Goal: Task Accomplishment & Management: Manage account settings

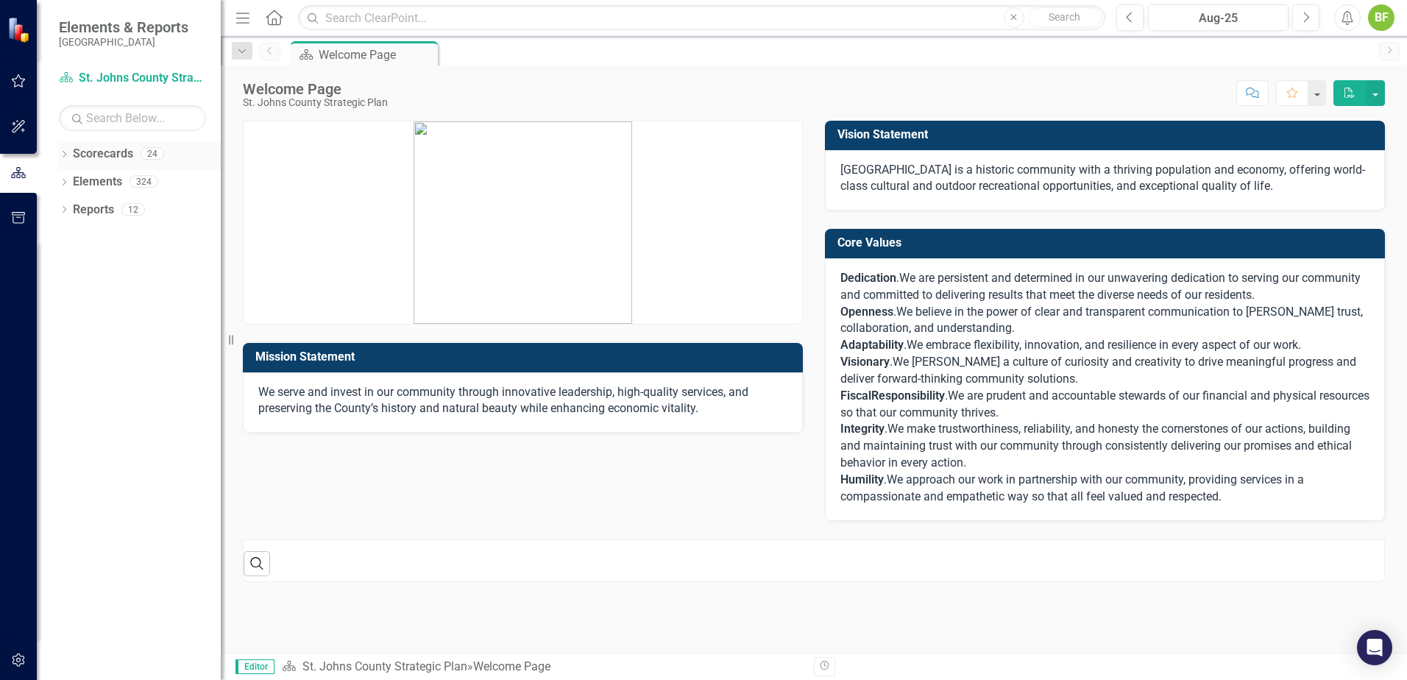
click at [65, 155] on icon at bounding box center [65, 154] width 4 height 7
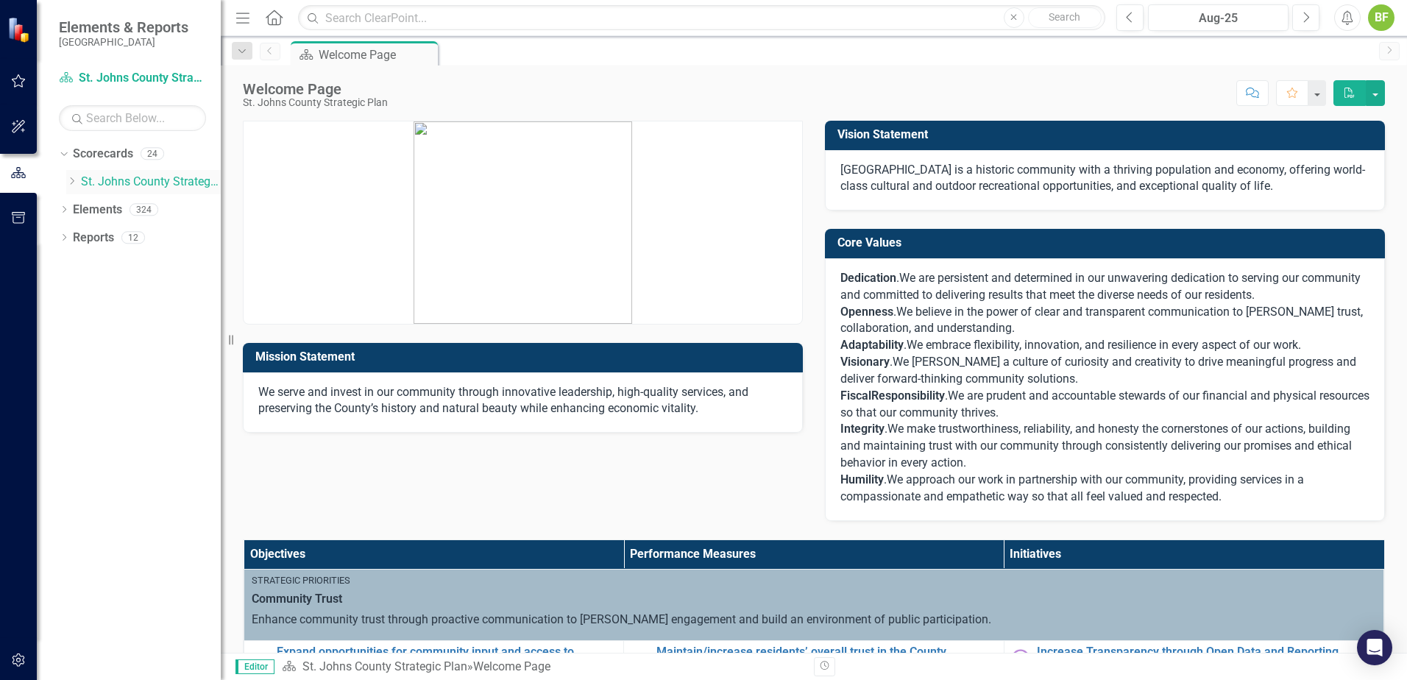
click at [66, 179] on icon "Dropdown" at bounding box center [71, 181] width 11 height 9
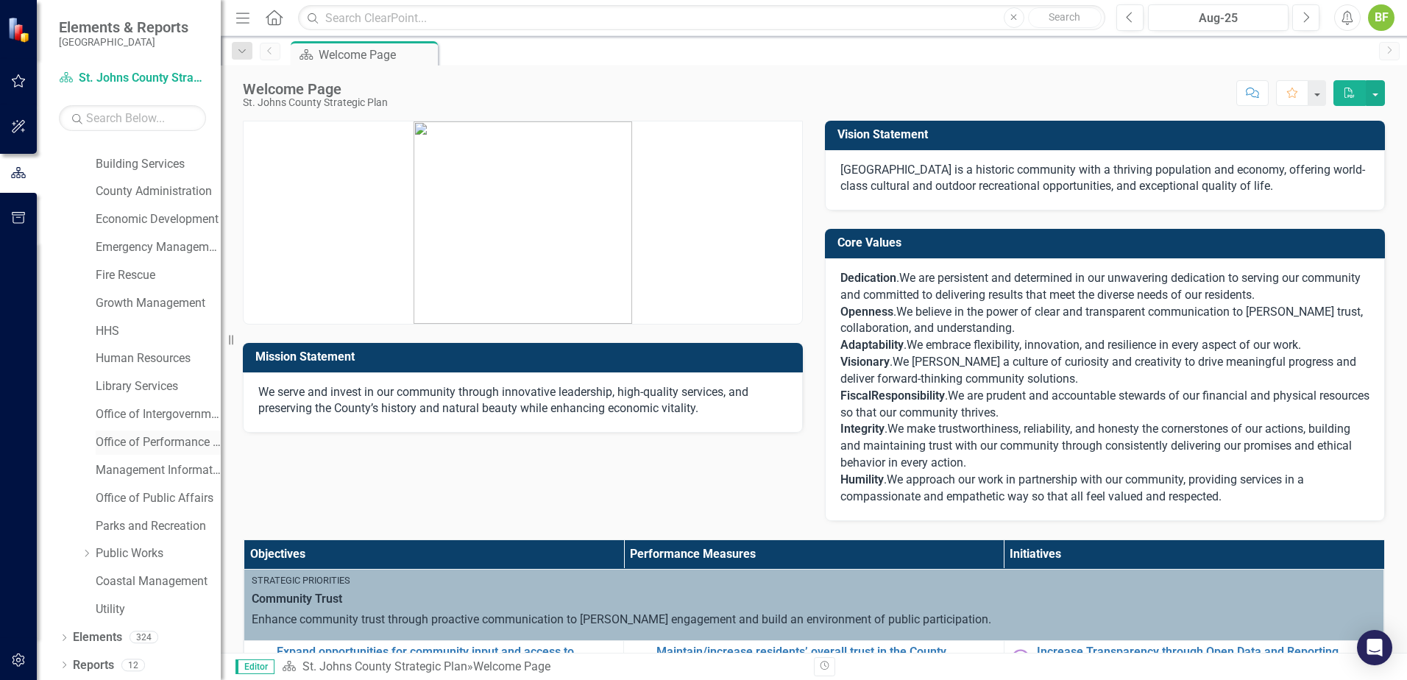
scroll to position [75, 0]
click at [104, 607] on link "Utility" at bounding box center [158, 608] width 125 height 17
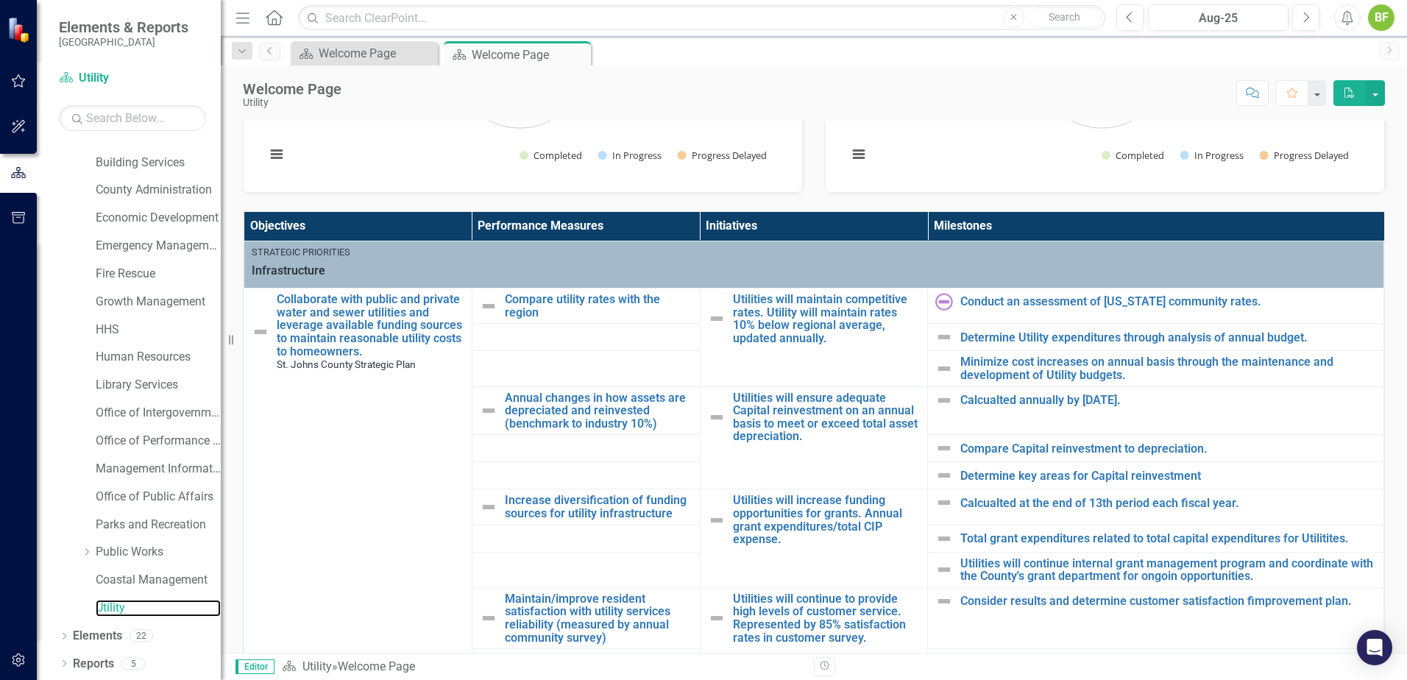
scroll to position [368, 0]
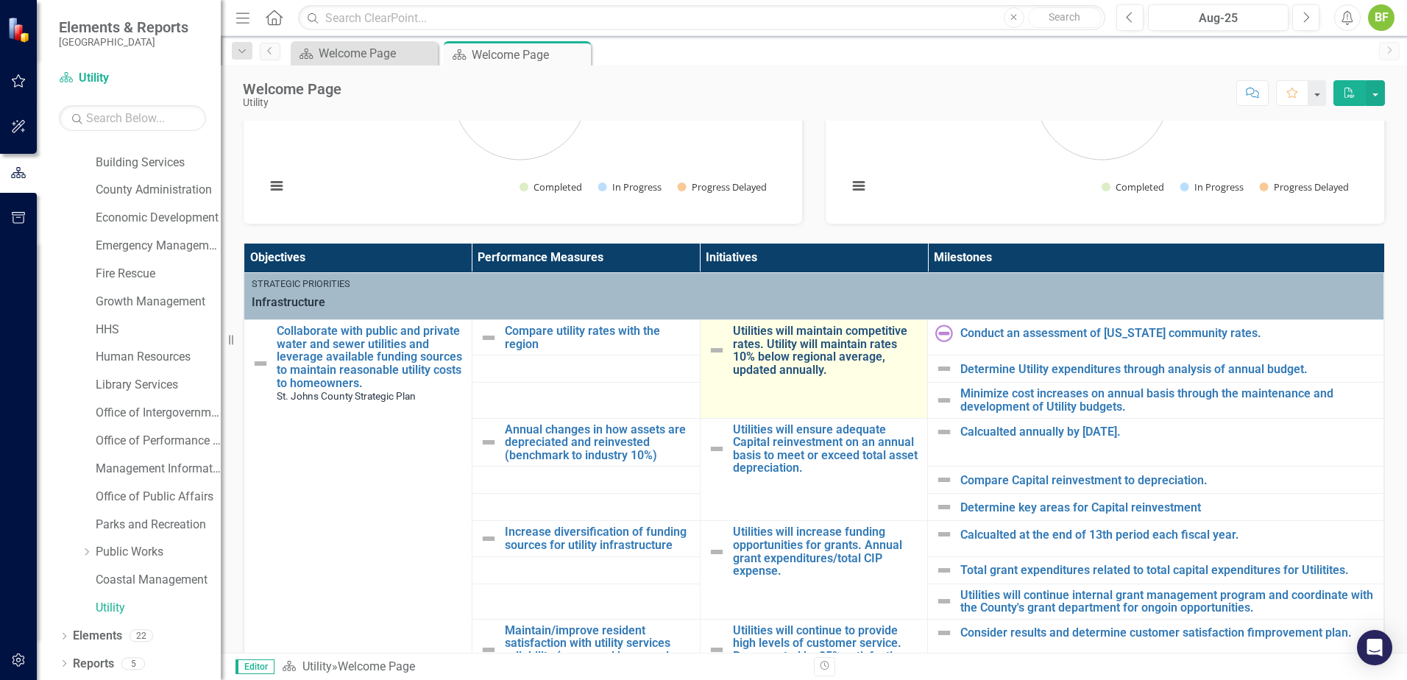
click at [784, 347] on link "Utilities will maintain competitive rates. Utility will maintain rates 10% belo…" at bounding box center [827, 351] width 188 height 52
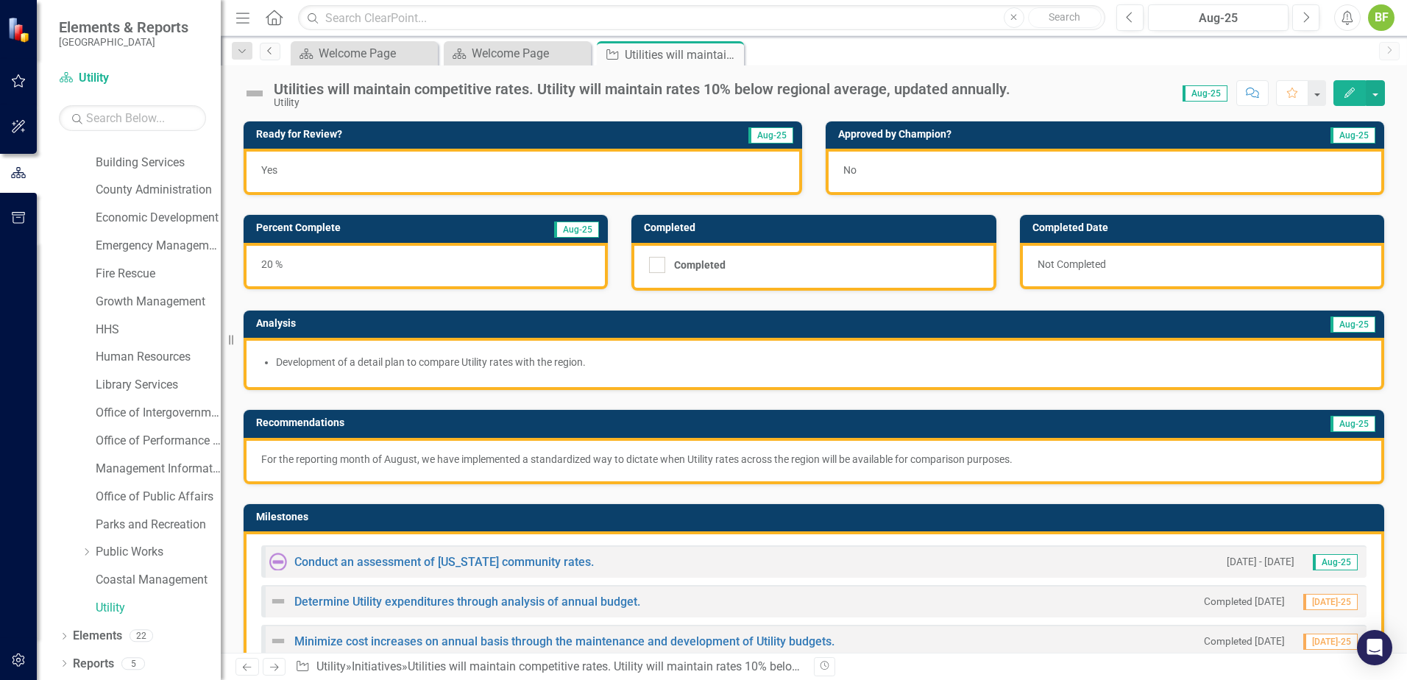
click at [263, 52] on link "Previous" at bounding box center [270, 52] width 21 height 18
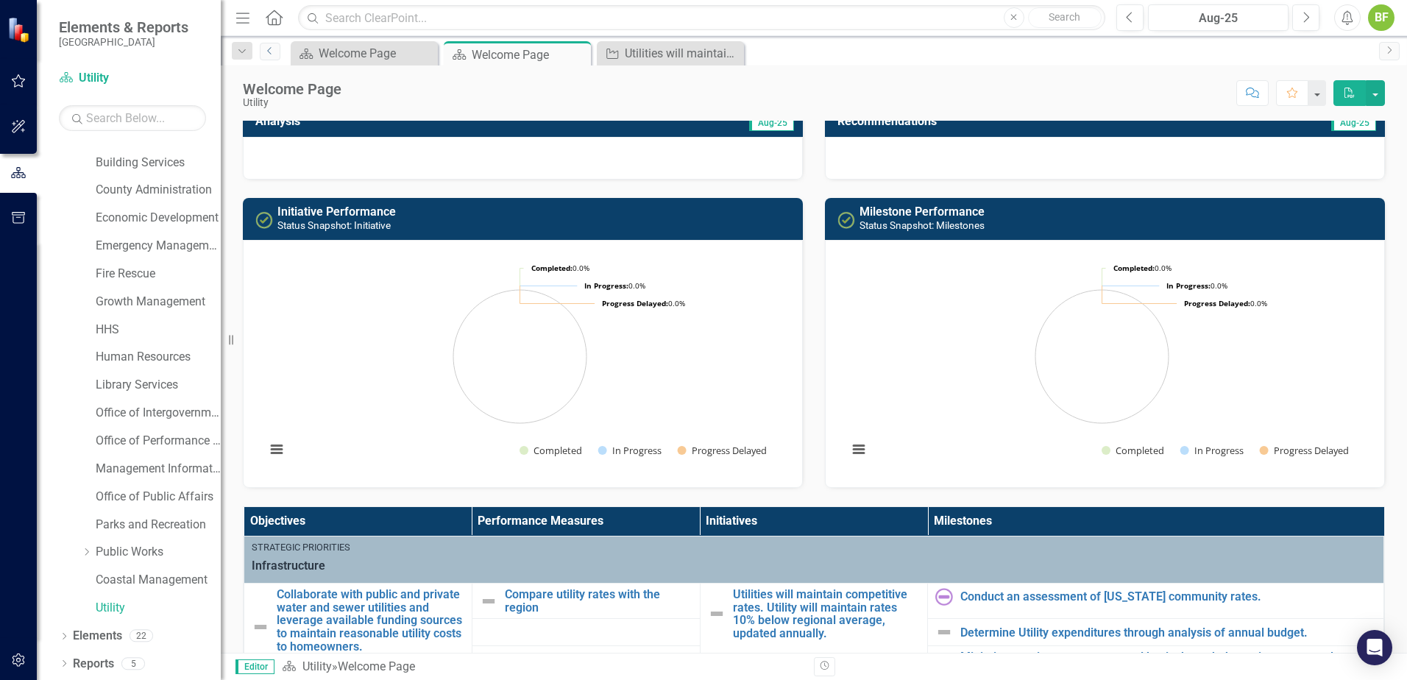
scroll to position [74, 0]
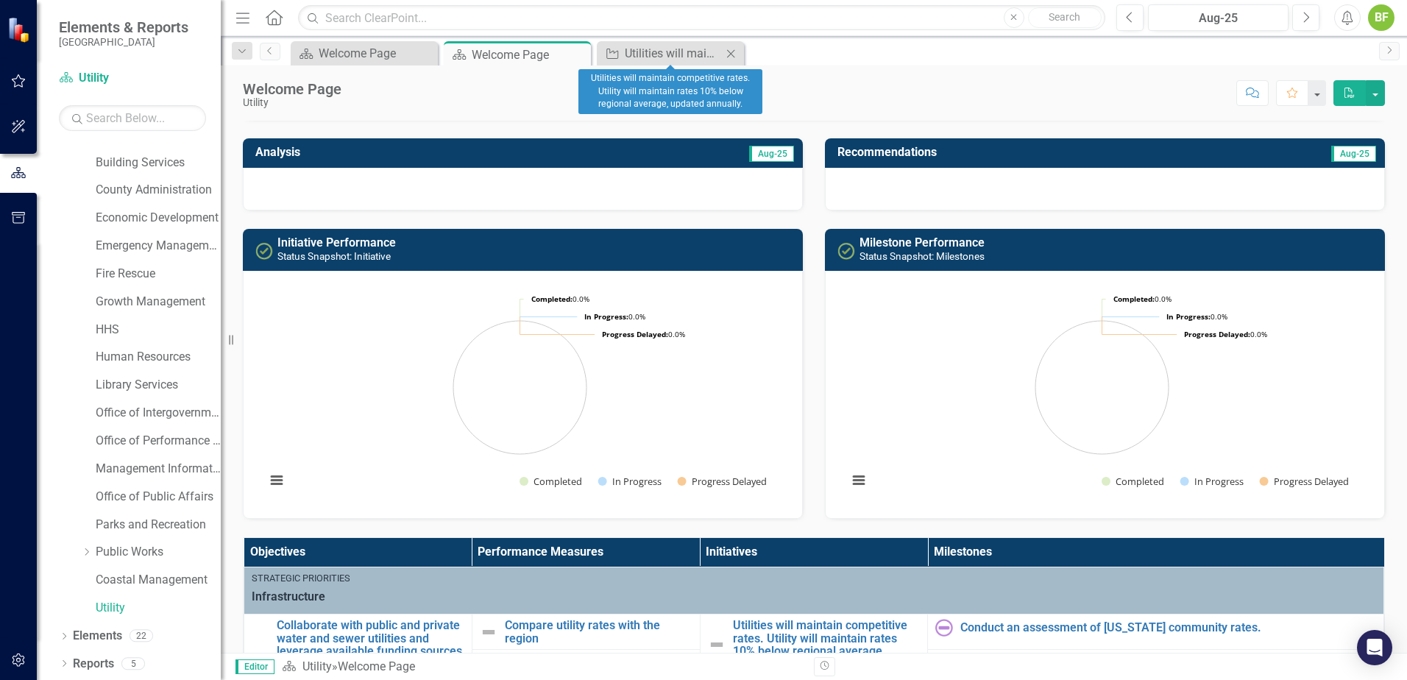
click at [732, 53] on icon at bounding box center [731, 53] width 8 height 8
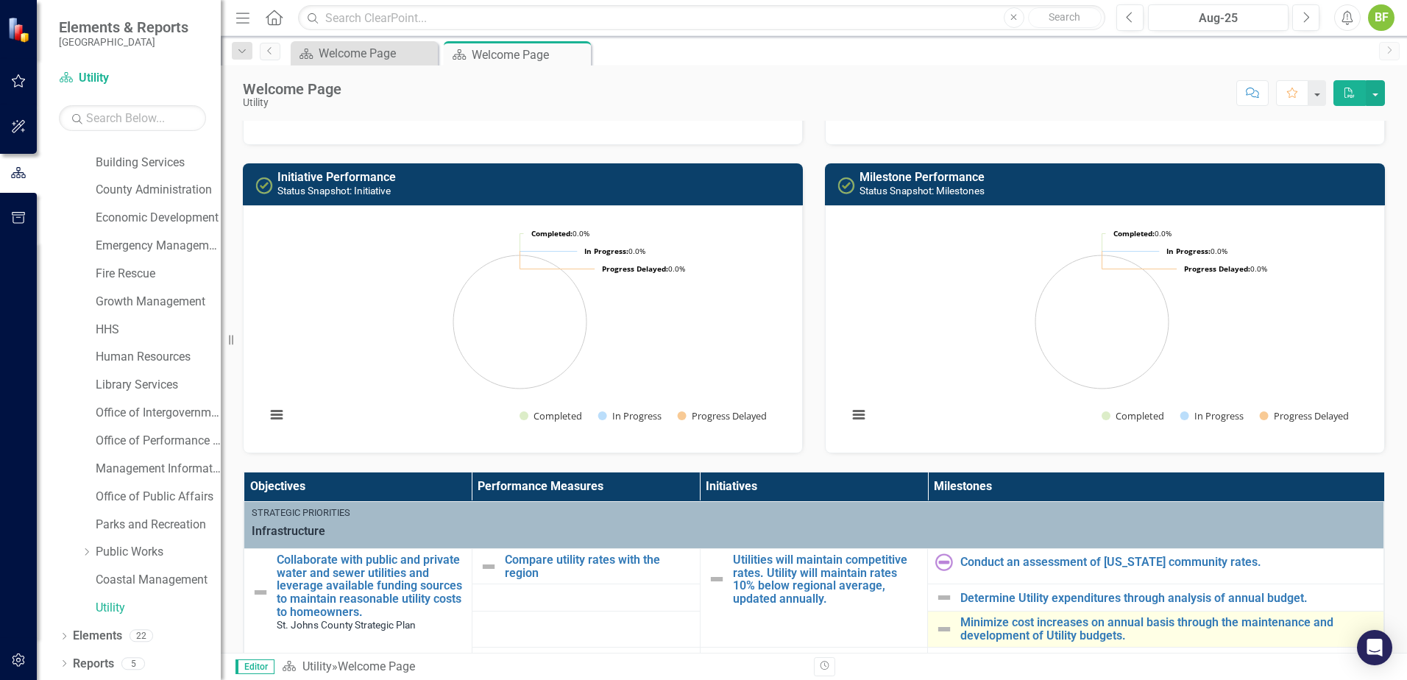
scroll to position [368, 0]
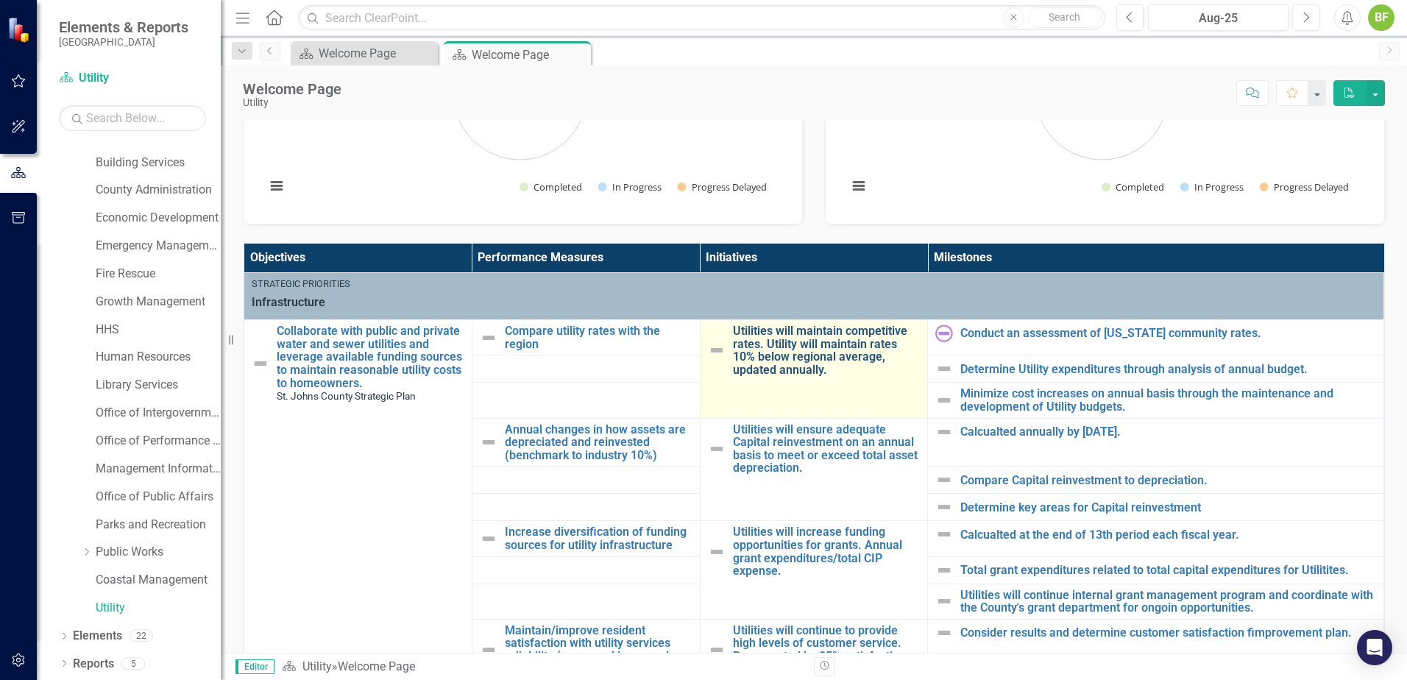
click at [782, 353] on link "Utilities will maintain competitive rates. Utility will maintain rates 10% belo…" at bounding box center [827, 351] width 188 height 52
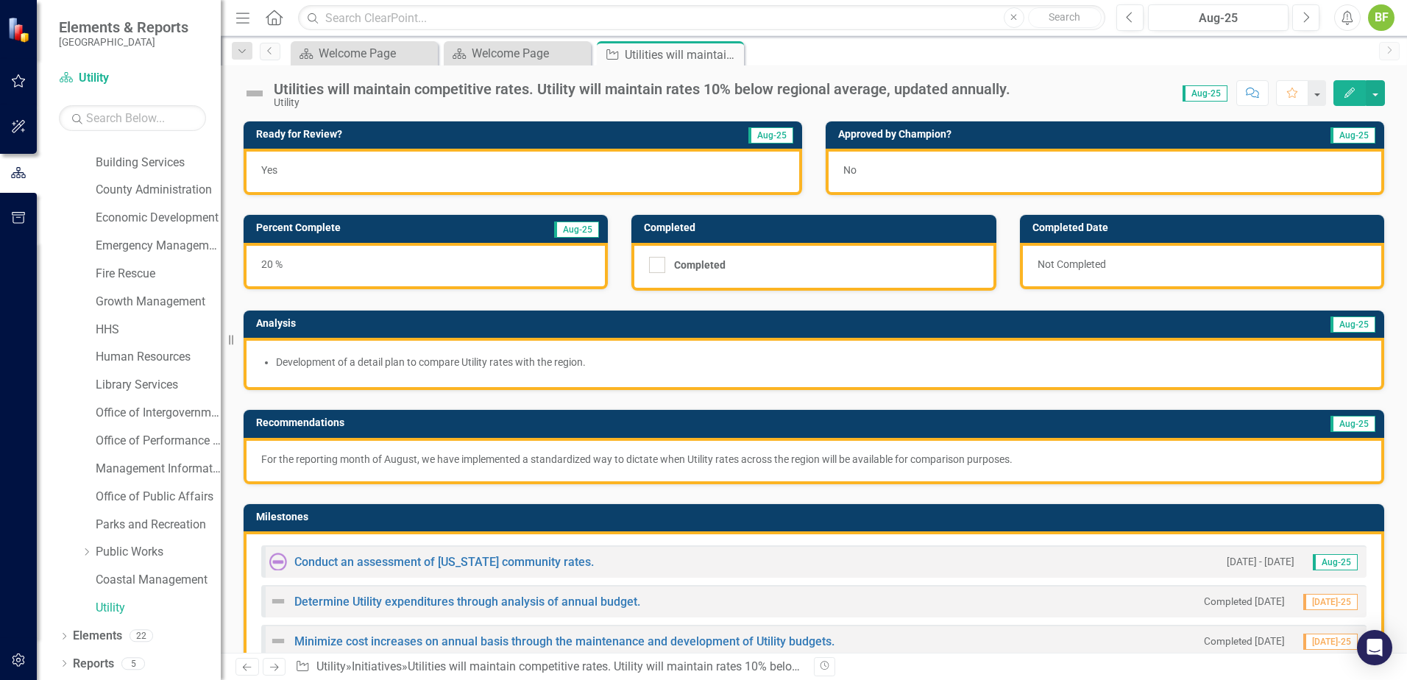
click at [307, 91] on div "Utilities will maintain competitive rates. Utility will maintain rates 10% belo…" at bounding box center [642, 89] width 737 height 16
click at [308, 91] on div "Utilities will maintain competitive rates. Utility will maintain rates 10% belo…" at bounding box center [642, 89] width 737 height 16
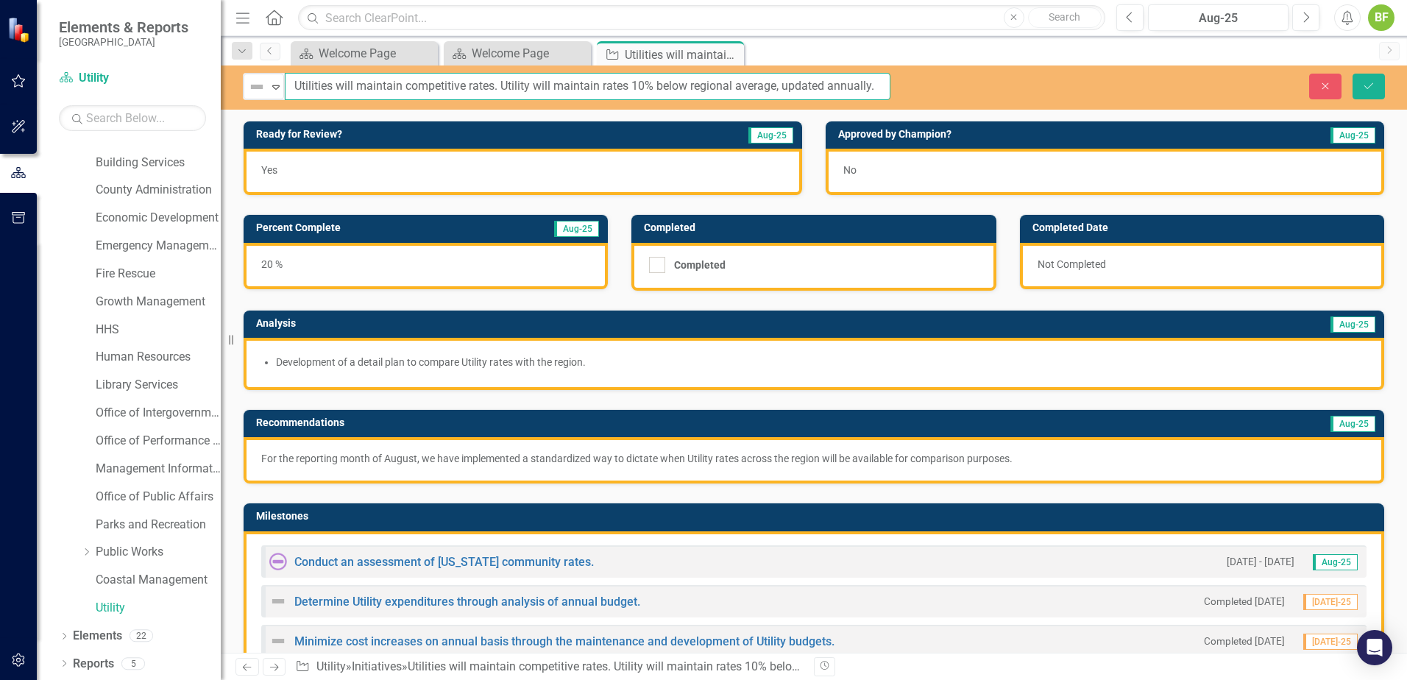
click at [607, 92] on input "Utilities will maintain competitive rates. Utility will maintain rates 10% belo…" at bounding box center [588, 86] width 606 height 27
drag, startPoint x: 884, startPoint y: 89, endPoint x: 254, endPoint y: 77, distance: 630.1
click at [254, 77] on div "Not Defined Expand Utilities will maintain competitive rates. Utility will main…" at bounding box center [567, 86] width 648 height 27
type input "Utilities will maintain competitive rates that are 10% below regional average."
click at [1376, 79] on button "Save" at bounding box center [1369, 87] width 32 height 26
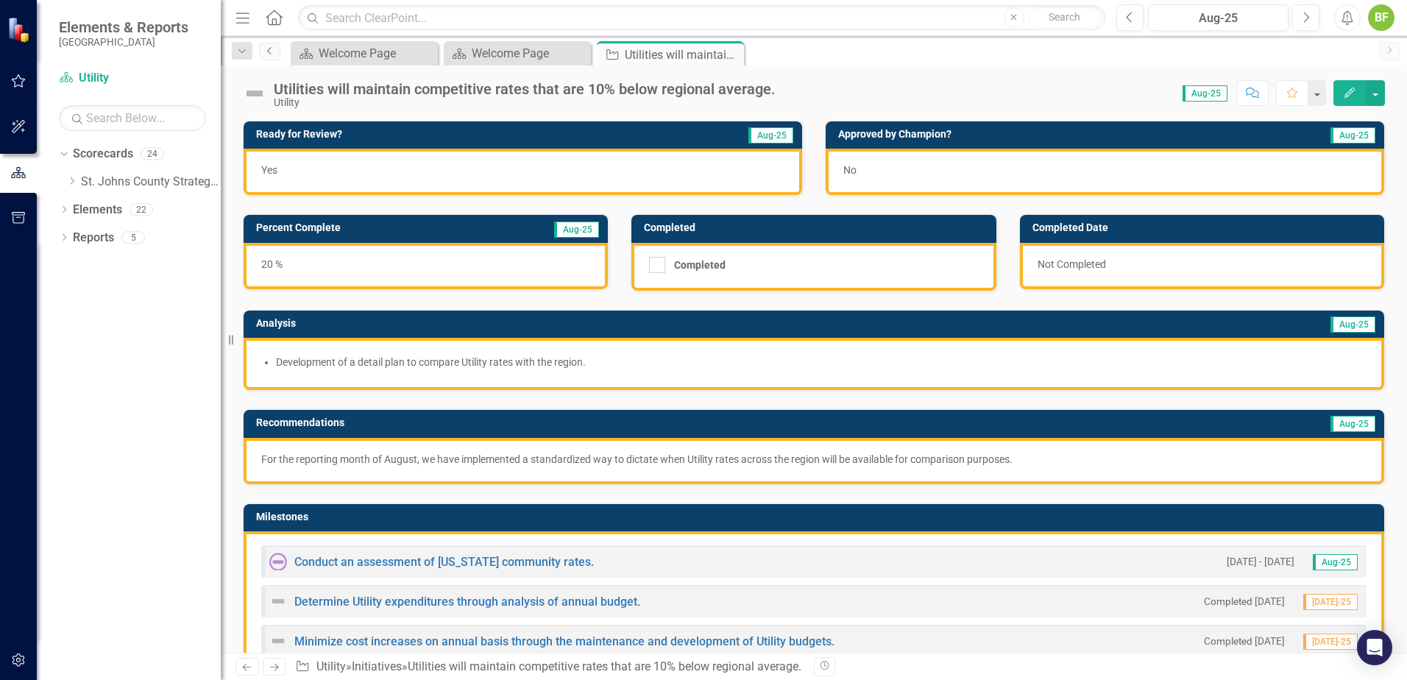
click at [268, 53] on icon "Previous" at bounding box center [270, 50] width 12 height 9
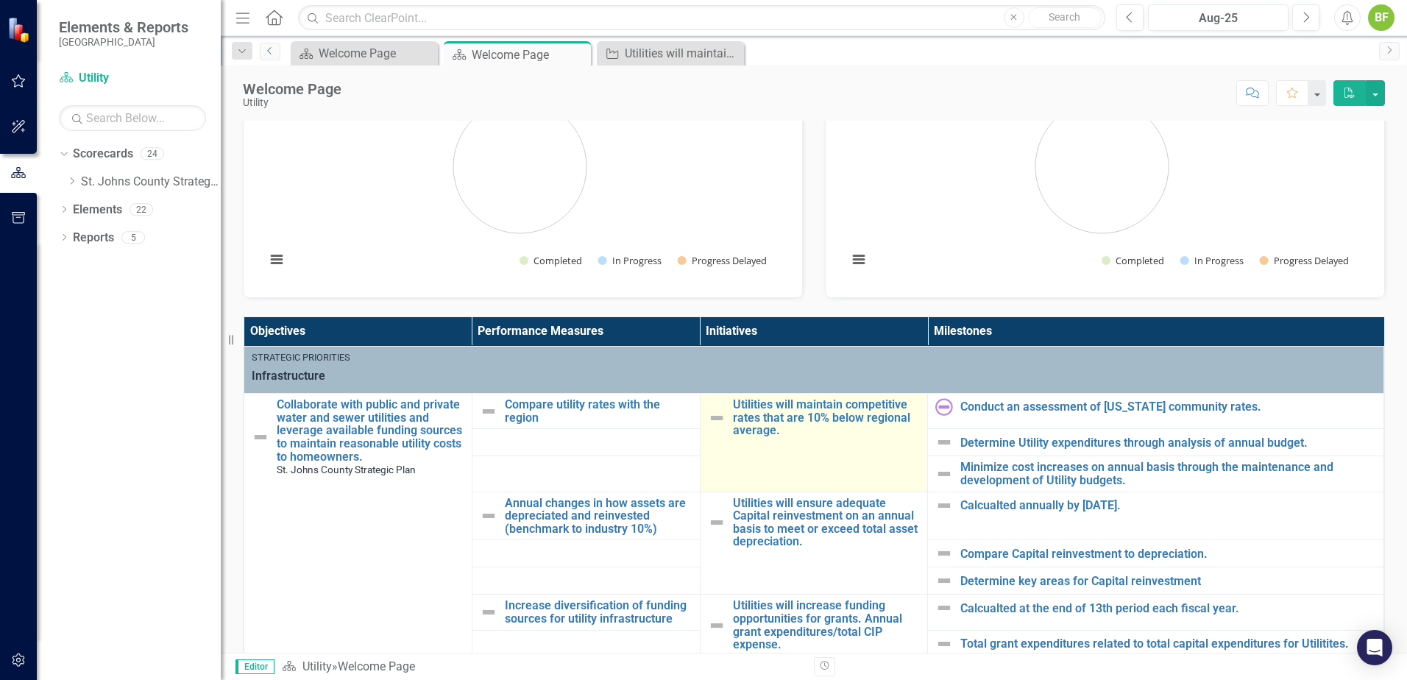
scroll to position [1, 0]
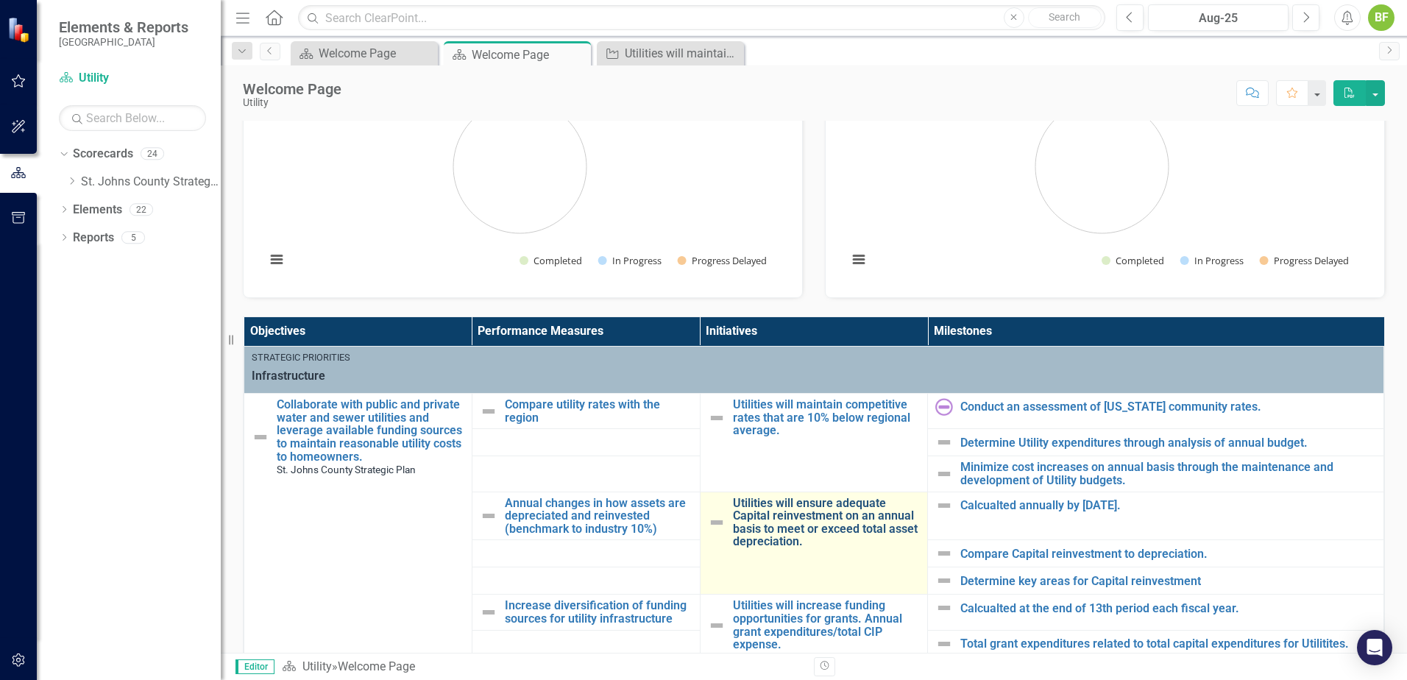
click at [809, 533] on link "Utilities will ensure adequate Capital reinvestment on an annual basis to meet …" at bounding box center [827, 523] width 188 height 52
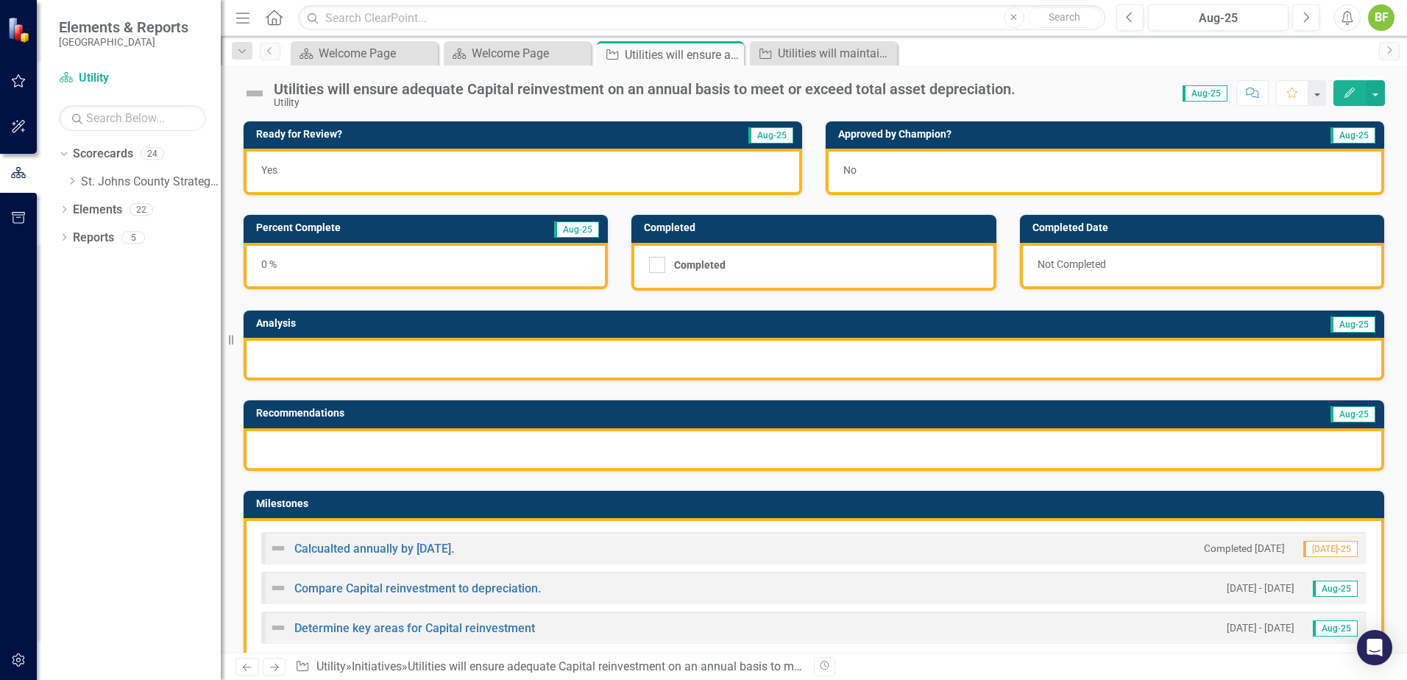
click at [262, 94] on img at bounding box center [255, 94] width 24 height 24
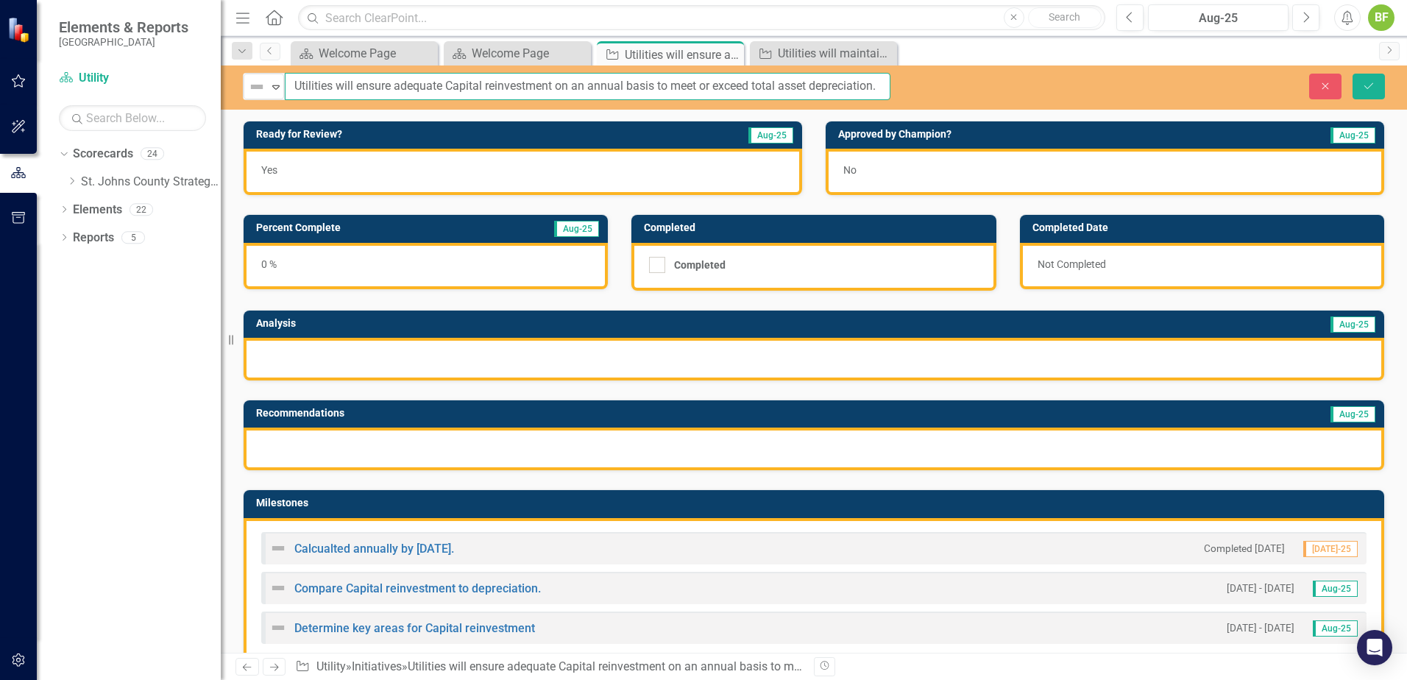
drag, startPoint x: 885, startPoint y: 87, endPoint x: 233, endPoint y: 70, distance: 651.6
click at [233, 70] on div "Not Defined Expand Utilities will ensure adequate Capital reinvestment on an an…" at bounding box center [814, 88] width 1186 height 44
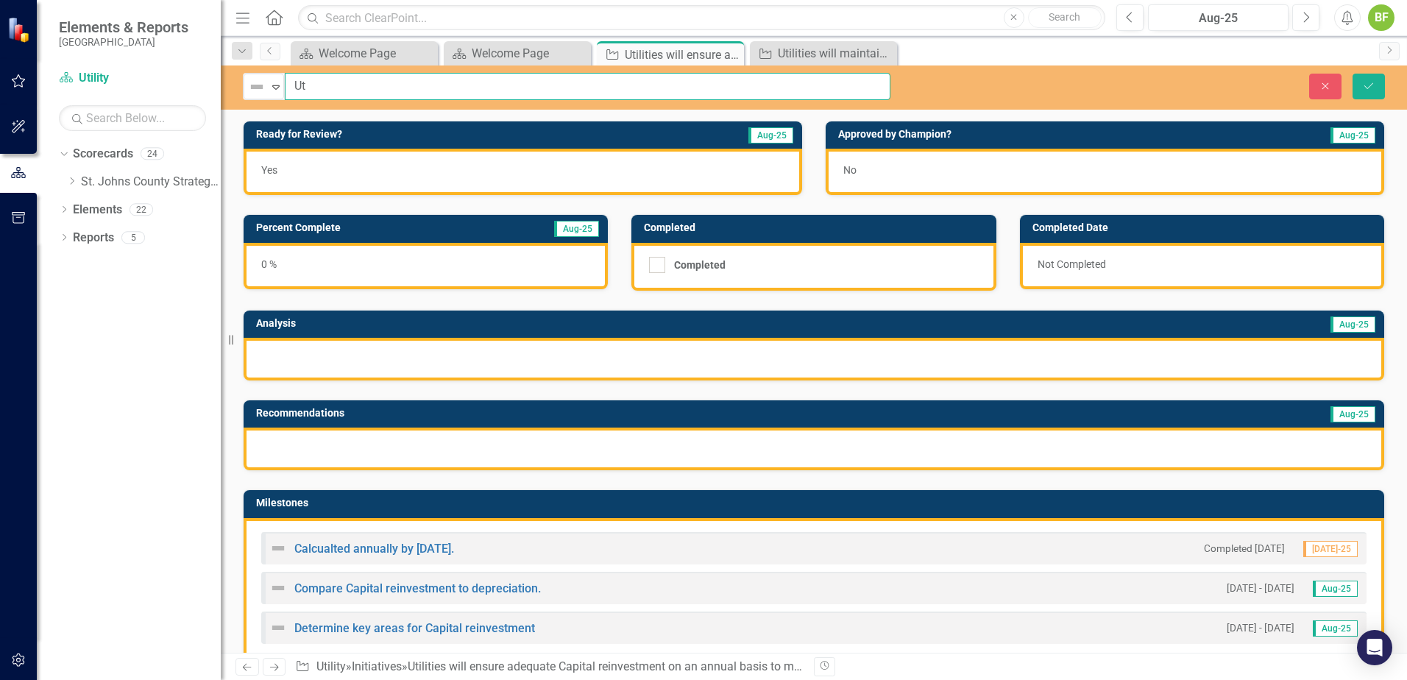
type input "U"
type input "On an annual basis, Utilities will reinvest Capital to meet or exceed total ass…"
click at [1372, 90] on icon "Save" at bounding box center [1368, 86] width 13 height 10
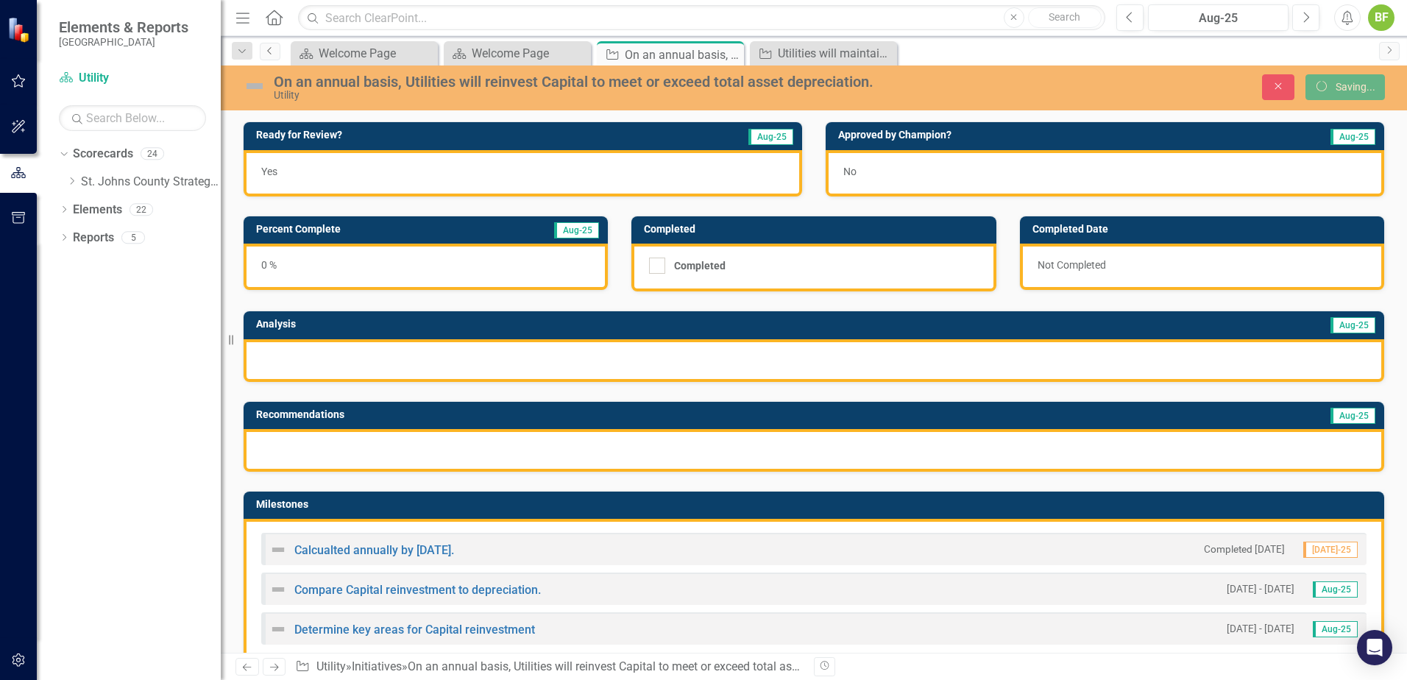
click at [266, 57] on link "Previous" at bounding box center [270, 52] width 21 height 18
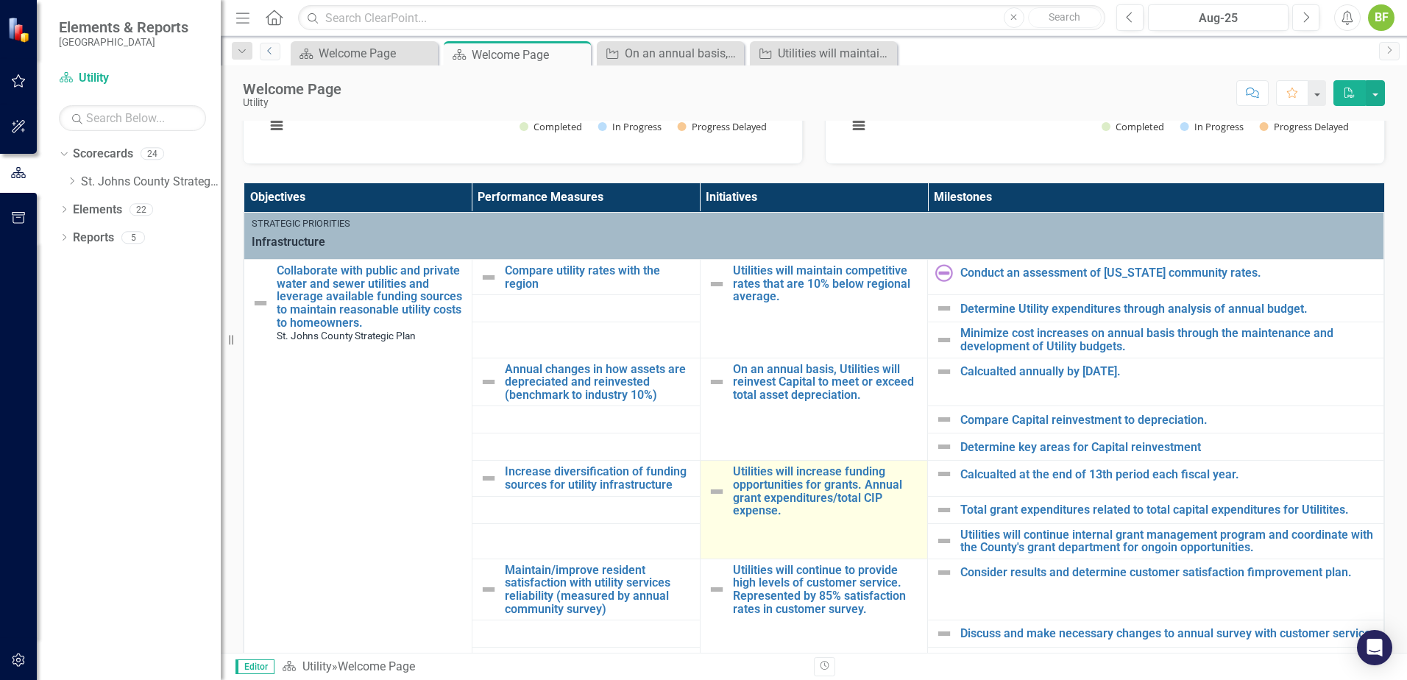
scroll to position [442, 0]
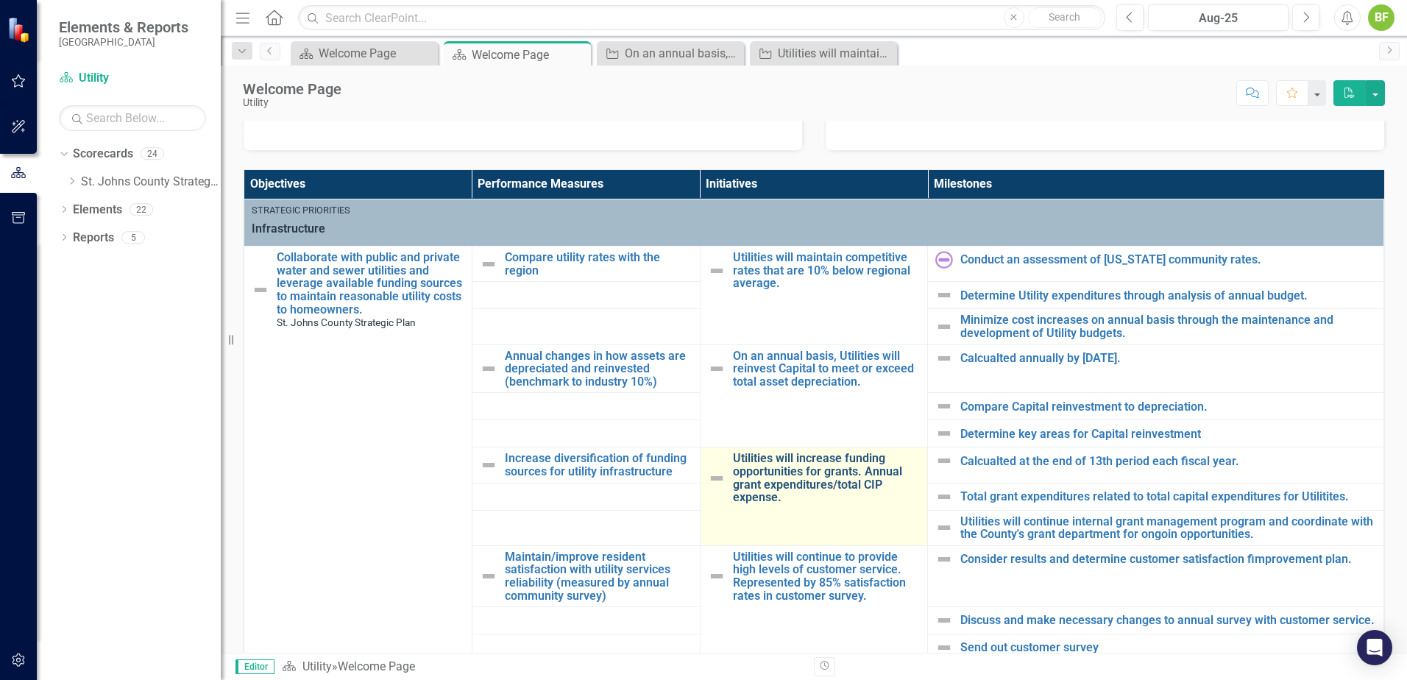
click at [818, 481] on link "Utilities will increase funding opportunities for grants. Annual grant expendit…" at bounding box center [827, 478] width 188 height 52
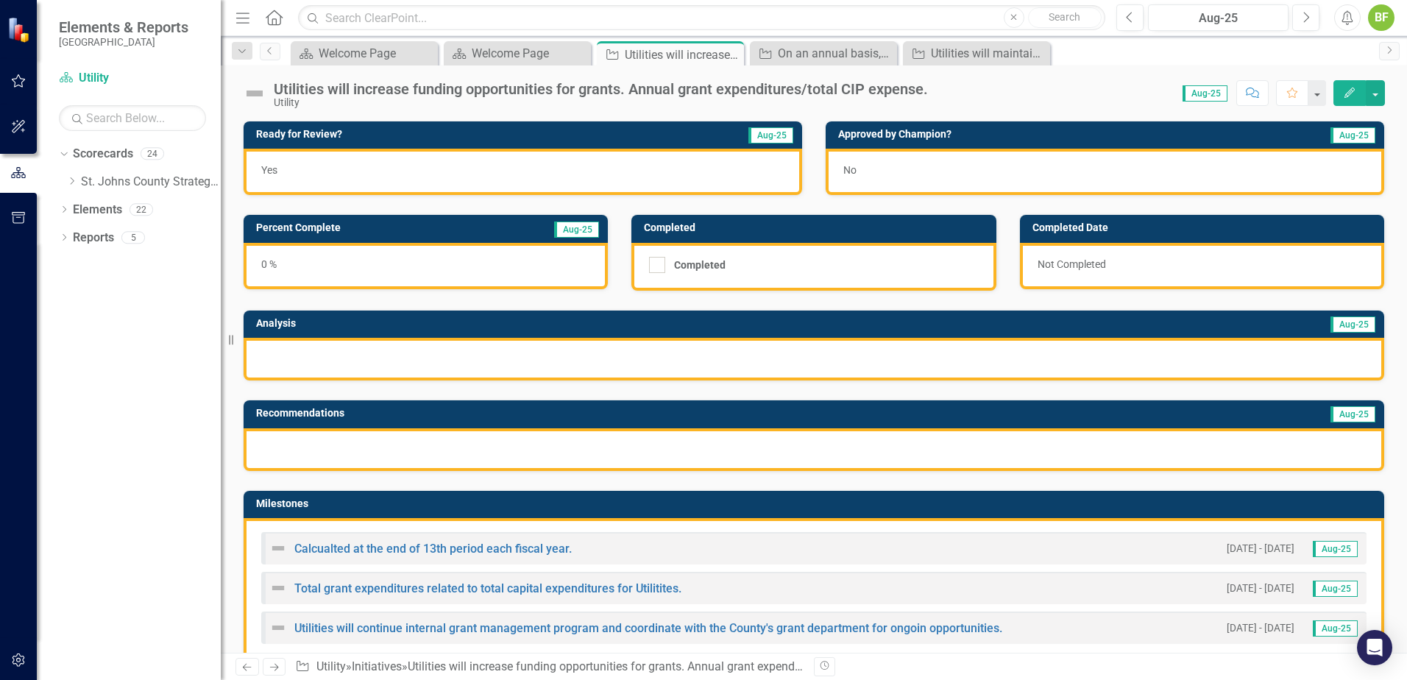
click at [412, 88] on div "Utilities will increase funding opportunities for grants. Annual grant expendit…" at bounding box center [601, 89] width 654 height 16
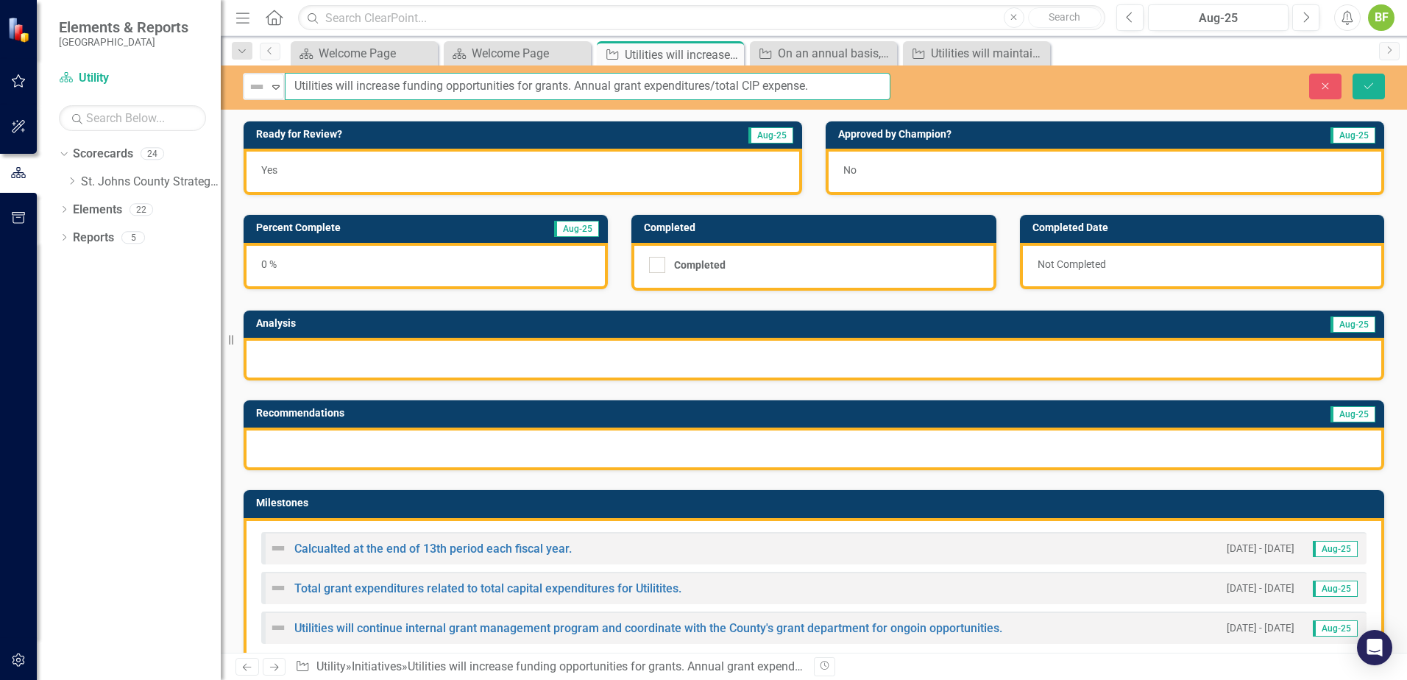
drag, startPoint x: 847, startPoint y: 88, endPoint x: 577, endPoint y: 96, distance: 270.2
click at [577, 96] on input "Utilities will increase funding opportunities for grants. Annual grant expendit…" at bounding box center [588, 86] width 606 height 27
drag, startPoint x: 598, startPoint y: 90, endPoint x: 406, endPoint y: 88, distance: 192.1
click at [406, 88] on input "Utilities will increase funding opportunities for grants." at bounding box center [588, 86] width 606 height 27
type input "Utilities will increase grant funding opportunities."
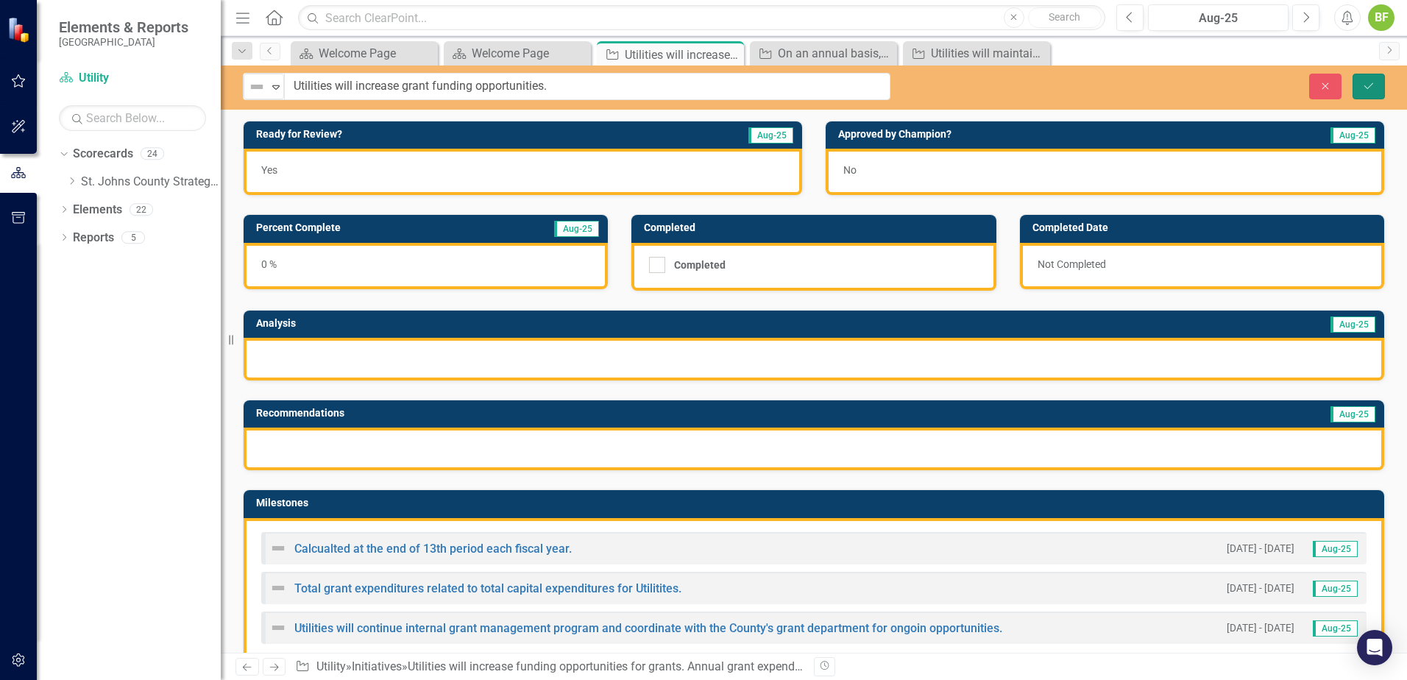
click at [1373, 89] on icon "Save" at bounding box center [1368, 86] width 13 height 10
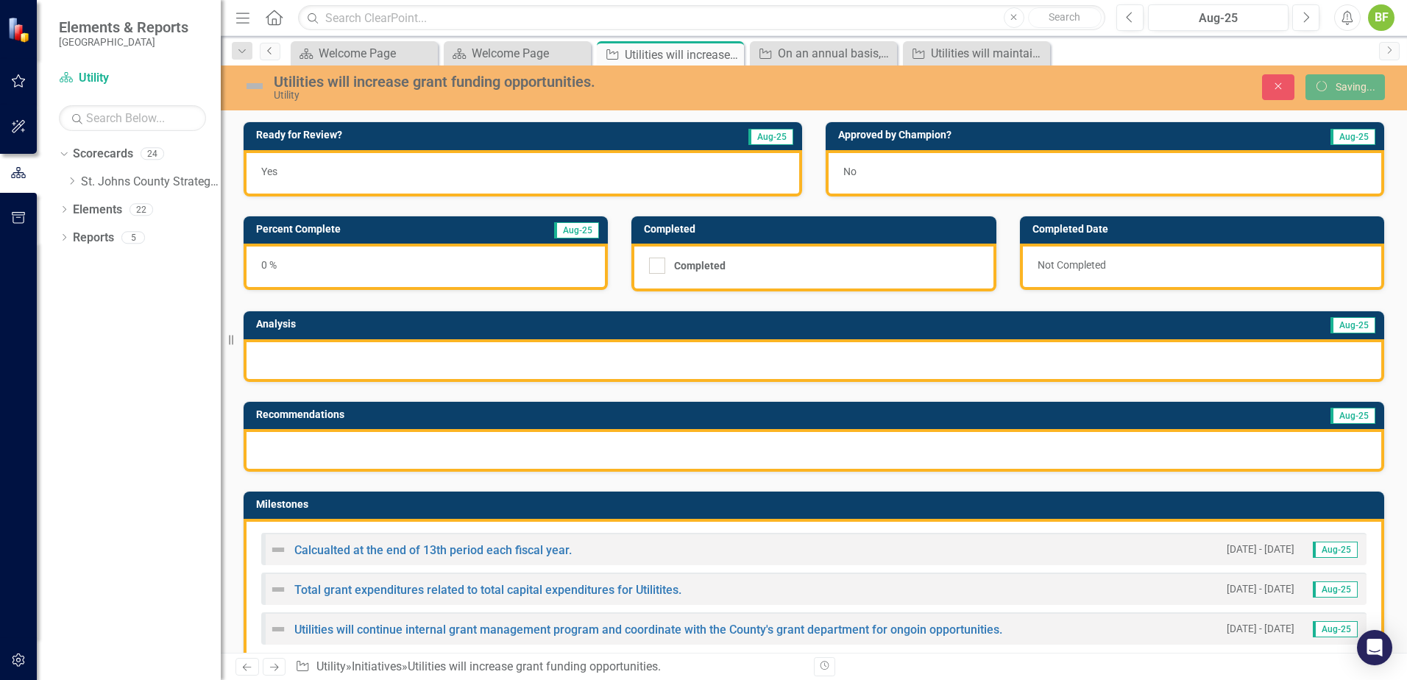
click at [275, 52] on icon "Previous" at bounding box center [270, 50] width 12 height 9
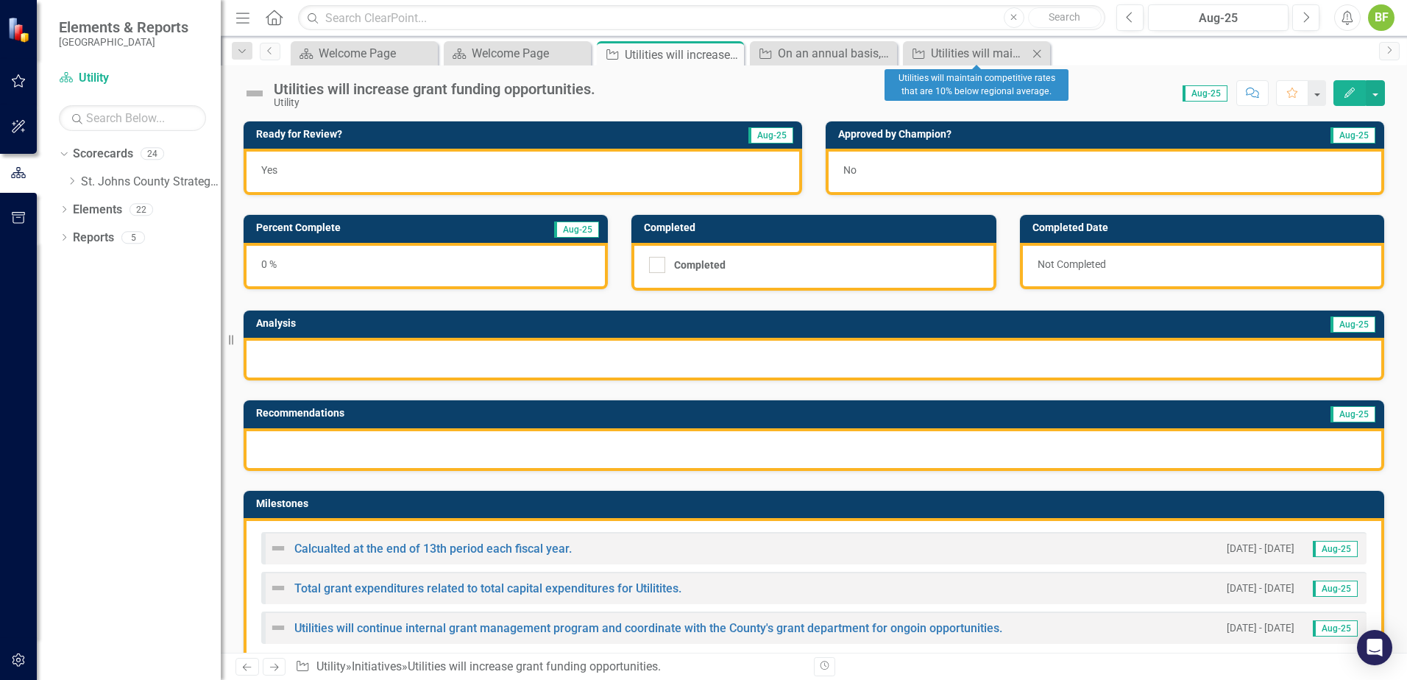
click at [1038, 57] on icon "Close" at bounding box center [1037, 54] width 15 height 12
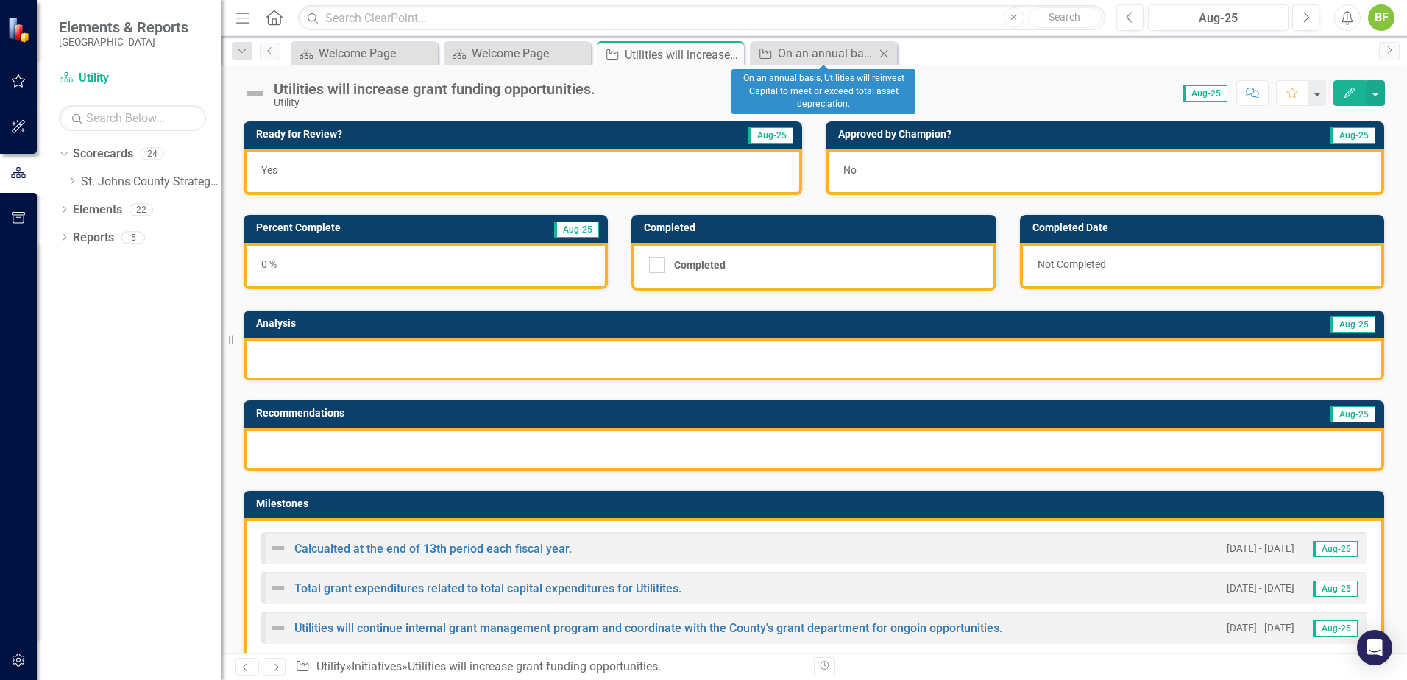
click at [890, 54] on icon "Close" at bounding box center [884, 54] width 15 height 12
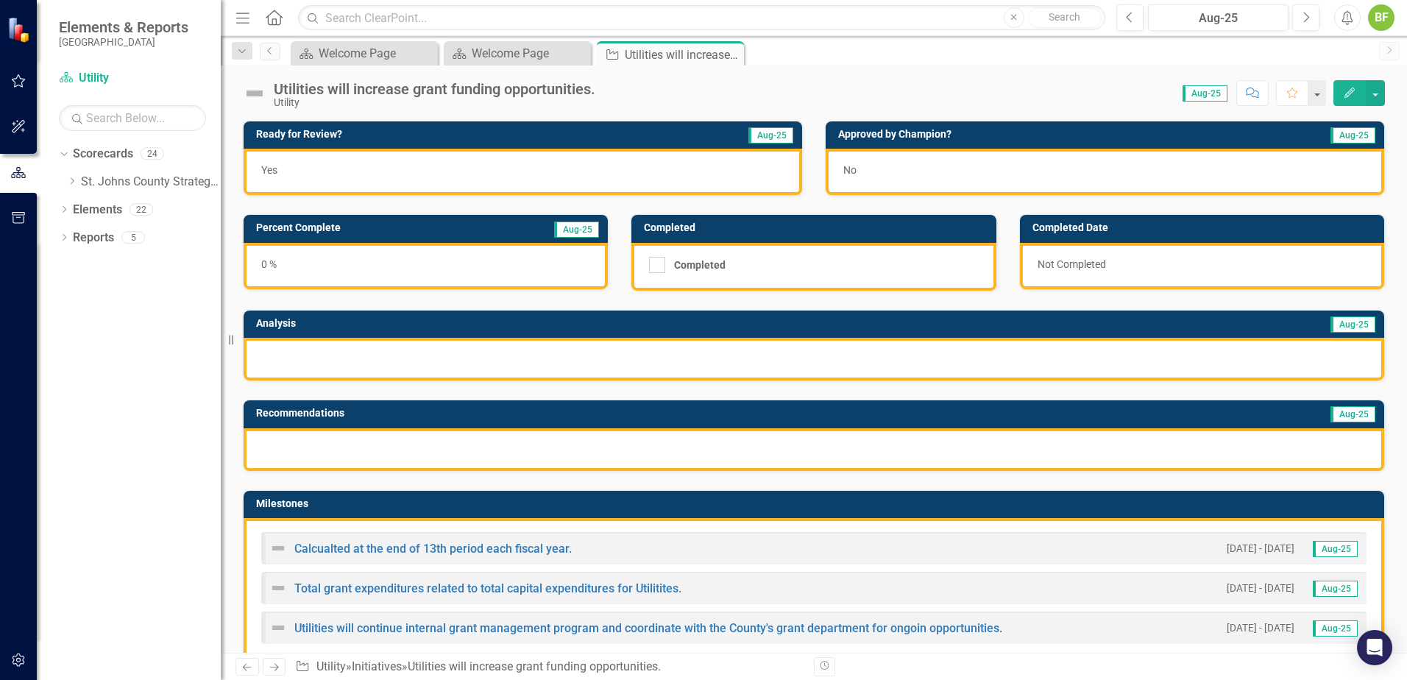
click at [66, 414] on div "Dropdown Scorecards 24 Dropdown [GEOGRAPHIC_DATA] Strategic Plan Animal Control…" at bounding box center [129, 411] width 184 height 538
click at [52, 477] on div "Dropdown Scorecards 24 Dropdown [GEOGRAPHIC_DATA] Strategic Plan Animal Control…" at bounding box center [129, 411] width 184 height 538
click at [180, 408] on div "Dropdown Scorecards 24 Dropdown [GEOGRAPHIC_DATA] Strategic Plan Animal Control…" at bounding box center [129, 411] width 184 height 538
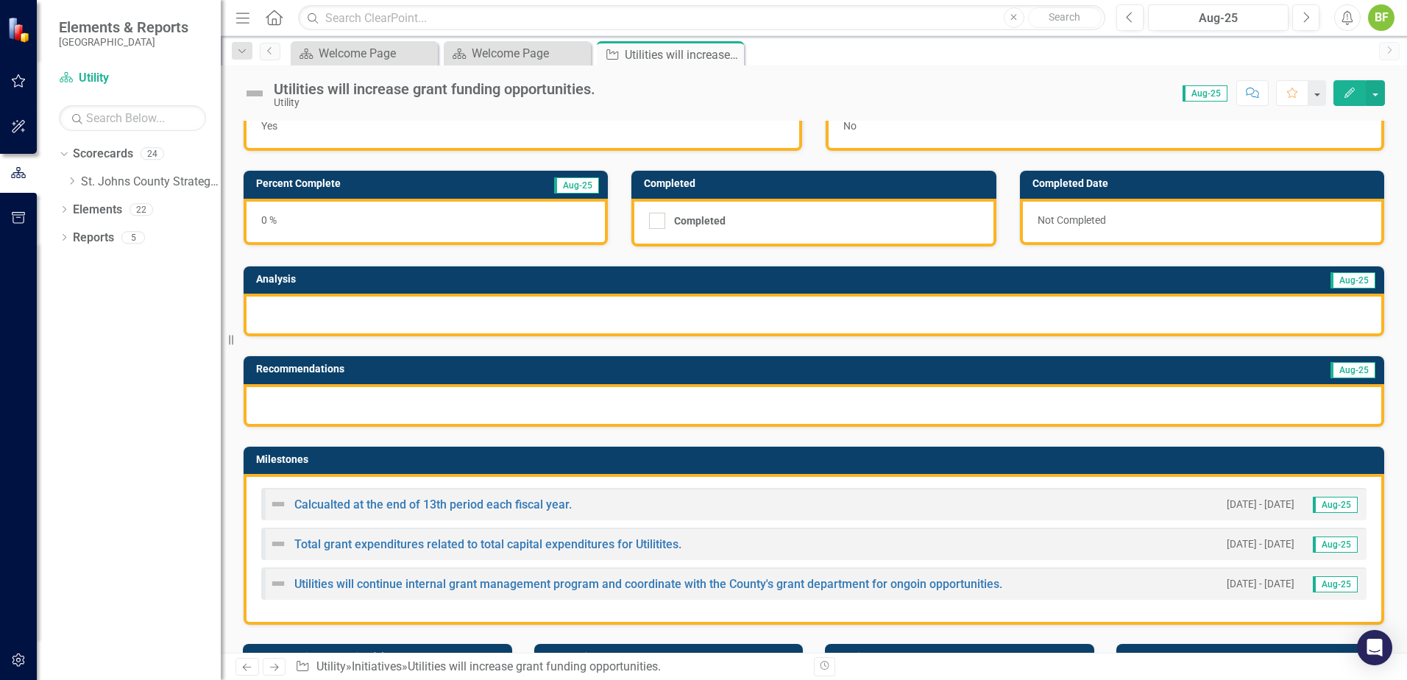
scroll to position [74, 0]
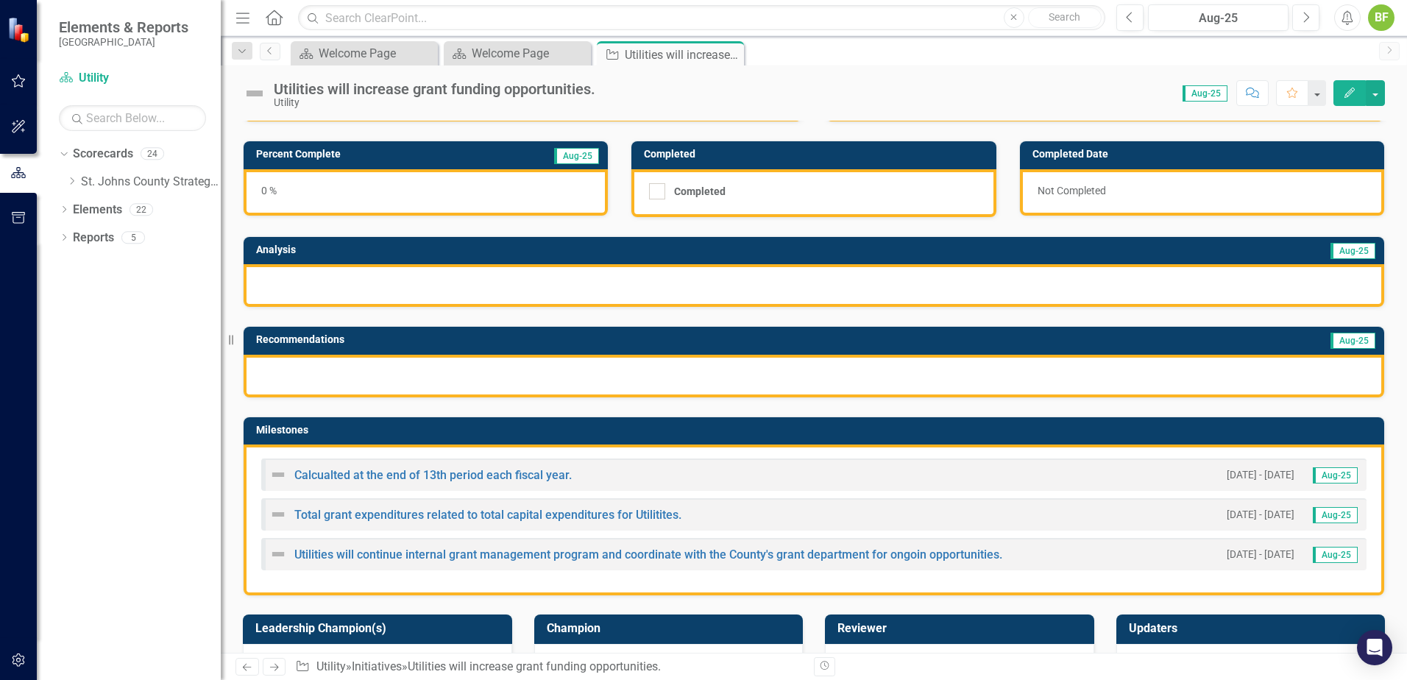
click at [161, 543] on div "Dropdown Scorecards 24 Dropdown [GEOGRAPHIC_DATA] Strategic Plan Animal Control…" at bounding box center [129, 411] width 184 height 538
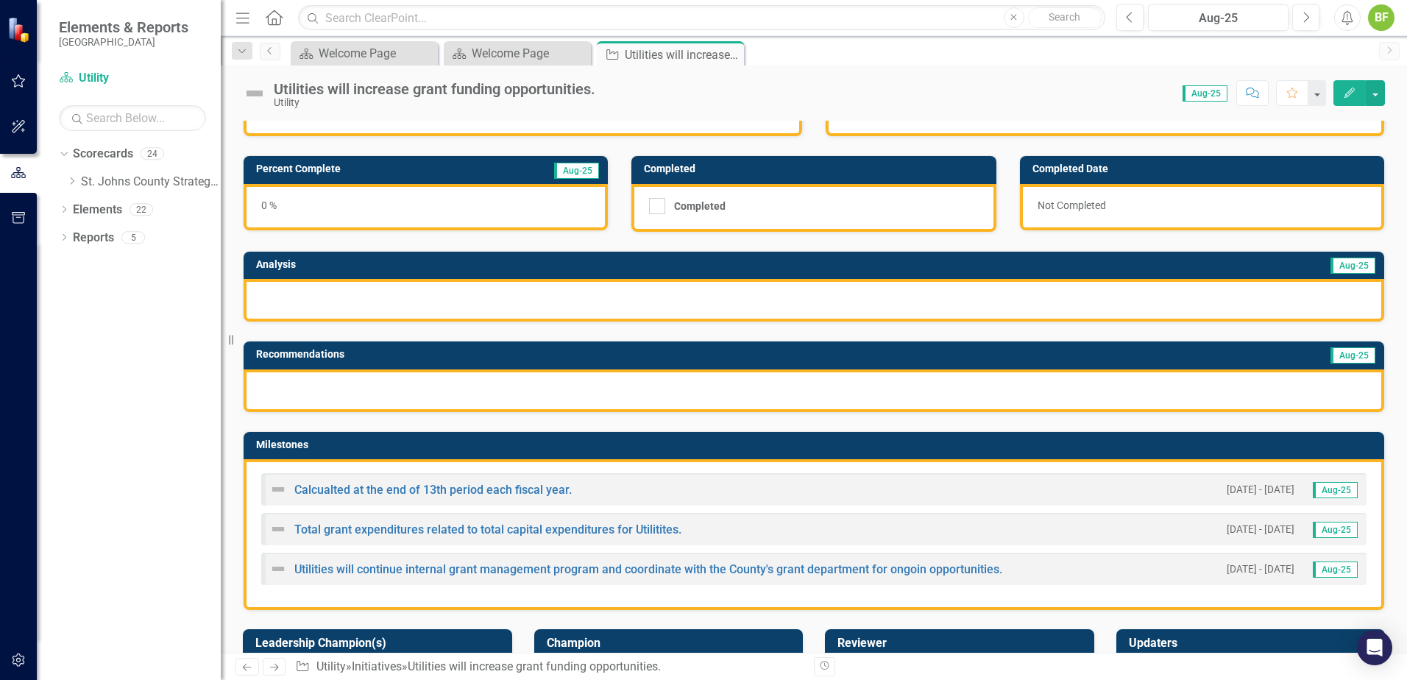
scroll to position [0, 0]
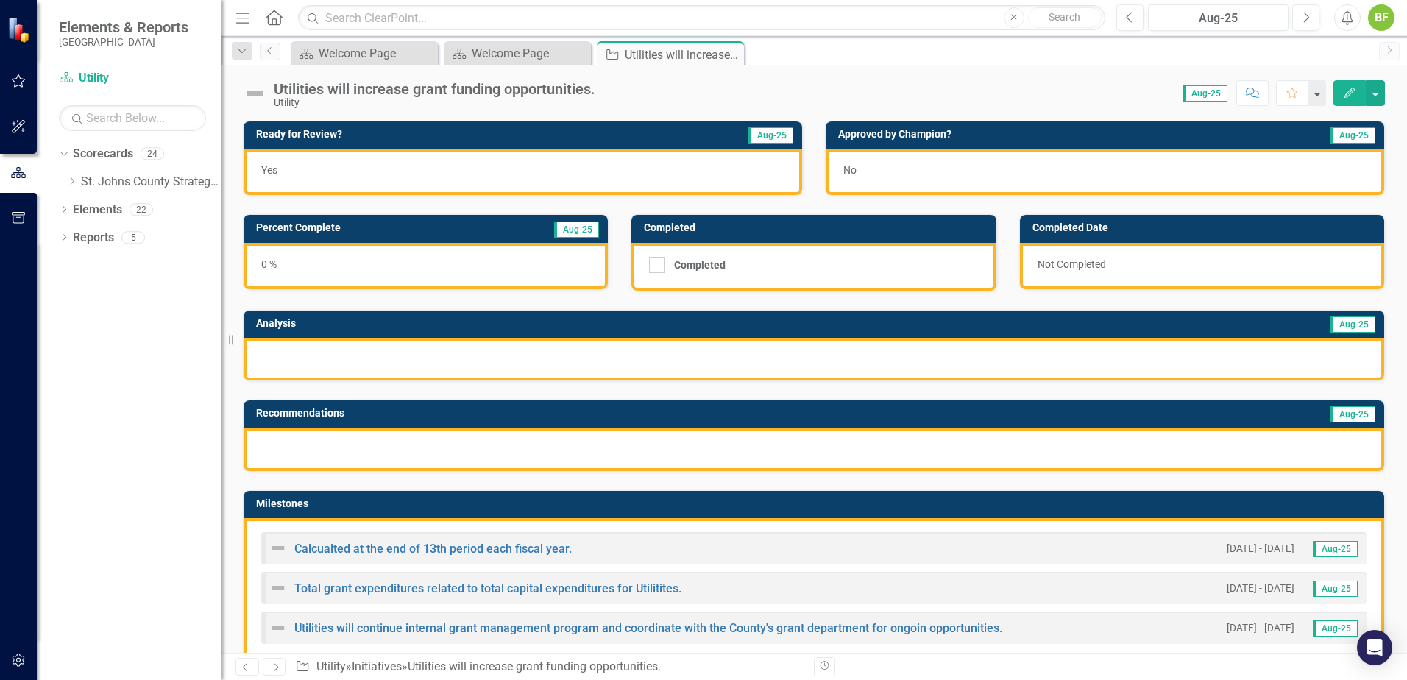
click at [595, 93] on div "Utilities will increase grant funding opportunities." at bounding box center [435, 89] width 322 height 16
click at [600, 93] on div "Utilities will increase grant funding opportunities. Utility" at bounding box center [438, 94] width 329 height 27
click at [595, 91] on div "Utilities will increase grant funding opportunities." at bounding box center [435, 89] width 322 height 16
click at [417, 265] on div "0 %" at bounding box center [426, 266] width 364 height 46
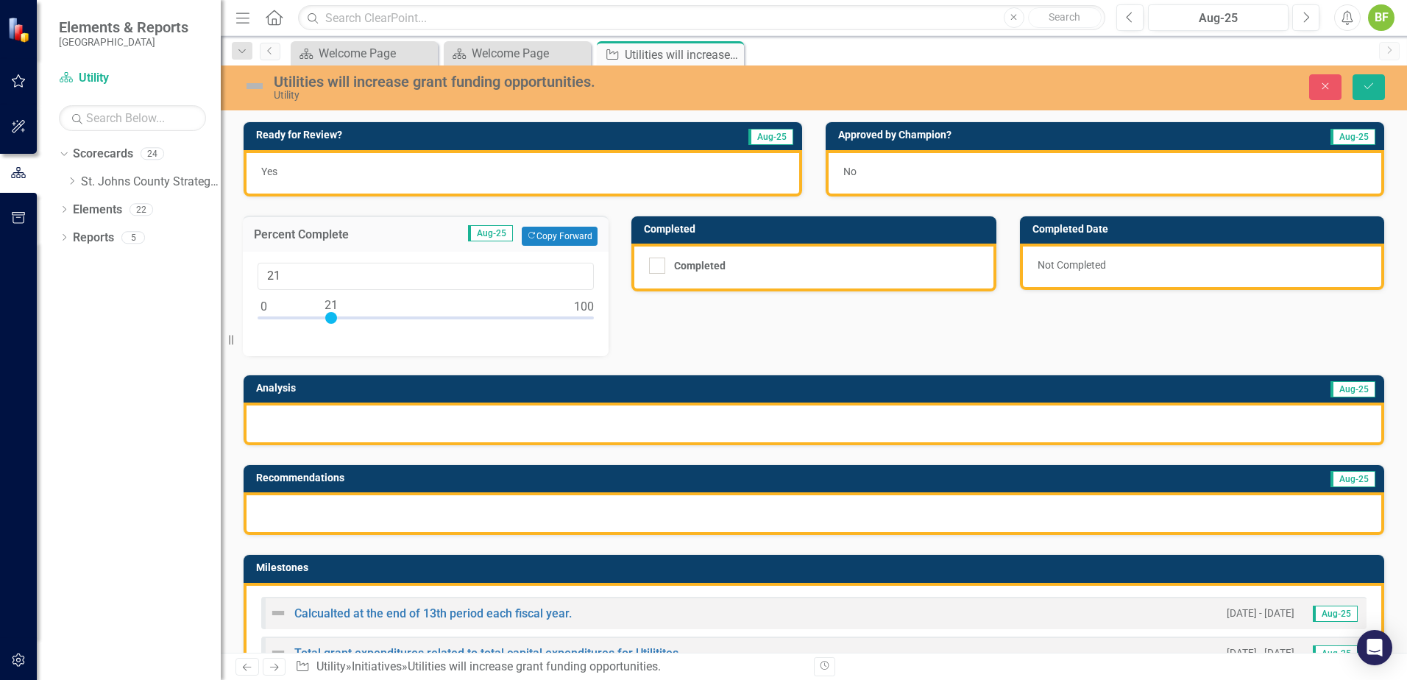
type input "20"
drag, startPoint x: 265, startPoint y: 319, endPoint x: 330, endPoint y: 325, distance: 65.8
click at [330, 325] on div at bounding box center [426, 321] width 336 height 18
click at [339, 425] on div at bounding box center [814, 424] width 1141 height 43
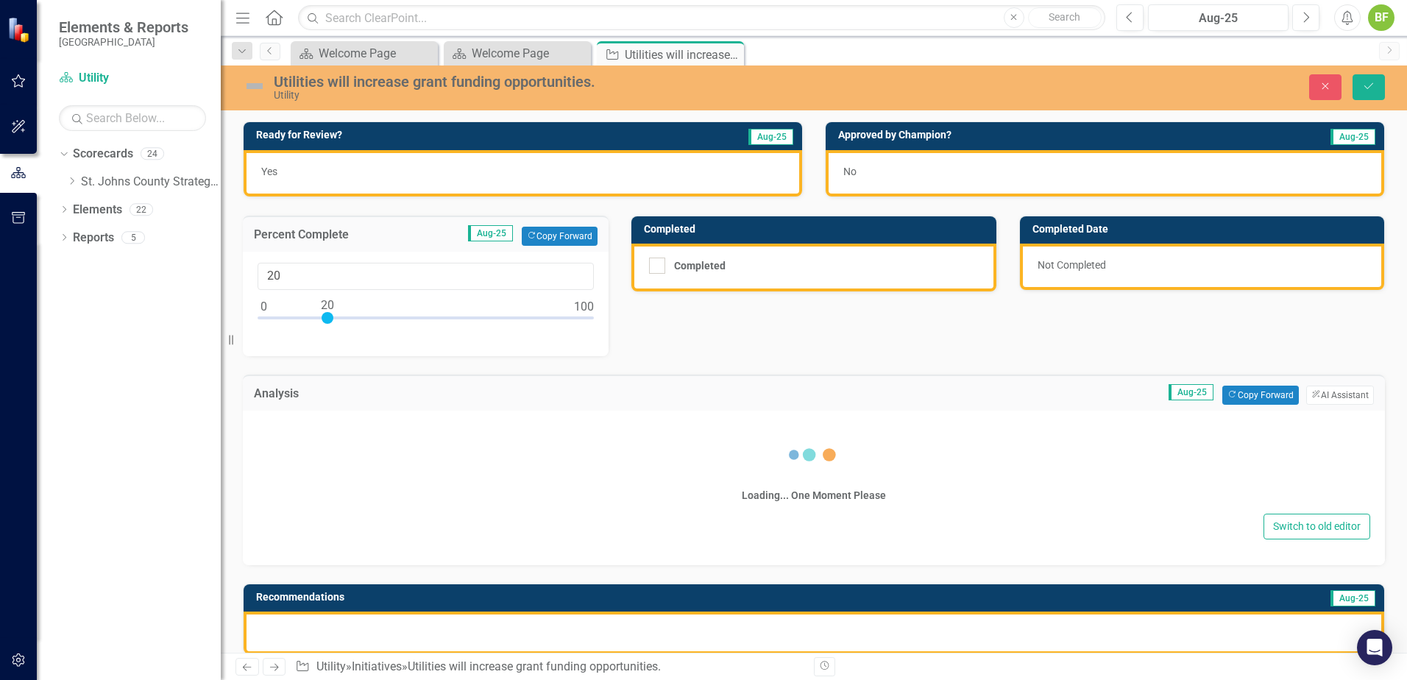
click at [300, 439] on div "Loading... One Moment Please" at bounding box center [814, 466] width 1113 height 88
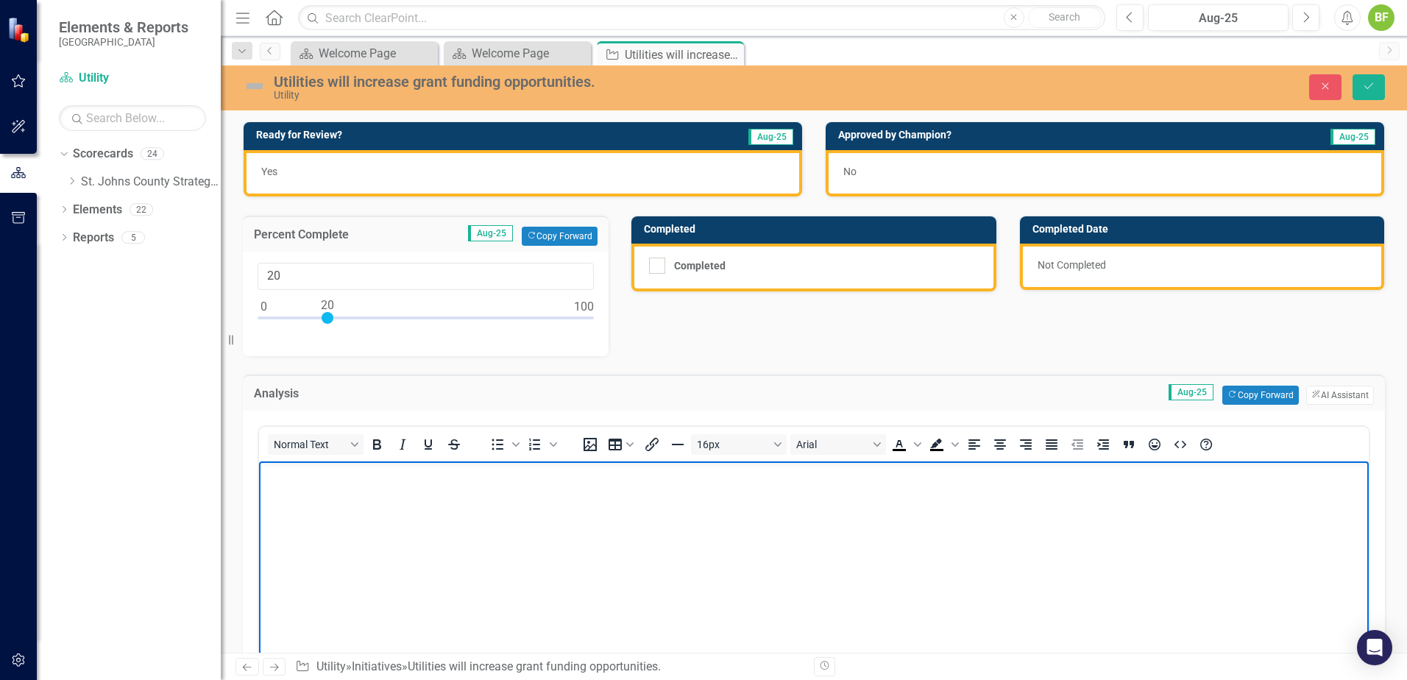
click at [352, 488] on body "Rich Text Area. Press ALT-0 for help." at bounding box center [814, 571] width 1110 height 221
click at [285, 475] on p "Rich Text Area. Press ALT-0 for help." at bounding box center [814, 473] width 1103 height 18
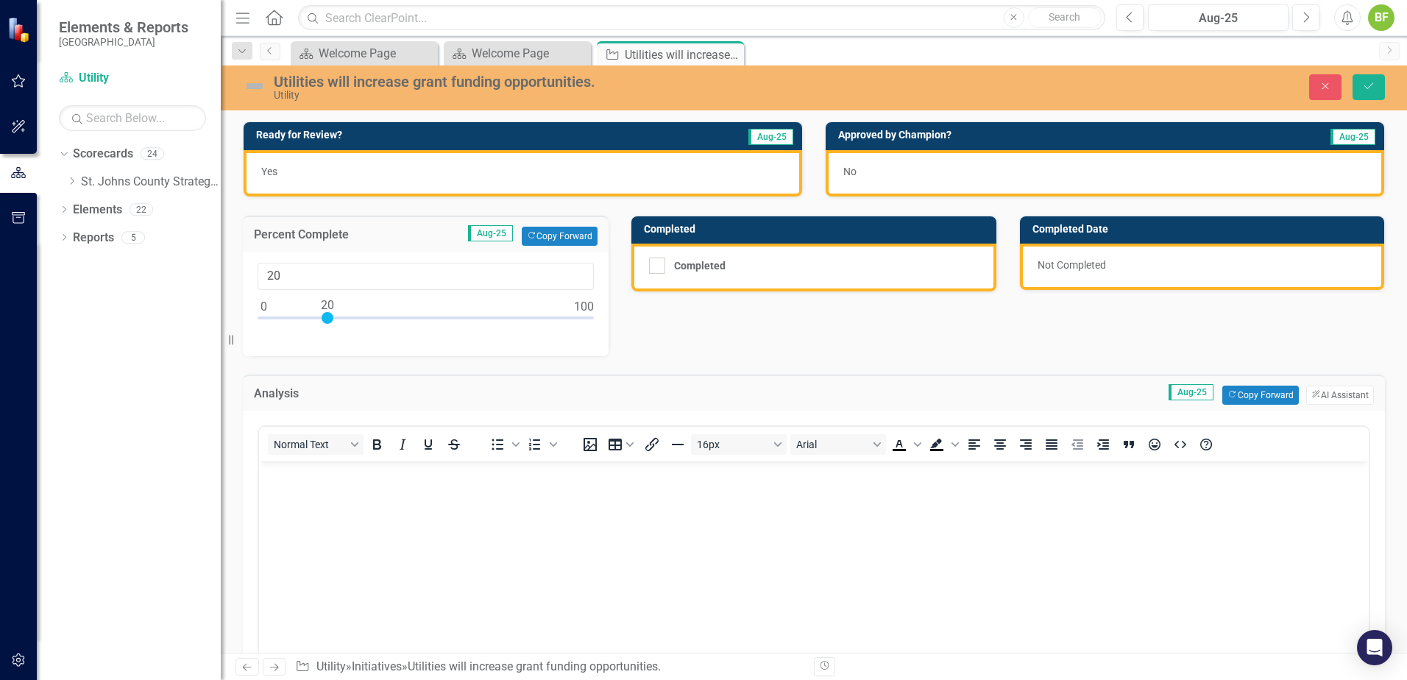
drag, startPoint x: 1348, startPoint y: 84, endPoint x: 962, endPoint y: 93, distance: 385.8
click at [962, 93] on div "Close Save" at bounding box center [1160, 87] width 473 height 26
click at [517, 161] on div "Yes" at bounding box center [523, 173] width 559 height 46
click at [475, 174] on div "Yes" at bounding box center [523, 173] width 559 height 46
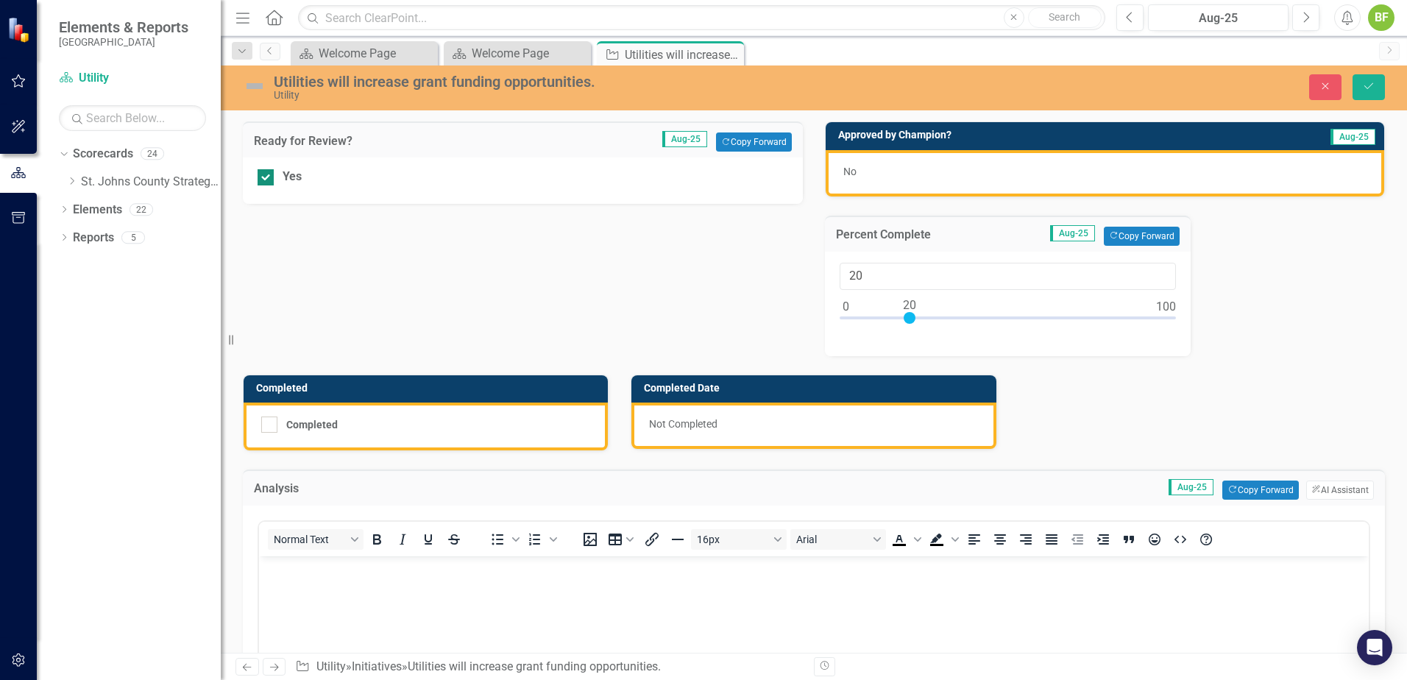
click at [266, 178] on input "Yes" at bounding box center [263, 174] width 10 height 10
checkbox input "false"
click at [1362, 87] on icon "Save" at bounding box center [1368, 86] width 13 height 10
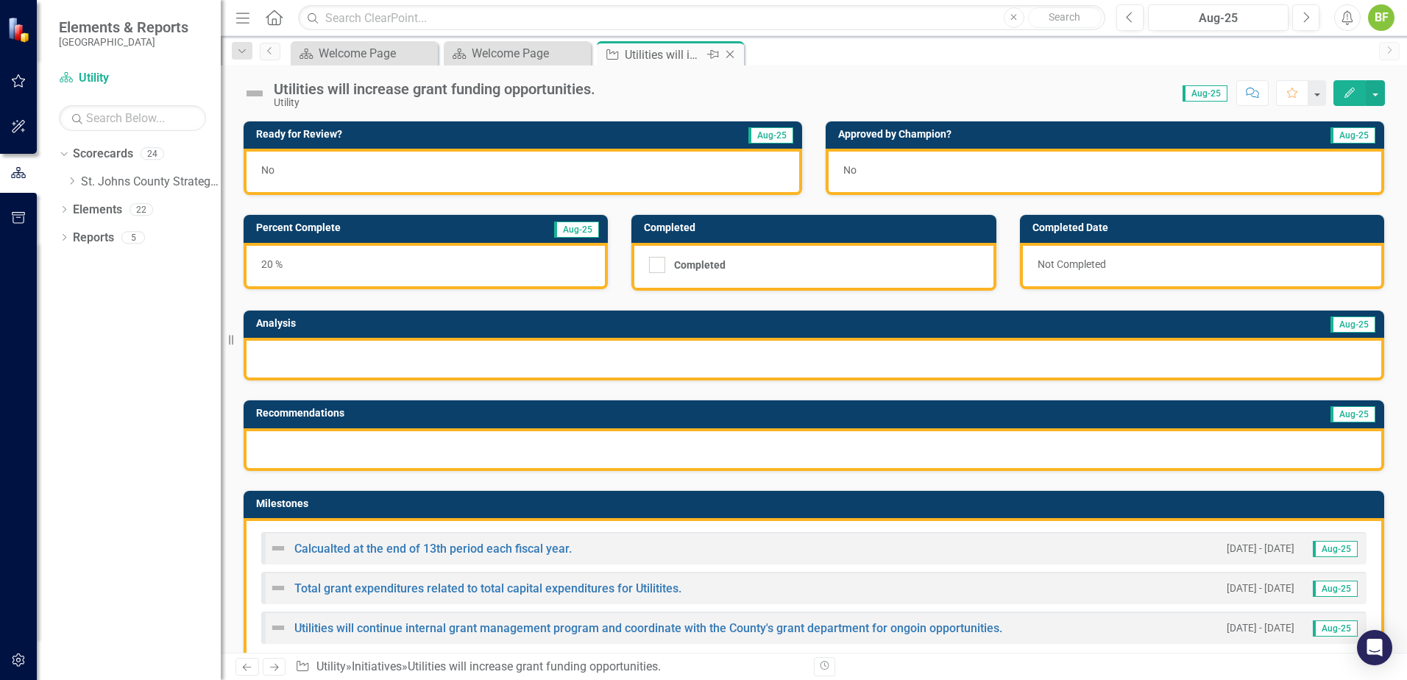
click at [730, 52] on icon "Close" at bounding box center [730, 55] width 15 height 12
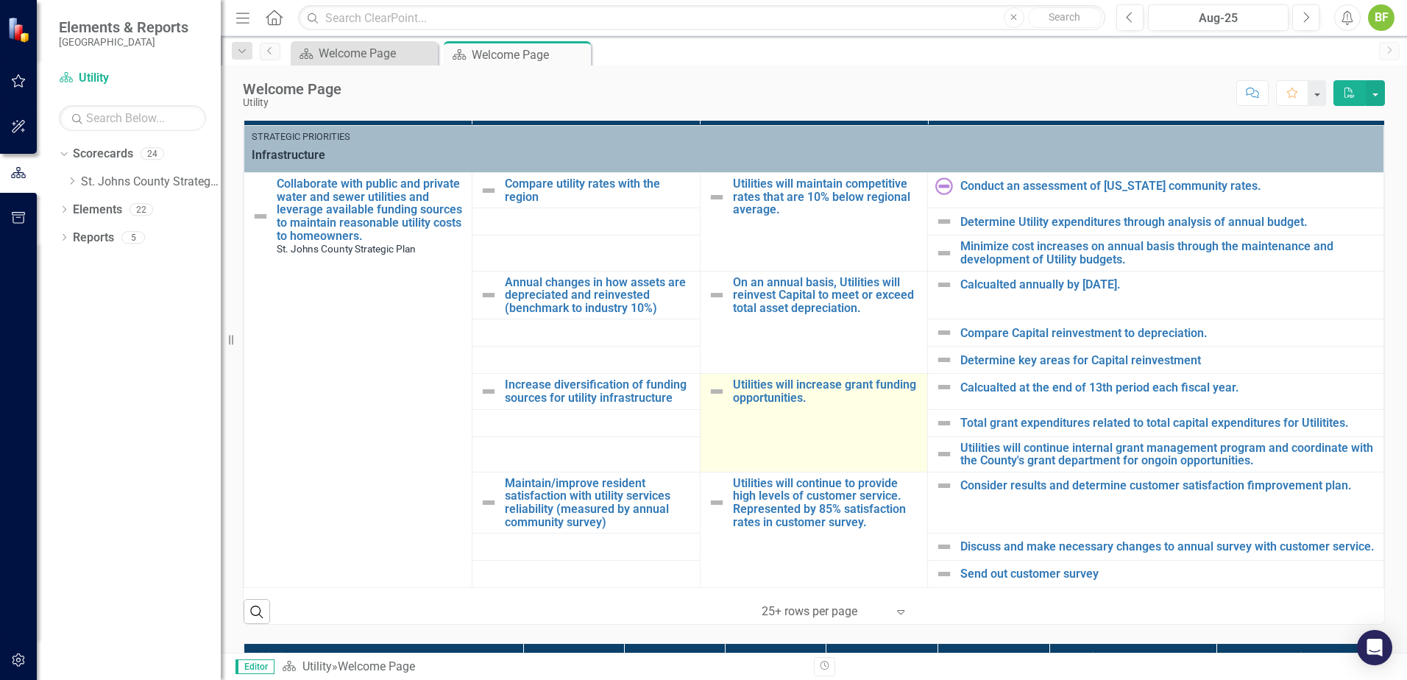
scroll to position [442, 0]
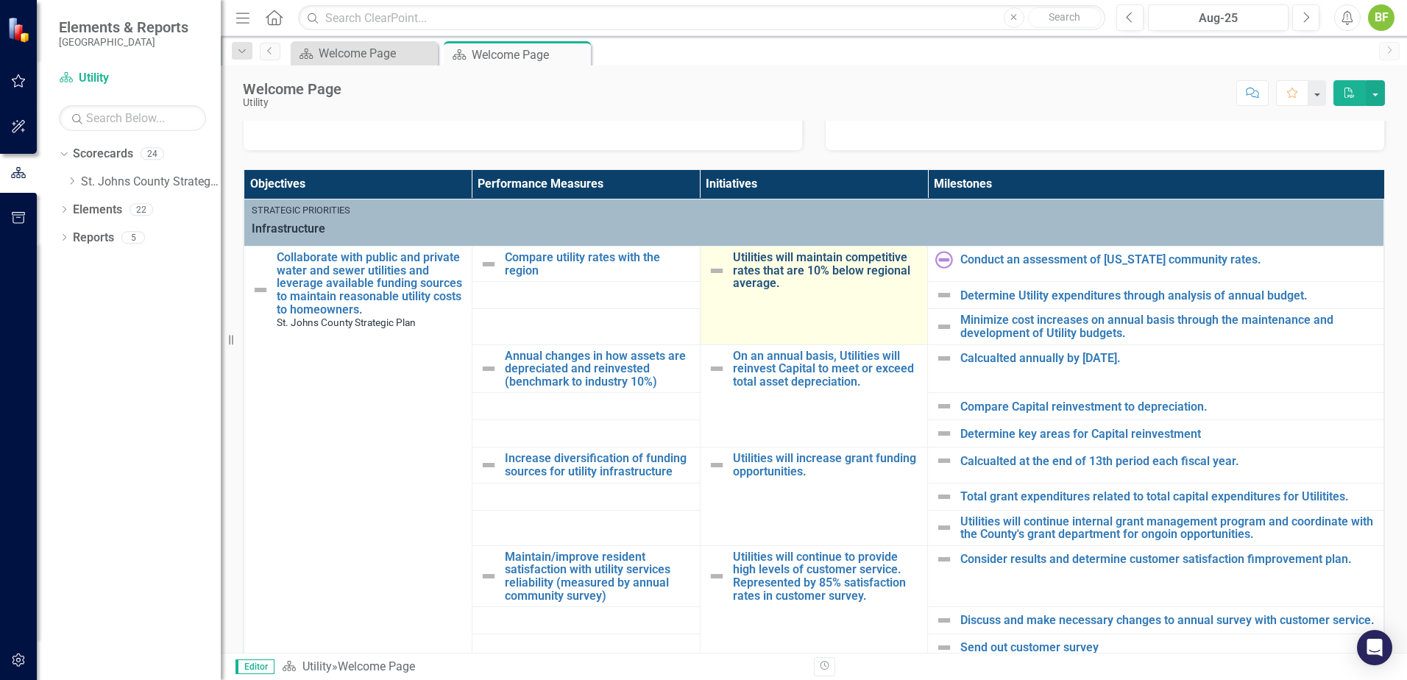
click at [786, 269] on link "Utilities will maintain competitive rates that are 10% below regional average." at bounding box center [827, 270] width 188 height 39
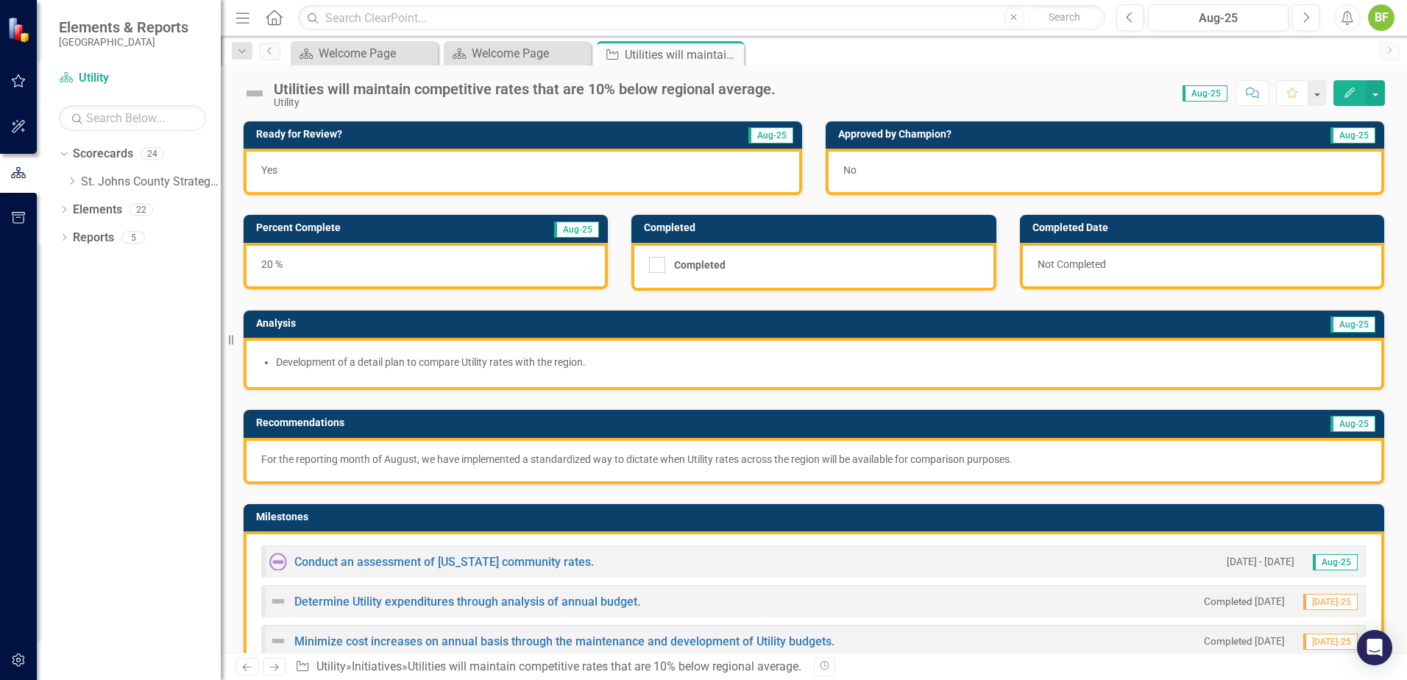
click at [711, 366] on li "Development of a detail plan to compare Utility rates with the region." at bounding box center [821, 362] width 1091 height 15
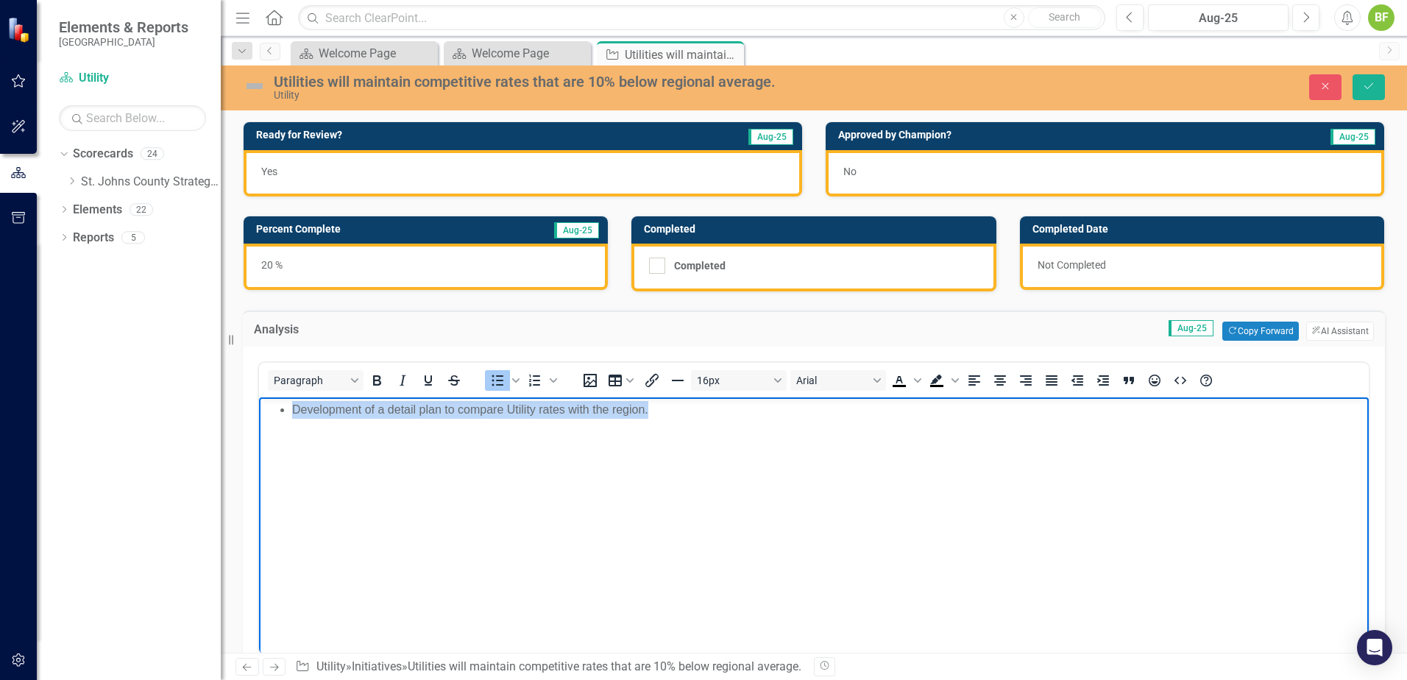
drag, startPoint x: 547, startPoint y: 415, endPoint x: 315, endPoint y: 433, distance: 232.5
click at [259, 414] on html "Development of a detail plan to compare Utility rates with the region." at bounding box center [814, 507] width 1110 height 221
click at [528, 453] on body "Development of a detail plan to compare Utility rates with the region." at bounding box center [814, 507] width 1110 height 221
drag, startPoint x: 439, startPoint y: 410, endPoint x: 250, endPoint y: 409, distance: 189.2
click at [259, 409] on html "Development of a detail plan to compare Utility rates with the region." at bounding box center [814, 507] width 1110 height 221
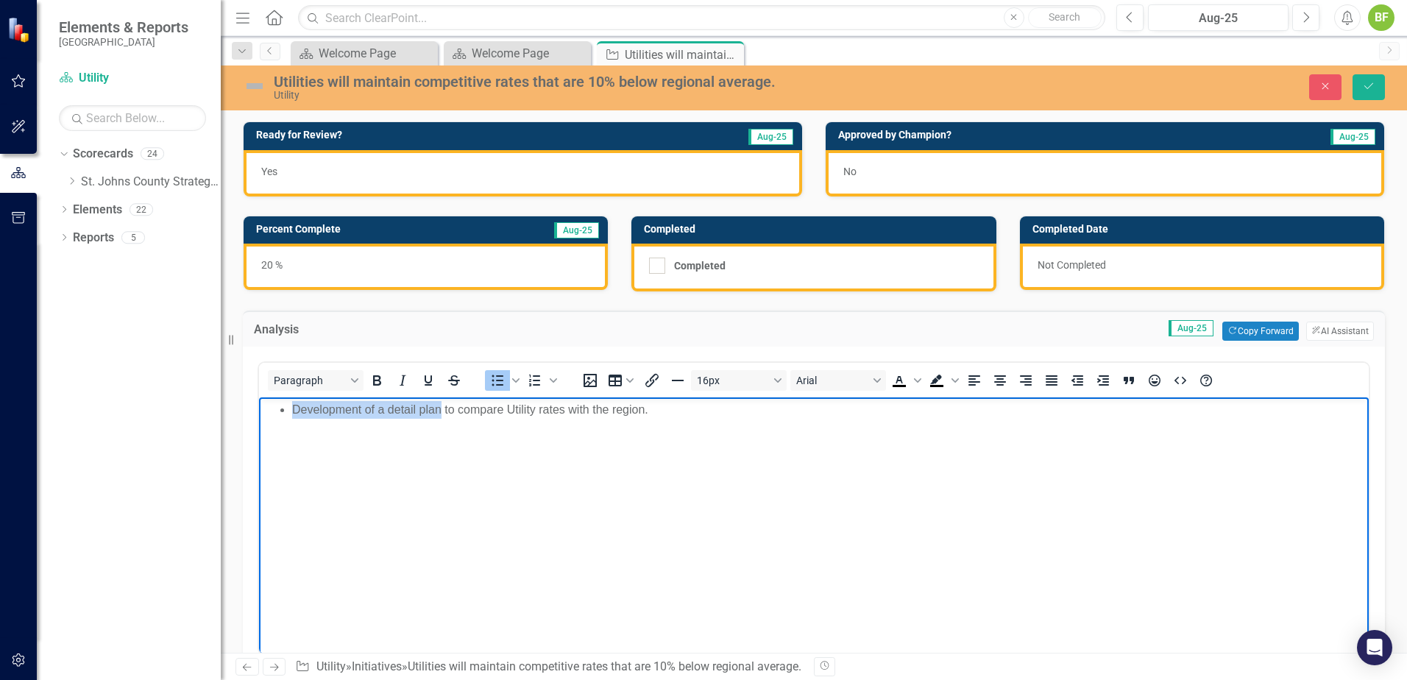
copy li "Development of a detail plan"
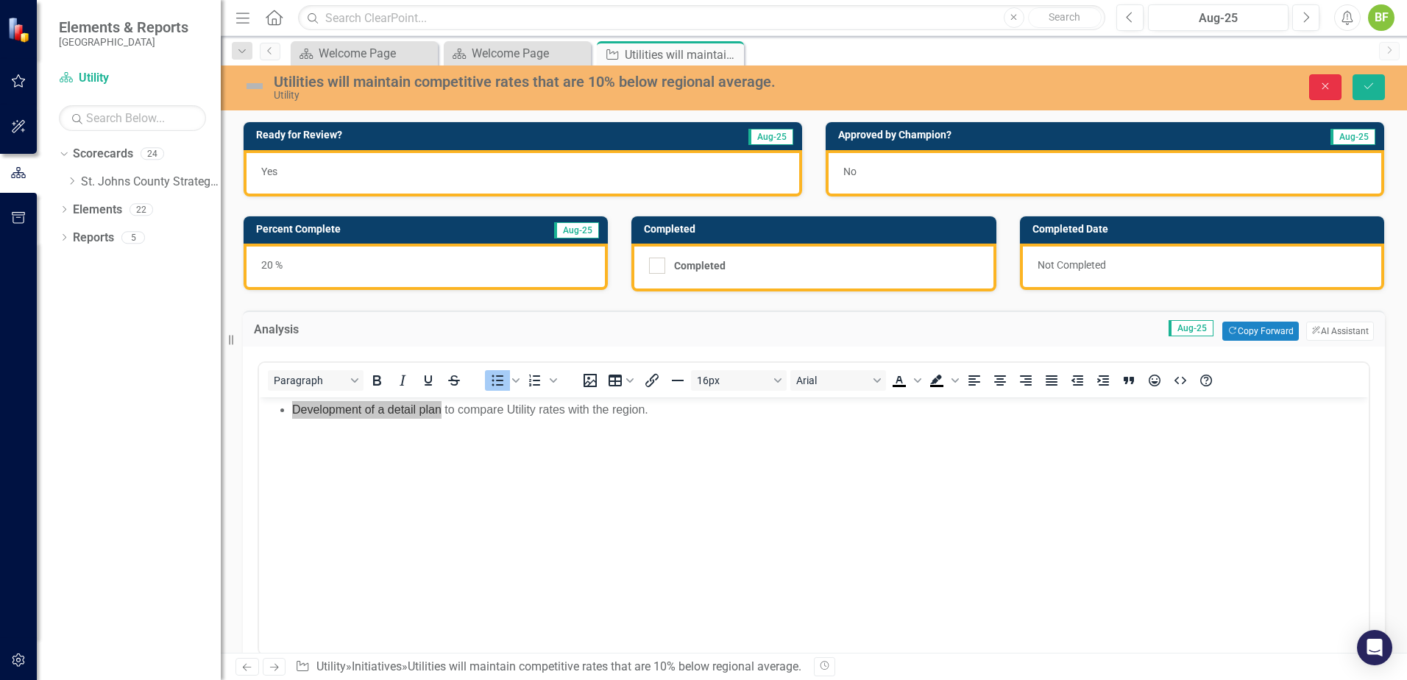
click at [1334, 96] on button "Close" at bounding box center [1325, 87] width 32 height 26
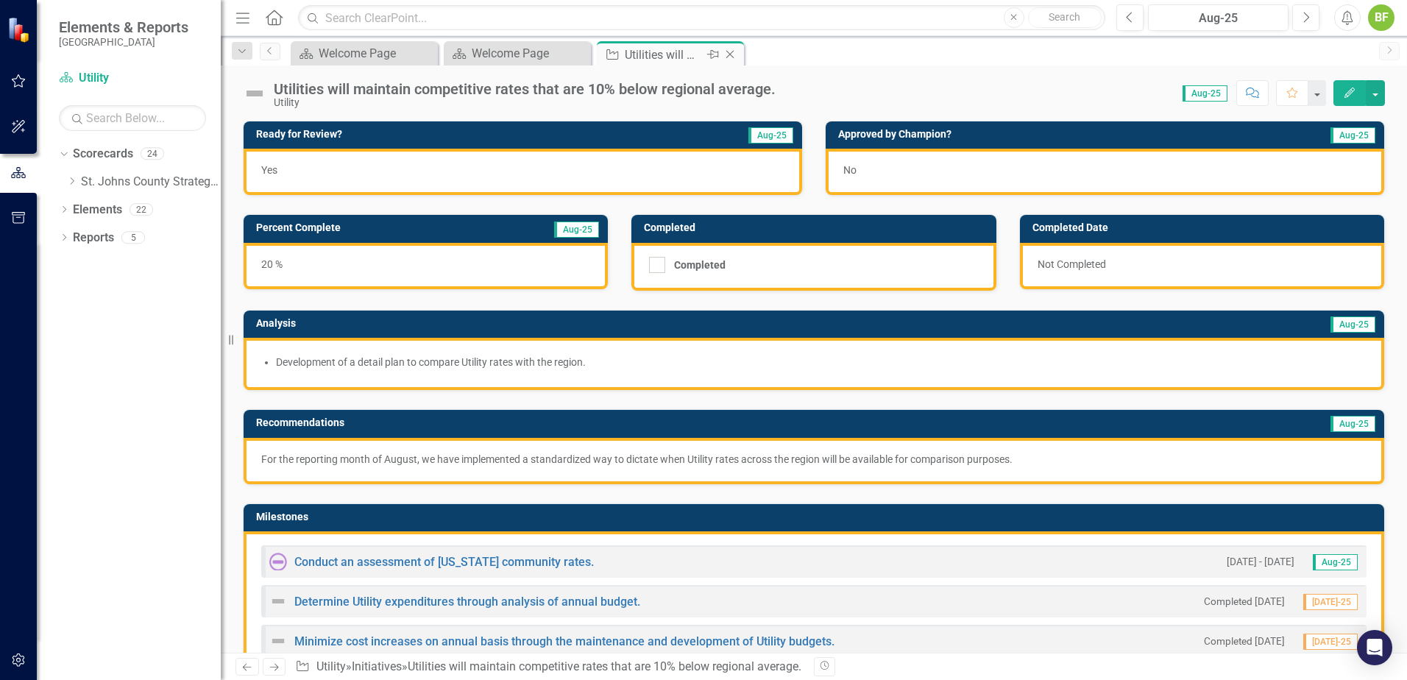
click at [724, 55] on icon "Close" at bounding box center [730, 55] width 15 height 12
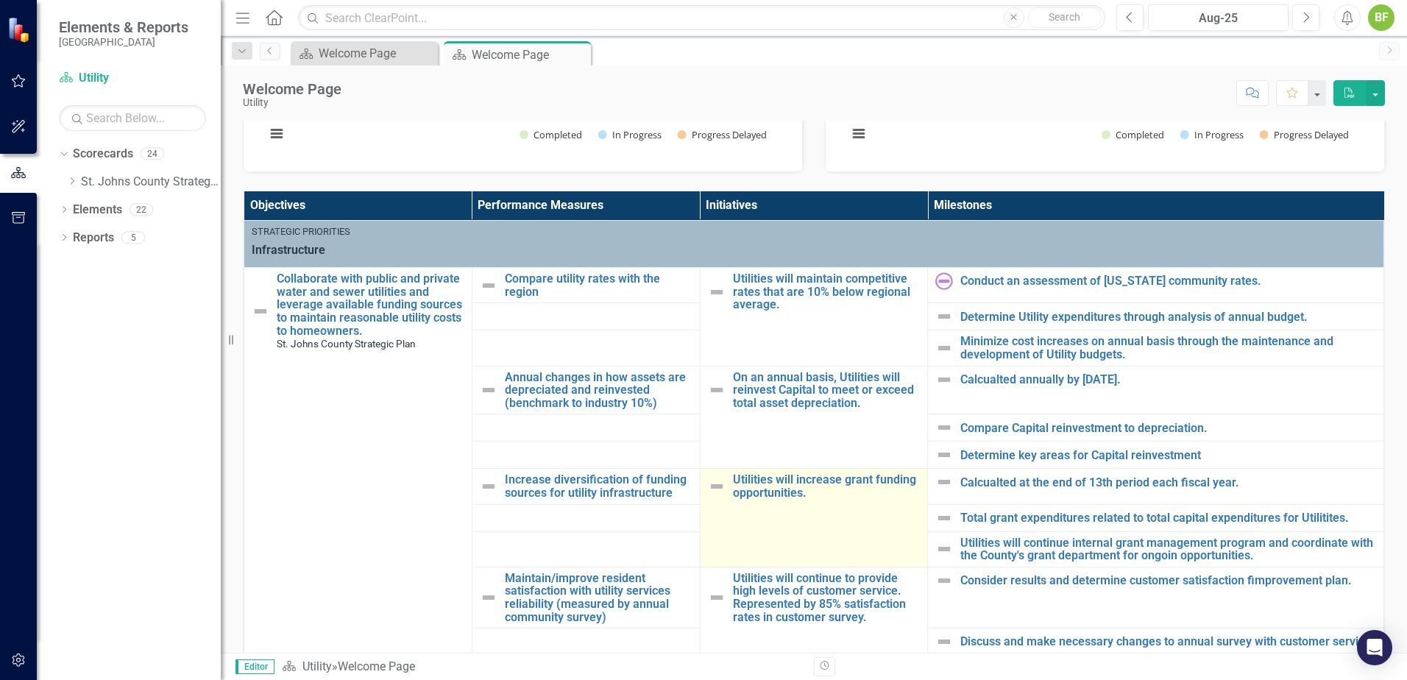
scroll to position [442, 0]
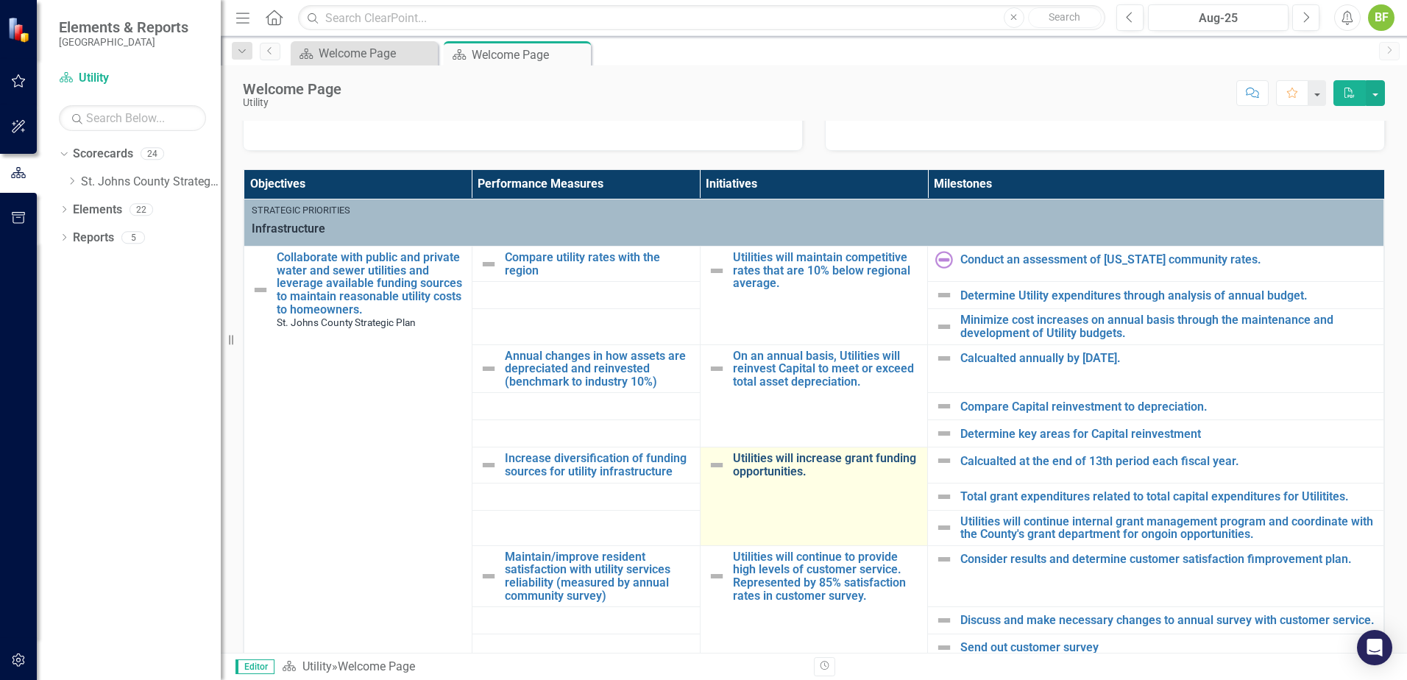
click at [780, 459] on link "Utilities will increase grant funding opportunities." at bounding box center [827, 465] width 188 height 26
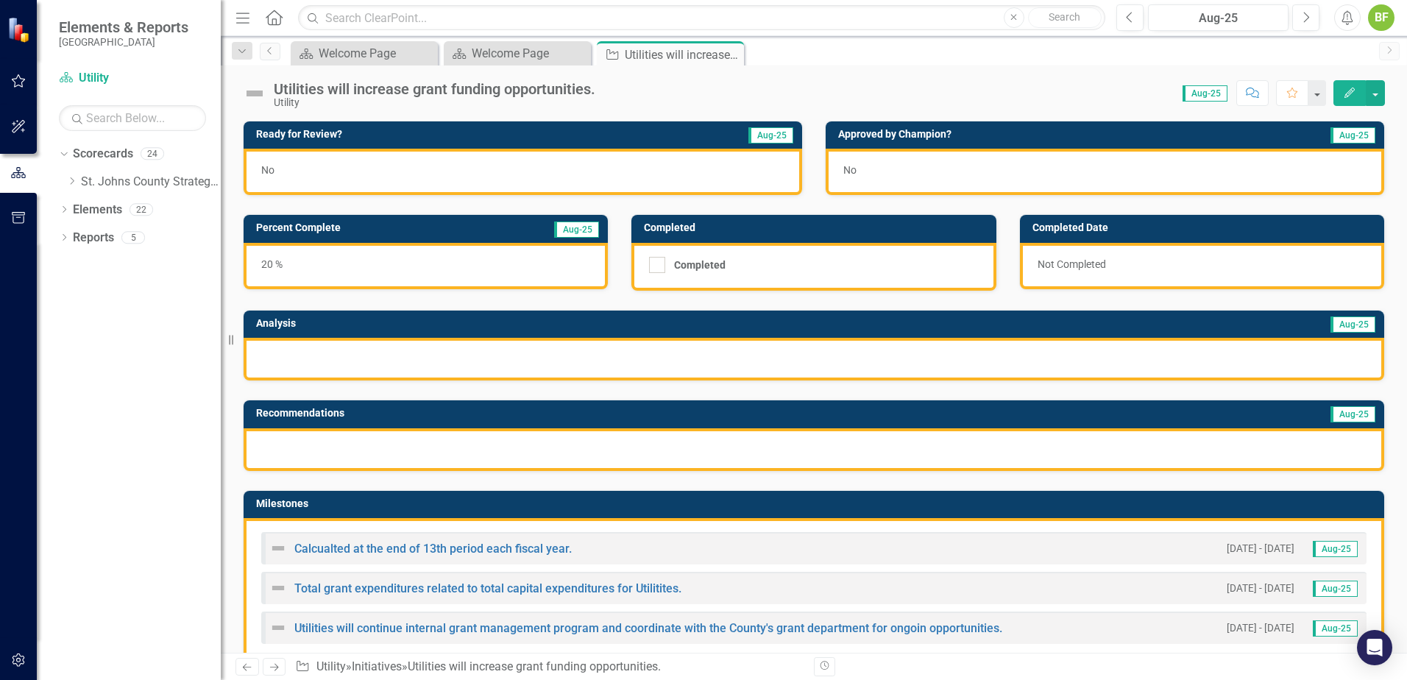
click at [361, 369] on div at bounding box center [814, 359] width 1141 height 43
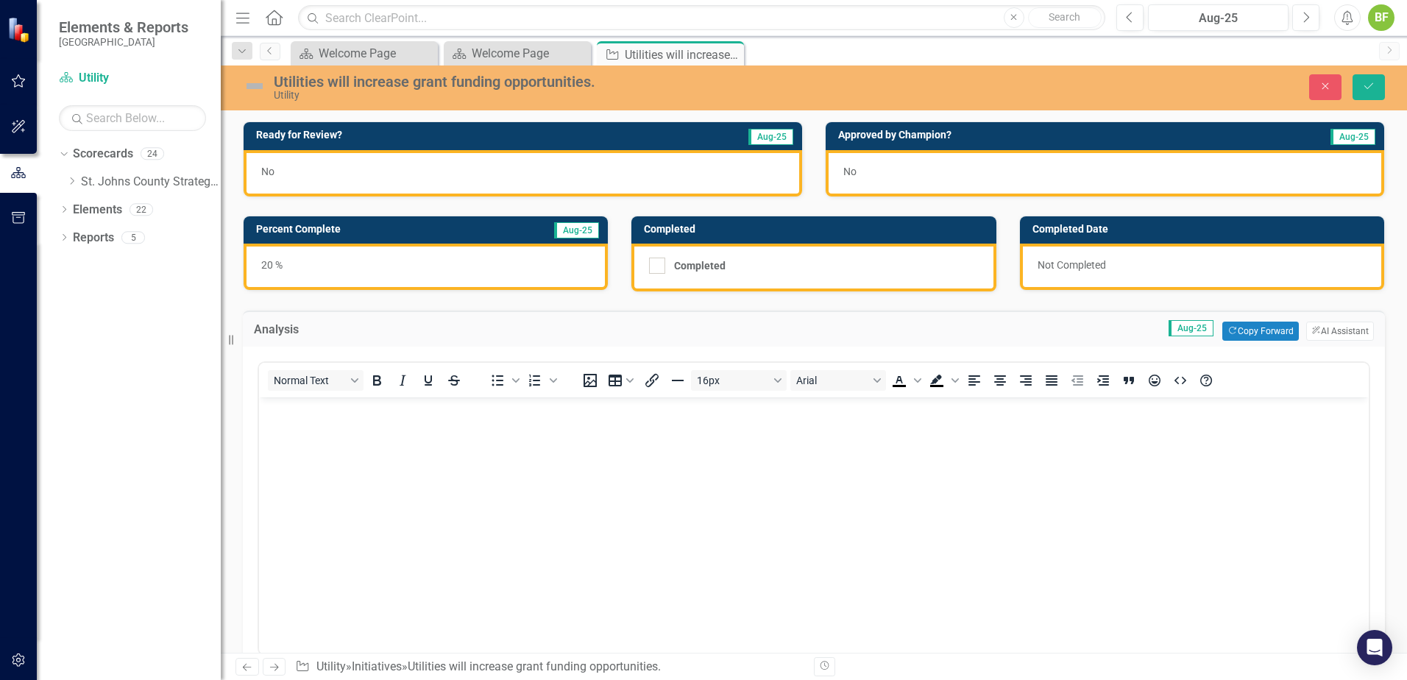
click at [330, 439] on body "Rich Text Area. Press ALT-0 for help." at bounding box center [814, 507] width 1110 height 221
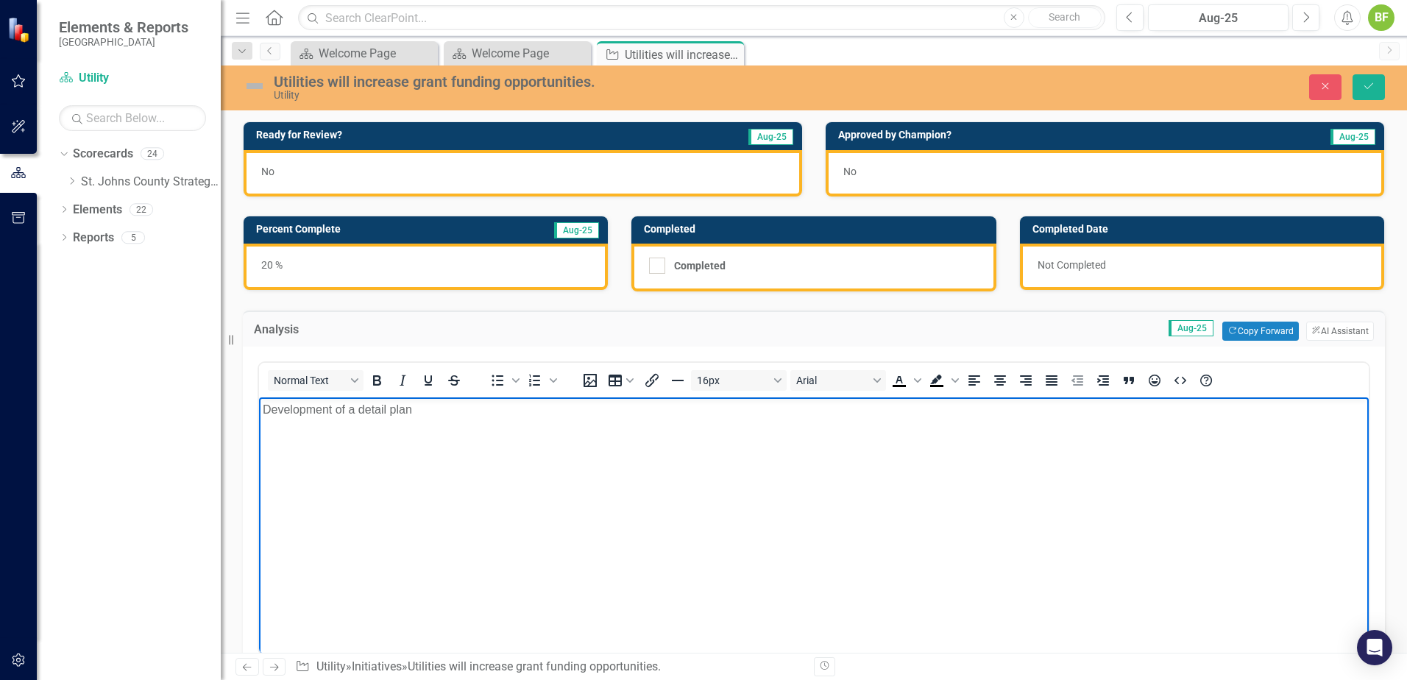
click at [266, 411] on p "Development of a detail plan" at bounding box center [814, 410] width 1103 height 18
click at [500, 383] on icon "Bullet list" at bounding box center [498, 381] width 18 height 18
click at [459, 414] on li "Development of a detail plan" at bounding box center [828, 410] width 1073 height 18
click at [396, 416] on li "Development of a detail plan to utilize resources & various foundation database…" at bounding box center [828, 410] width 1073 height 18
click at [790, 417] on li "Development of a detail plan to utilize resources & various foundation database…" at bounding box center [828, 410] width 1073 height 18
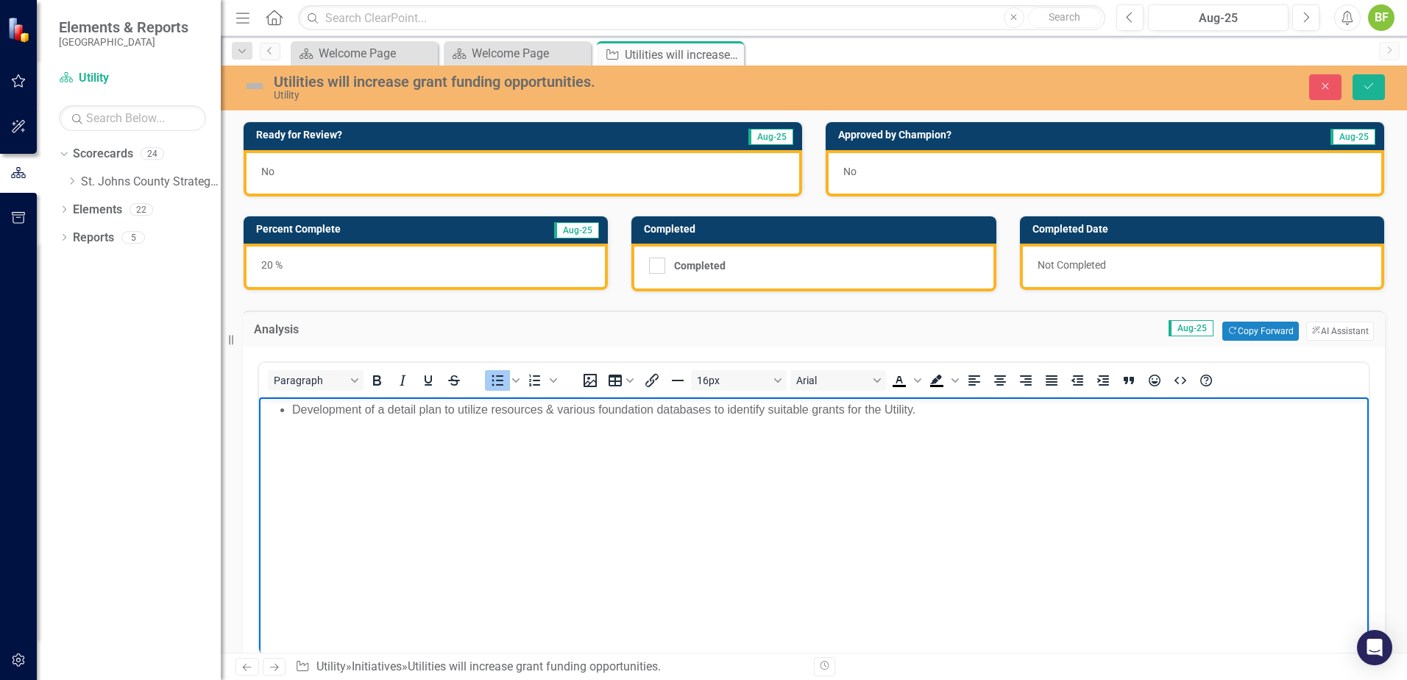
click at [455, 412] on li "Development of a detail plan to utilize resources & various foundation database…" at bounding box center [828, 410] width 1073 height 18
click at [492, 411] on li "Development of a detail plan for utilize resources & various foundation databas…" at bounding box center [828, 410] width 1073 height 18
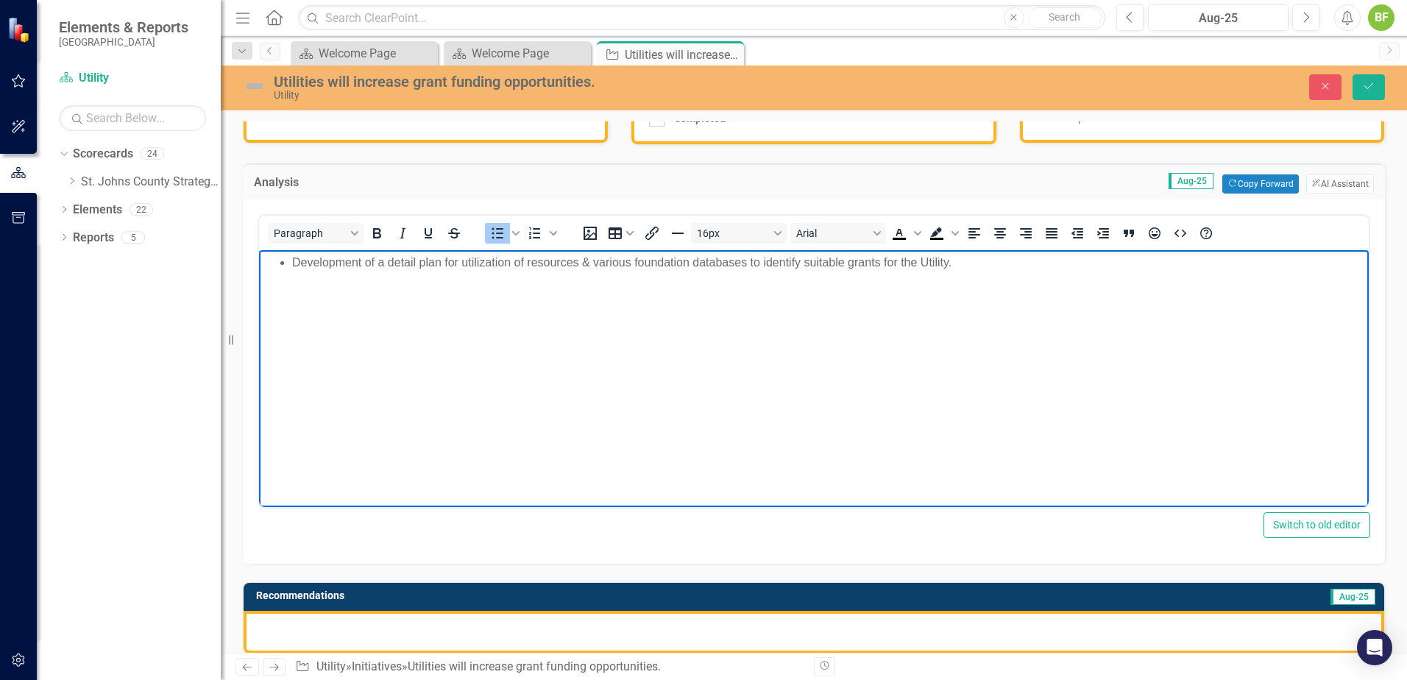
scroll to position [221, 0]
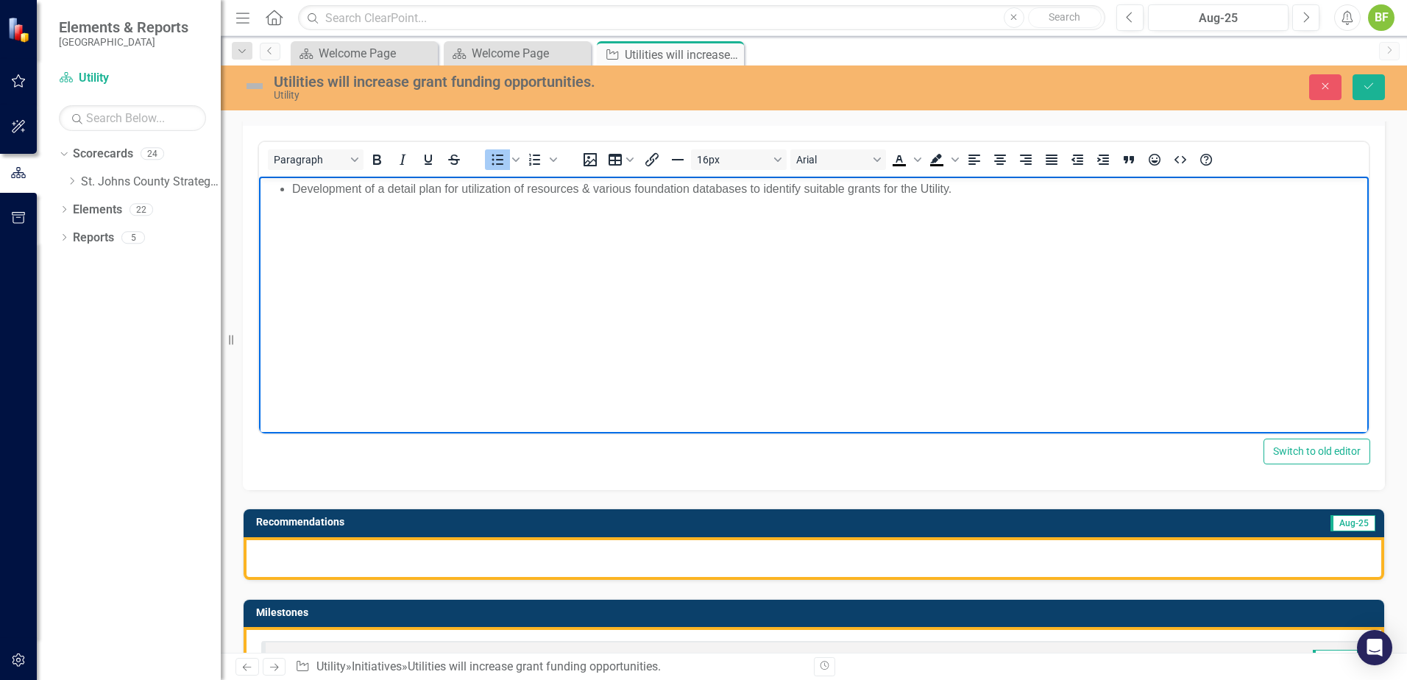
click at [471, 552] on div at bounding box center [814, 558] width 1141 height 43
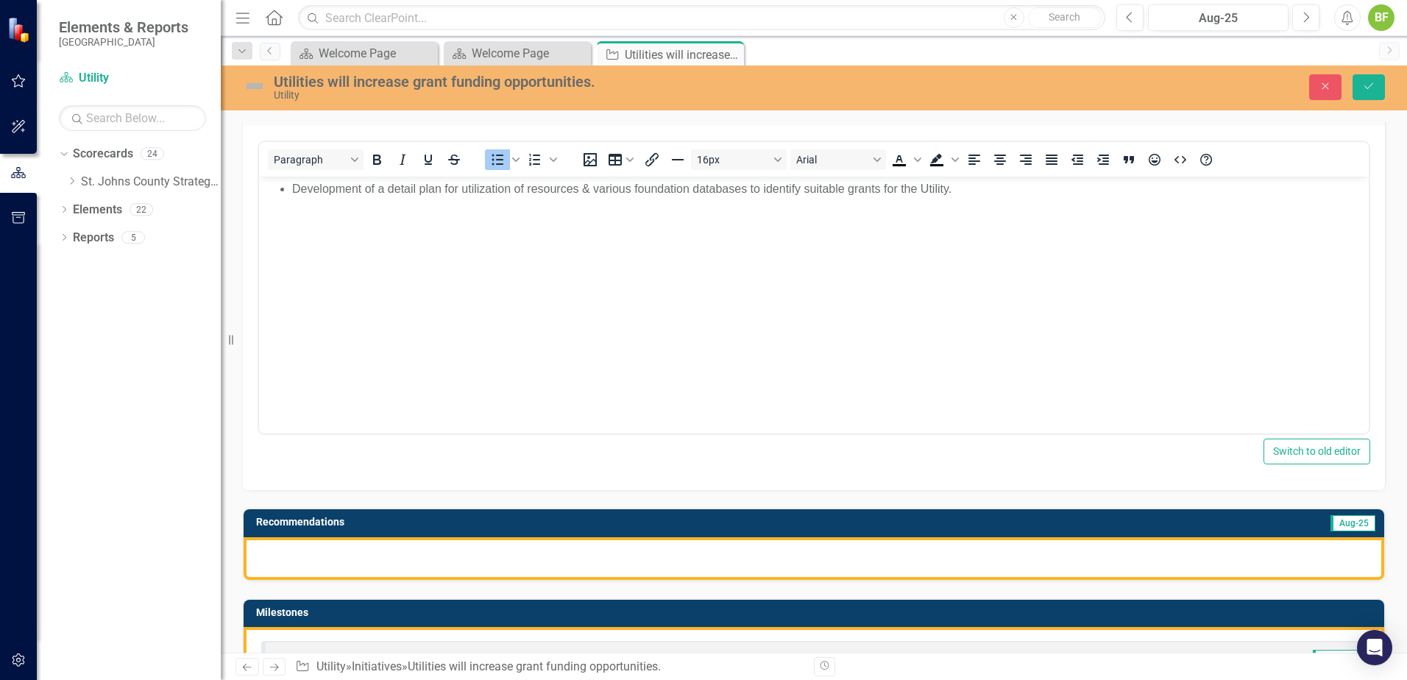
click at [471, 552] on div at bounding box center [814, 558] width 1141 height 43
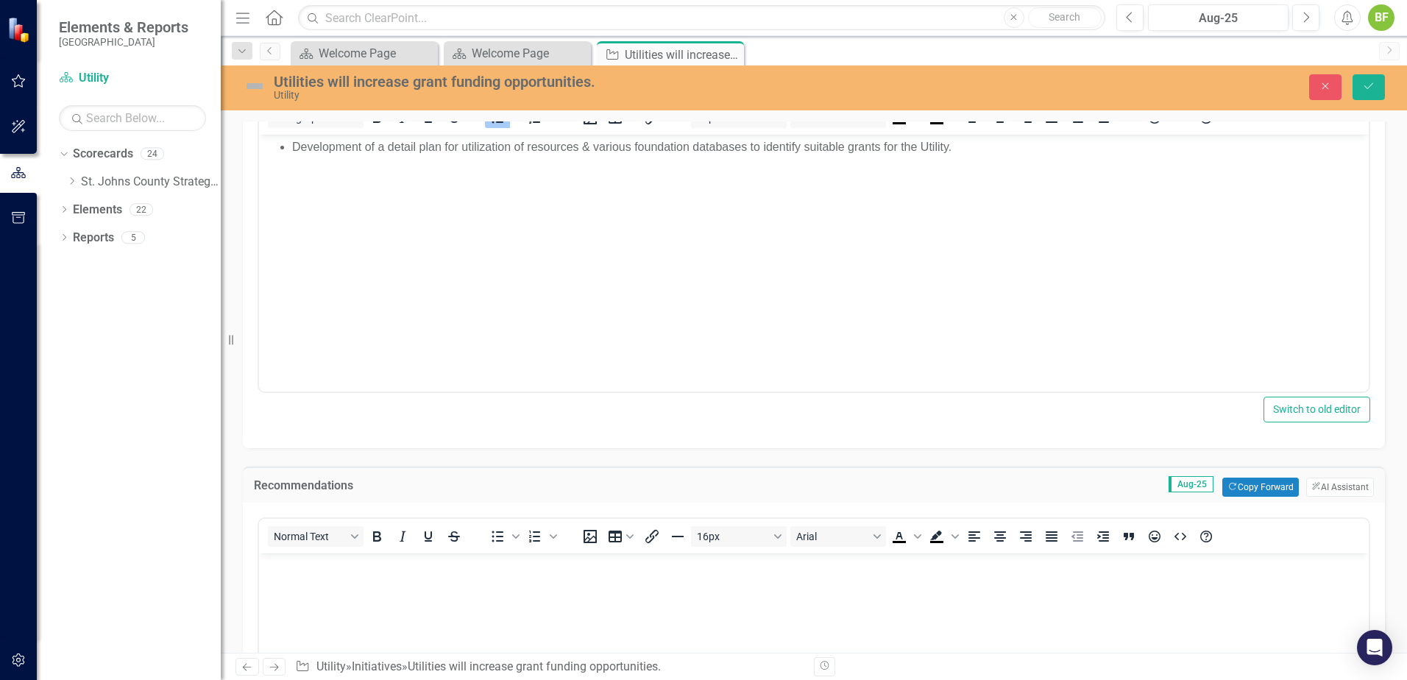
scroll to position [294, 0]
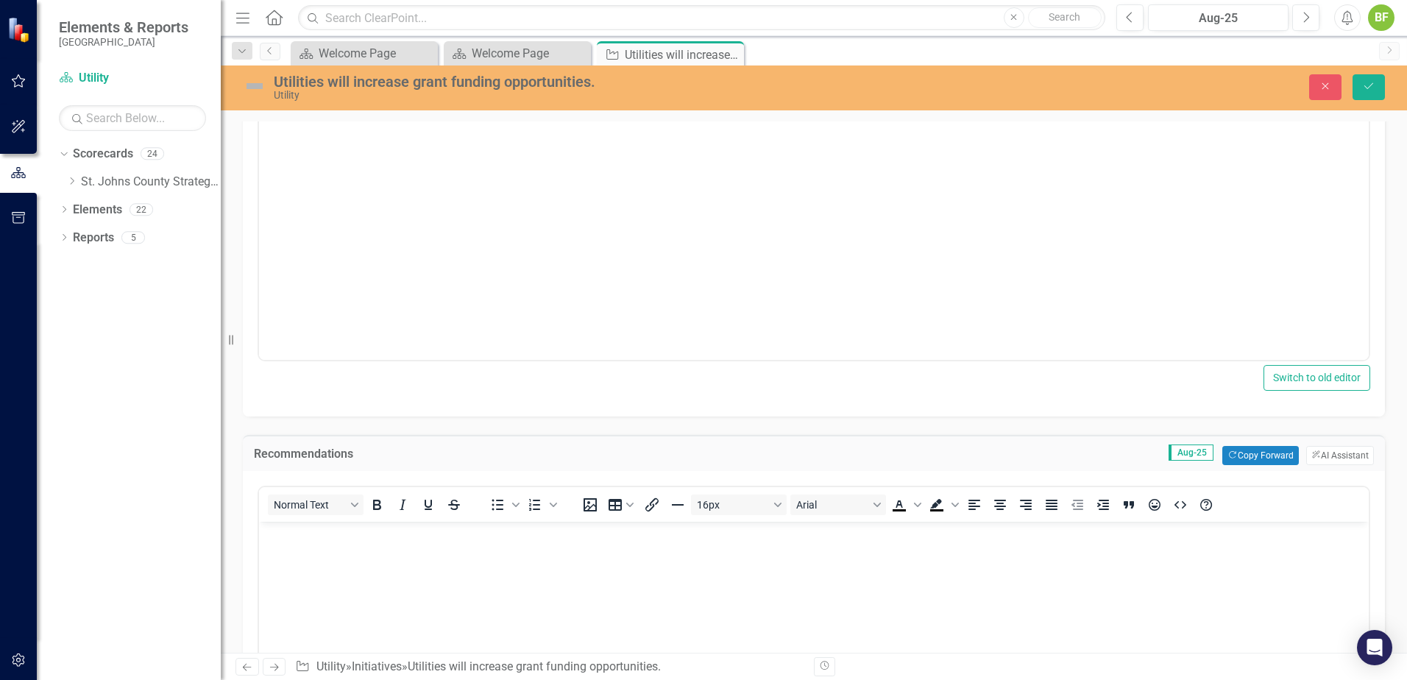
click at [484, 575] on body "Rich Text Area. Press ALT-0 for help." at bounding box center [814, 632] width 1110 height 221
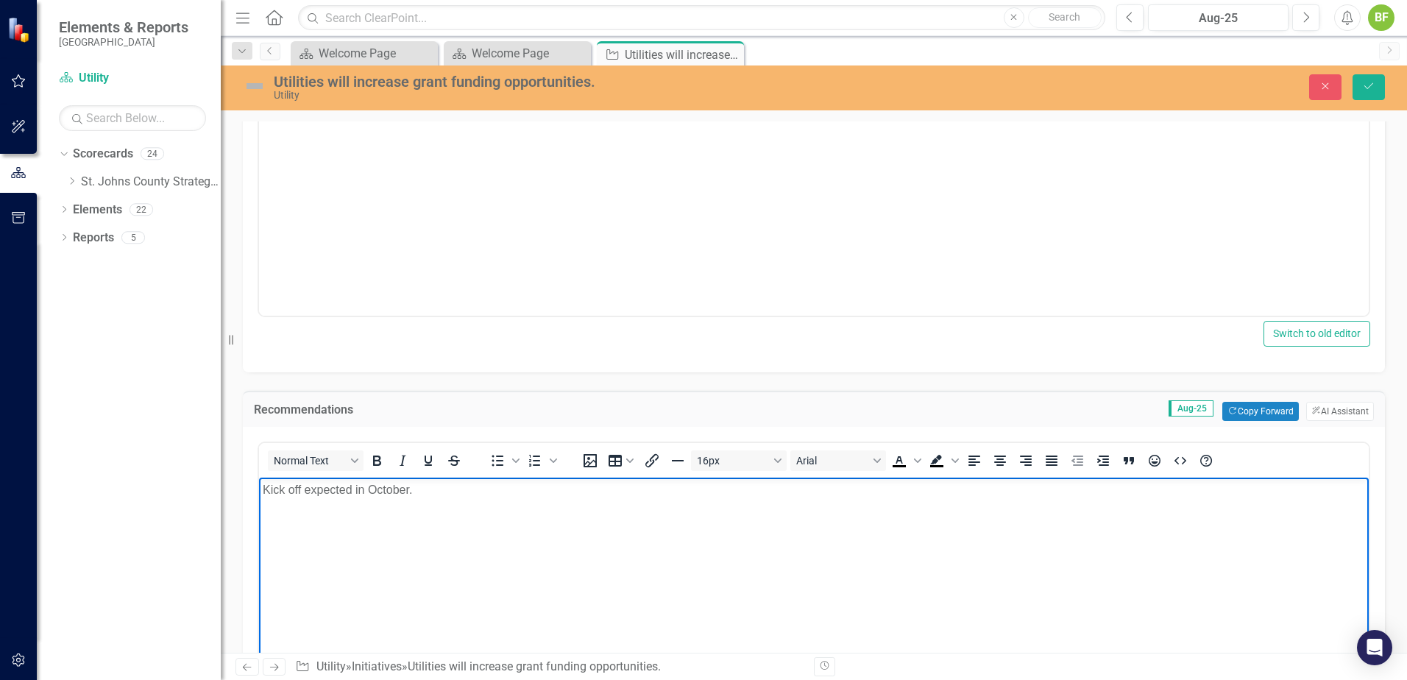
scroll to position [368, 0]
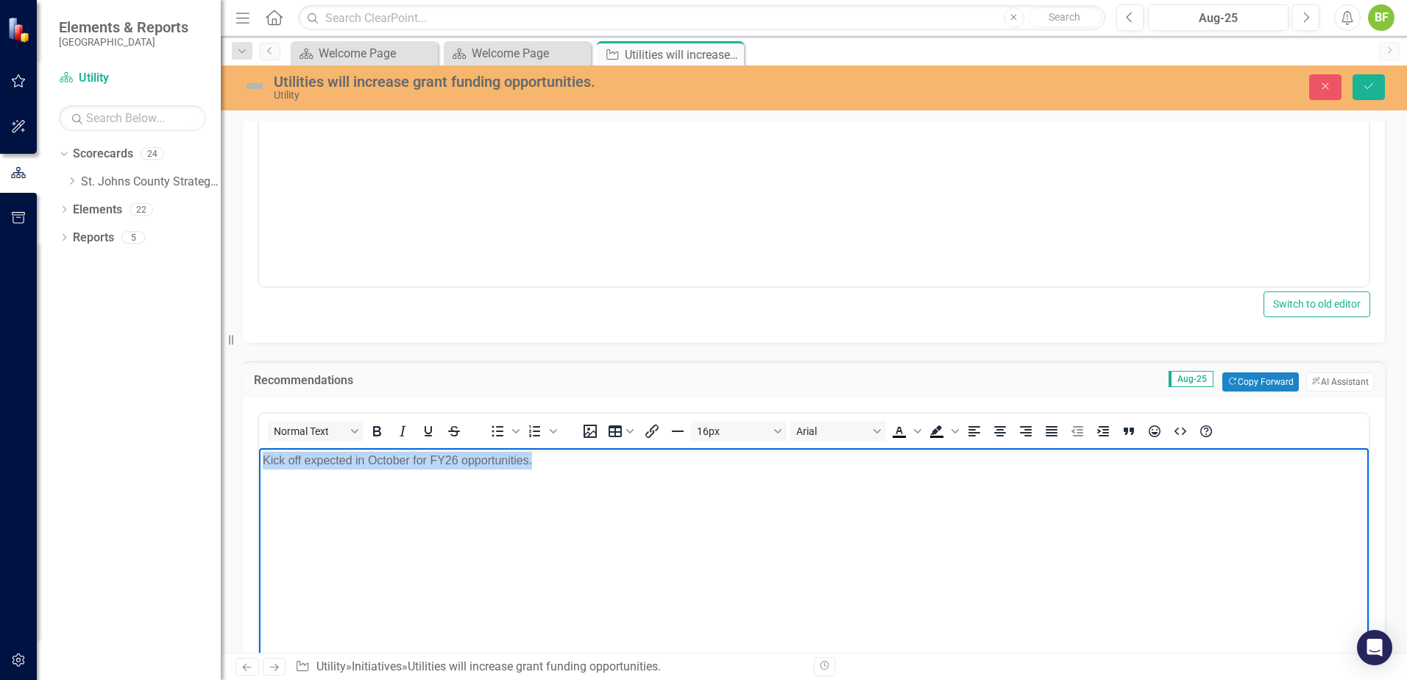
drag, startPoint x: 565, startPoint y: 467, endPoint x: 210, endPoint y: 459, distance: 354.9
click at [259, 459] on html "Kick off expected in October for FY26 opportunities." at bounding box center [814, 558] width 1110 height 221
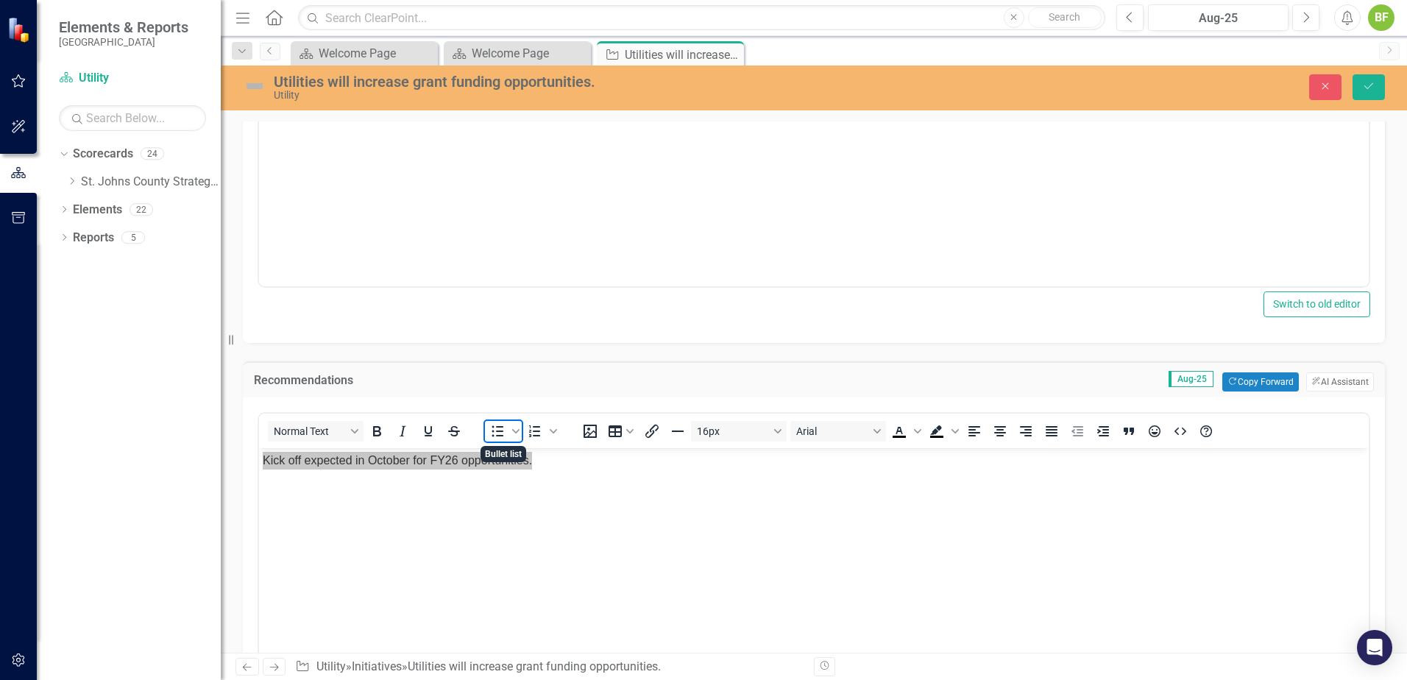
drag, startPoint x: 494, startPoint y: 434, endPoint x: 256, endPoint y: 1, distance: 494.4
click at [494, 434] on icon "Bullet list" at bounding box center [498, 431] width 18 height 18
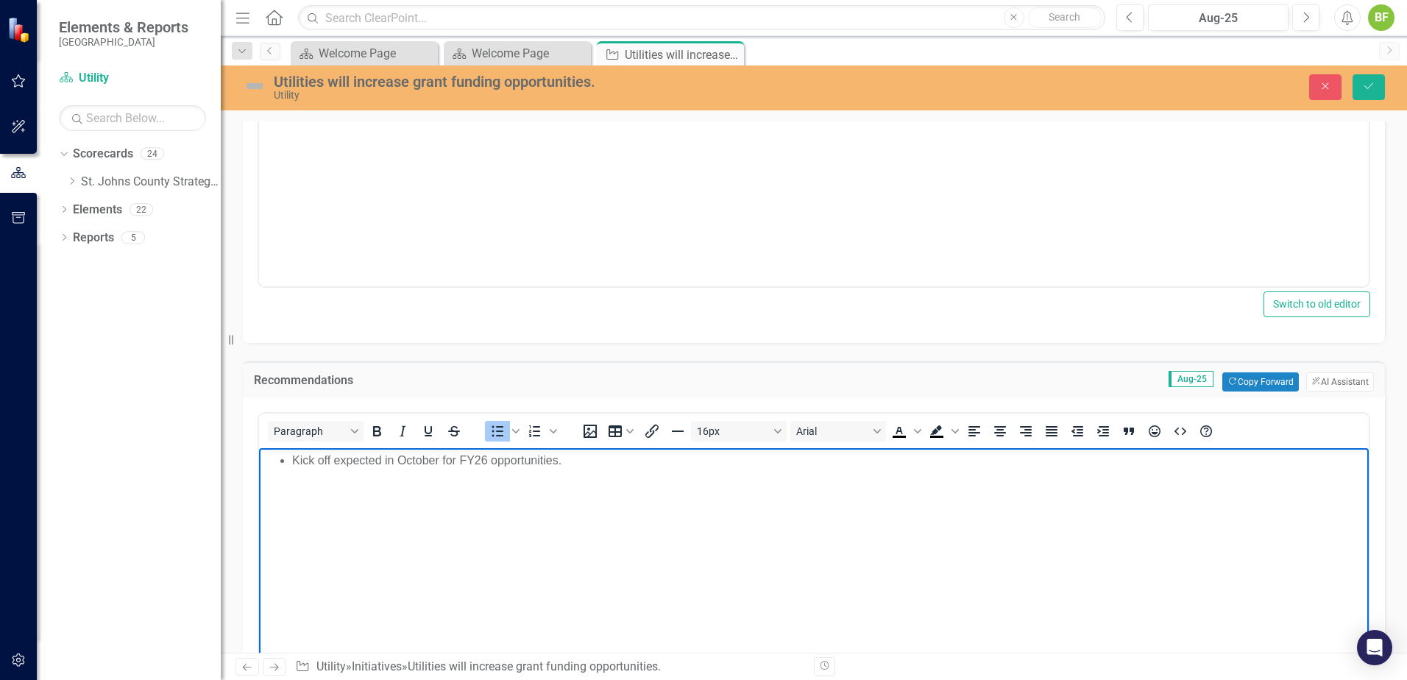
click at [637, 469] on li "Kick off expected in October for FY26 opportunities." at bounding box center [828, 461] width 1073 height 18
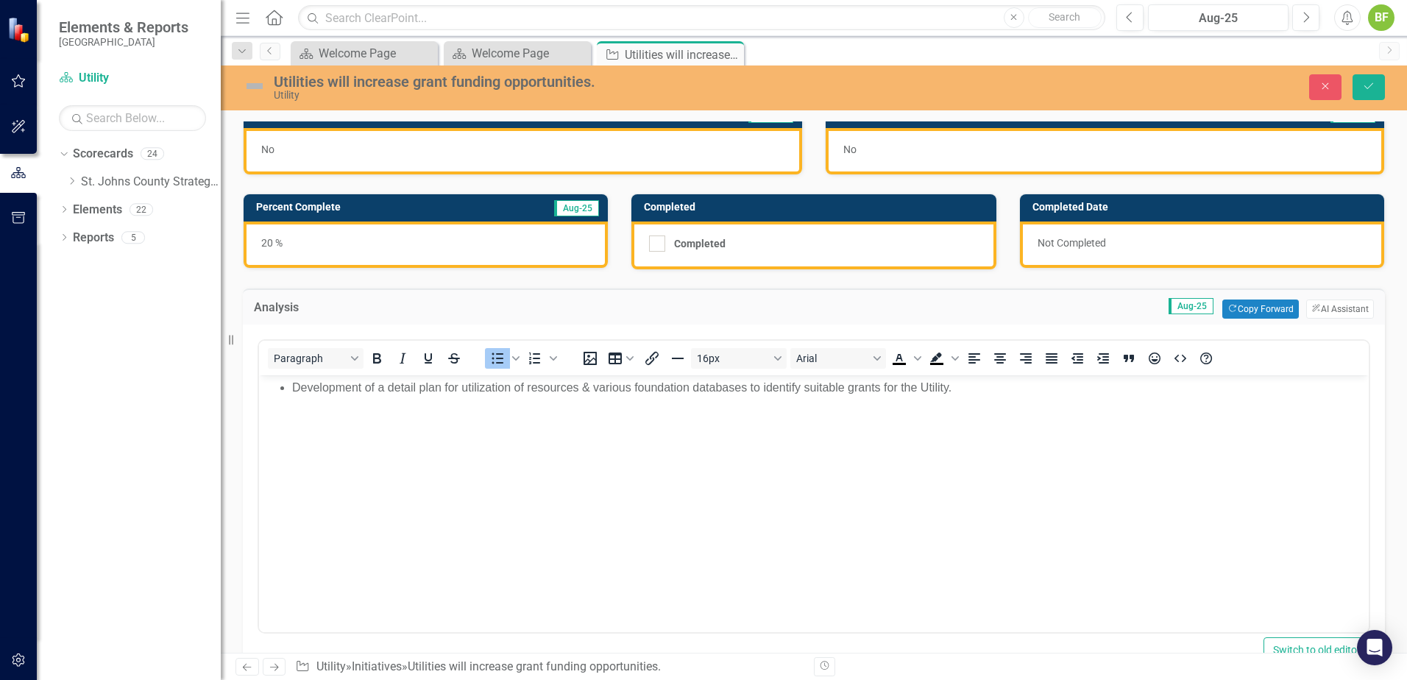
scroll to position [0, 0]
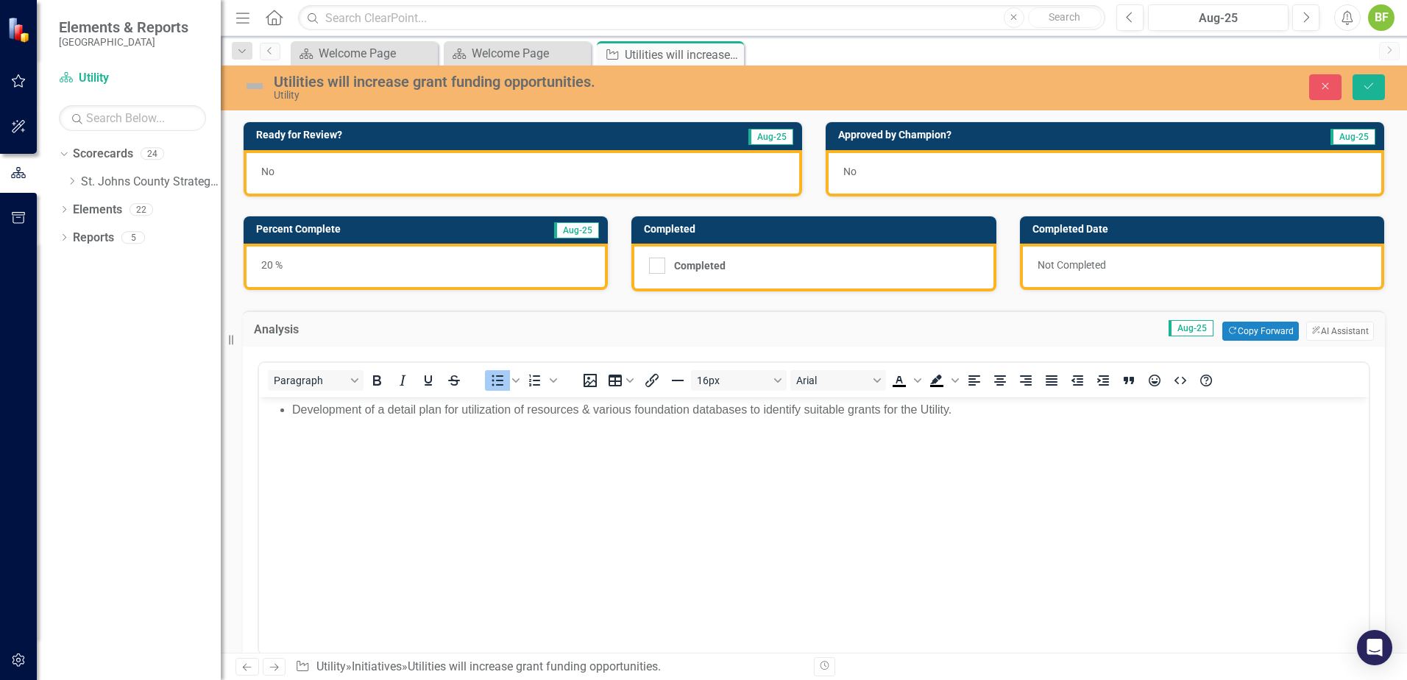
click at [465, 174] on div "No" at bounding box center [523, 173] width 559 height 46
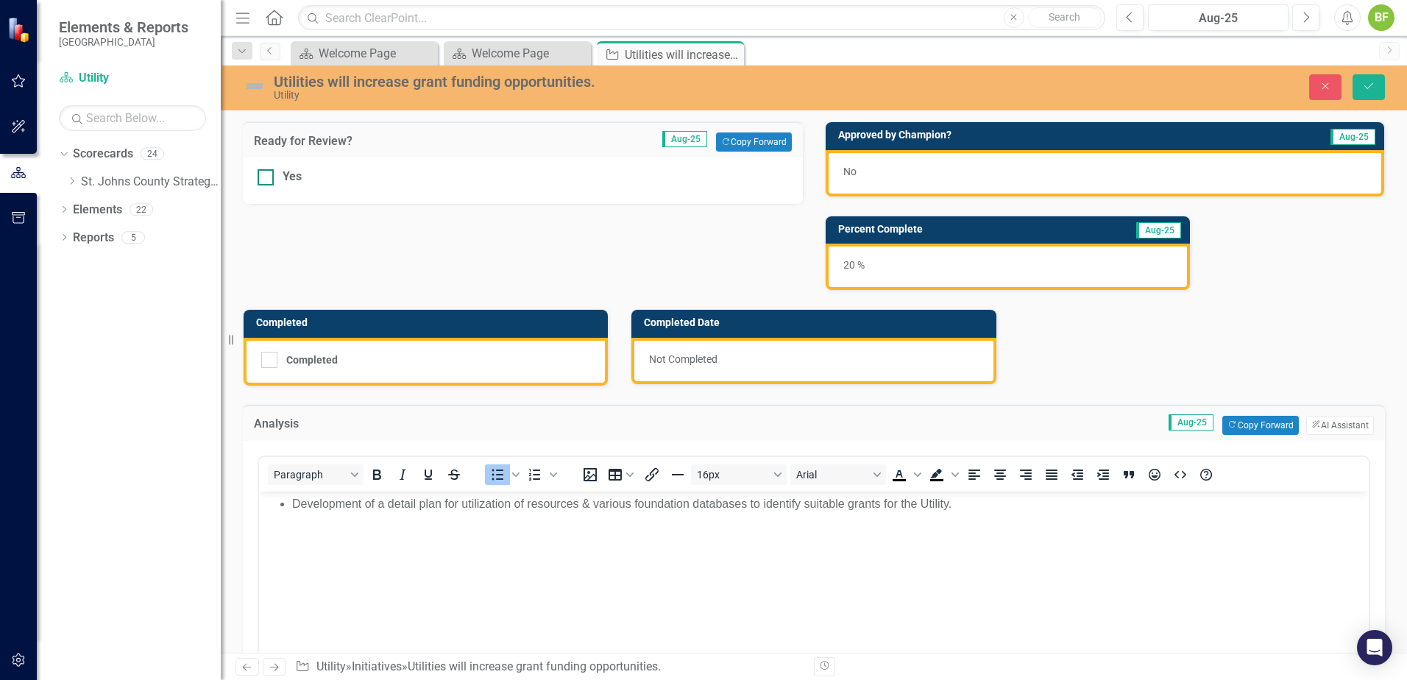
click at [269, 174] on div at bounding box center [266, 177] width 16 height 16
click at [267, 174] on input "Yes" at bounding box center [263, 174] width 10 height 10
checkbox input "true"
click at [1367, 85] on icon "Save" at bounding box center [1368, 86] width 13 height 10
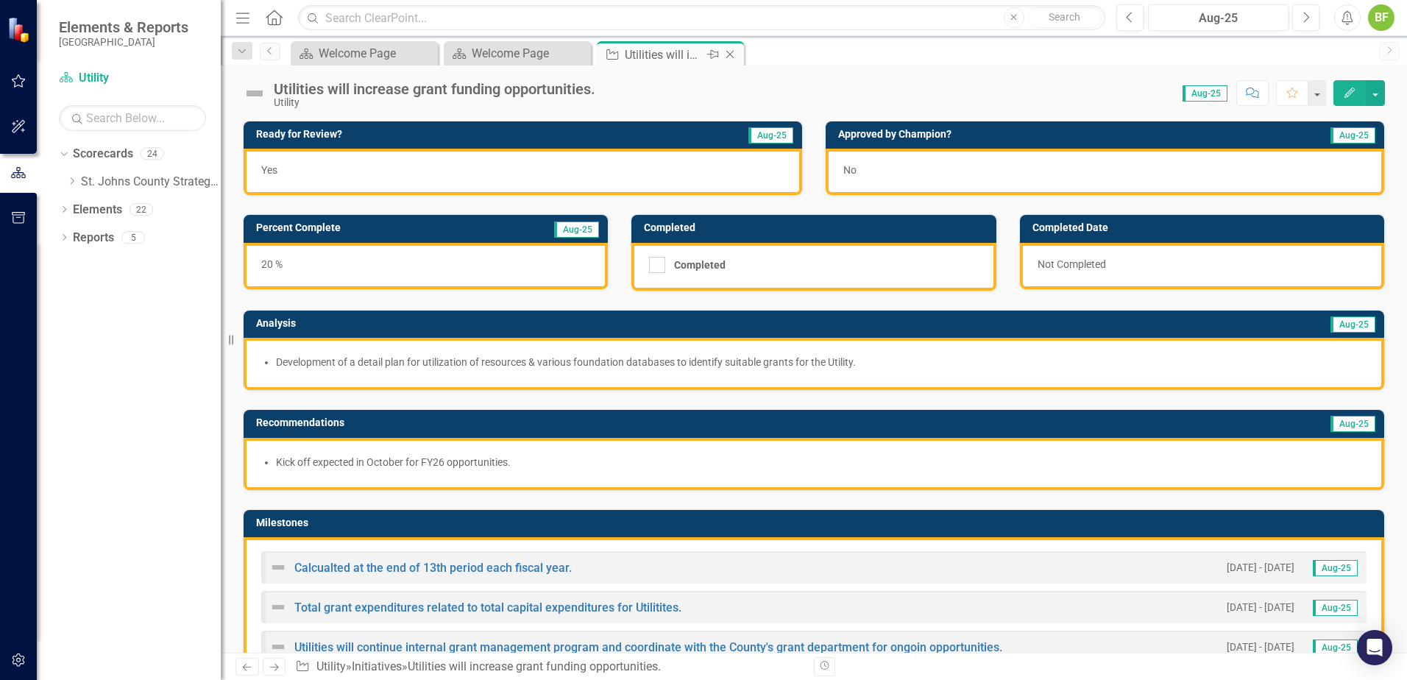
click at [732, 51] on icon "Close" at bounding box center [730, 55] width 15 height 12
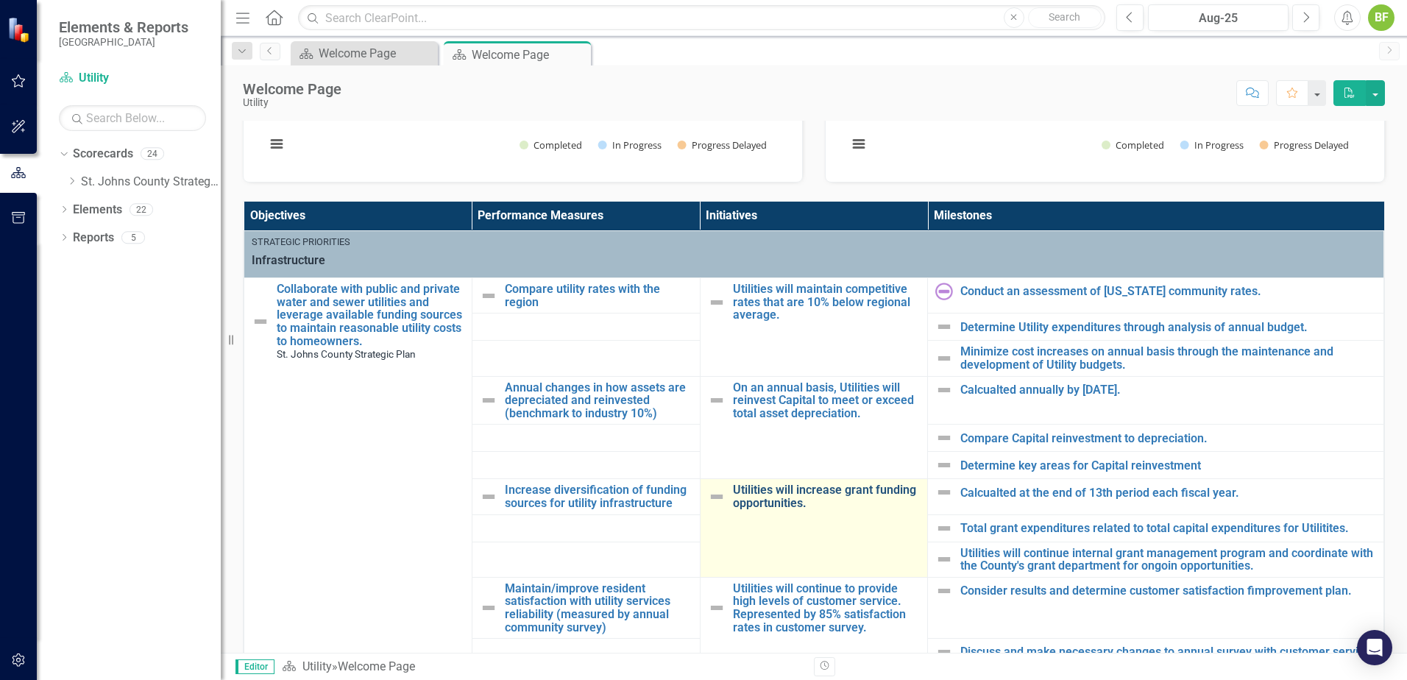
scroll to position [442, 0]
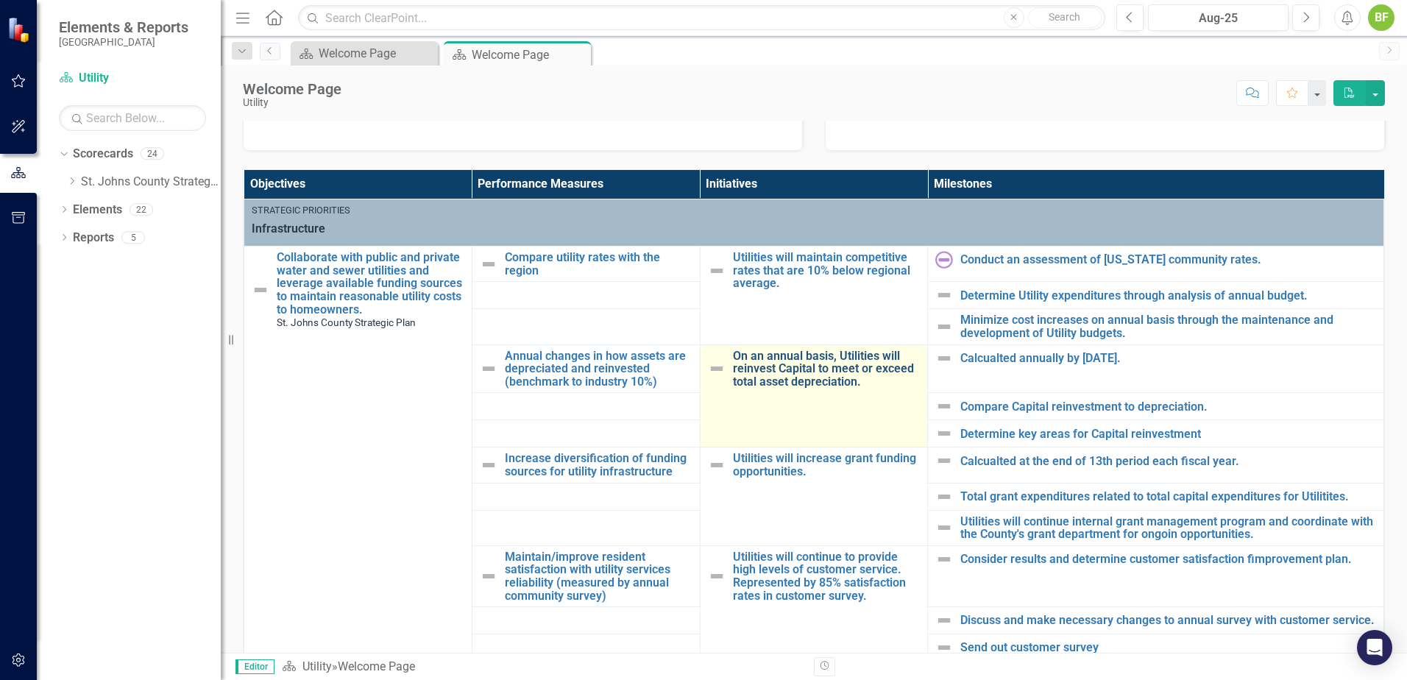
click at [824, 375] on link "On an annual basis, Utilities will reinvest Capital to meet or exceed total ass…" at bounding box center [827, 369] width 188 height 39
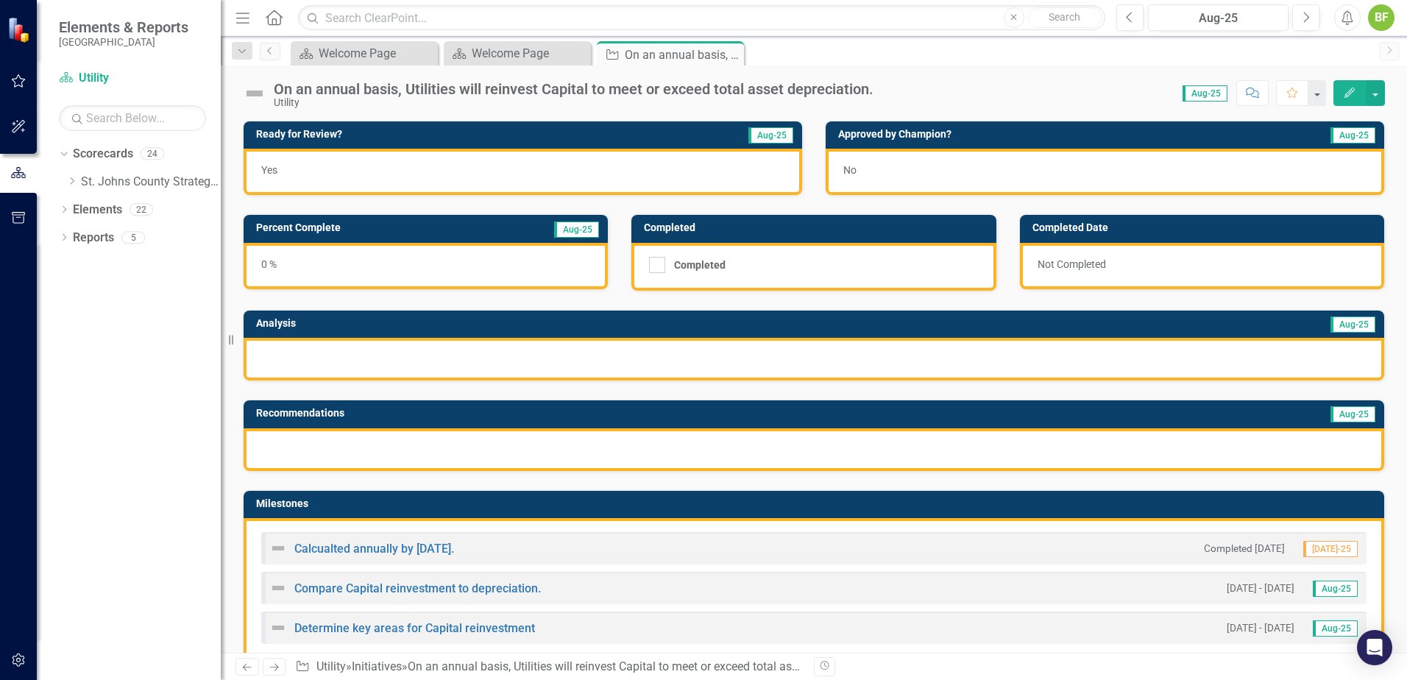
click at [363, 87] on div "On an annual basis, Utilities will reinvest Capital to meet or exceed total ass…" at bounding box center [574, 89] width 600 height 16
click at [361, 87] on div "On an annual basis, Utilities will reinvest Capital to meet or exceed total ass…" at bounding box center [574, 89] width 600 height 16
click at [248, 93] on img at bounding box center [255, 94] width 24 height 24
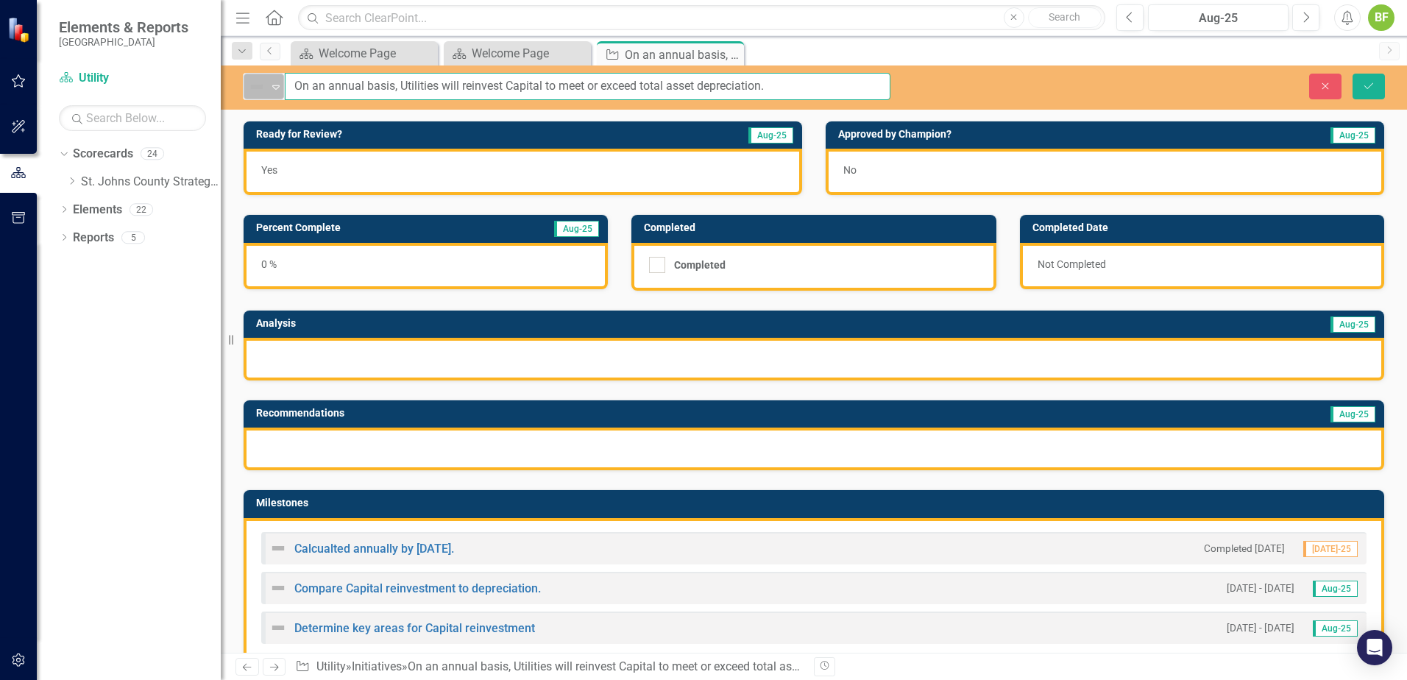
drag, startPoint x: 400, startPoint y: 85, endPoint x: 247, endPoint y: 83, distance: 152.4
click at [247, 83] on div "Not Defined Expand On an annual basis, Utilities will reinvest Capital to meet …" at bounding box center [567, 86] width 648 height 27
type input "Utilities will reinvest Capital to meet or exceed total asset depreciation."
click at [1368, 99] on button "Save" at bounding box center [1369, 87] width 32 height 26
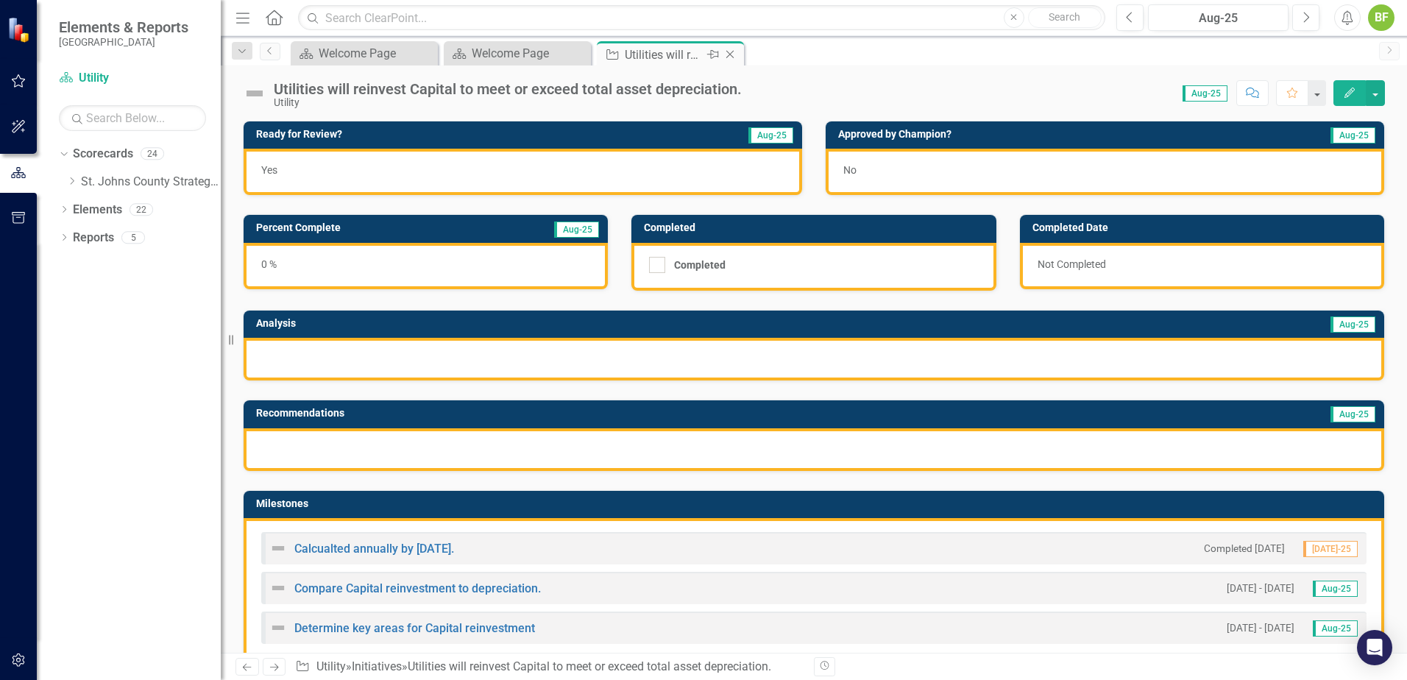
click at [732, 54] on icon "Close" at bounding box center [730, 55] width 15 height 12
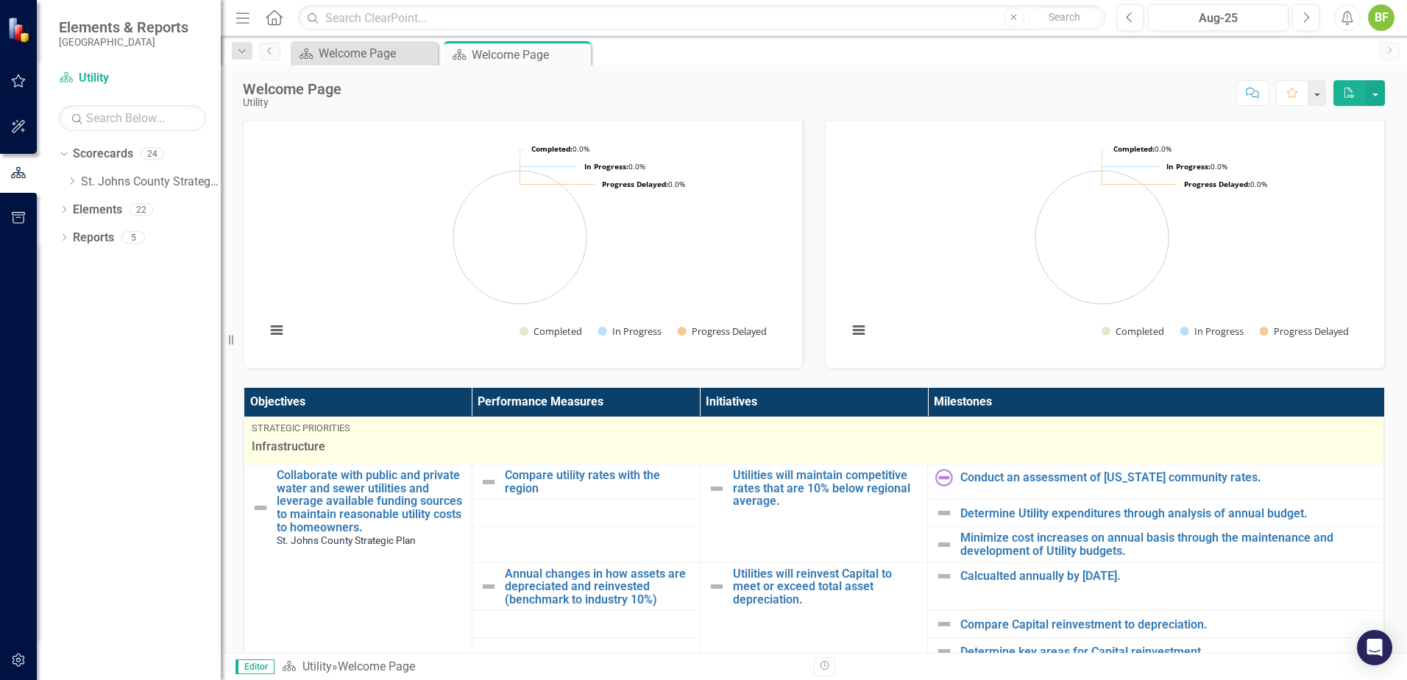
scroll to position [442, 0]
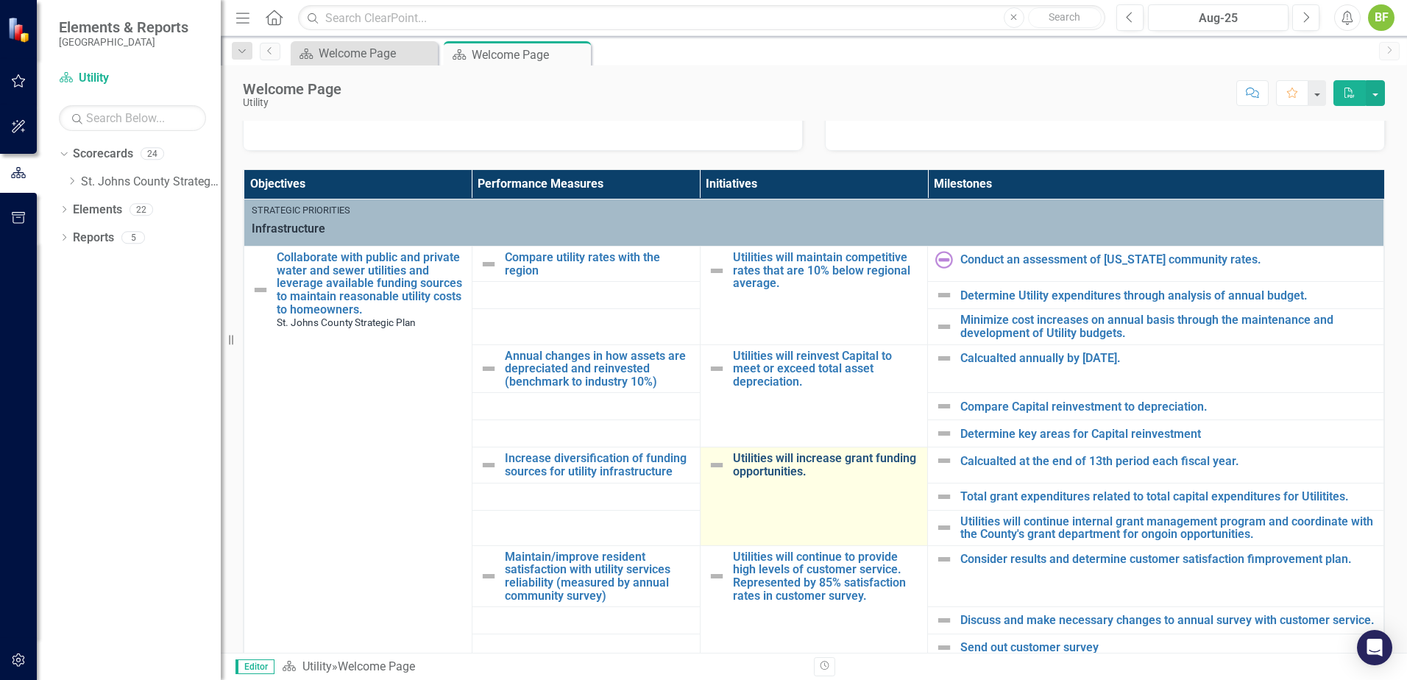
click at [776, 468] on link "Utilities will increase grant funding opportunities." at bounding box center [827, 465] width 188 height 26
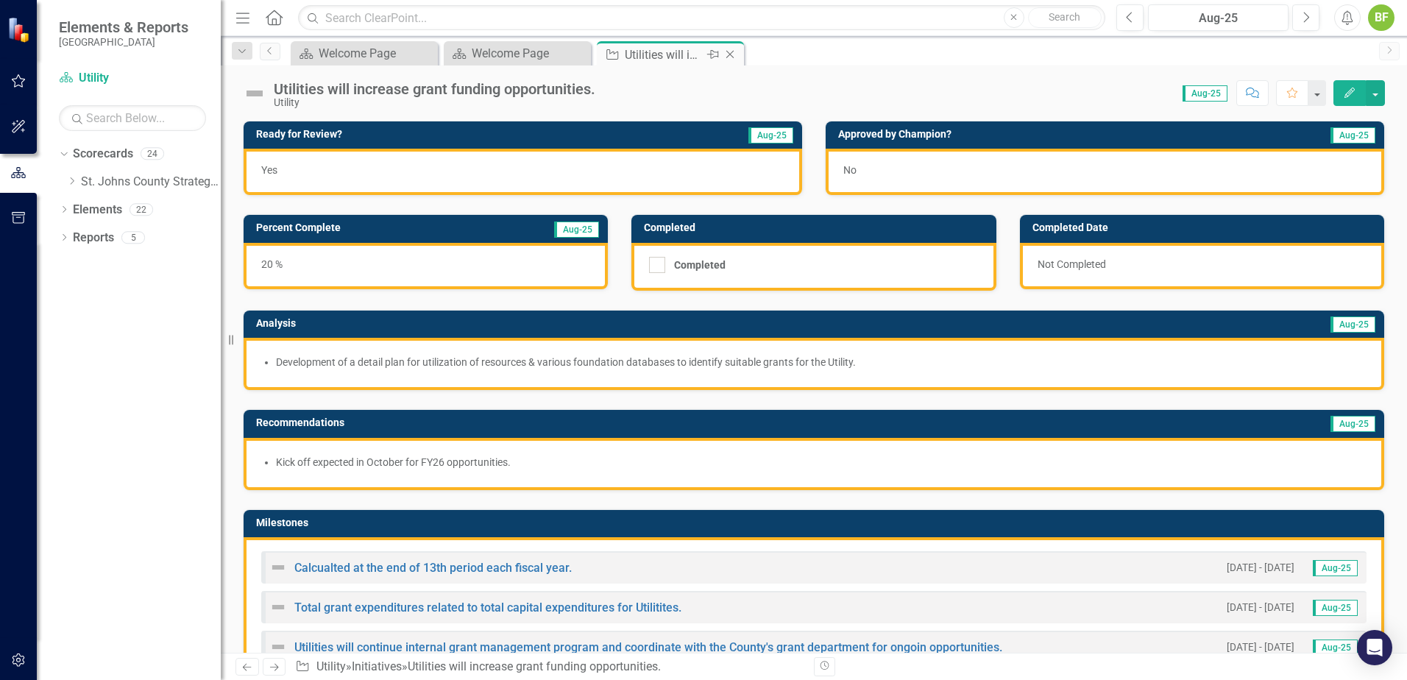
click at [732, 53] on icon "Close" at bounding box center [730, 55] width 15 height 12
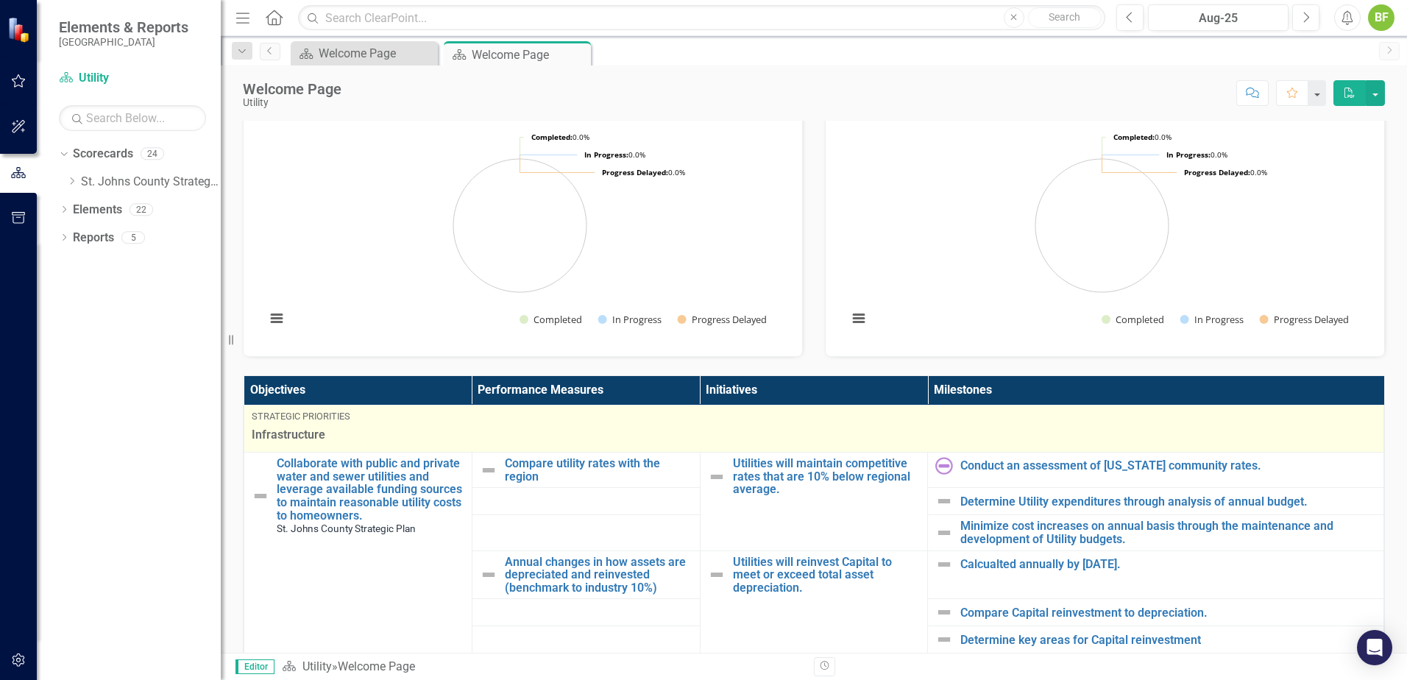
scroll to position [294, 0]
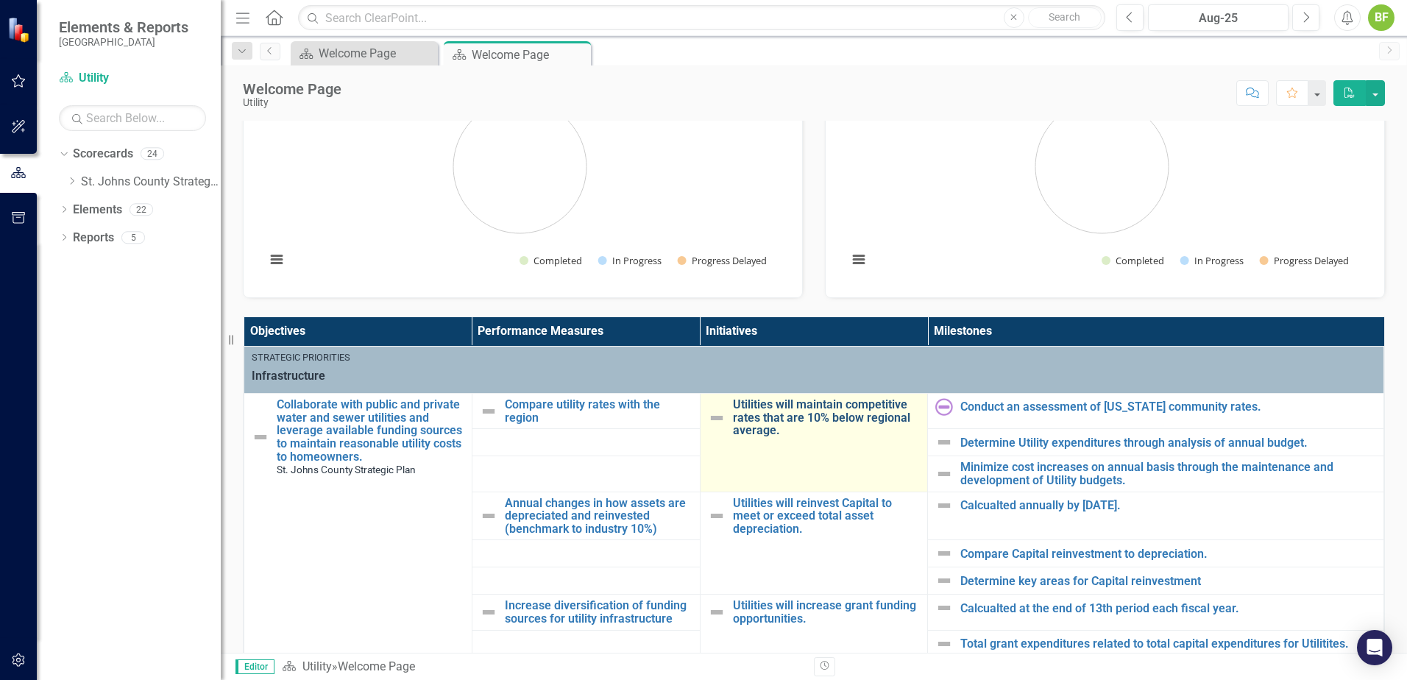
click at [823, 410] on link "Utilities will maintain competitive rates that are 10% below regional average." at bounding box center [827, 417] width 188 height 39
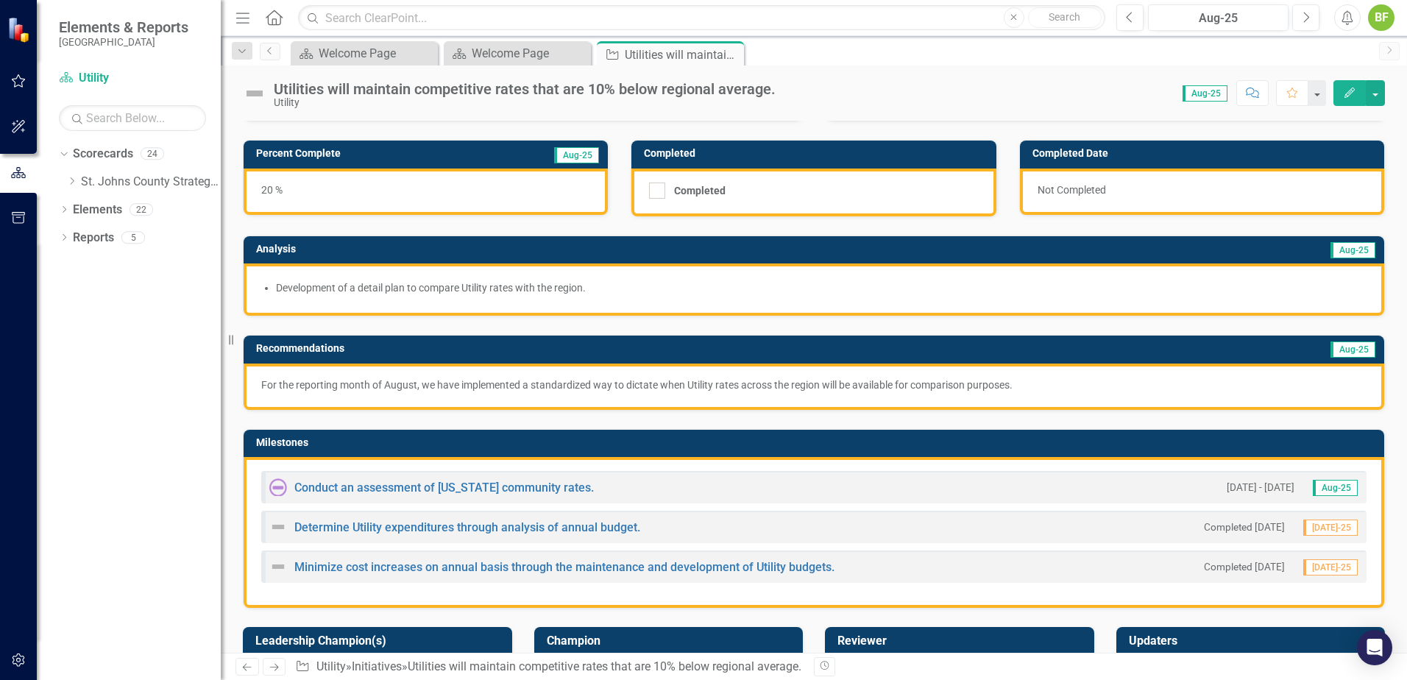
scroll to position [74, 0]
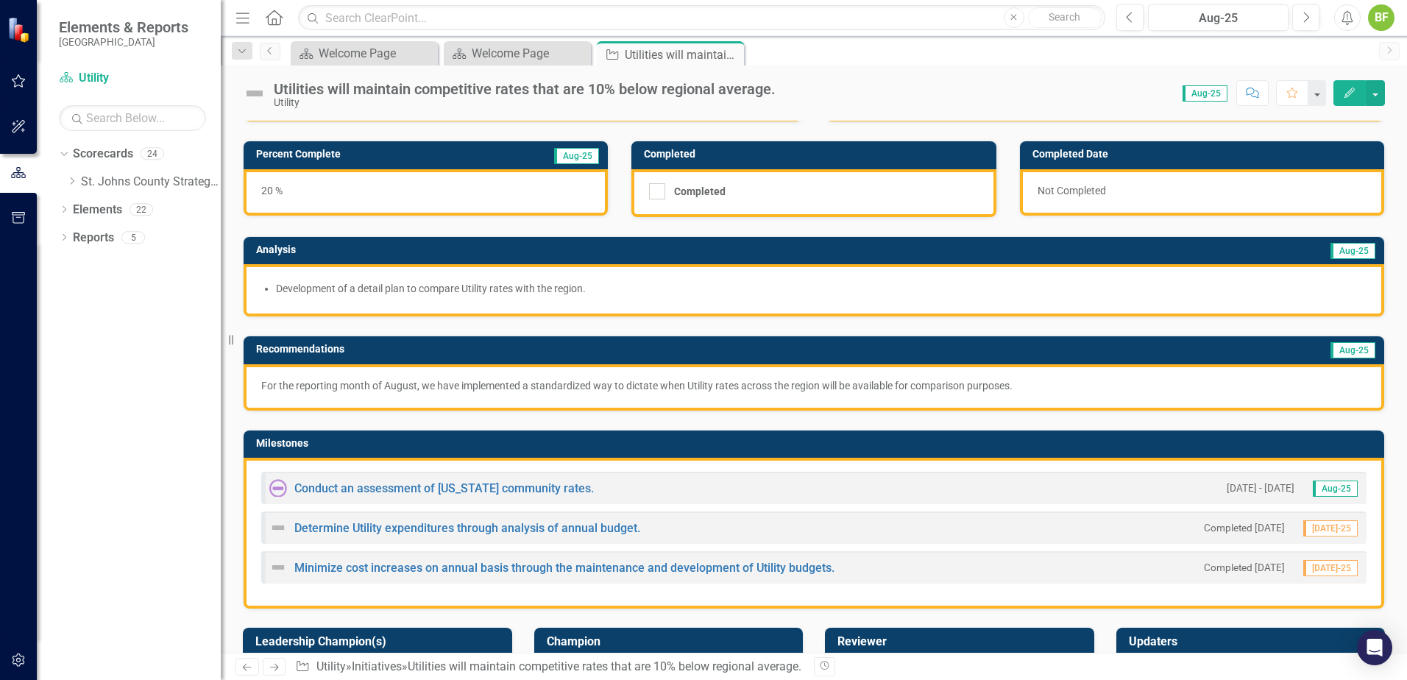
click at [511, 395] on div "For the reporting month of August, we have implemented a standardized way to di…" at bounding box center [814, 387] width 1141 height 46
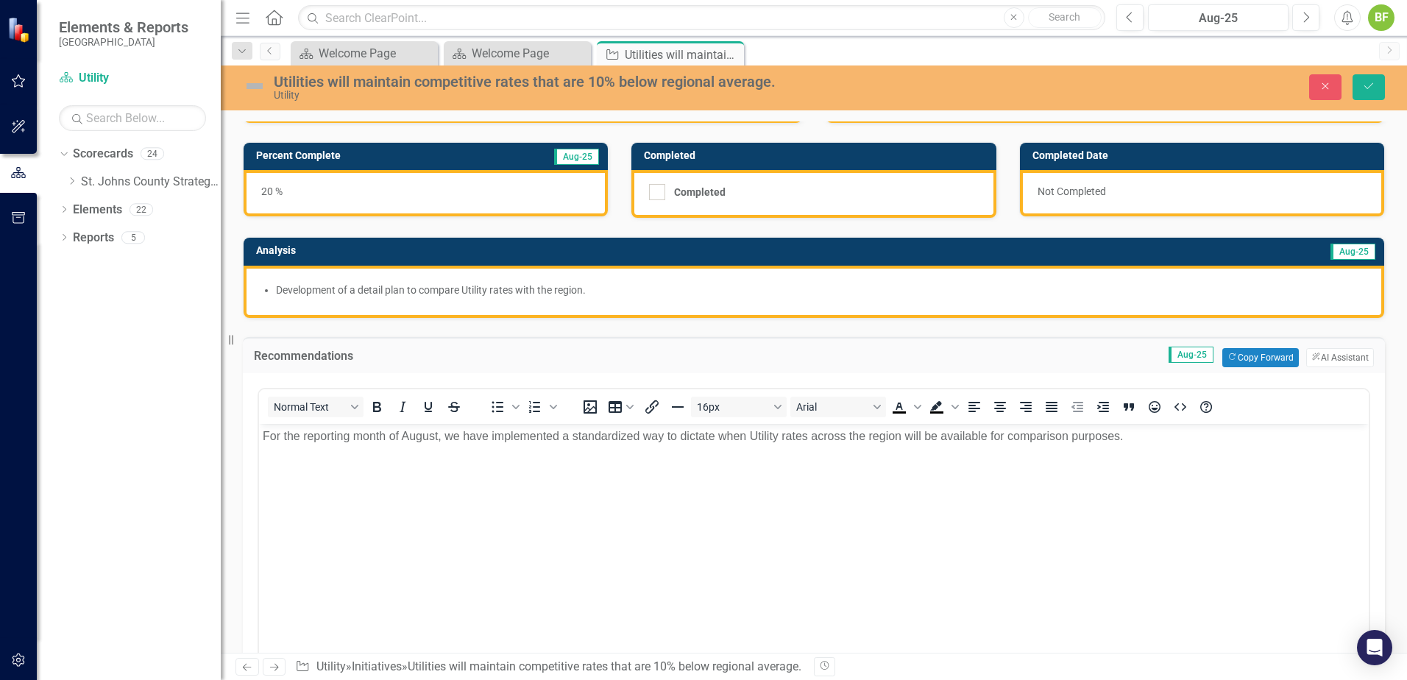
scroll to position [0, 0]
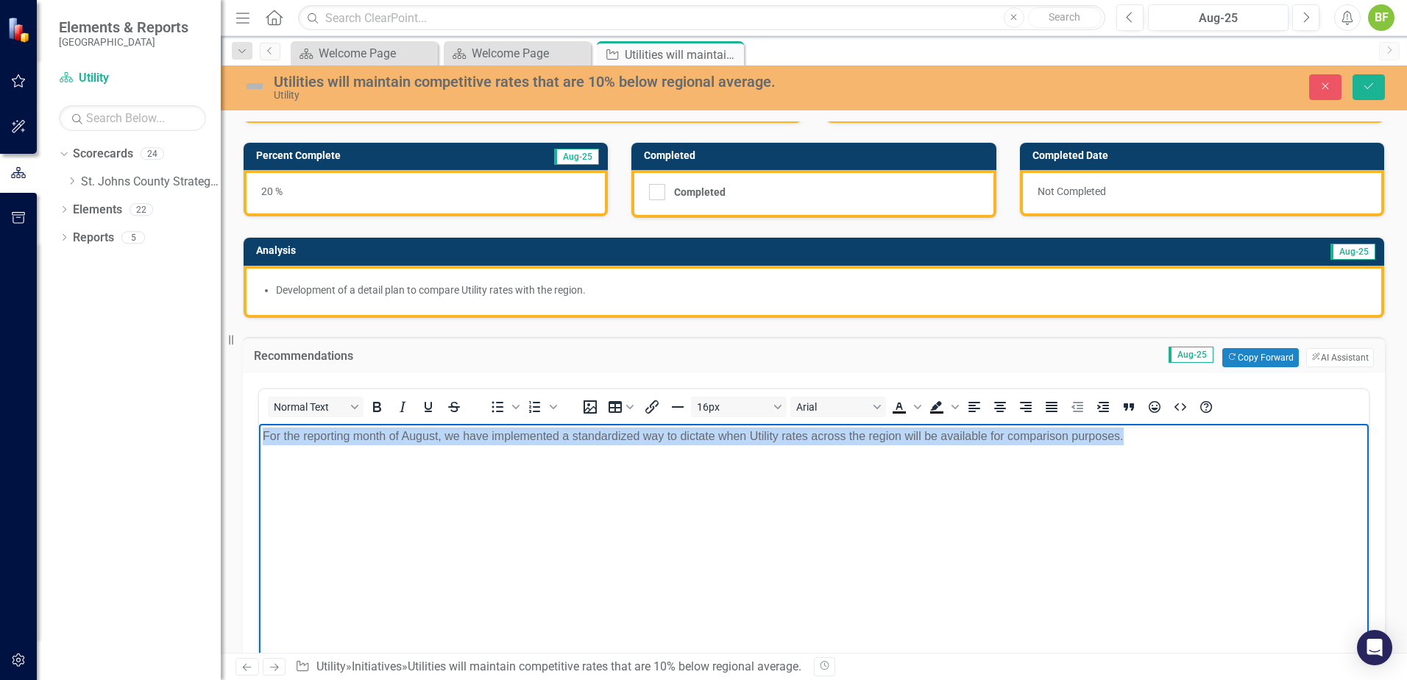
drag, startPoint x: 1149, startPoint y: 438, endPoint x: 247, endPoint y: 445, distance: 901.6
click at [259, 445] on html "For the reporting month of August, we have implemented a standardized way to di…" at bounding box center [814, 533] width 1110 height 221
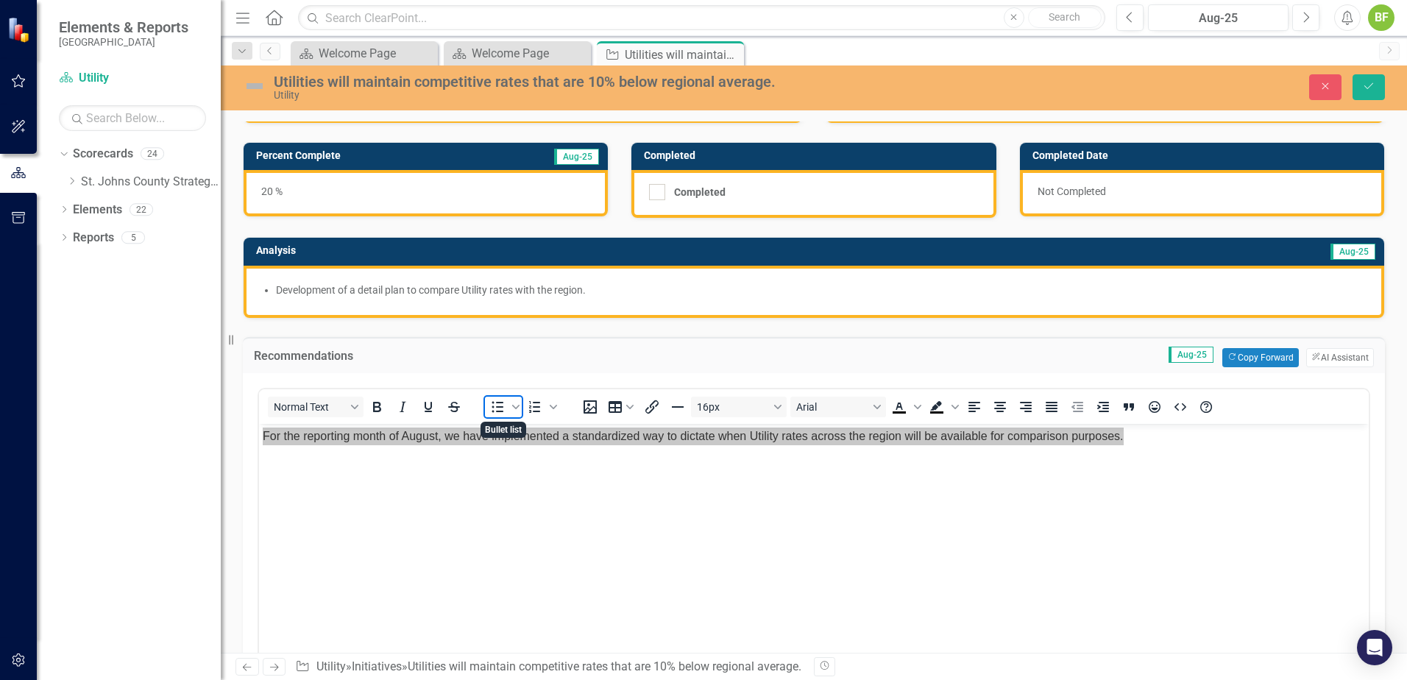
click at [498, 410] on icon "Bullet list" at bounding box center [498, 407] width 18 height 18
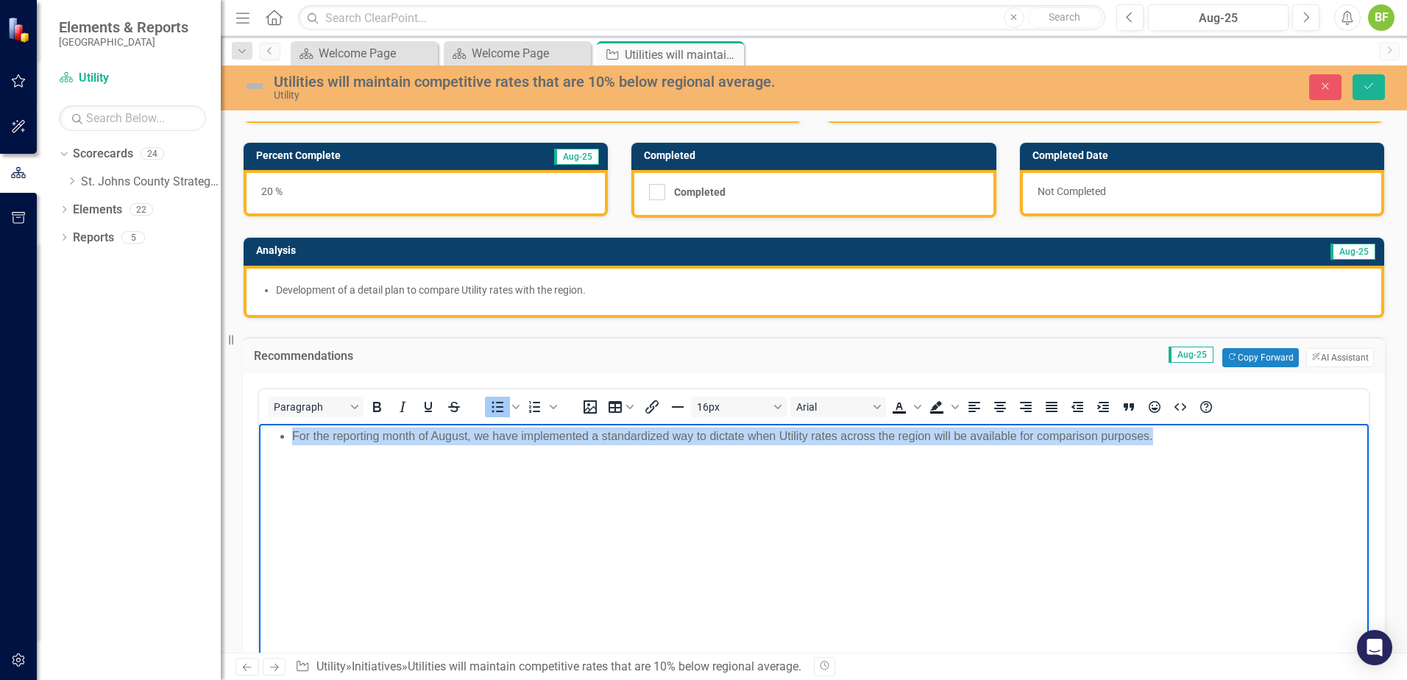
click at [408, 473] on body "For the reporting month of August, we have implemented a standardized way to di…" at bounding box center [814, 533] width 1110 height 221
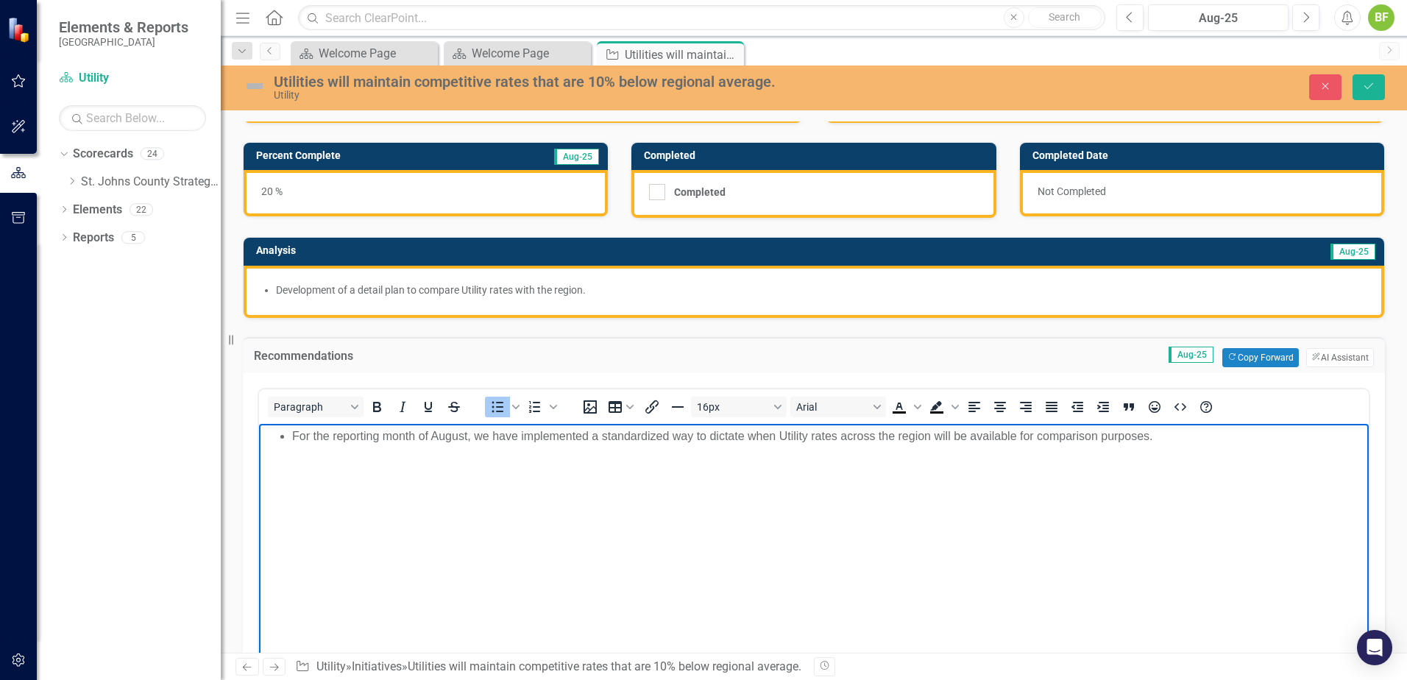
click at [1162, 433] on li "For the reporting month of August, we have implemented a standardized way to di…" at bounding box center [828, 436] width 1073 height 18
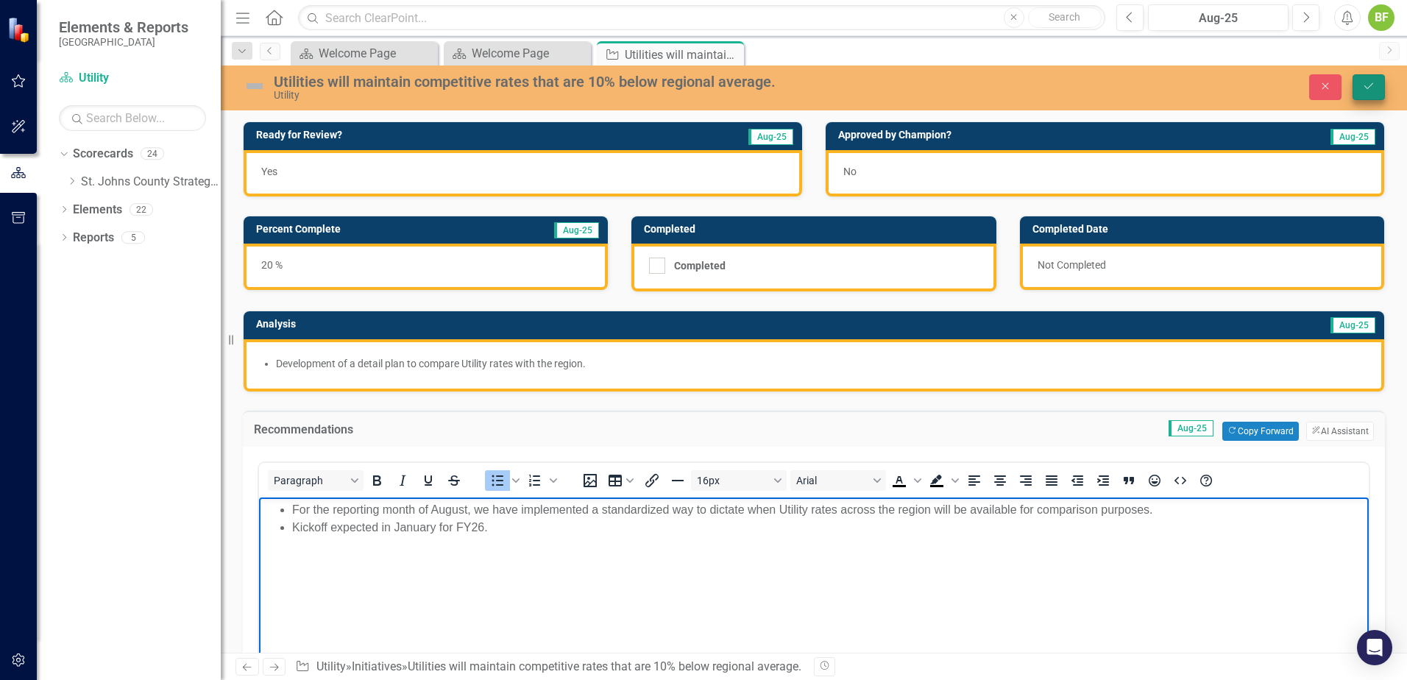
click at [1373, 84] on icon "submit" at bounding box center [1369, 86] width 9 height 6
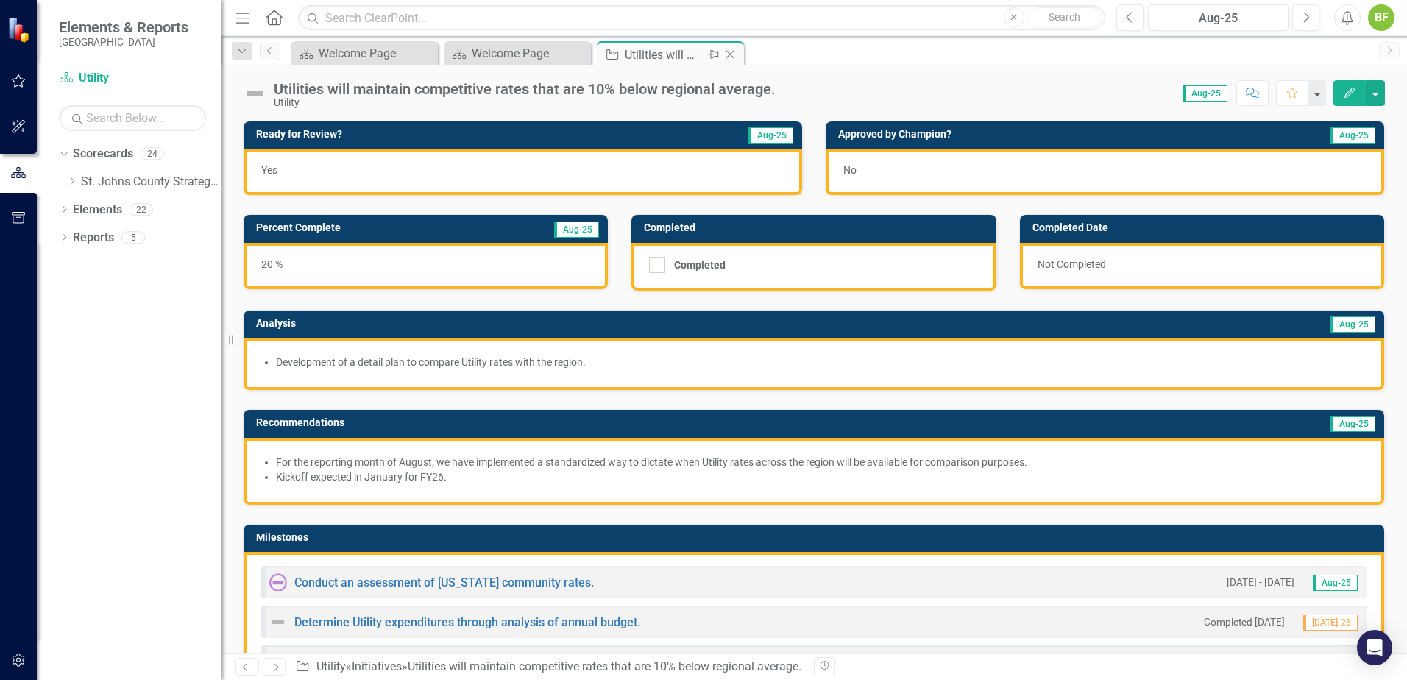
click at [730, 53] on icon "Close" at bounding box center [730, 55] width 15 height 12
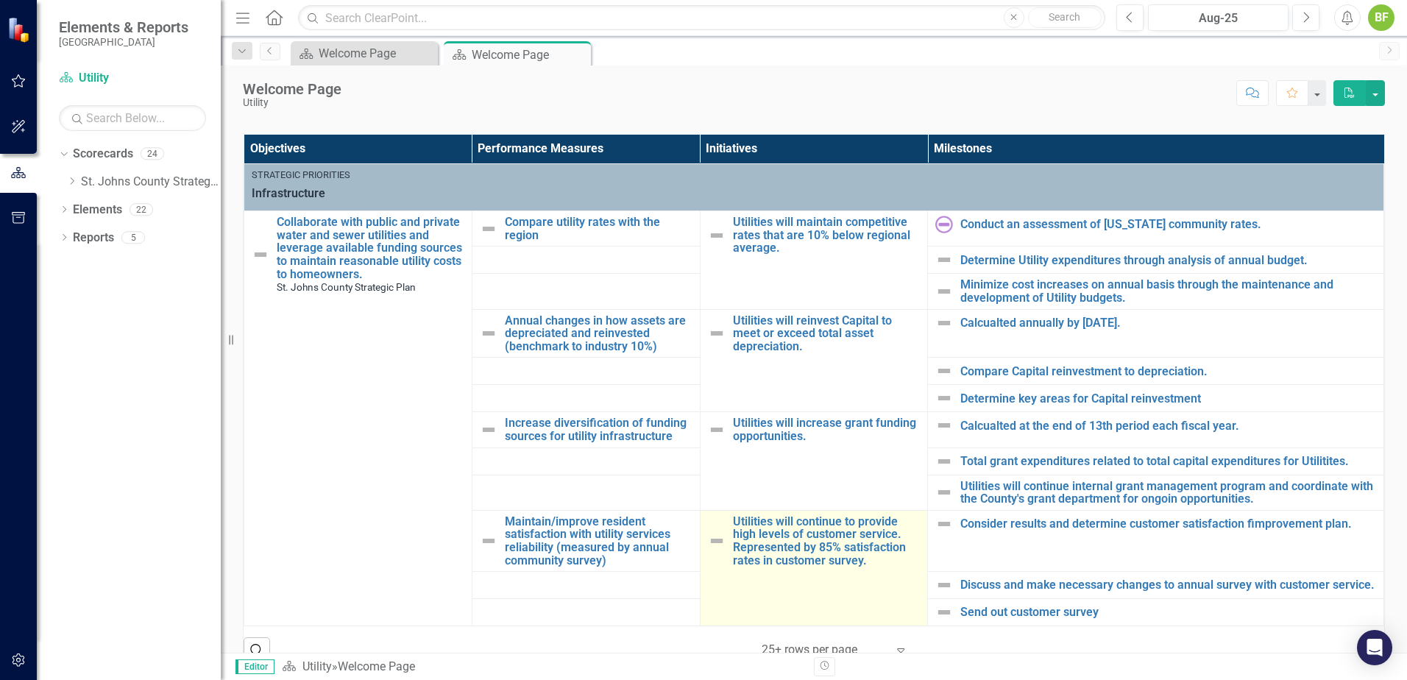
scroll to position [515, 0]
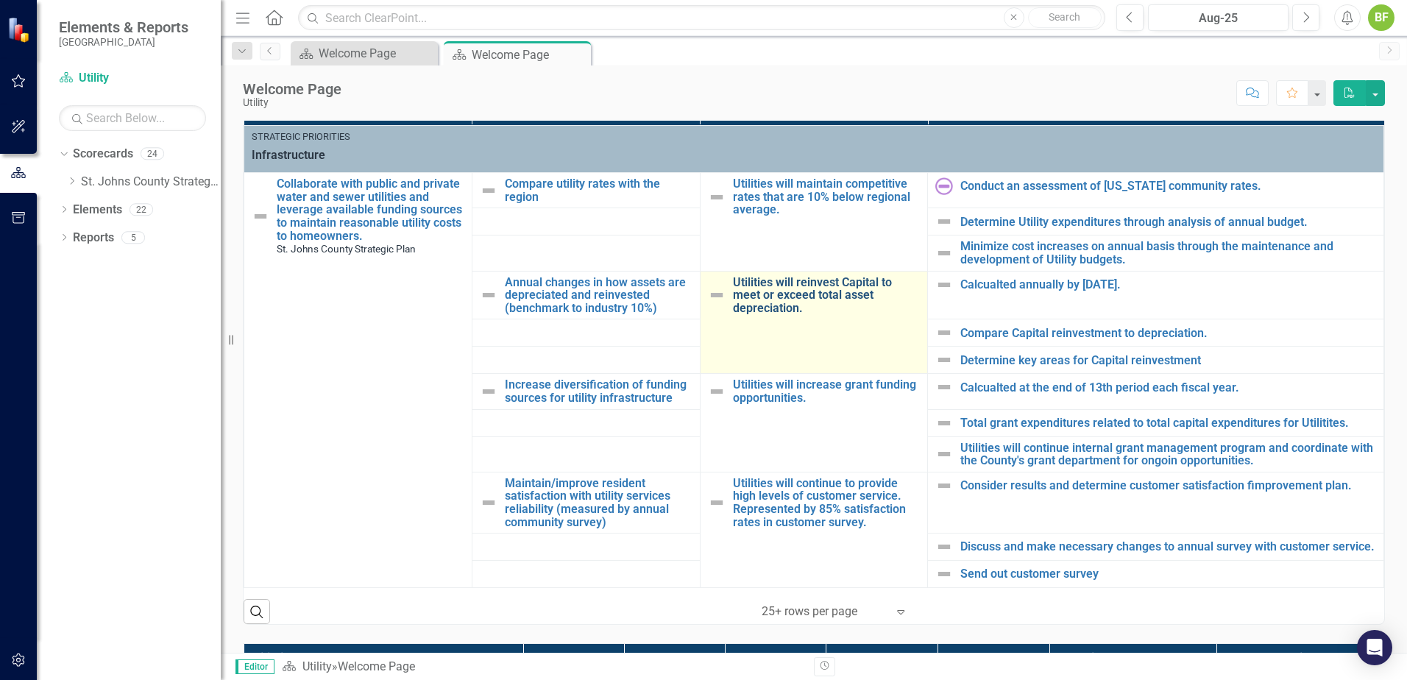
click at [778, 297] on link "Utilities will reinvest Capital to meet or exceed total asset depreciation." at bounding box center [827, 295] width 188 height 39
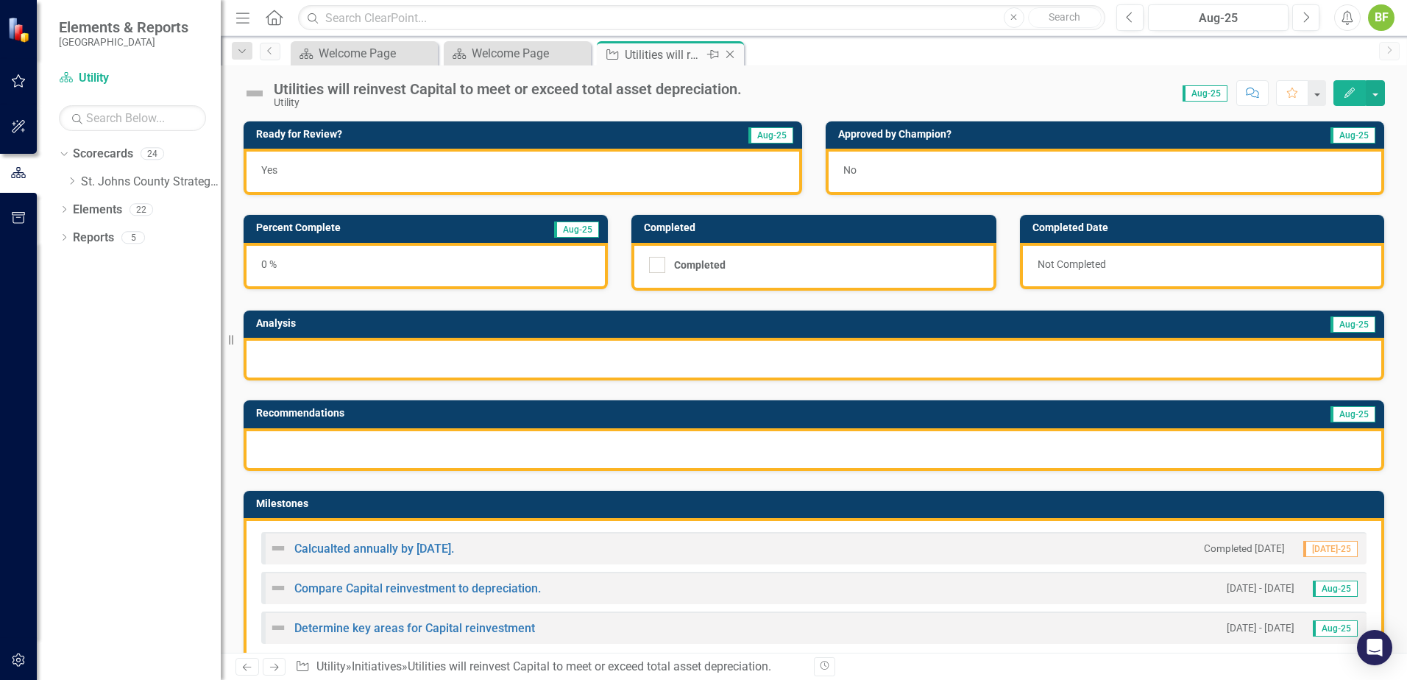
click at [726, 56] on icon "Close" at bounding box center [730, 55] width 15 height 12
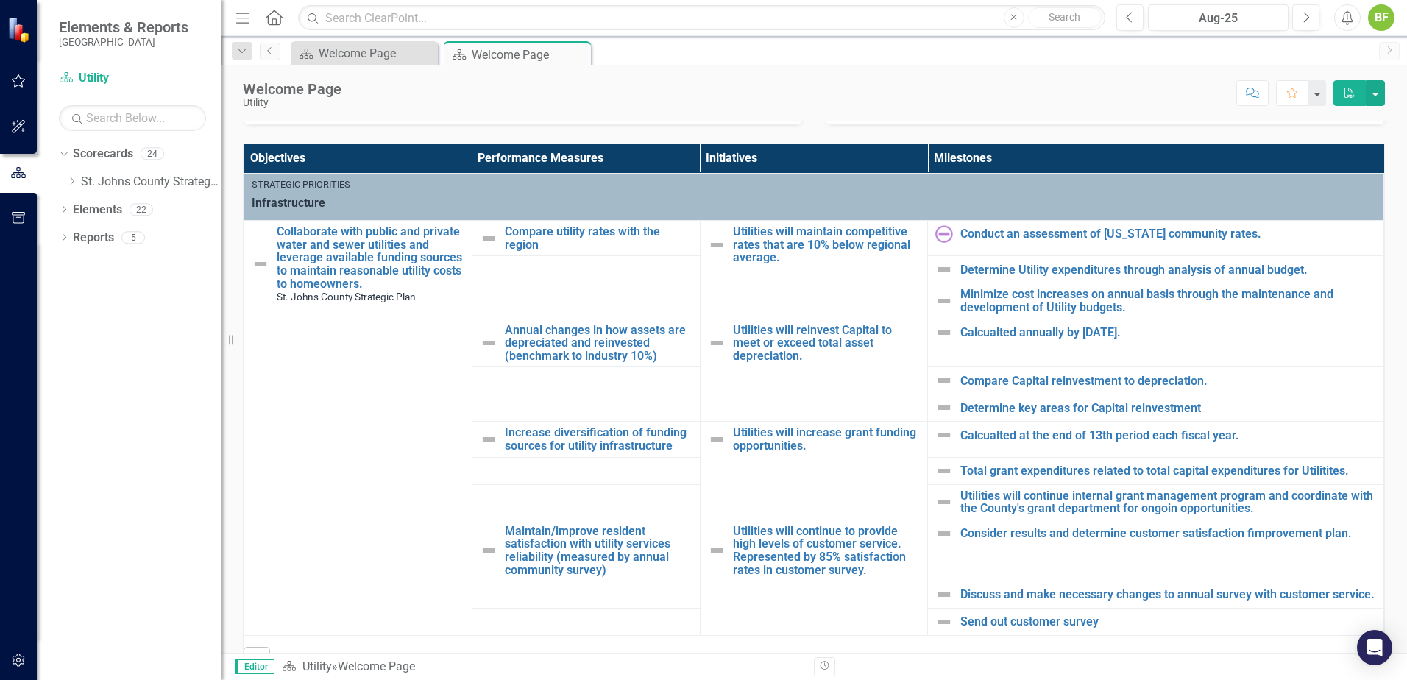
scroll to position [515, 0]
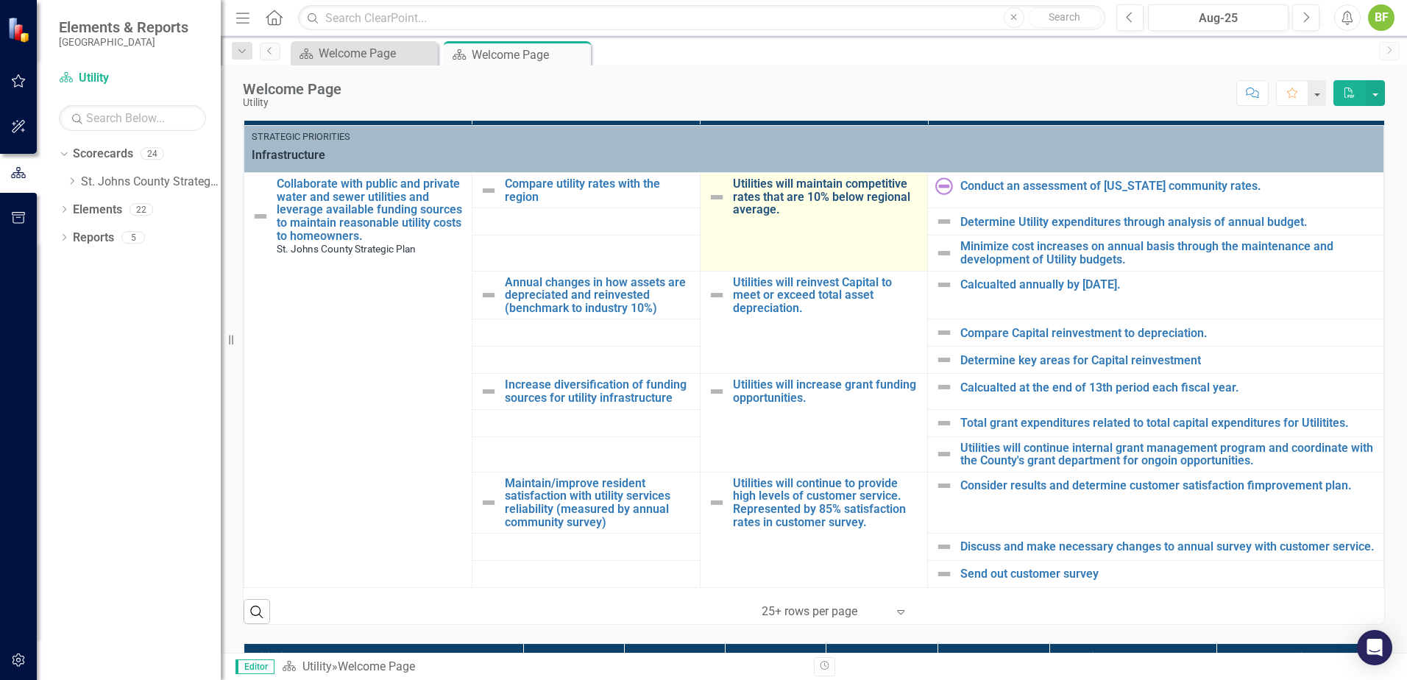
click at [781, 195] on link "Utilities will maintain competitive rates that are 10% below regional average." at bounding box center [827, 196] width 188 height 39
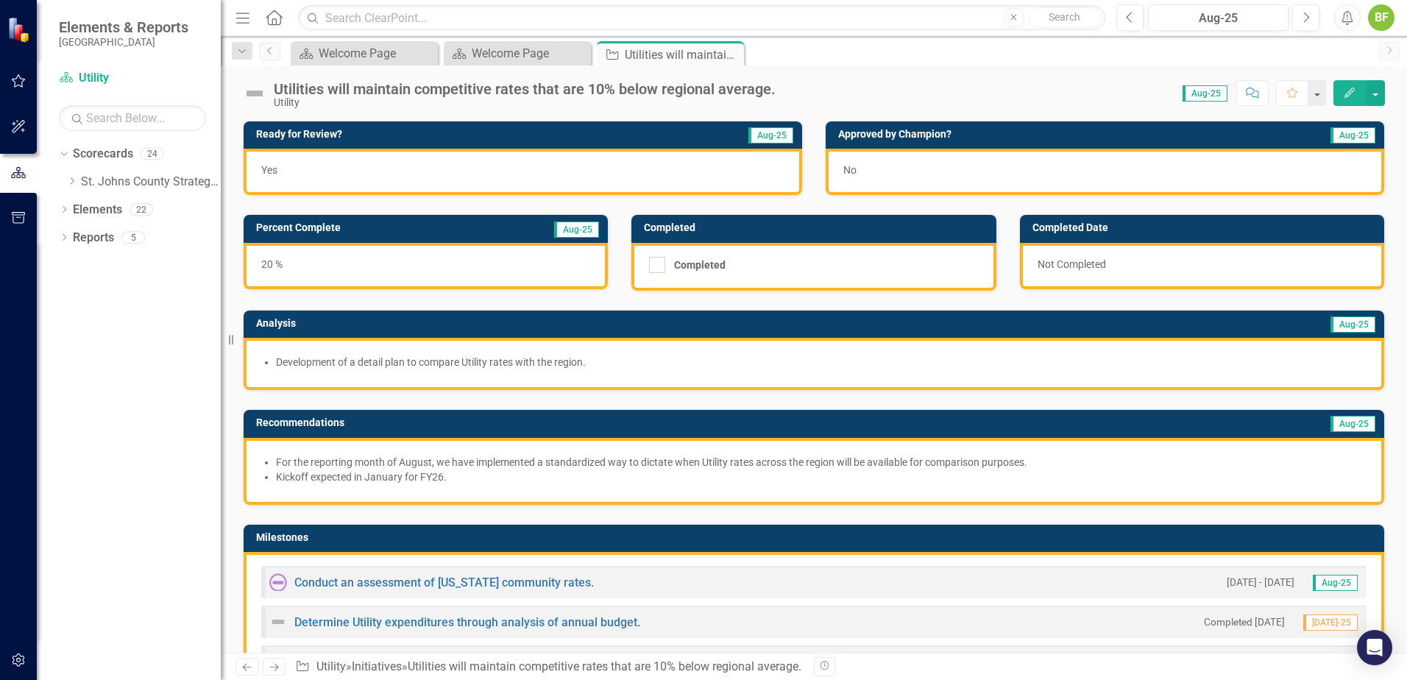
scroll to position [74, 0]
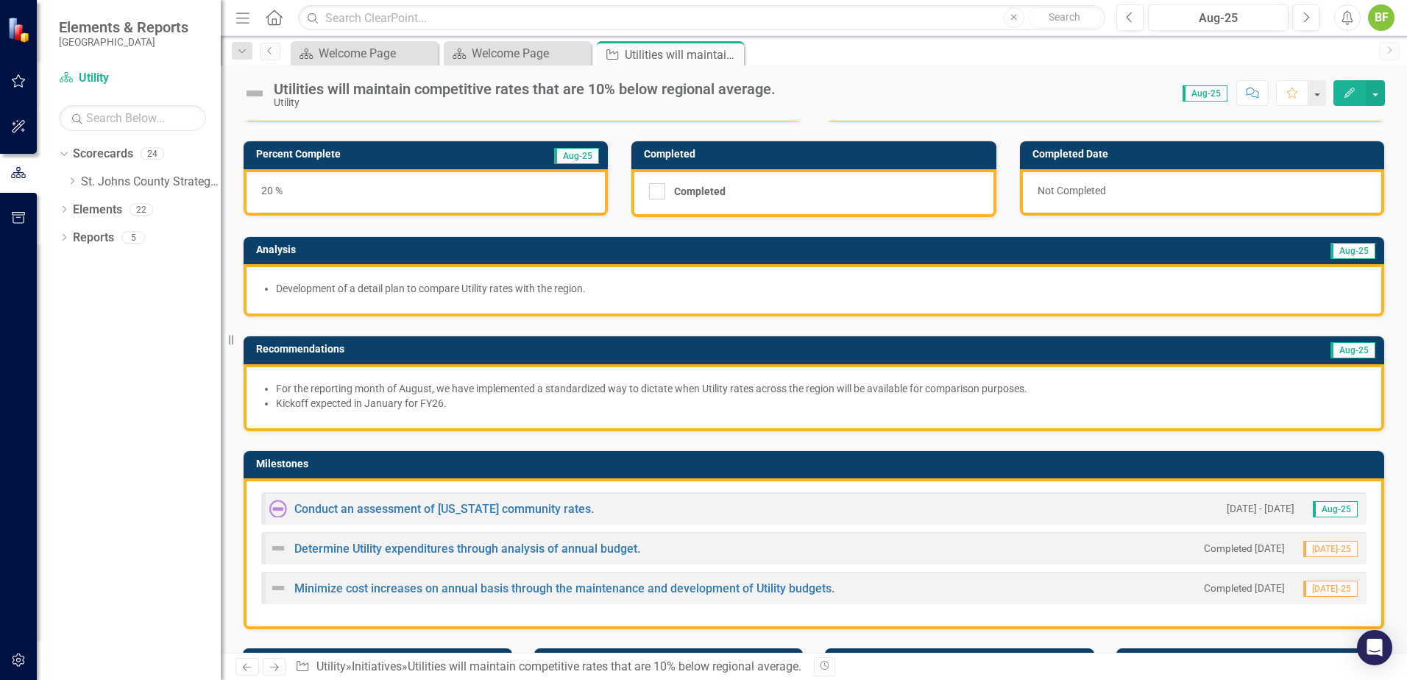
drag, startPoint x: 595, startPoint y: 289, endPoint x: 333, endPoint y: 294, distance: 261.3
click at [336, 294] on li "Development of a detail plan to compare Utility rates with the region." at bounding box center [821, 288] width 1091 height 15
click at [991, 286] on li "Development of a detail plan to compare Utility rates with the region." at bounding box center [821, 288] width 1091 height 15
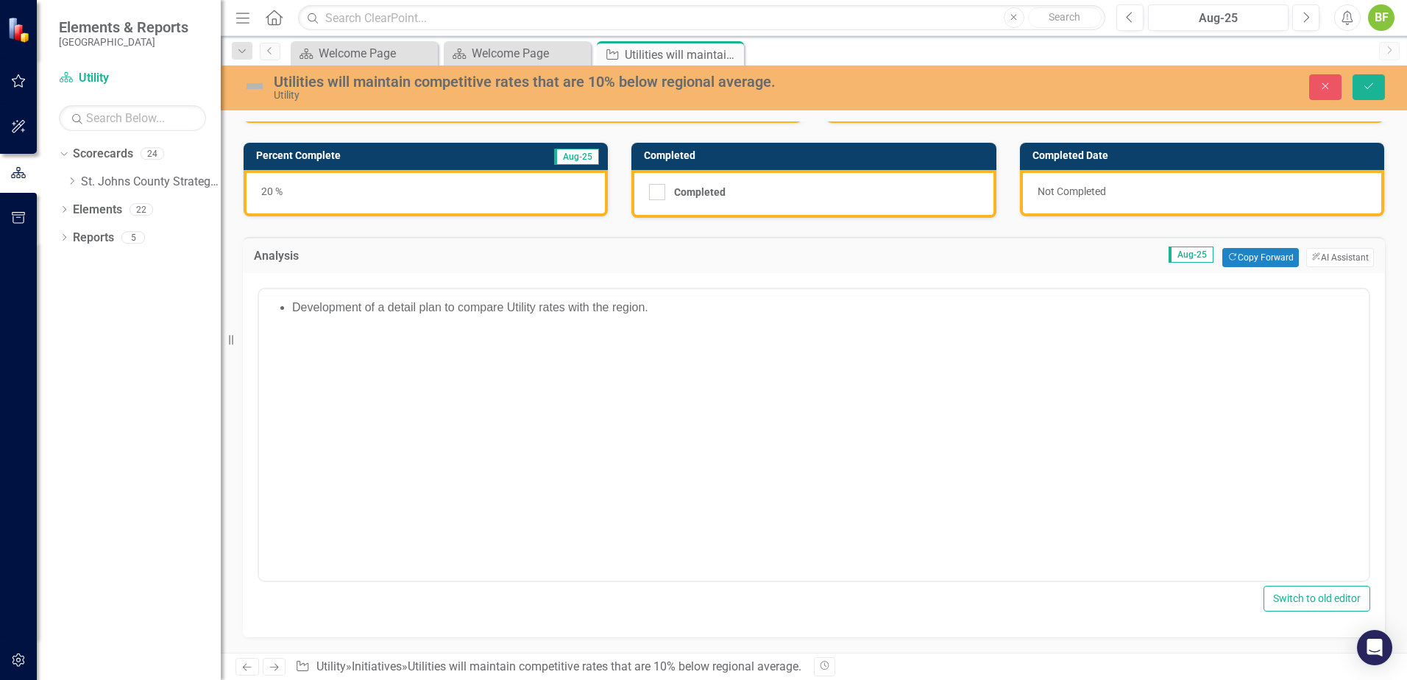
scroll to position [0, 0]
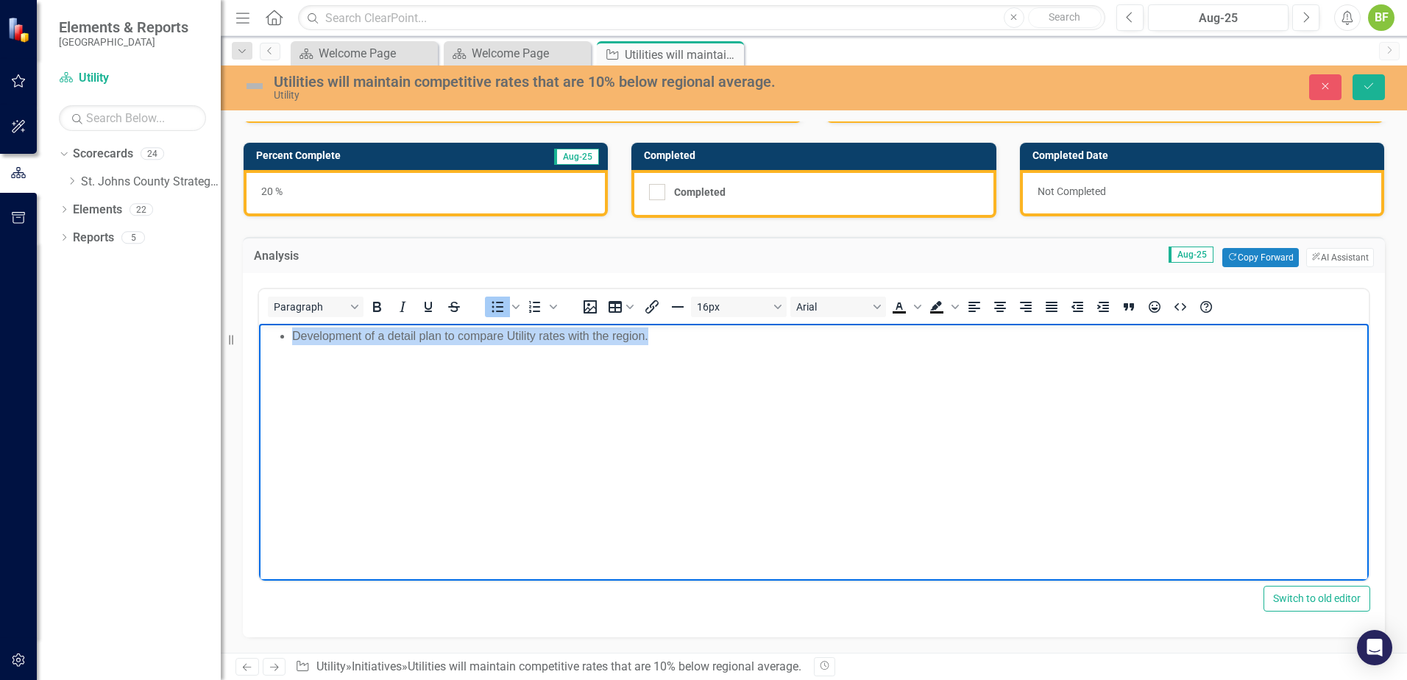
drag, startPoint x: 679, startPoint y: 342, endPoint x: 302, endPoint y: 345, distance: 377.6
click at [259, 361] on html "Development of a detail plan to compare Utility rates with the region." at bounding box center [814, 434] width 1110 height 221
copy li "Development of a detail plan to compare Utility rates with the region."
click at [1328, 87] on icon "Close" at bounding box center [1325, 86] width 13 height 10
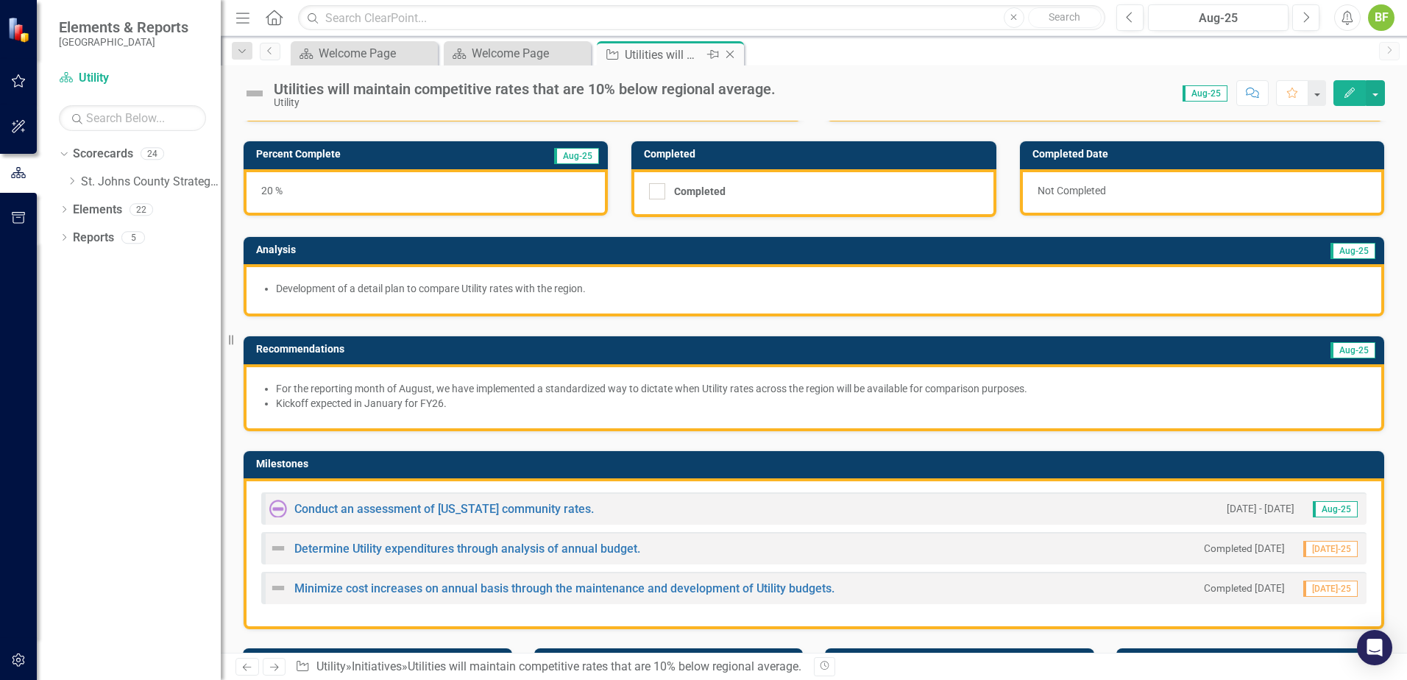
click at [737, 54] on icon "Close" at bounding box center [730, 55] width 15 height 12
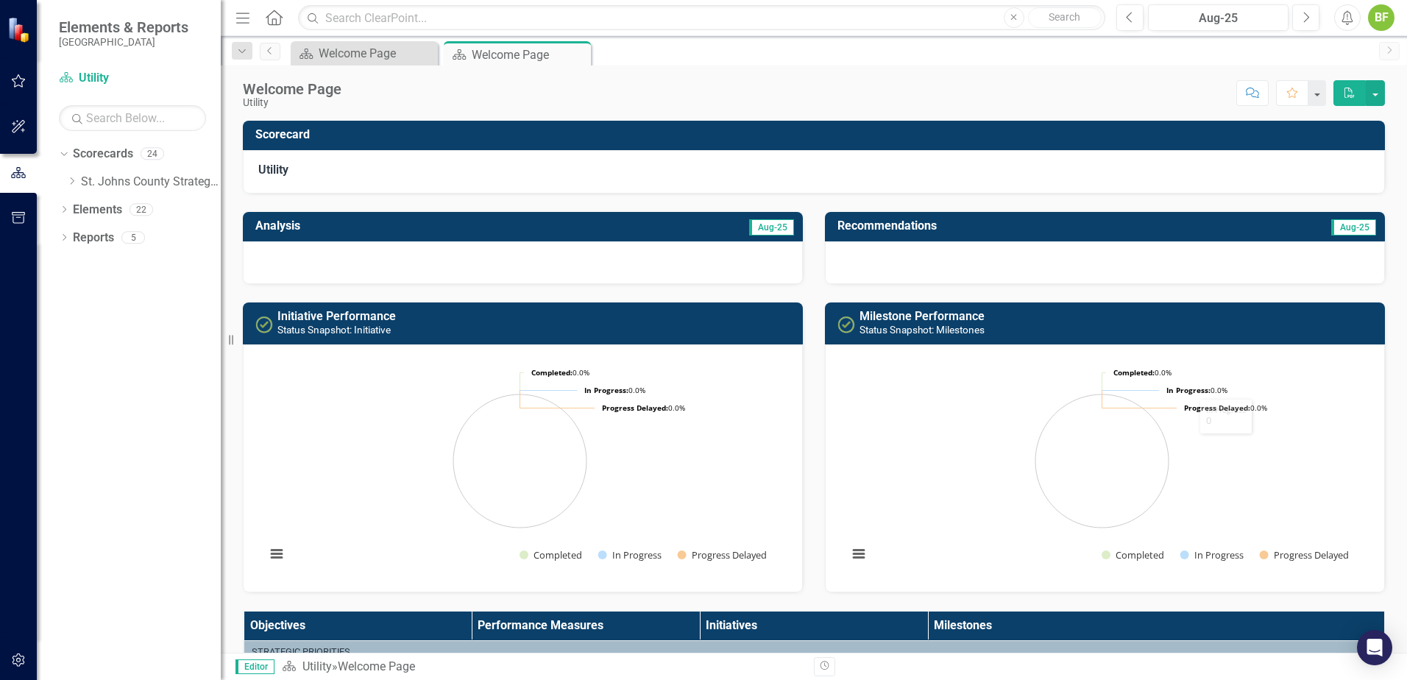
click at [0, 0] on icon "Close" at bounding box center [0, 0] width 0 height 0
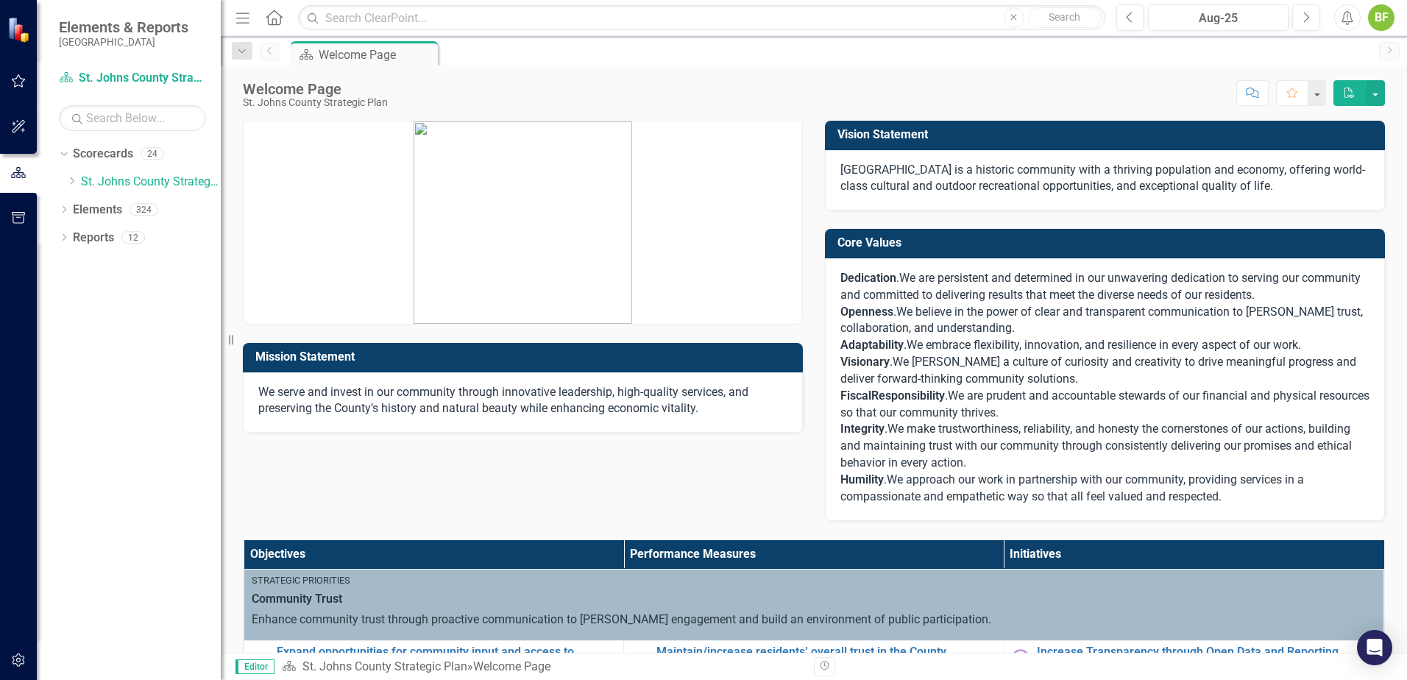
scroll to position [368, 0]
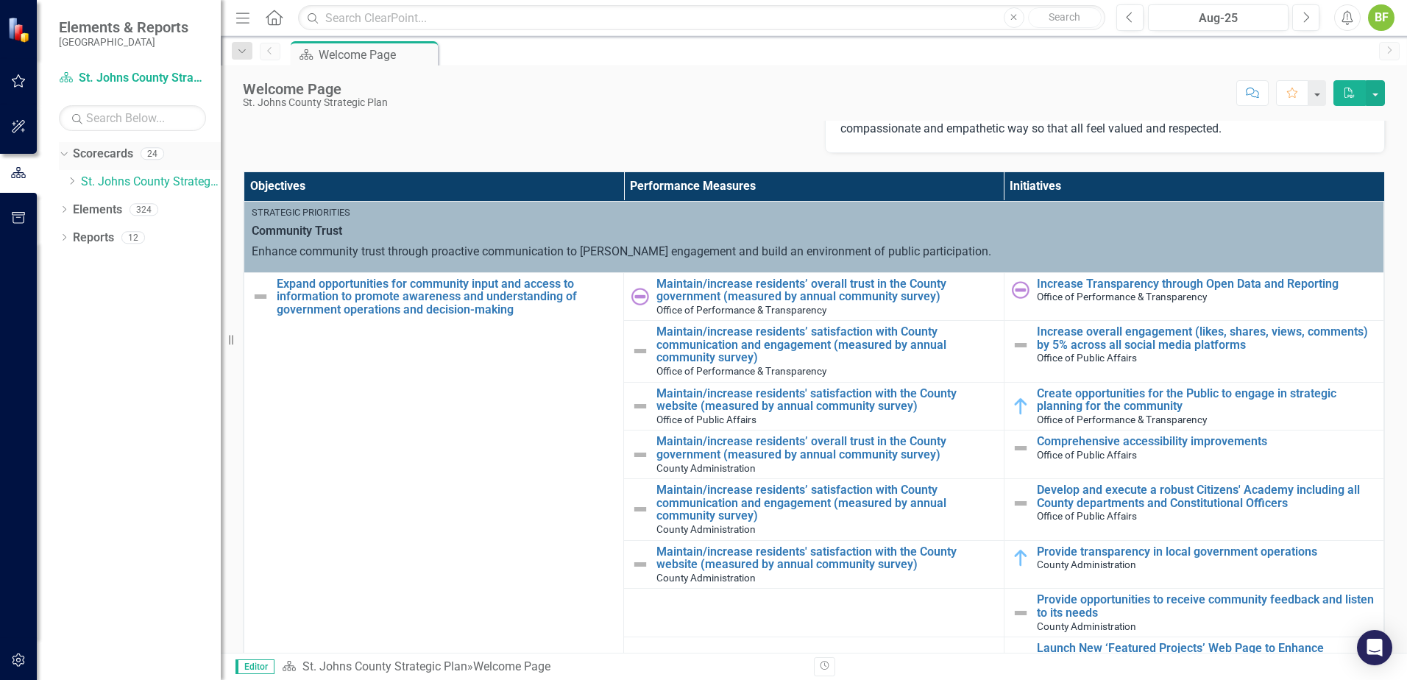
click at [64, 152] on icon "Dropdown" at bounding box center [62, 153] width 8 height 10
click at [99, 152] on link "Scorecards" at bounding box center [103, 154] width 60 height 17
click at [66, 158] on icon "Dropdown" at bounding box center [64, 156] width 10 height 8
click at [71, 181] on icon "Dropdown" at bounding box center [71, 181] width 11 height 9
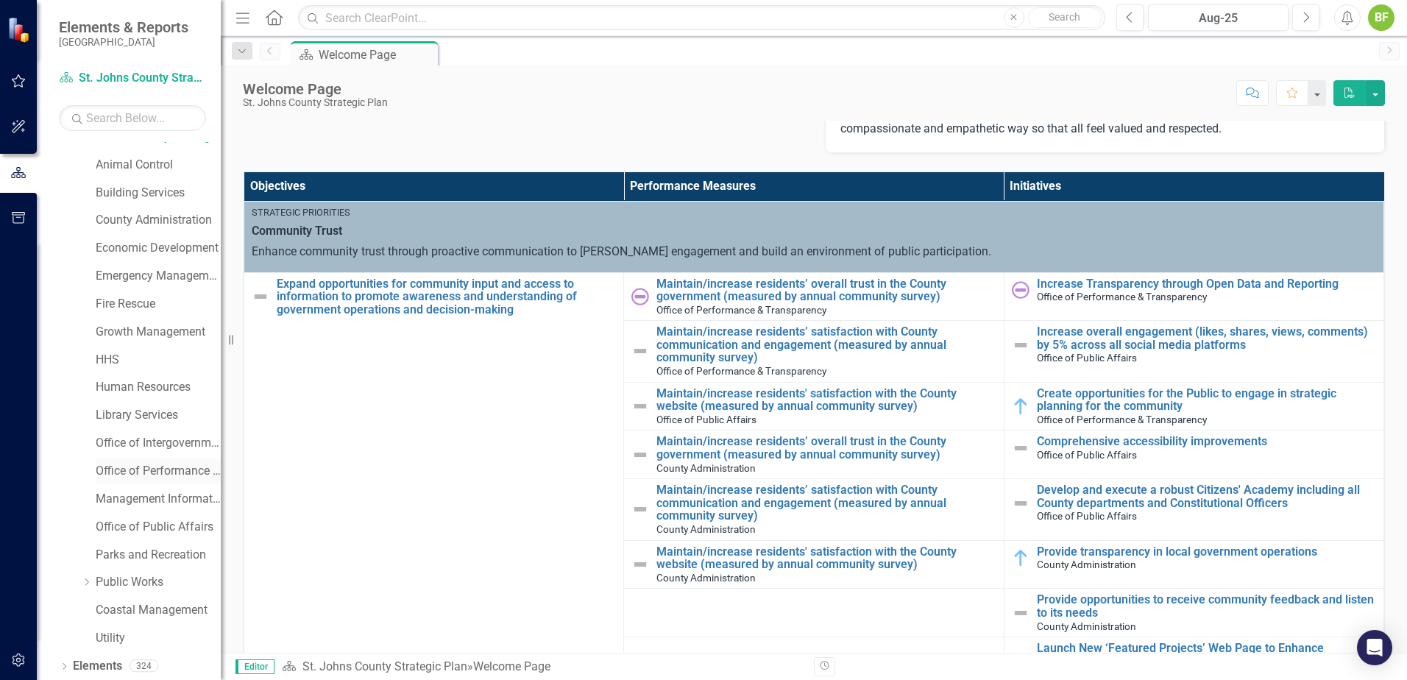
scroll to position [75, 0]
click at [107, 598] on div "Utility" at bounding box center [158, 608] width 125 height 24
click at [114, 605] on link "Utility" at bounding box center [158, 608] width 125 height 17
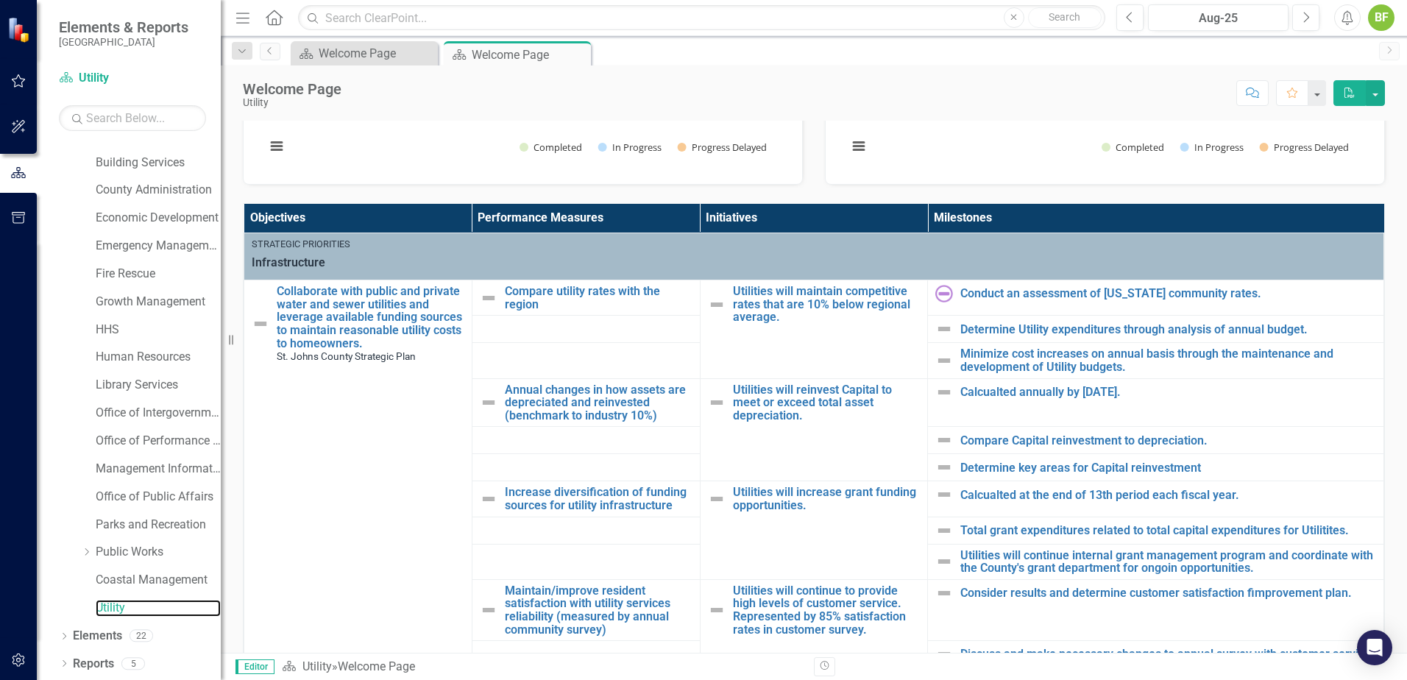
scroll to position [442, 0]
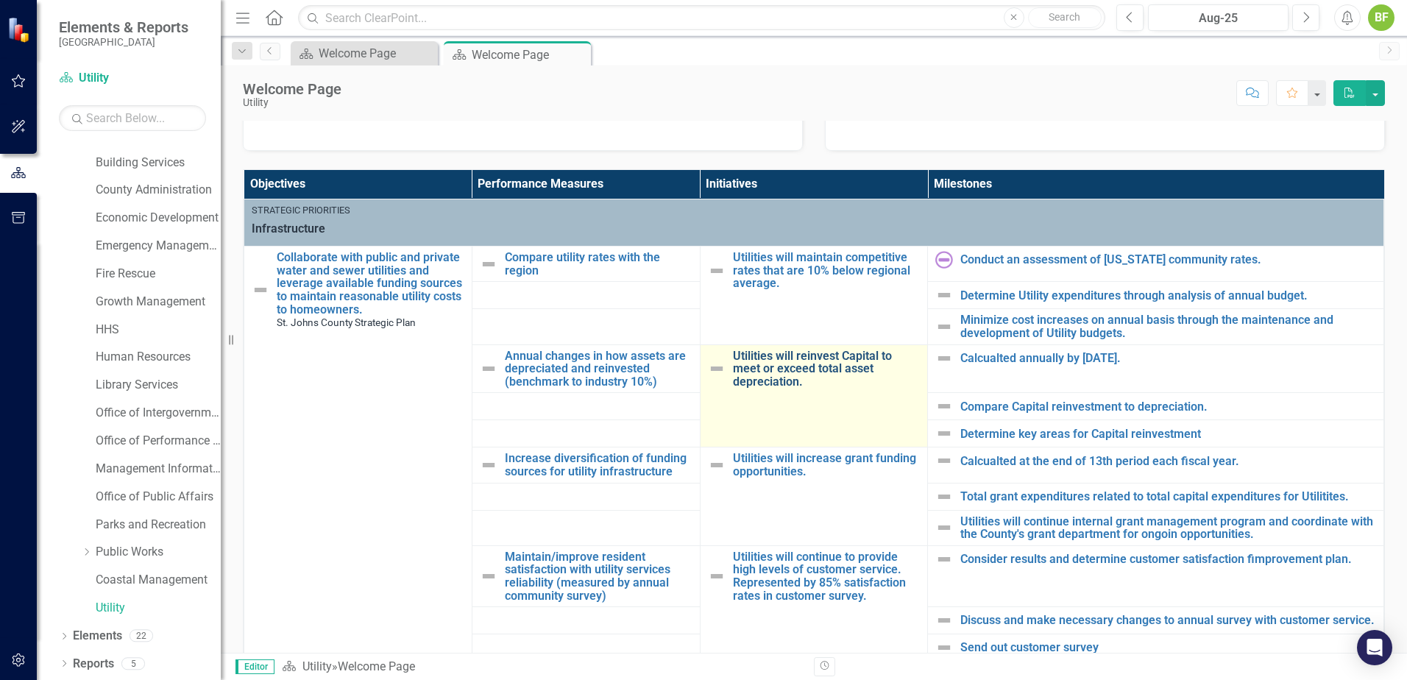
click at [836, 372] on link "Utilities will reinvest Capital to meet or exceed total asset depreciation." at bounding box center [827, 369] width 188 height 39
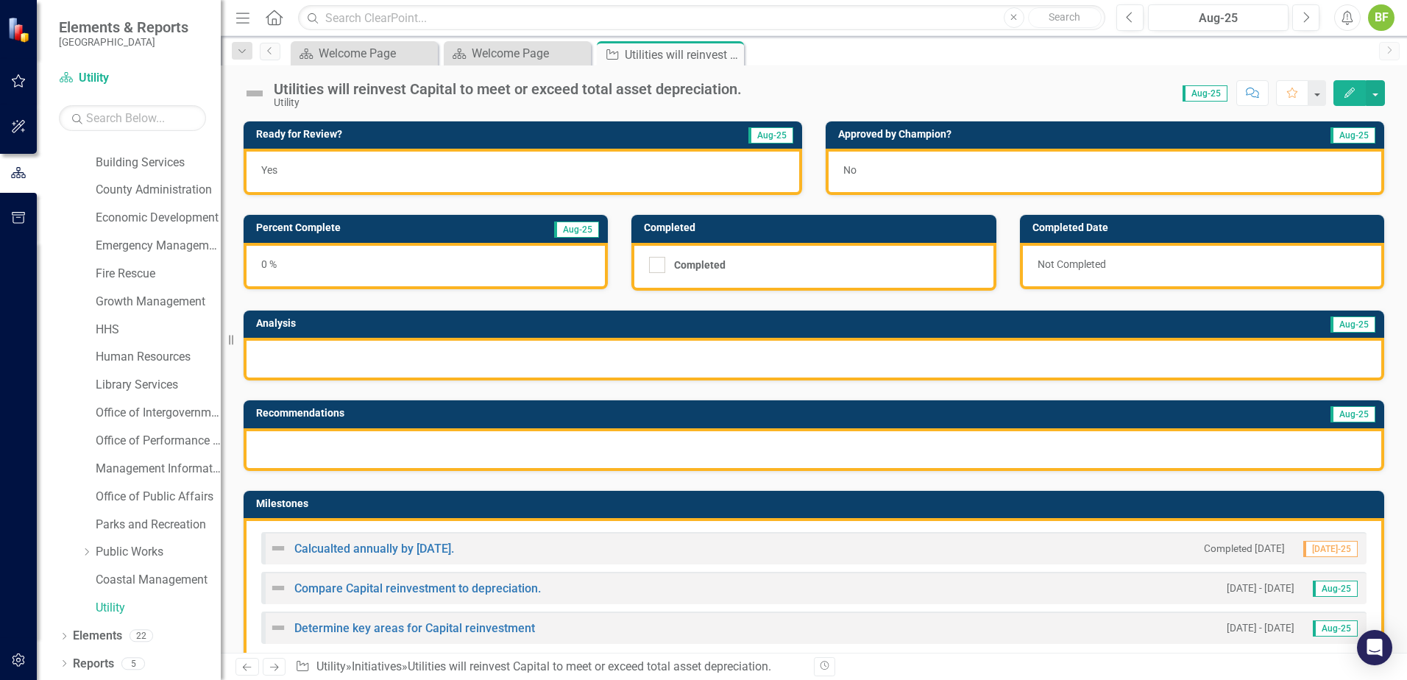
click at [464, 173] on div "Yes" at bounding box center [523, 172] width 559 height 46
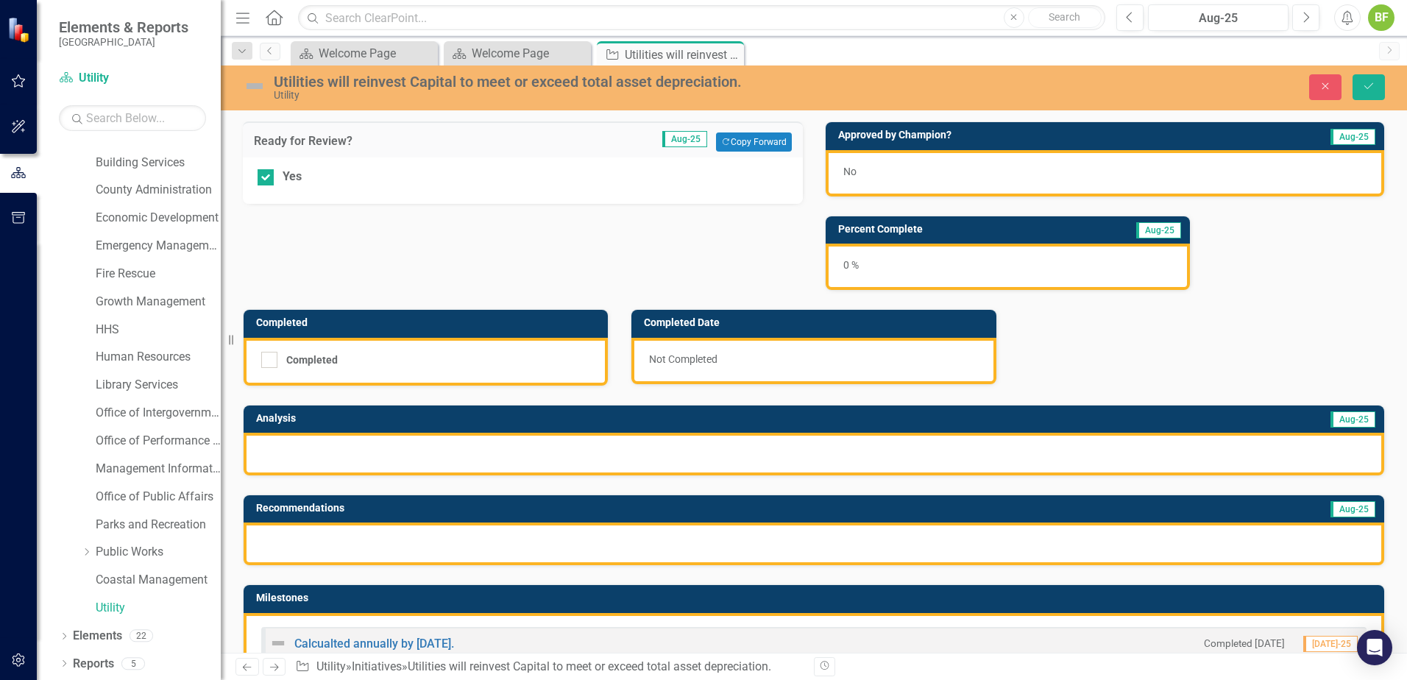
click at [536, 461] on div at bounding box center [814, 454] width 1141 height 43
click at [537, 461] on div at bounding box center [814, 454] width 1141 height 43
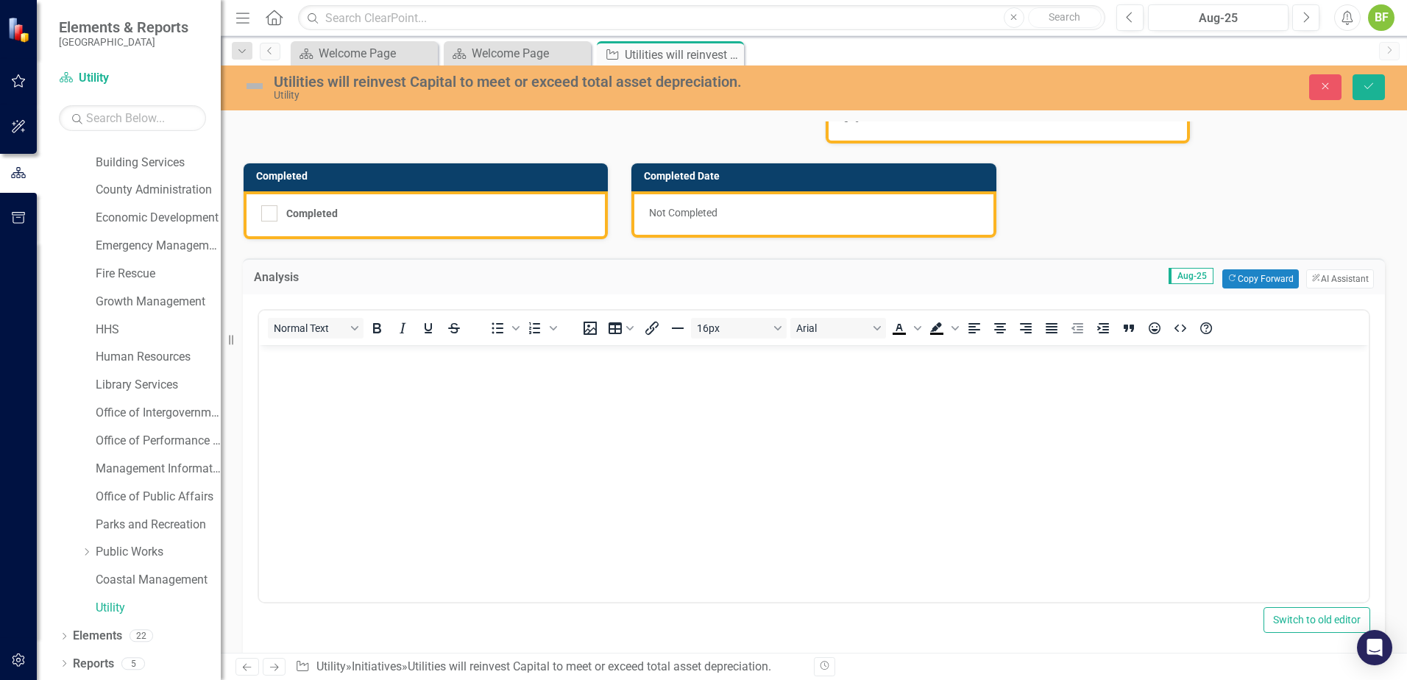
scroll to position [147, 0]
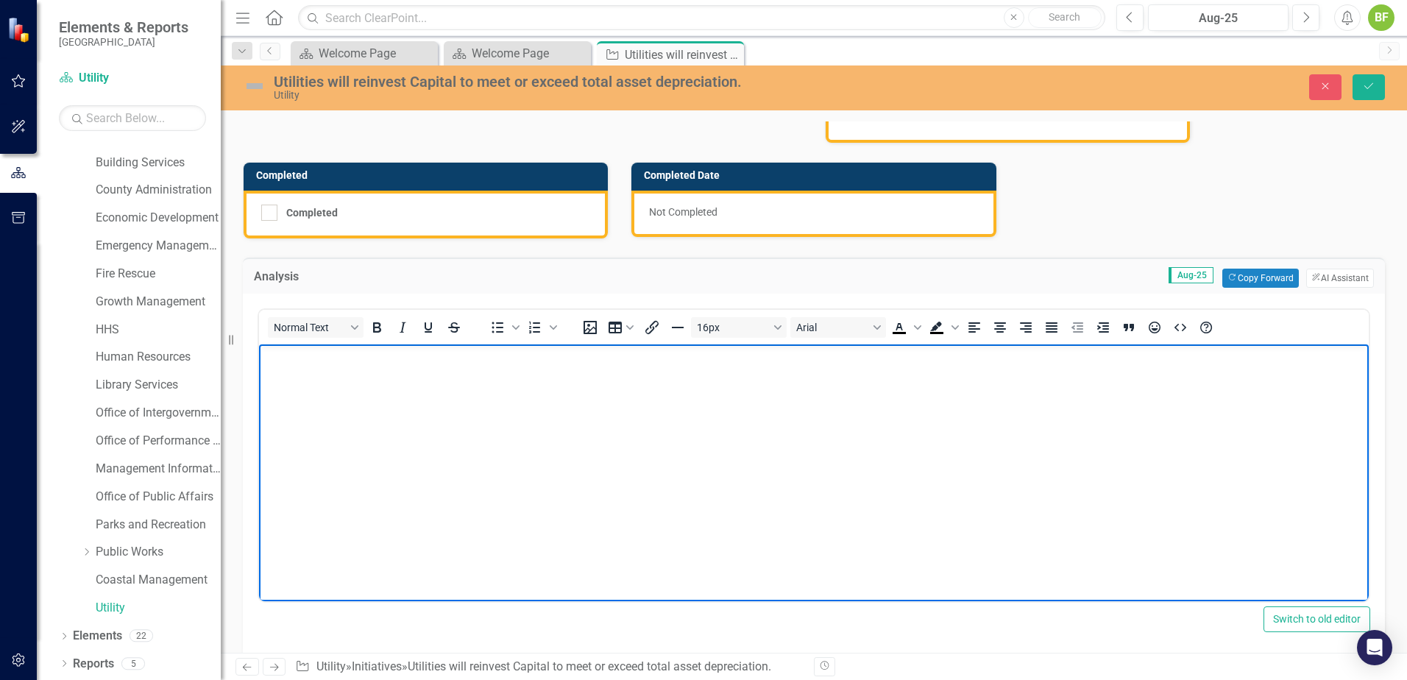
click at [436, 408] on body "Rich Text Area. Press ALT-0 for help." at bounding box center [814, 454] width 1110 height 221
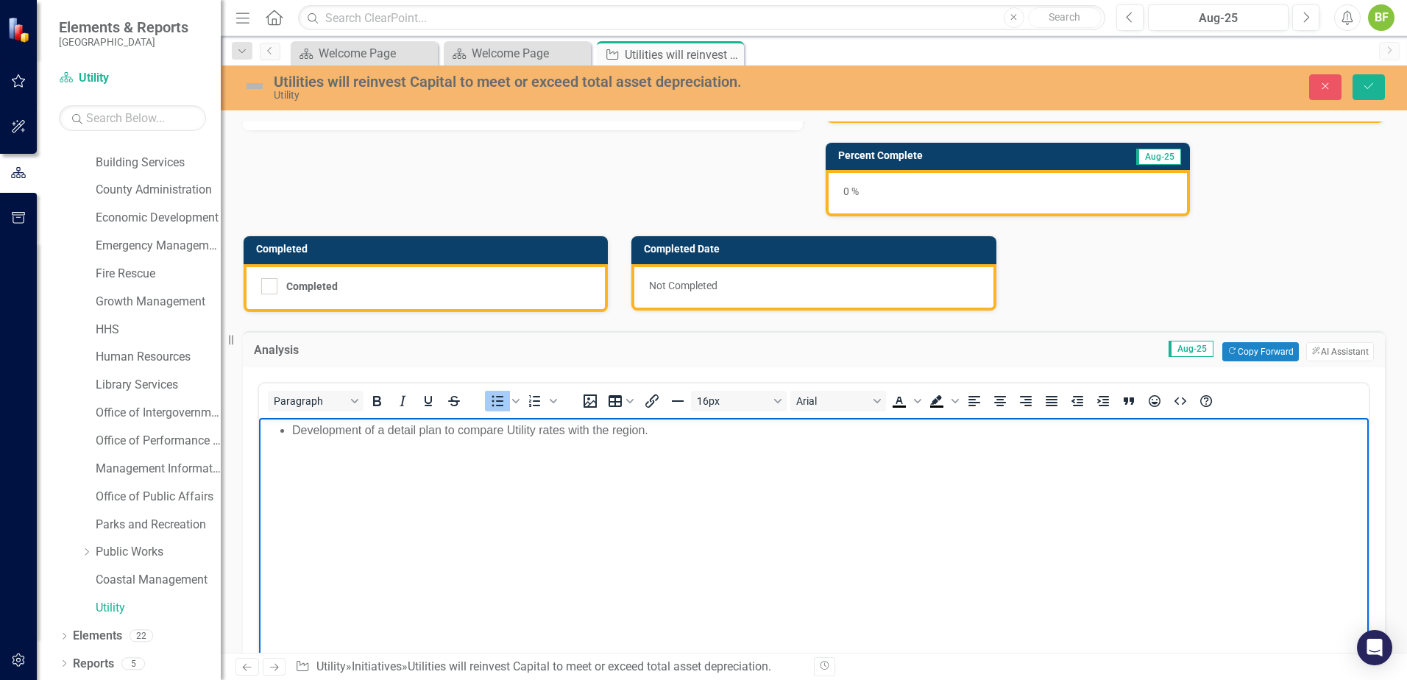
scroll to position [0, 0]
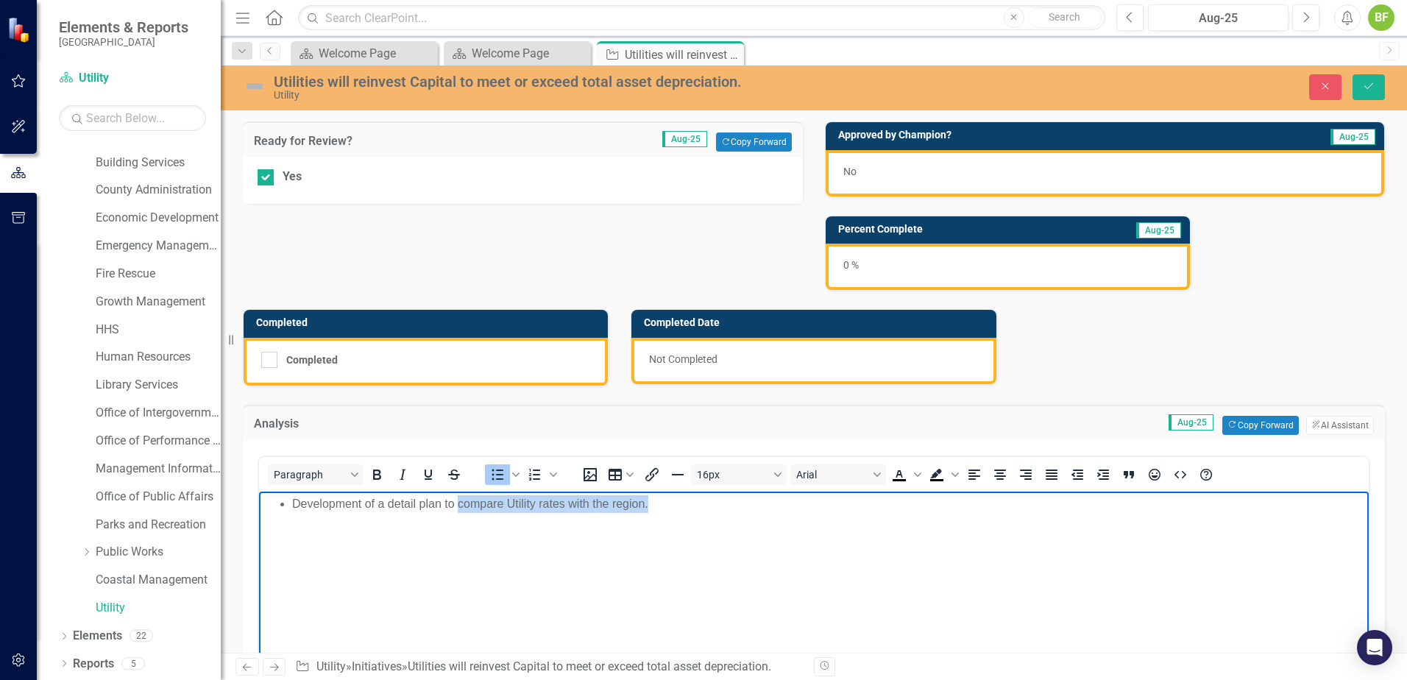
drag, startPoint x: 661, startPoint y: 515, endPoint x: 459, endPoint y: 509, distance: 201.8
click at [459, 509] on body "Development of a detail plan to compare Utility rates with the region." at bounding box center [814, 601] width 1110 height 221
click at [484, 507] on li "Development of a detail plan for the Utility Capital Project" at bounding box center [828, 504] width 1073 height 18
click at [590, 508] on li "Development of a detail plan for Utility Capital Project" at bounding box center [828, 504] width 1073 height 18
click at [378, 505] on li "Development of a detail plan for Utility Capital Projects" at bounding box center [828, 504] width 1073 height 18
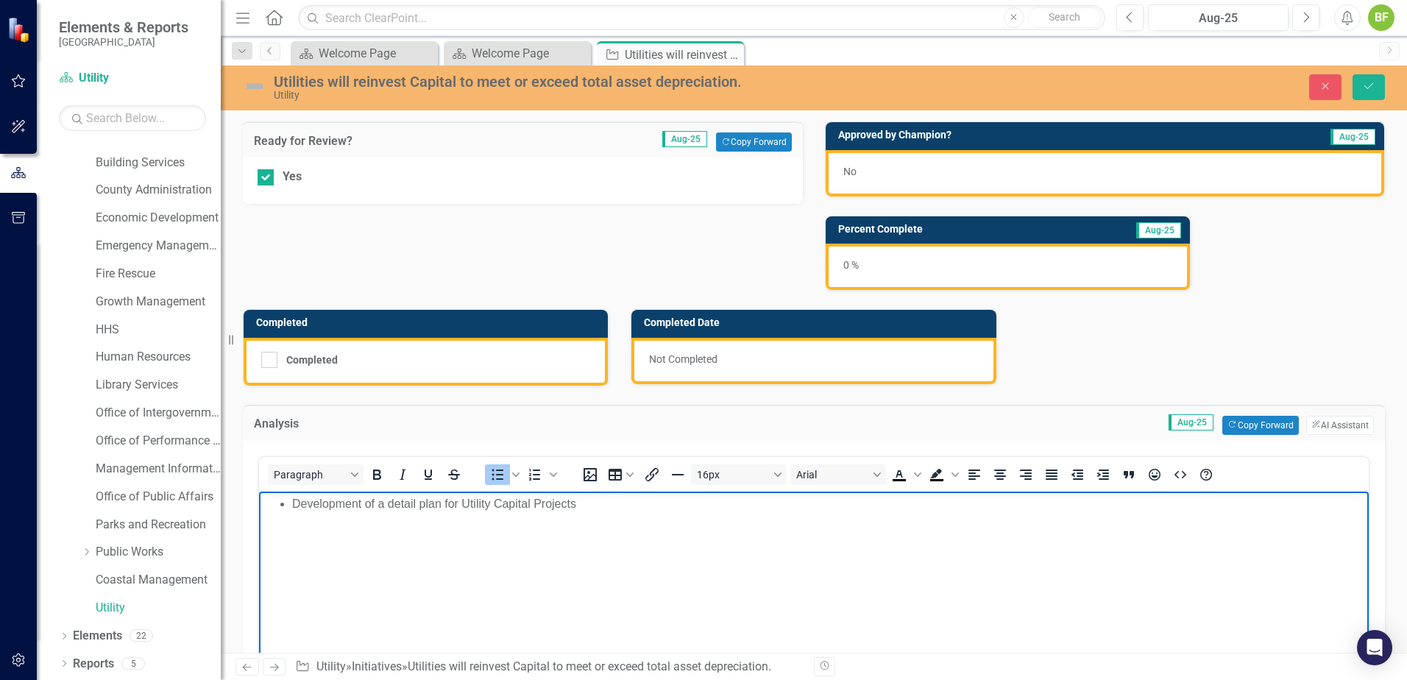
click at [601, 503] on li "Development of a detail plan for Utility Capital Projects" at bounding box center [828, 504] width 1073 height 18
drag, startPoint x: 592, startPoint y: 506, endPoint x: 442, endPoint y: 503, distance: 149.4
click at [442, 503] on li "Development of a detail plan for Utility Capital Projects" at bounding box center [828, 504] width 1073 height 18
click at [434, 520] on li "Kickoff expected in" at bounding box center [828, 521] width 1073 height 18
click at [463, 500] on li "Development of a detail plan for reinvestment of Capital comparison to total as…" at bounding box center [828, 504] width 1073 height 18
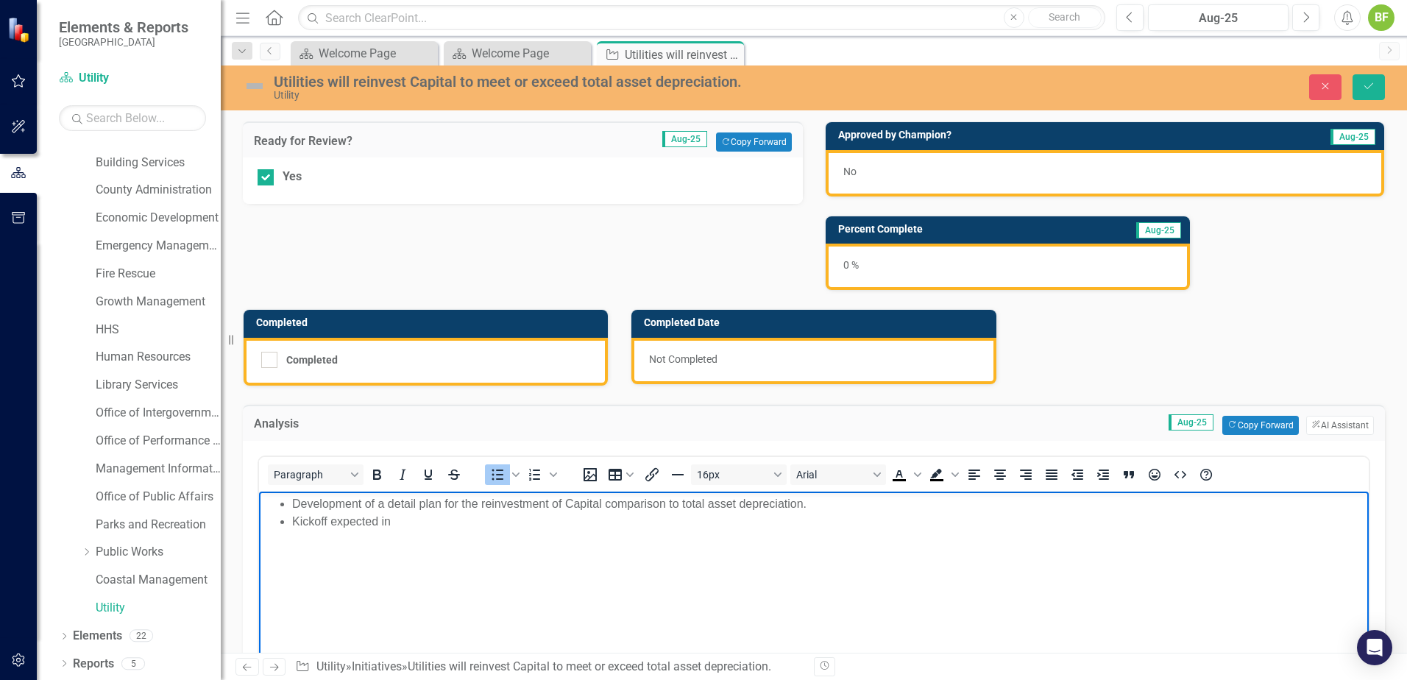
click at [665, 507] on li "Development of a detail plan for the reinvestment of Capital comparison to tota…" at bounding box center [828, 504] width 1073 height 18
click at [526, 517] on ul "Development of a detail plan for the reinvestment of Capital comparison to tota…" at bounding box center [814, 512] width 1103 height 35
click at [388, 526] on li "Kickoff expected in" at bounding box center [828, 521] width 1073 height 18
click at [346, 511] on li "Development of a detail plan for the reinvestment of Capital comparison to tota…" at bounding box center [828, 504] width 1073 height 18
click at [450, 529] on li "Kickoff expected in" at bounding box center [828, 521] width 1073 height 18
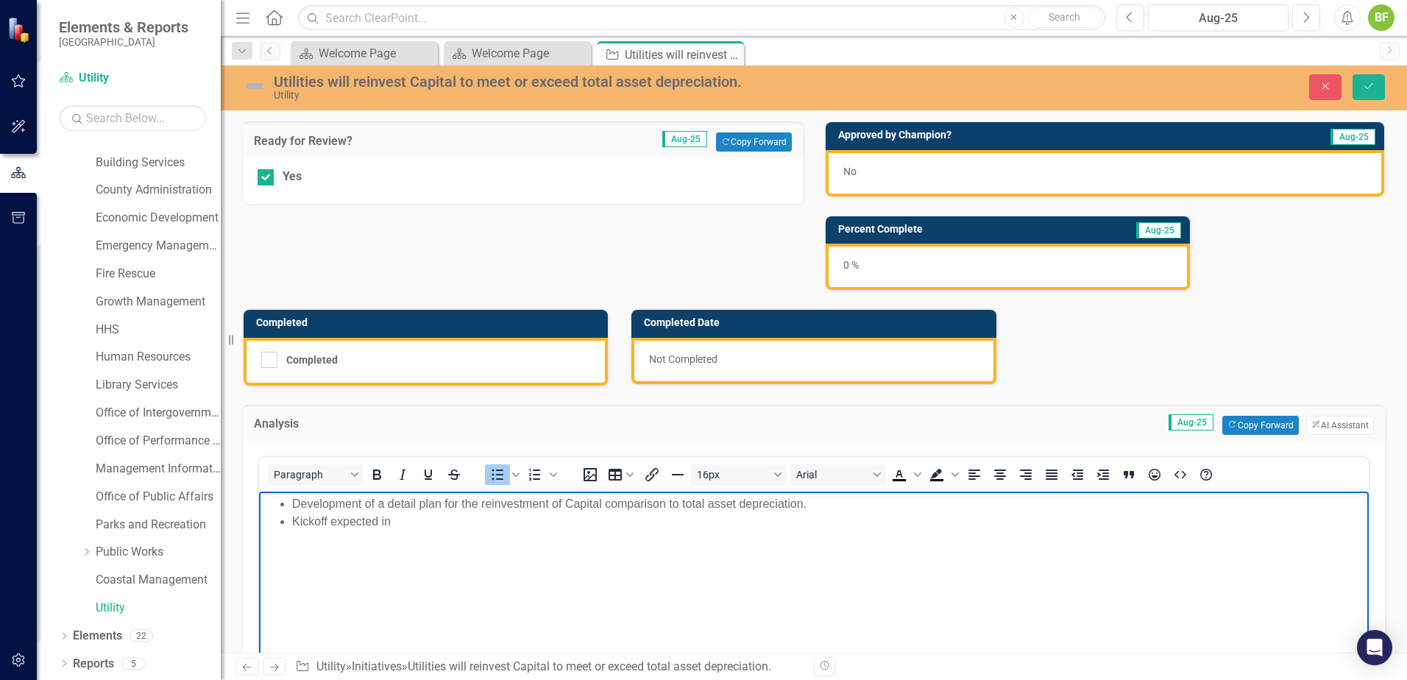
click at [461, 514] on li "Kickoff expected in" at bounding box center [828, 521] width 1073 height 18
click at [517, 512] on li "Kickoff expected in" at bounding box center [828, 521] width 1073 height 18
click at [518, 509] on li "Development of a detail plan for the reinvestment of Capital comparison to tota…" at bounding box center [828, 504] width 1073 height 18
click at [559, 505] on li "Development of a detail plan for the reinvestment of Capital comparison to tota…" at bounding box center [828, 504] width 1073 height 18
click at [569, 505] on li "Development of a detail plan for the reinvestment of Capital comparison to tota…" at bounding box center [828, 504] width 1073 height 18
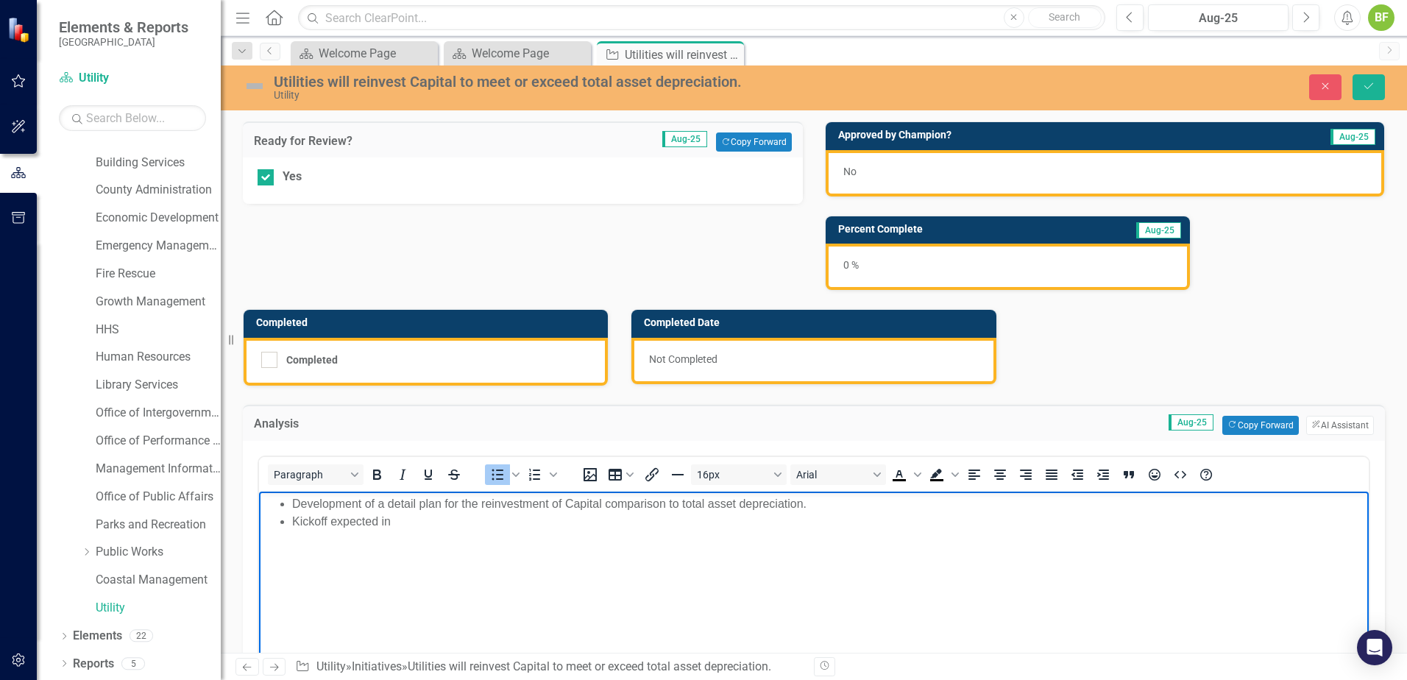
click at [598, 527] on li "Kickoff expected in" at bounding box center [828, 521] width 1073 height 18
click at [606, 500] on li "Development of a detail plan for the reinvestment of Capital comparison to tota…" at bounding box center [828, 504] width 1073 height 18
drag, startPoint x: 676, startPoint y: 506, endPoint x: 606, endPoint y: 509, distance: 70.7
click at [606, 509] on li "Development of a detail plan for the reinvestment of Capital comparison to tota…" at bounding box center [828, 504] width 1073 height 18
click at [709, 534] on body "Development of a detail plan for the reinvestment of Capital versus total asset…" at bounding box center [814, 601] width 1110 height 221
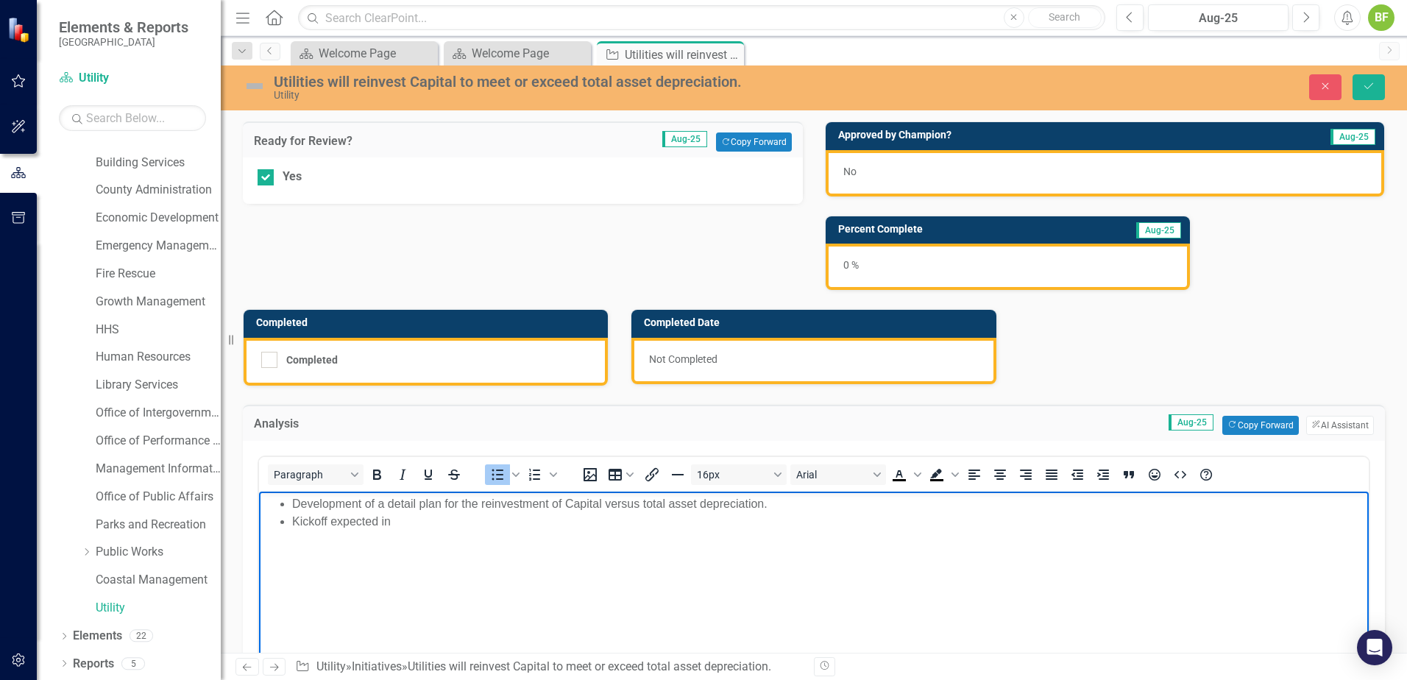
click at [503, 522] on li "Kickoff expected in" at bounding box center [828, 521] width 1073 height 18
click at [478, 500] on li "Development of a detail plan for the reinvestment of Capital versus total asset…" at bounding box center [828, 504] width 1073 height 18
click at [522, 522] on li "Kickoff expected in" at bounding box center [828, 521] width 1073 height 18
click at [409, 523] on li "Kickoff expected in" at bounding box center [828, 521] width 1073 height 18
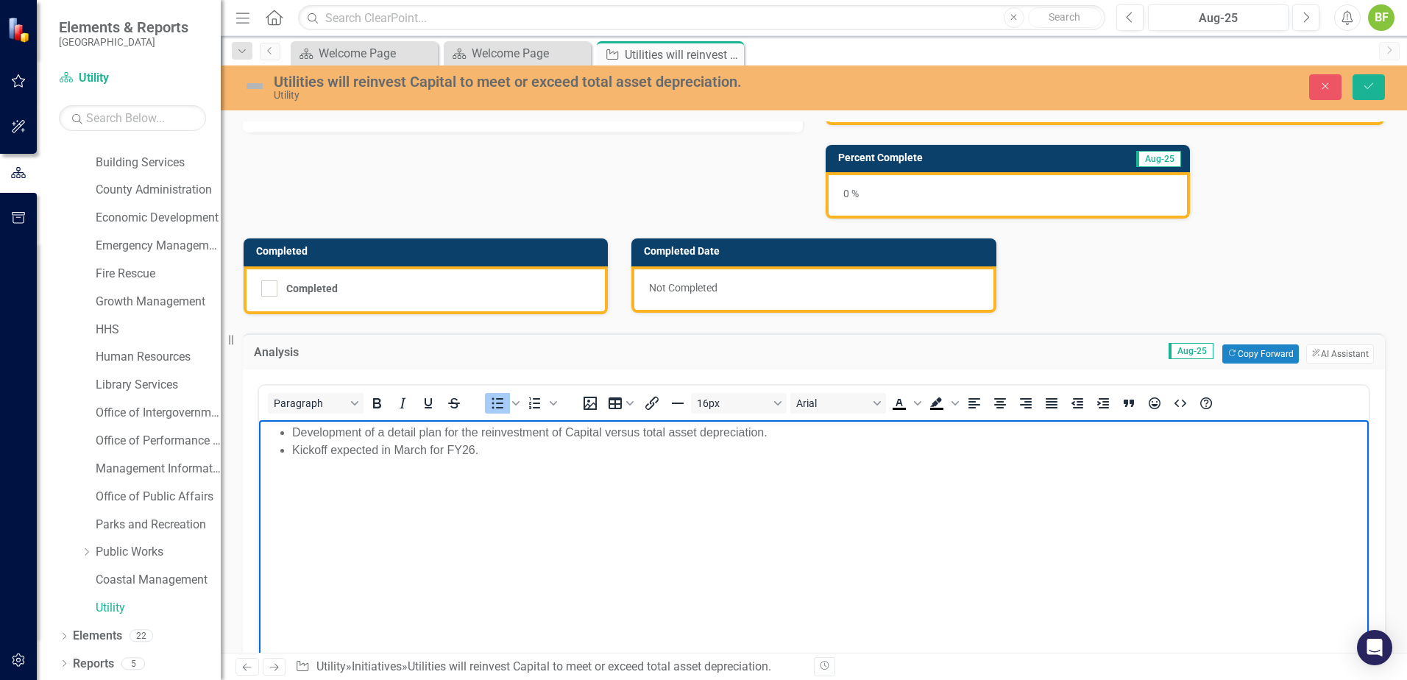
scroll to position [74, 0]
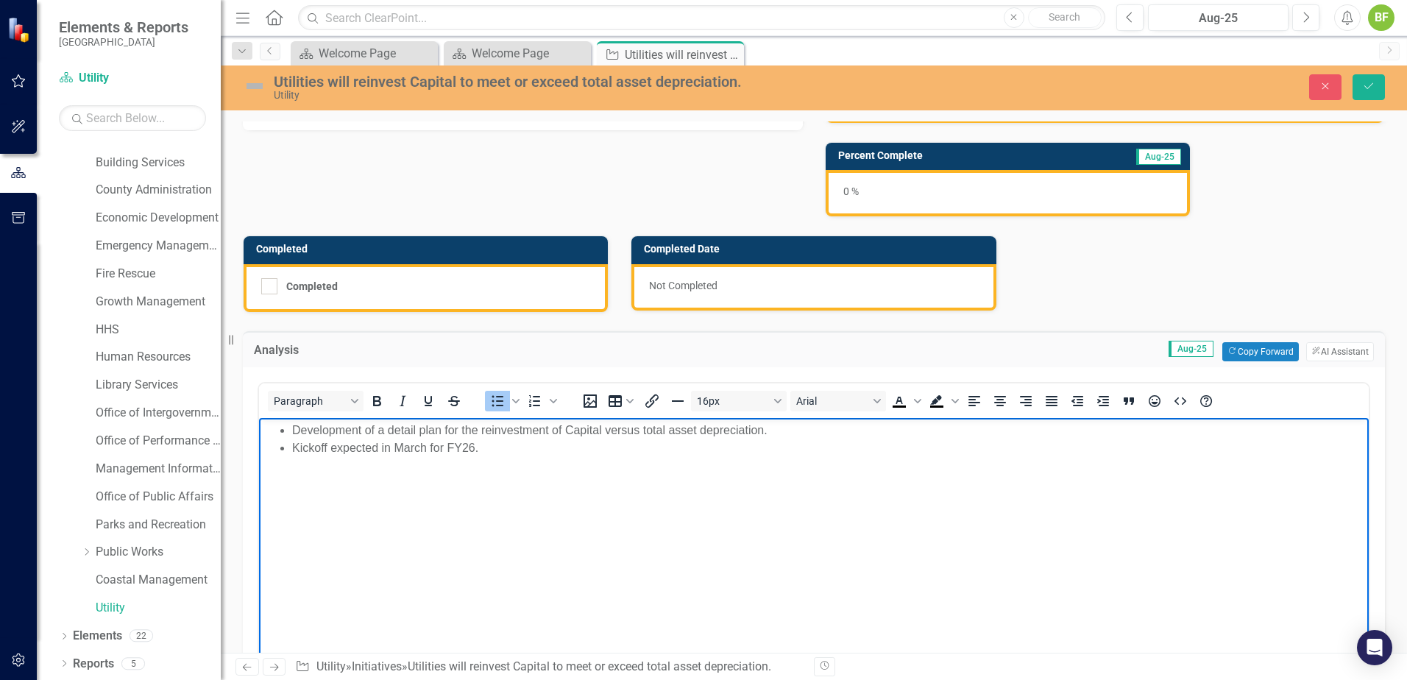
click at [485, 451] on li "Kickoff expected in March for FY26." at bounding box center [828, 448] width 1073 height 18
click at [486, 446] on li "Kickoff expected in March for FY26." at bounding box center [828, 448] width 1073 height 18
click at [482, 445] on li "Kickoff expected in March for FY26." at bounding box center [828, 448] width 1073 height 18
click at [483, 454] on li "Kickoff expected in March for FY26." at bounding box center [828, 448] width 1073 height 18
drag, startPoint x: 481, startPoint y: 448, endPoint x: 296, endPoint y: 453, distance: 185.5
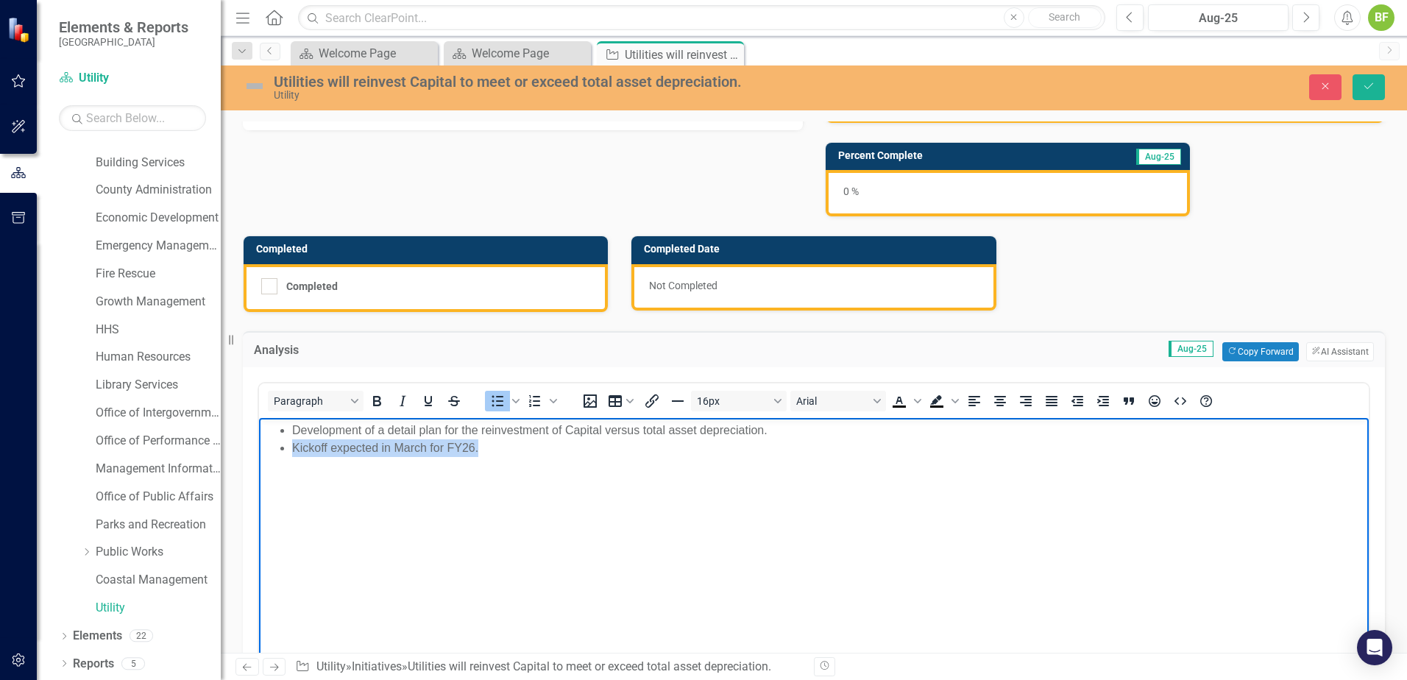
click at [296, 453] on li "Kickoff expected in March for FY26." at bounding box center [828, 448] width 1073 height 18
click at [361, 452] on li "Kickoff expected in March for FY26." at bounding box center [828, 448] width 1073 height 18
click at [500, 449] on li "Kickoff expected in March for FY26." at bounding box center [828, 448] width 1073 height 18
click at [499, 448] on li "Kickoff expected in March for FY26." at bounding box center [828, 448] width 1073 height 18
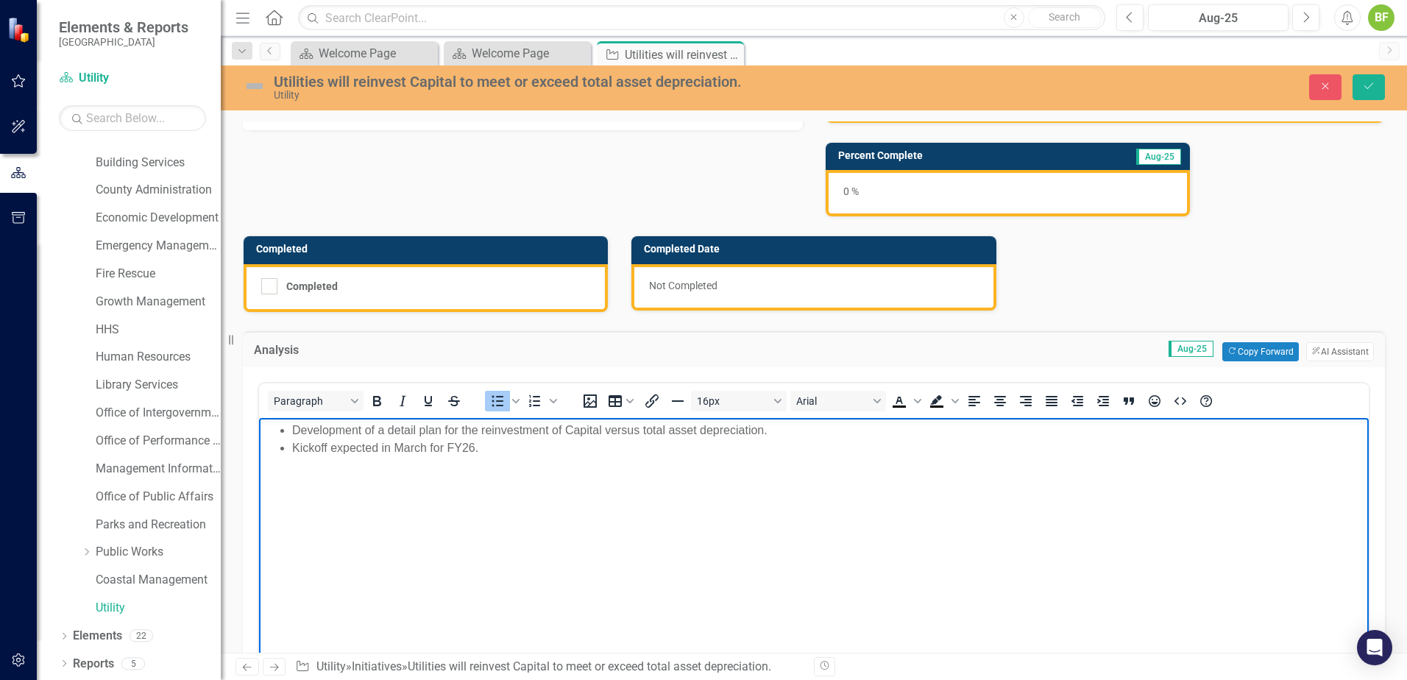
click at [498, 450] on li "Kickoff expected in March for FY26." at bounding box center [828, 448] width 1073 height 18
drag, startPoint x: 519, startPoint y: 447, endPoint x: 316, endPoint y: 447, distance: 203.1
click at [316, 447] on li "Kickoff expected in March for FY26." at bounding box center [828, 448] width 1073 height 18
click at [438, 455] on li "Kicked off in FY25" at bounding box center [828, 448] width 1073 height 18
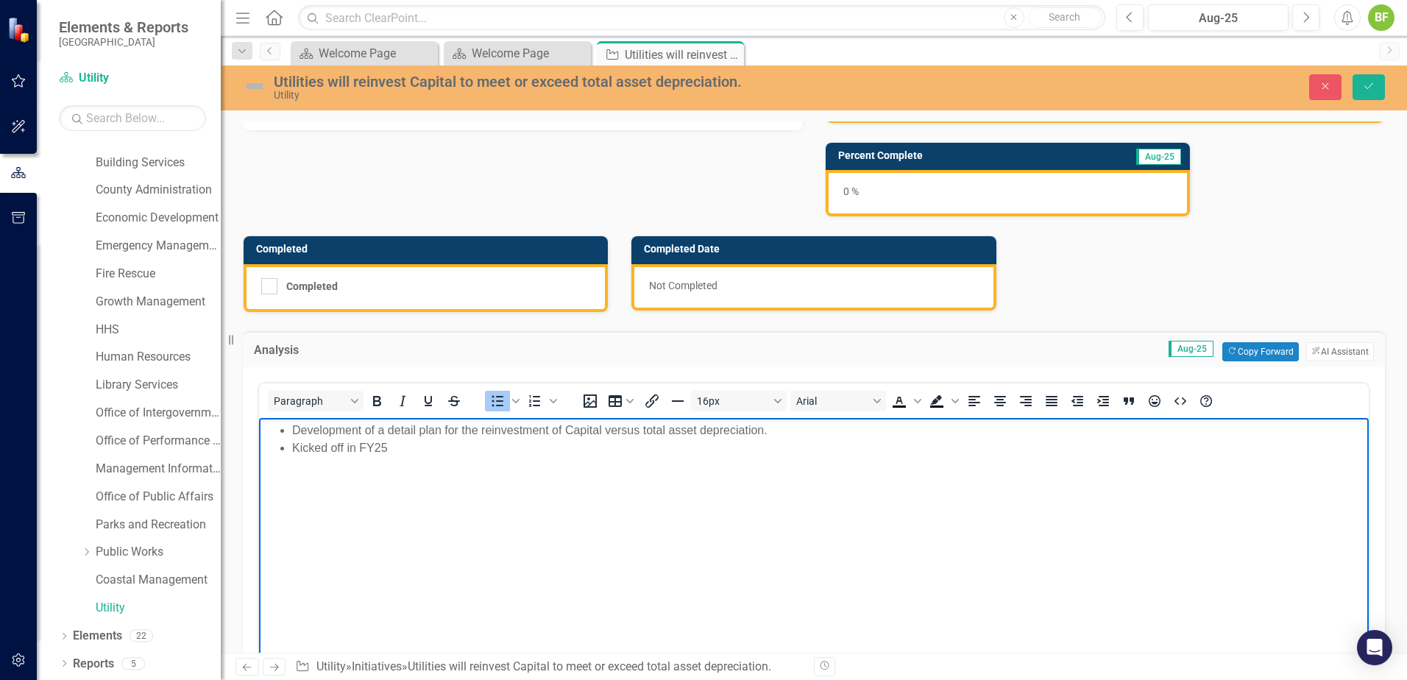
click at [442, 447] on li "Kicked off in FY25" at bounding box center [828, 448] width 1073 height 18
drag, startPoint x: 418, startPoint y: 443, endPoint x: 416, endPoint y: 435, distance: 8.4
click at [418, 439] on li "Kicked off in FY25" at bounding box center [828, 448] width 1073 height 18
click at [413, 445] on li "Kicked off in FY25" at bounding box center [828, 448] width 1073 height 18
click at [419, 448] on li "Kicked off in FY25" at bounding box center [828, 448] width 1073 height 18
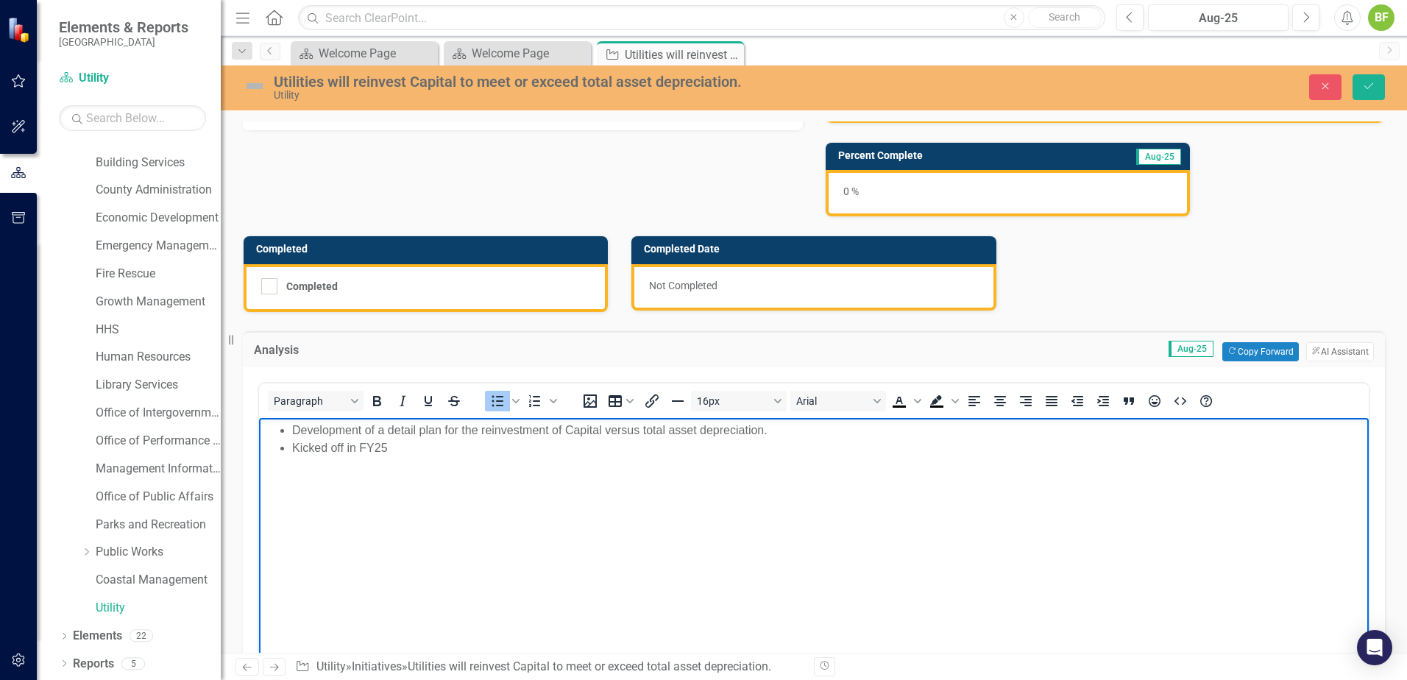
click at [422, 445] on li "Kicked off in FY25" at bounding box center [828, 448] width 1073 height 18
click at [386, 452] on li "Kicked off in FY25" at bounding box center [828, 448] width 1073 height 18
click at [411, 447] on li "Kicked off in FY25" at bounding box center [828, 448] width 1073 height 18
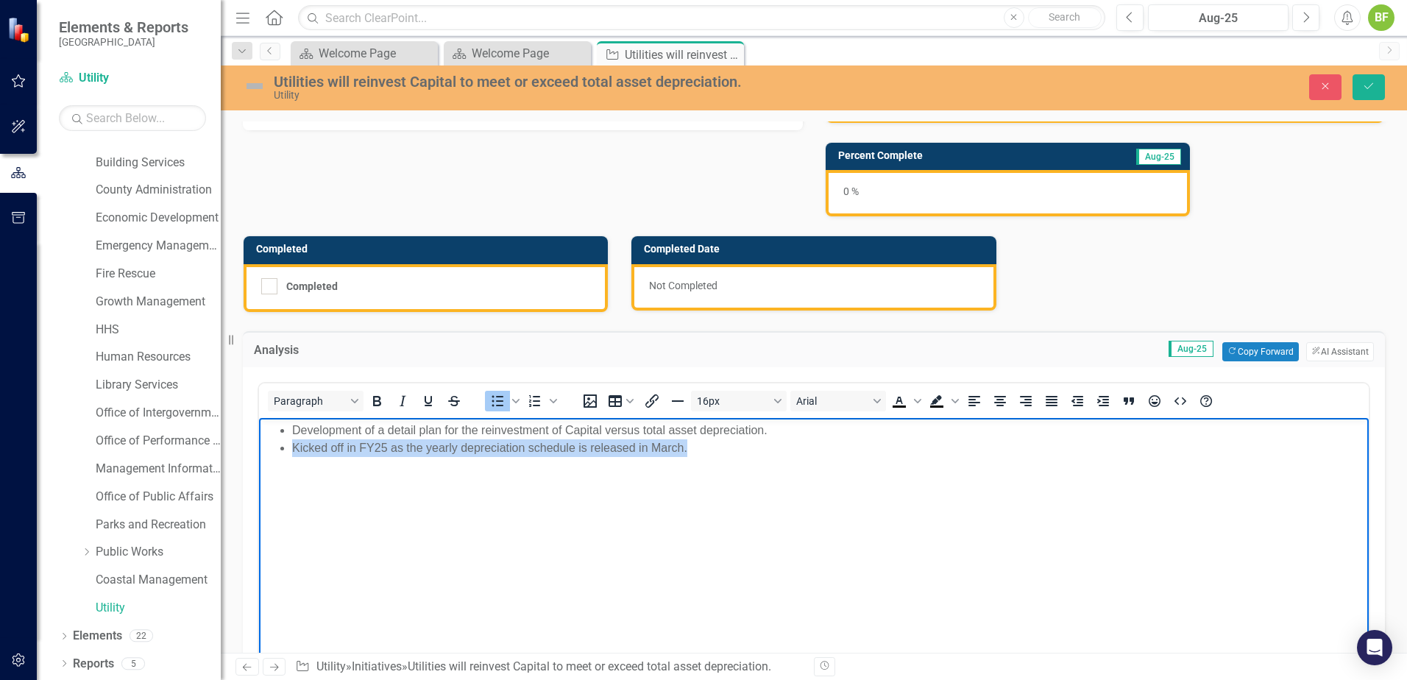
drag, startPoint x: 703, startPoint y: 450, endPoint x: 254, endPoint y: 475, distance: 449.6
click at [259, 475] on html "Development of a detail plan for the reinvestment of Capital versus total asset…" at bounding box center [814, 527] width 1110 height 221
click at [743, 447] on li "Kicked off in FY25 as the yearly depreciation schedule is released in March." at bounding box center [828, 448] width 1073 height 18
click at [687, 450] on li "Kicked off in FY25 as the yearly depreciation schedule is released in March." at bounding box center [828, 448] width 1073 height 18
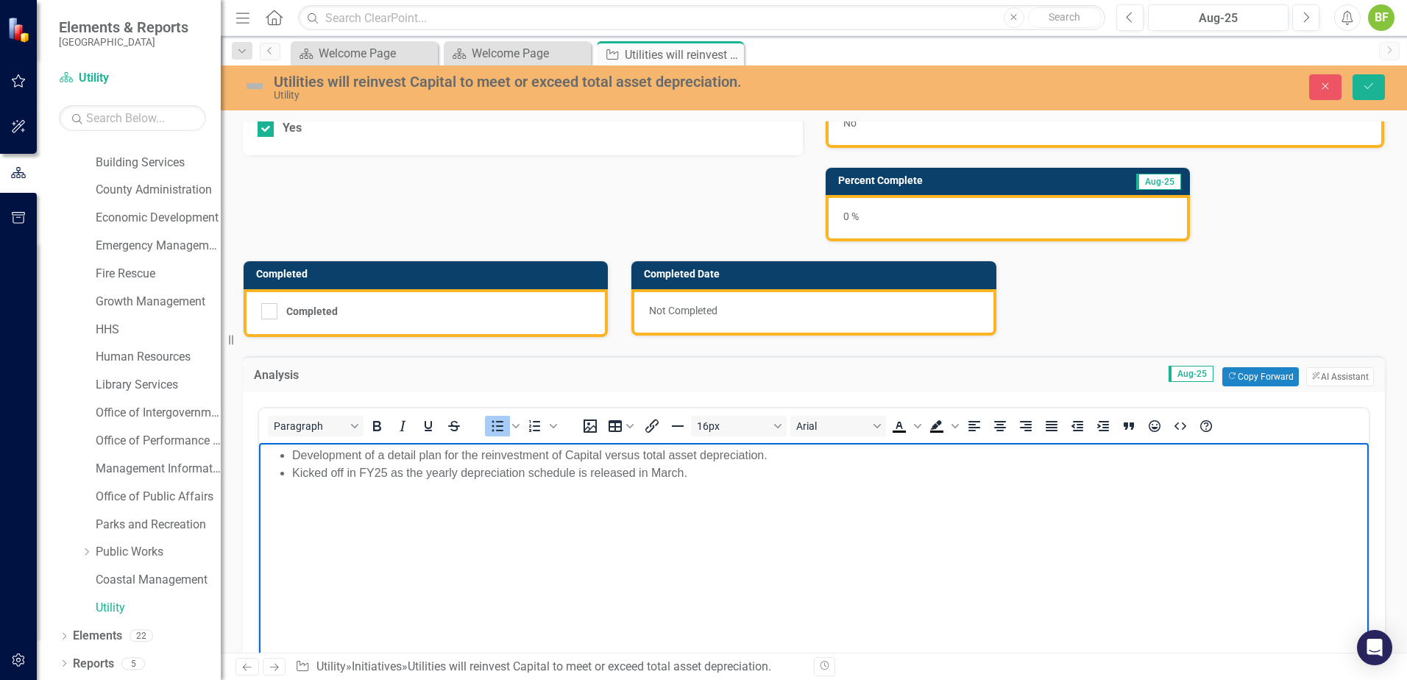
scroll to position [0, 0]
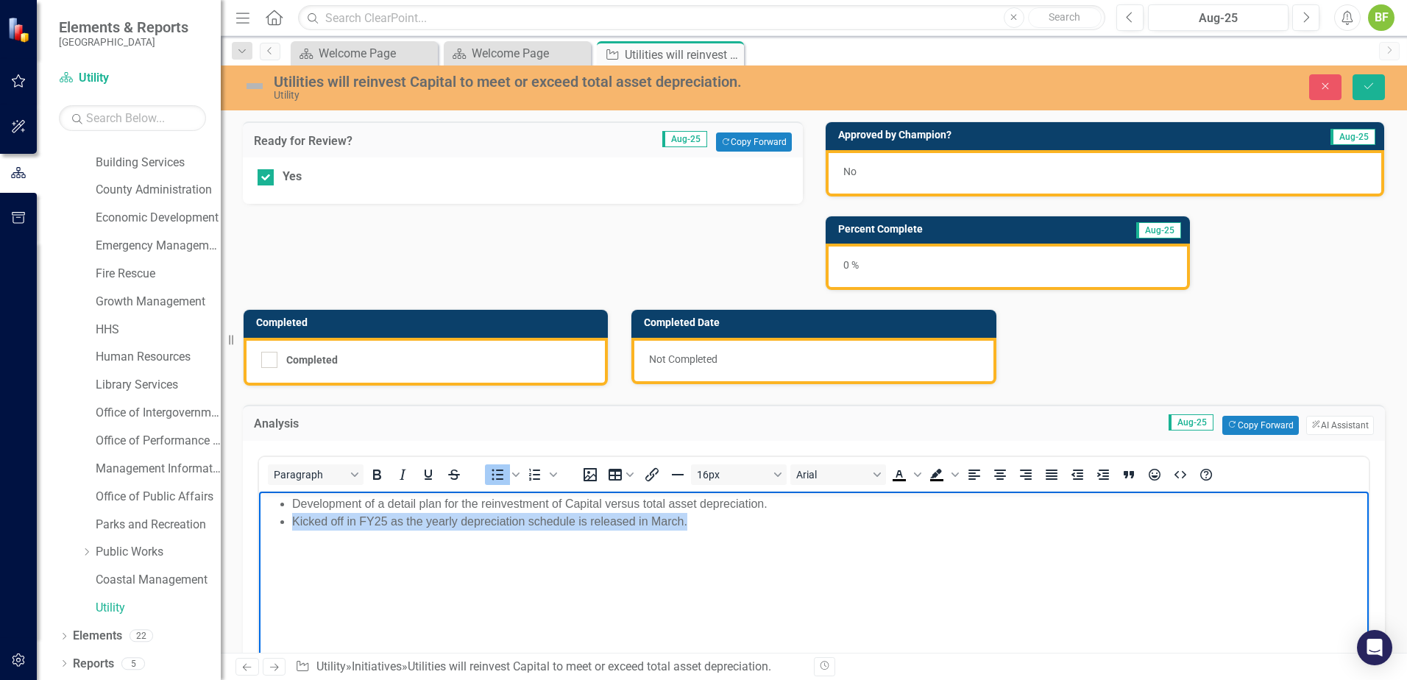
drag, startPoint x: 719, startPoint y: 522, endPoint x: 250, endPoint y: 523, distance: 468.8
click at [259, 523] on html "Development of a detail plan for the reinvestment of Capital versus total asset…" at bounding box center [814, 601] width 1110 height 221
click at [705, 528] on li "Kicked off in FY25 as the yearly depreciation schedule is released in March." at bounding box center [828, 521] width 1073 height 18
click at [692, 520] on li "Kicked off in FY25 as the yearly depreciation schedule is released in March." at bounding box center [828, 521] width 1073 height 18
click at [388, 520] on li "Kicked off in FY25 as the yearly depreciation schedule is released in March." at bounding box center [828, 521] width 1073 height 18
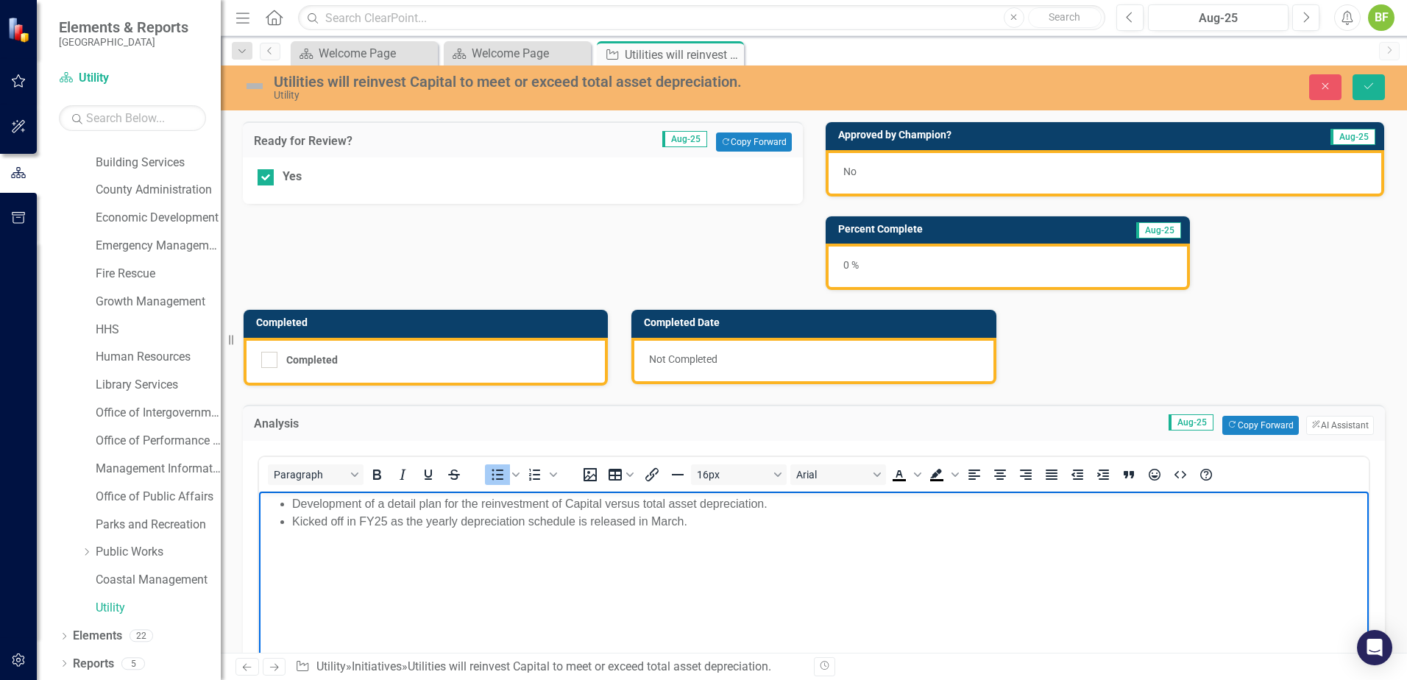
click at [392, 517] on li "Kicked off in FY25 as the yearly depreciation schedule is released in March." at bounding box center [828, 521] width 1073 height 18
click at [337, 526] on li "Kicked off in FY25 for FY26 as the yearly depreciation schedule is released in …" at bounding box center [828, 521] width 1073 height 18
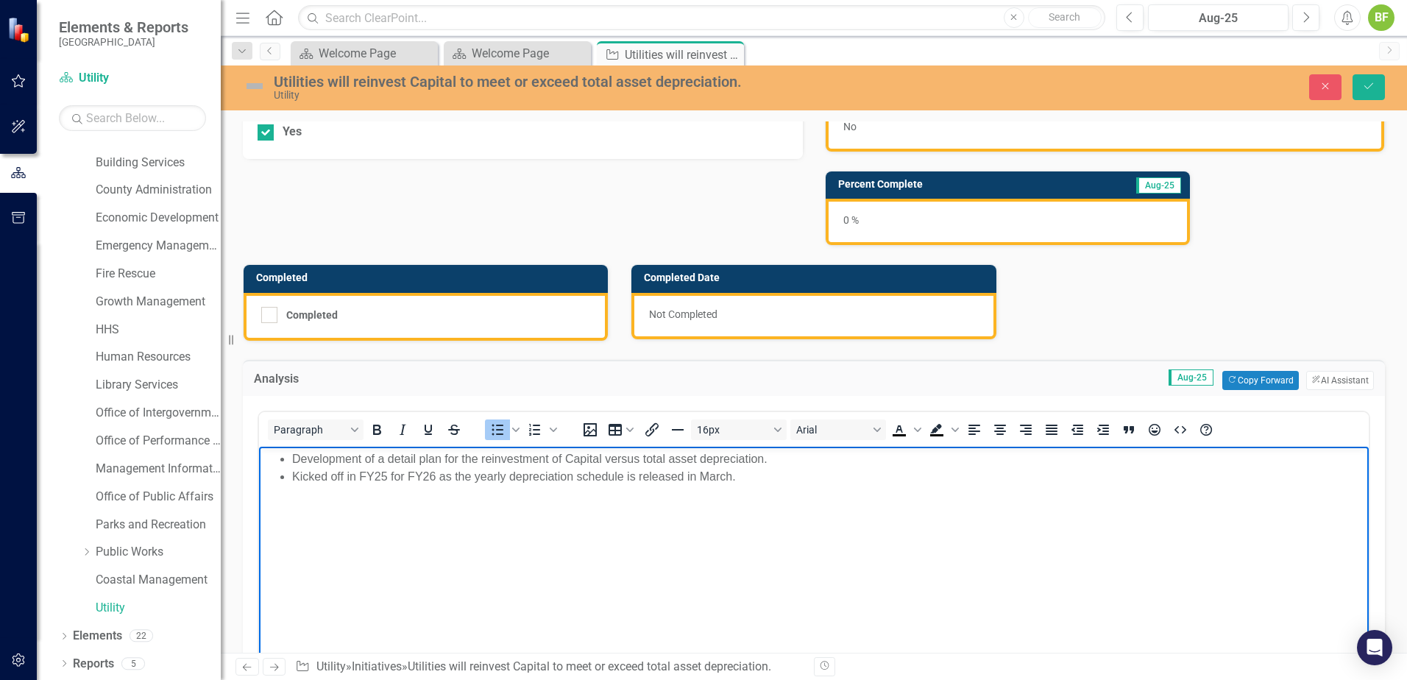
scroll to position [74, 0]
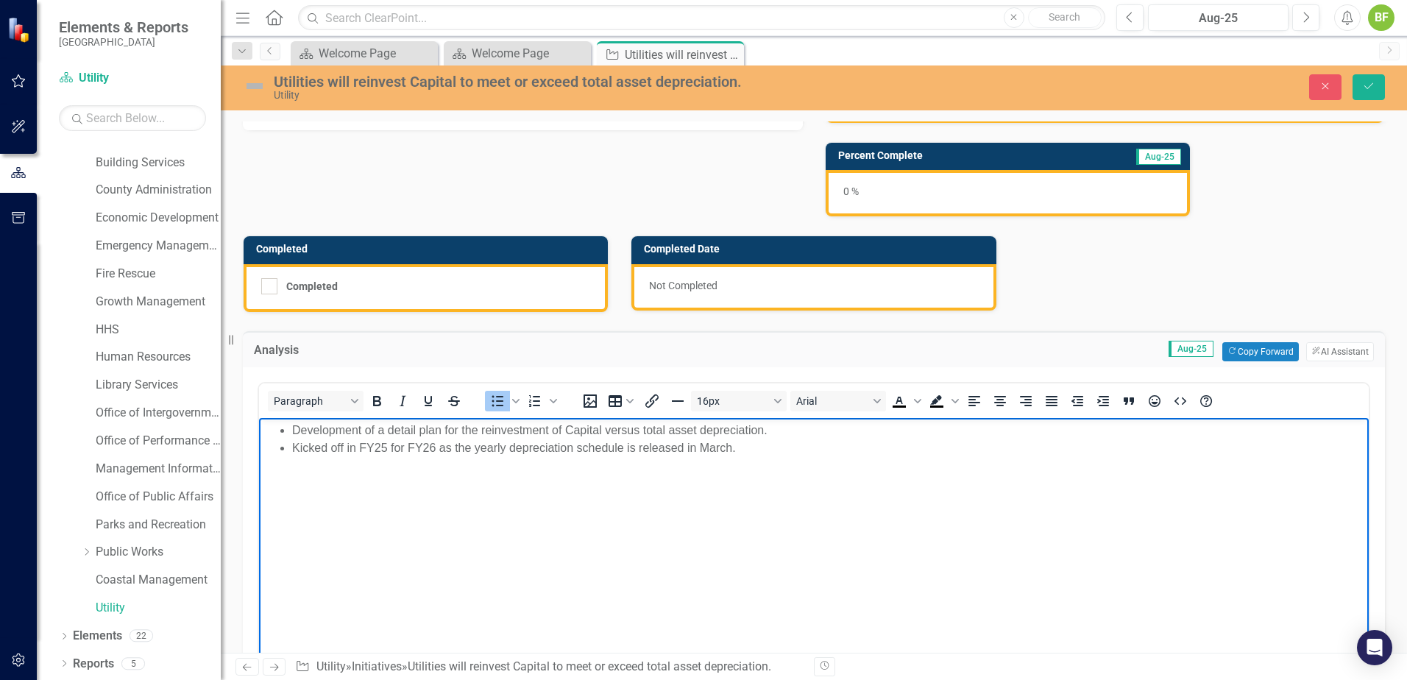
click at [744, 447] on li "Kicked off in FY25 for FY26 as the yearly depreciation schedule is released in …" at bounding box center [828, 448] width 1073 height 18
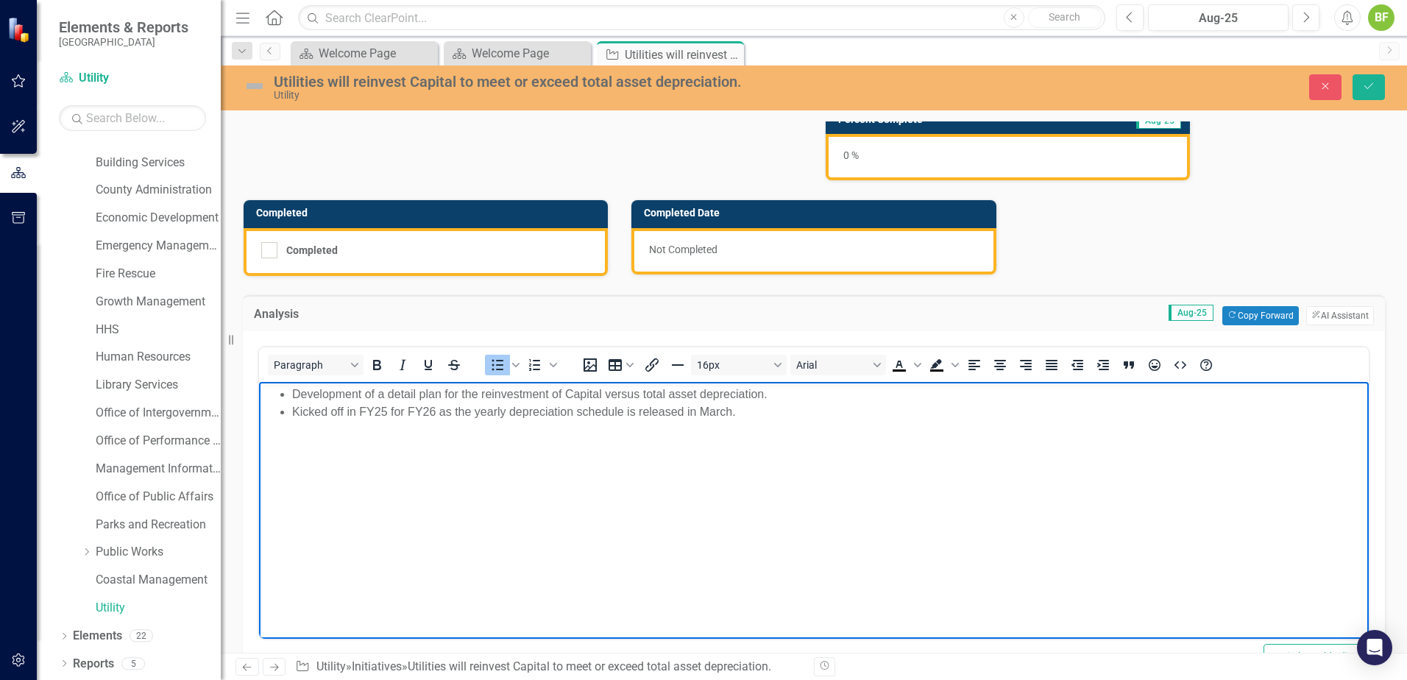
scroll to position [147, 0]
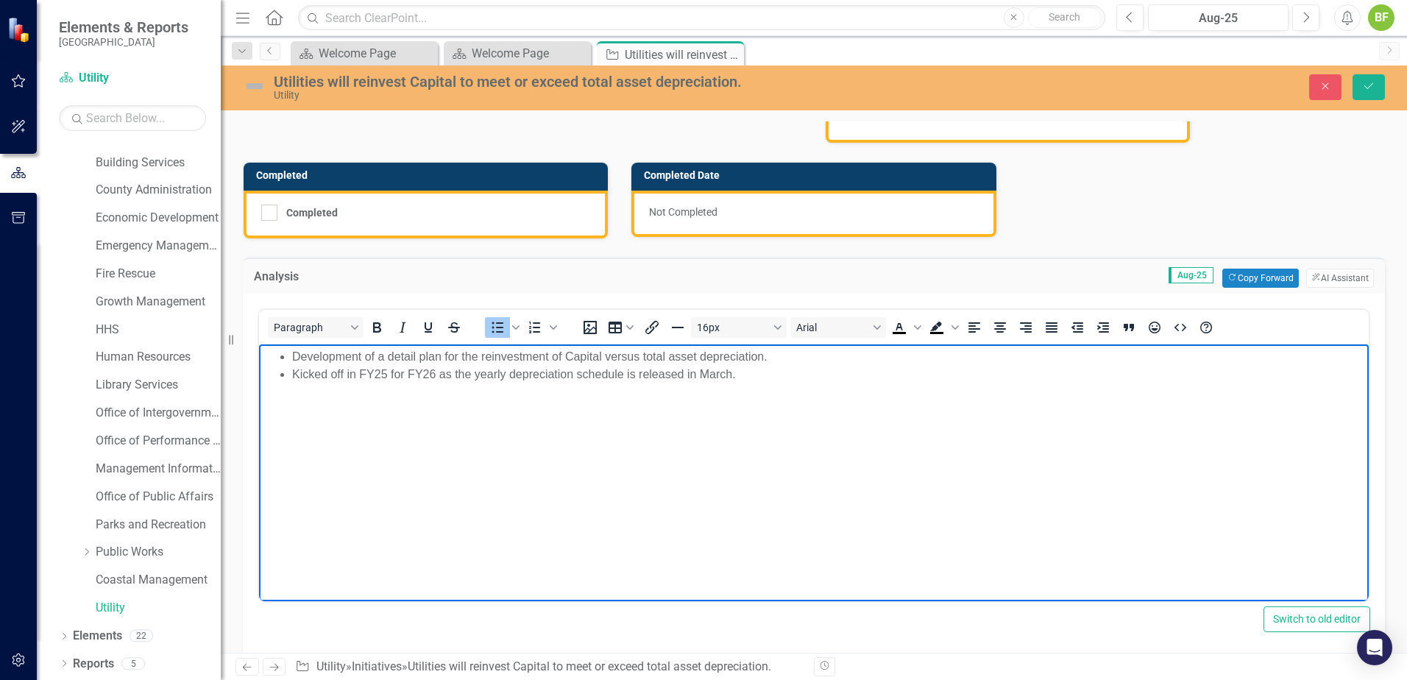
click at [748, 367] on li "Kicked off in FY25 for FY26 as the yearly depreciation schedule is released in …" at bounding box center [828, 374] width 1073 height 18
drag, startPoint x: 748, startPoint y: 378, endPoint x: 263, endPoint y: 397, distance: 485.4
click at [263, 397] on body "Development of a detail plan for the reinvestment of Capital versus total asset…" at bounding box center [814, 454] width 1110 height 221
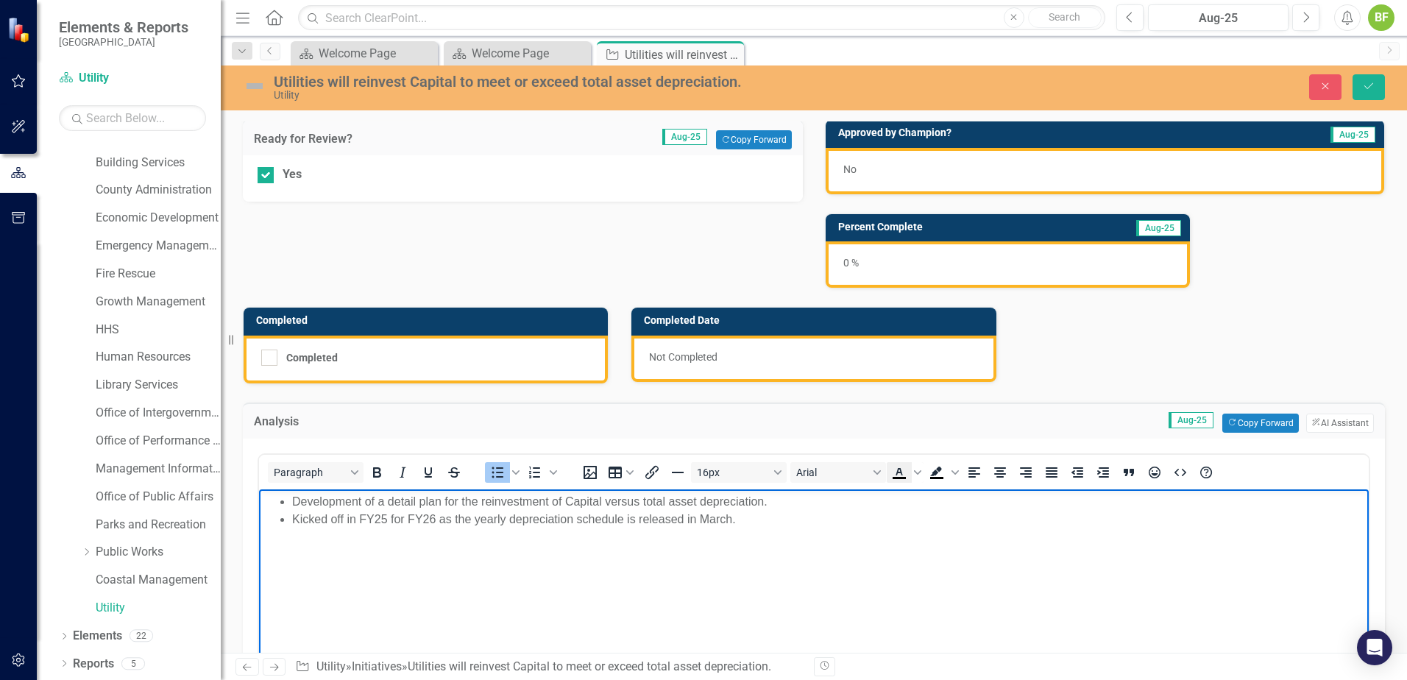
scroll to position [0, 0]
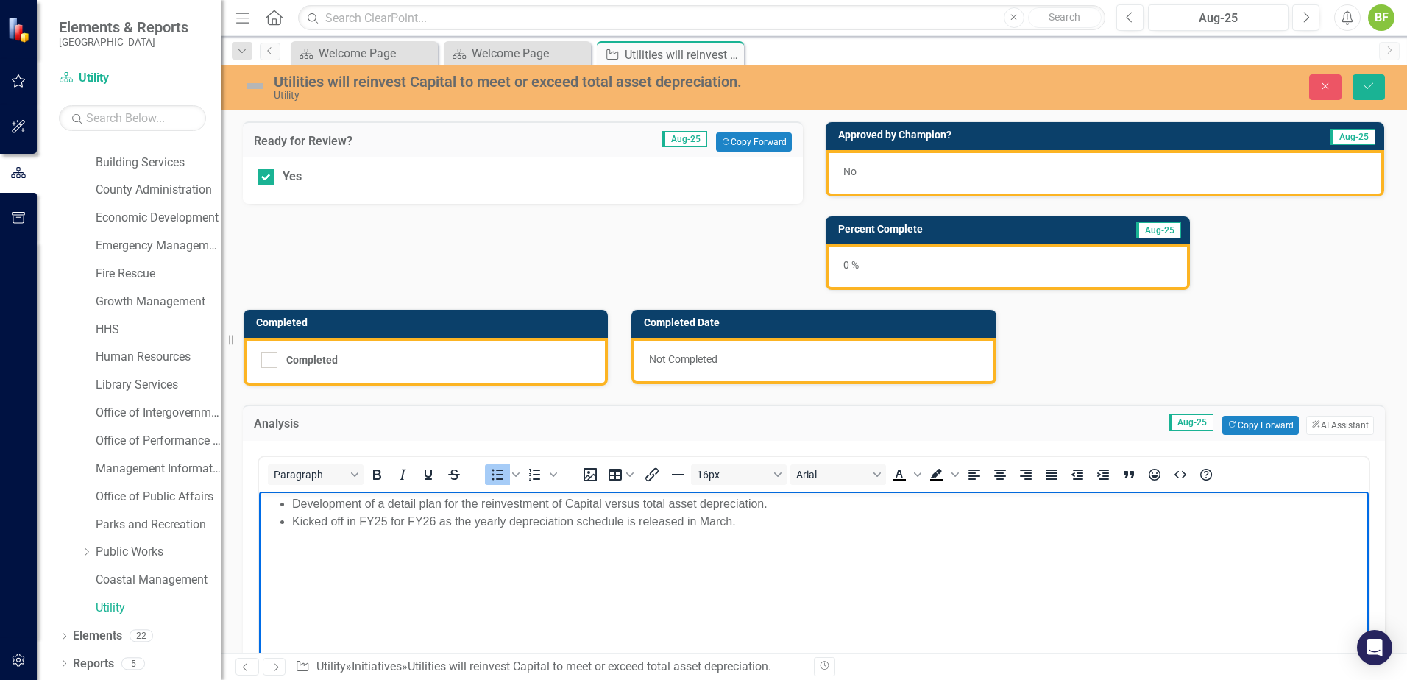
click at [434, 505] on li "Development of a detail plan for the reinvestment of Capital versus total asset…" at bounding box center [828, 504] width 1073 height 18
click at [808, 526] on li "Kicked off in FY25 for FY26 as the yearly depreciation schedule is released in …" at bounding box center [828, 521] width 1073 height 18
click at [475, 572] on body "Development of a detail plan for the reinvestment of Capital versus total asset…" at bounding box center [814, 601] width 1110 height 221
click at [473, 524] on li "Kicked off in FY25 for FY26 as the yearly depreciation schedule is released in …" at bounding box center [828, 521] width 1073 height 18
drag, startPoint x: 782, startPoint y: 521, endPoint x: 673, endPoint y: 960, distance: 452.5
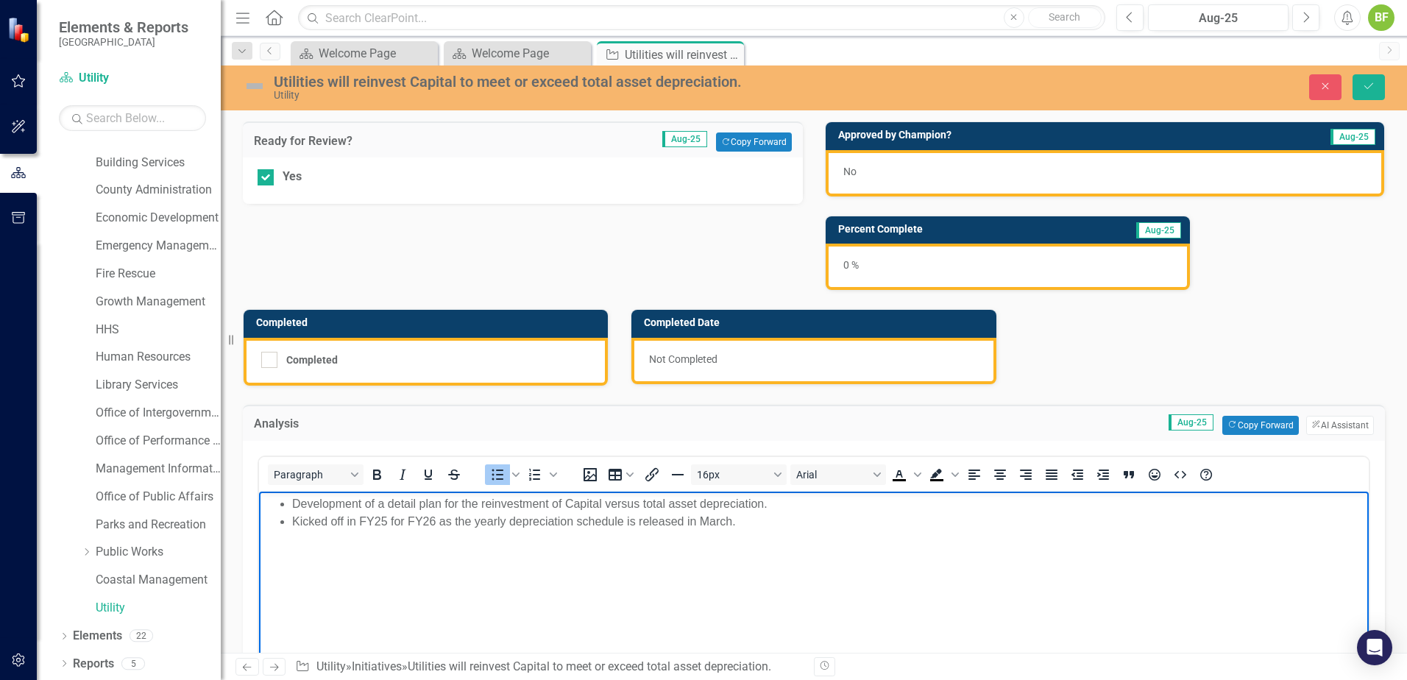
click at [300, 534] on body "Development of a detail plan for the reinvestment of Capital versus total asset…" at bounding box center [814, 601] width 1110 height 221
click at [327, 520] on li "Rich Text Area. Press ALT-0 for help." at bounding box center [828, 521] width 1073 height 18
click at [332, 517] on li "Rich Text Area. Press ALT-0 for help." at bounding box center [828, 521] width 1073 height 18
click at [313, 526] on li "Rich Text Area. Press ALT-0 for help." at bounding box center [828, 521] width 1073 height 18
click at [408, 525] on li "Depreciation schedule launches in March whi" at bounding box center [828, 521] width 1073 height 18
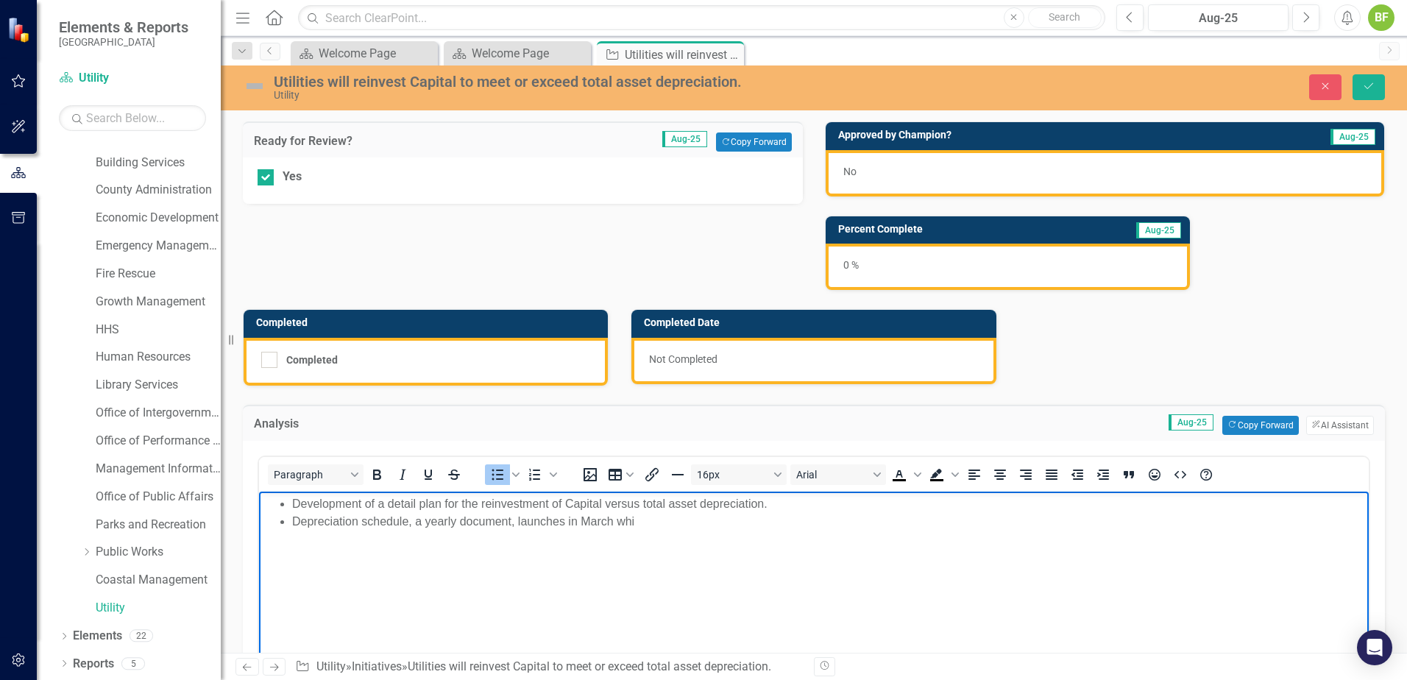
click at [684, 528] on body "Development of a detail plan for the reinvestment of Capital versus total asset…" at bounding box center [814, 601] width 1110 height 221
click at [835, 522] on li "Depreciation schedule, a yearly document, launches in March which serves as a s…" at bounding box center [828, 521] width 1073 height 18
click at [1080, 524] on li "Depreciation schedule, a yearly document, launches in March which serves as a s…" at bounding box center [828, 521] width 1073 height 18
click at [292, 518] on li "Depreciation schedule, a yearly document, launches in March which serves as a s…" at bounding box center [828, 521] width 1073 height 18
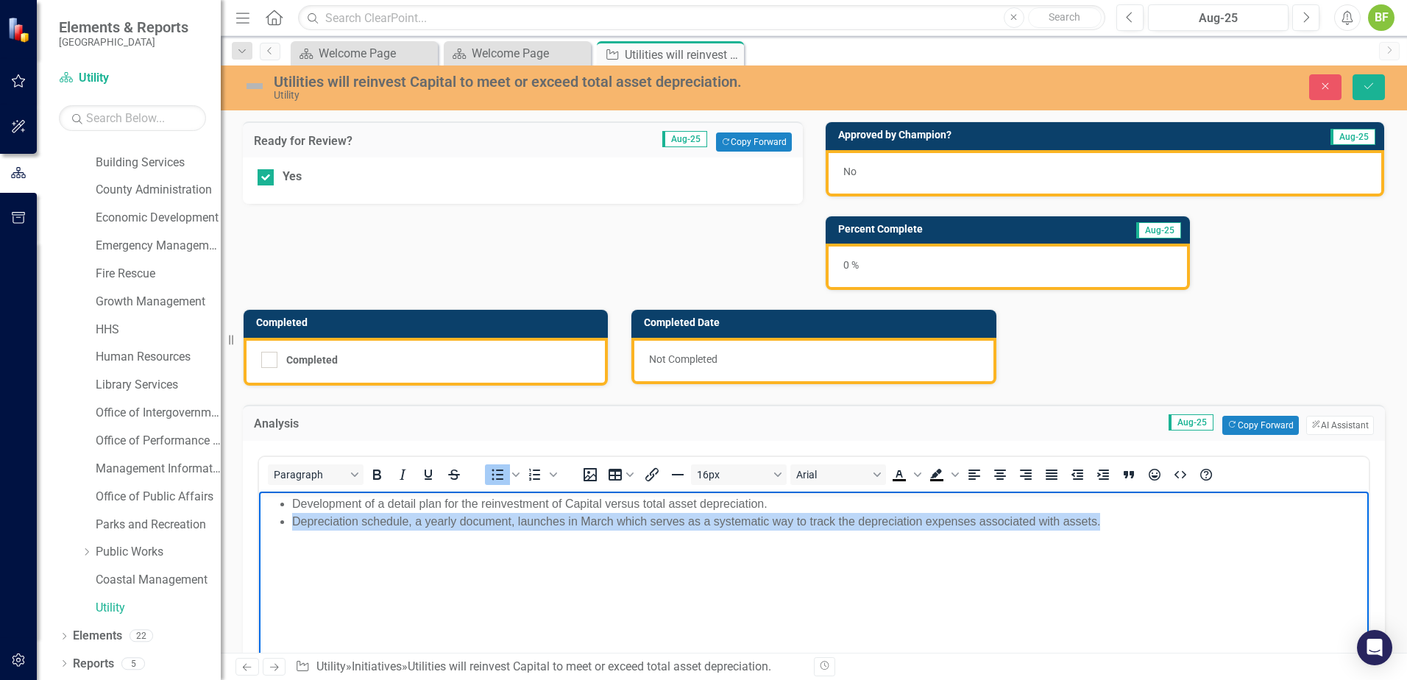
drag, startPoint x: 1200, startPoint y: 508, endPoint x: 1144, endPoint y: 526, distance: 58.7
click at [1147, 522] on ul "Development of a detail plan for the reinvestment of Capital versus total asset…" at bounding box center [814, 512] width 1103 height 35
click at [1134, 526] on li "Depreciation schedule, a yearly document, launches in March which serves as a s…" at bounding box center [828, 521] width 1073 height 18
drag, startPoint x: 1125, startPoint y: 522, endPoint x: 275, endPoint y: 556, distance: 851.5
click at [275, 556] on body "Development of a detail plan for the reinvestment of Capital versus total asset…" at bounding box center [814, 601] width 1110 height 221
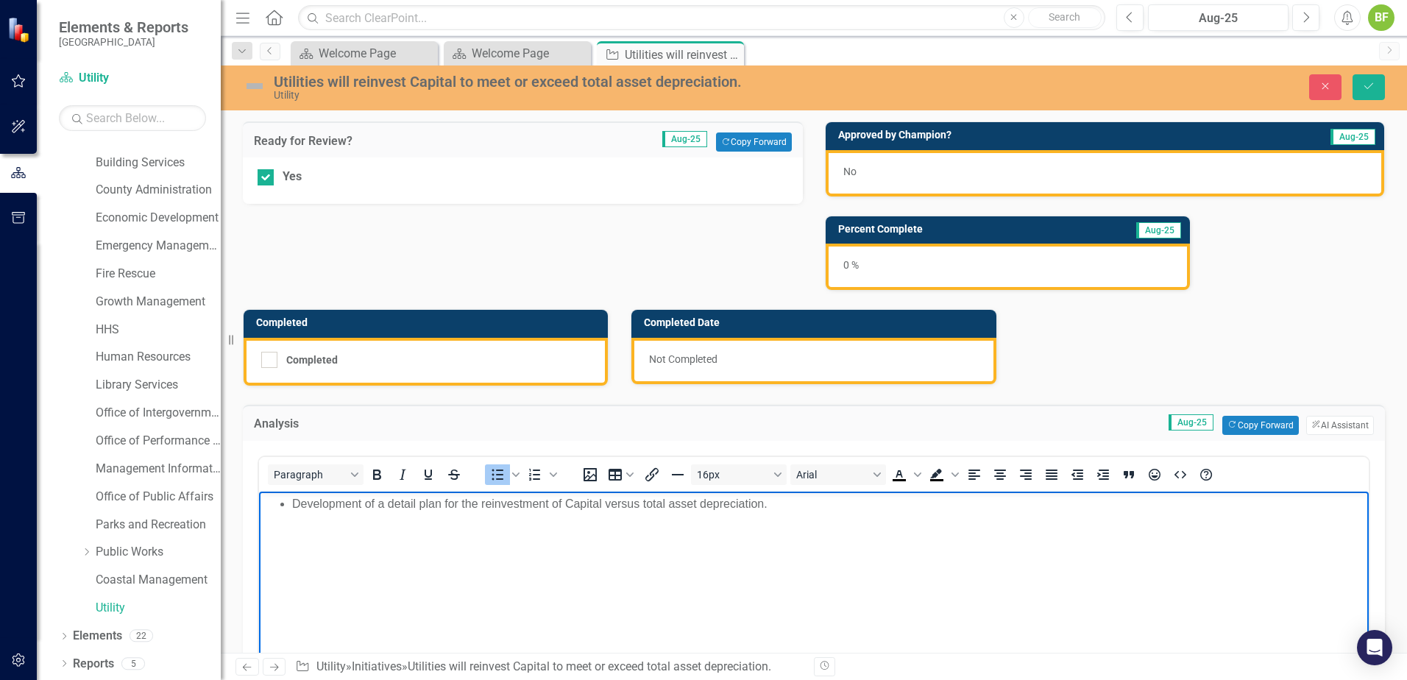
click at [786, 509] on li "Development of a detail plan for the reinvestment of Capital versus total asset…" at bounding box center [828, 504] width 1073 height 18
click at [373, 524] on li "Analysis of our depreciation scheduled expected to kickoff in [DATE]." at bounding box center [828, 521] width 1073 height 18
click at [494, 524] on li "Analysis of our depreciation scheduled expected to kickoff in [DATE]." at bounding box center [828, 521] width 1073 height 18
click at [696, 517] on li "Analysis of our depreciation schedule expected to kick off in [DATE]." at bounding box center [828, 521] width 1073 height 18
click at [1379, 85] on button "Save" at bounding box center [1369, 87] width 32 height 26
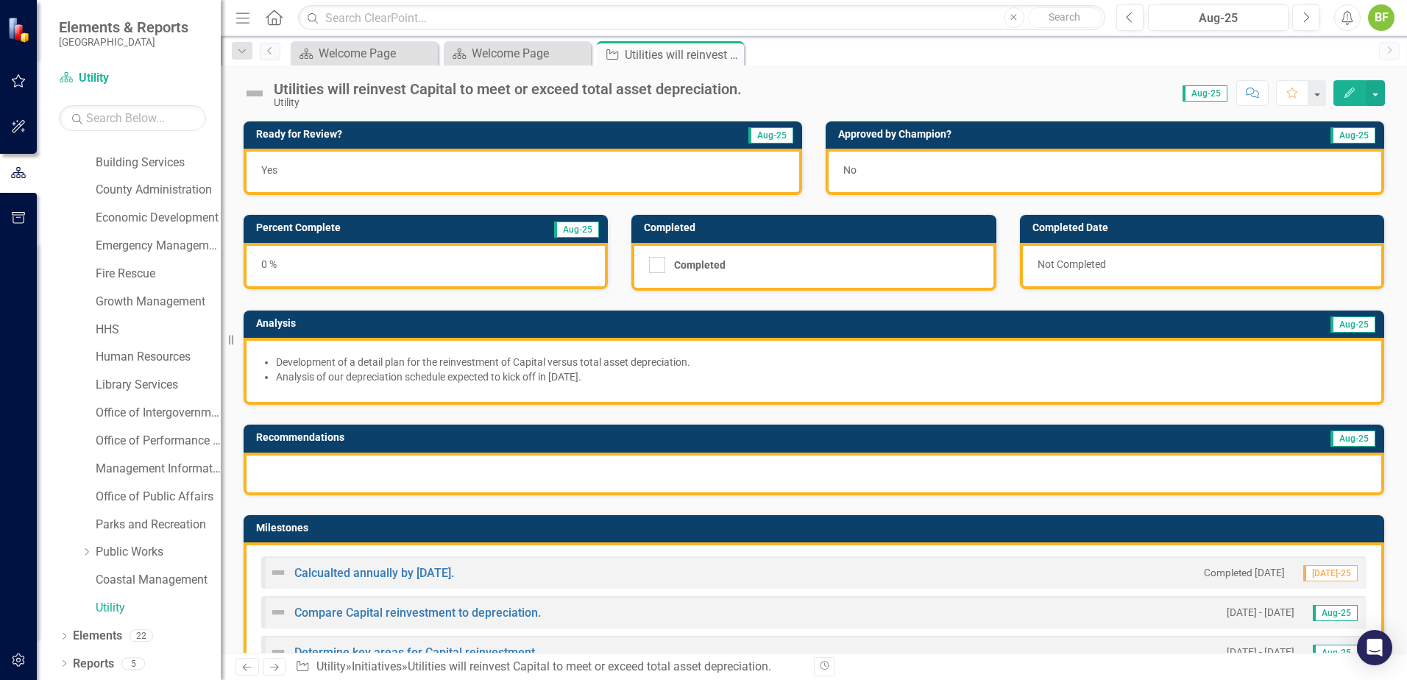
click at [548, 260] on div "0 %" at bounding box center [426, 266] width 364 height 46
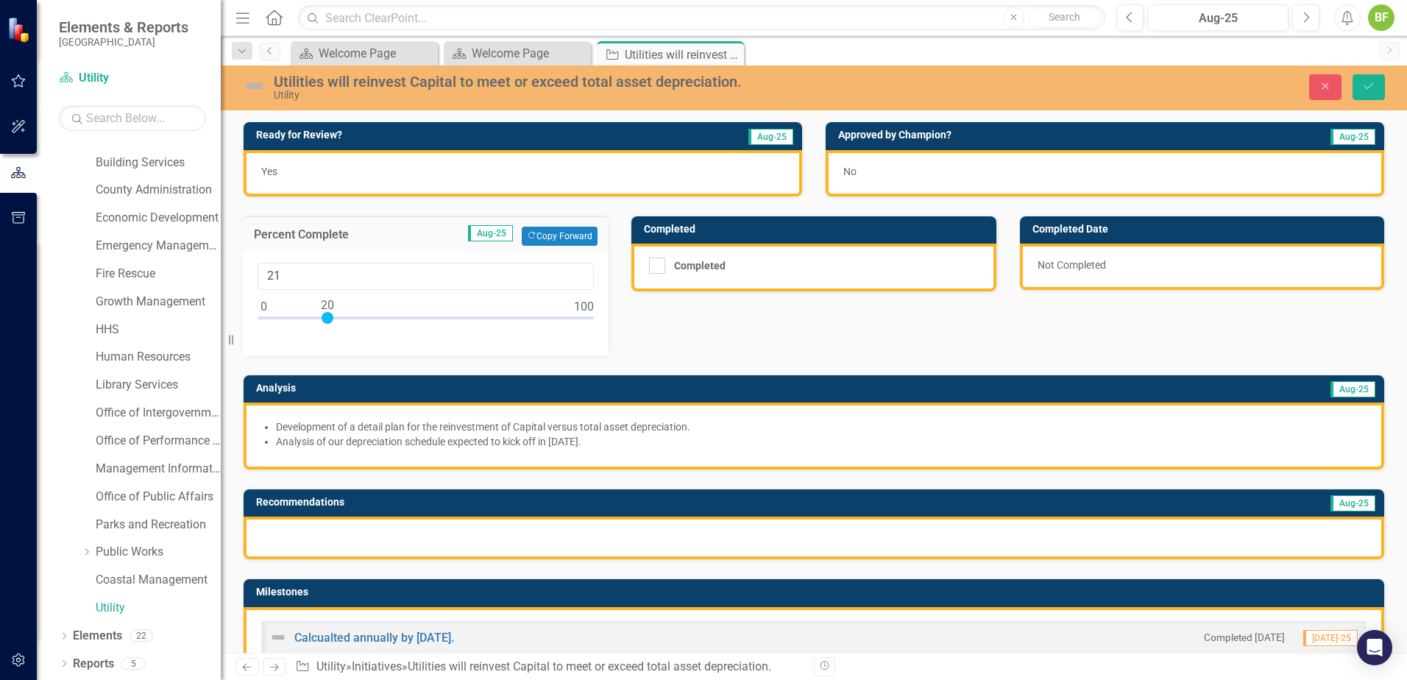
type input "20"
drag, startPoint x: 261, startPoint y: 317, endPoint x: 326, endPoint y: 325, distance: 65.9
click at [326, 325] on div at bounding box center [426, 321] width 336 height 18
click at [1374, 92] on button "Save" at bounding box center [1369, 87] width 32 height 26
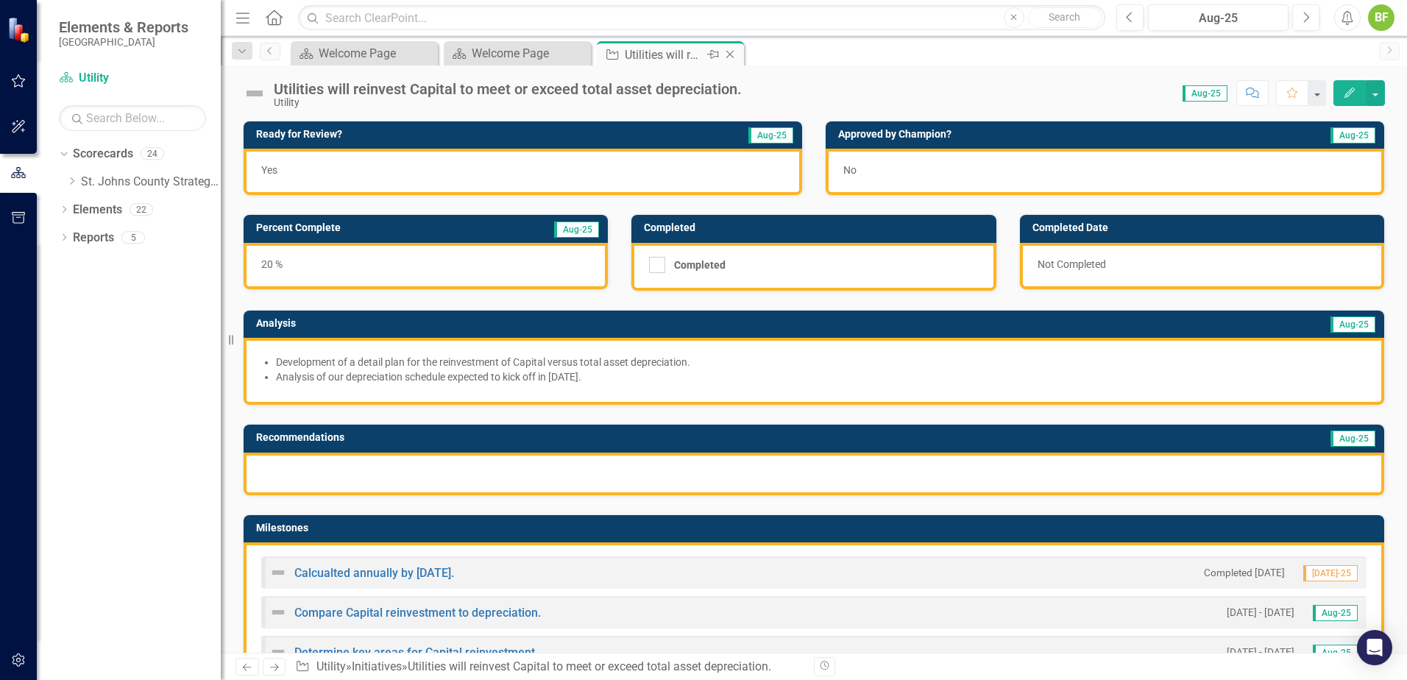
click at [735, 55] on icon "Close" at bounding box center [730, 55] width 15 height 12
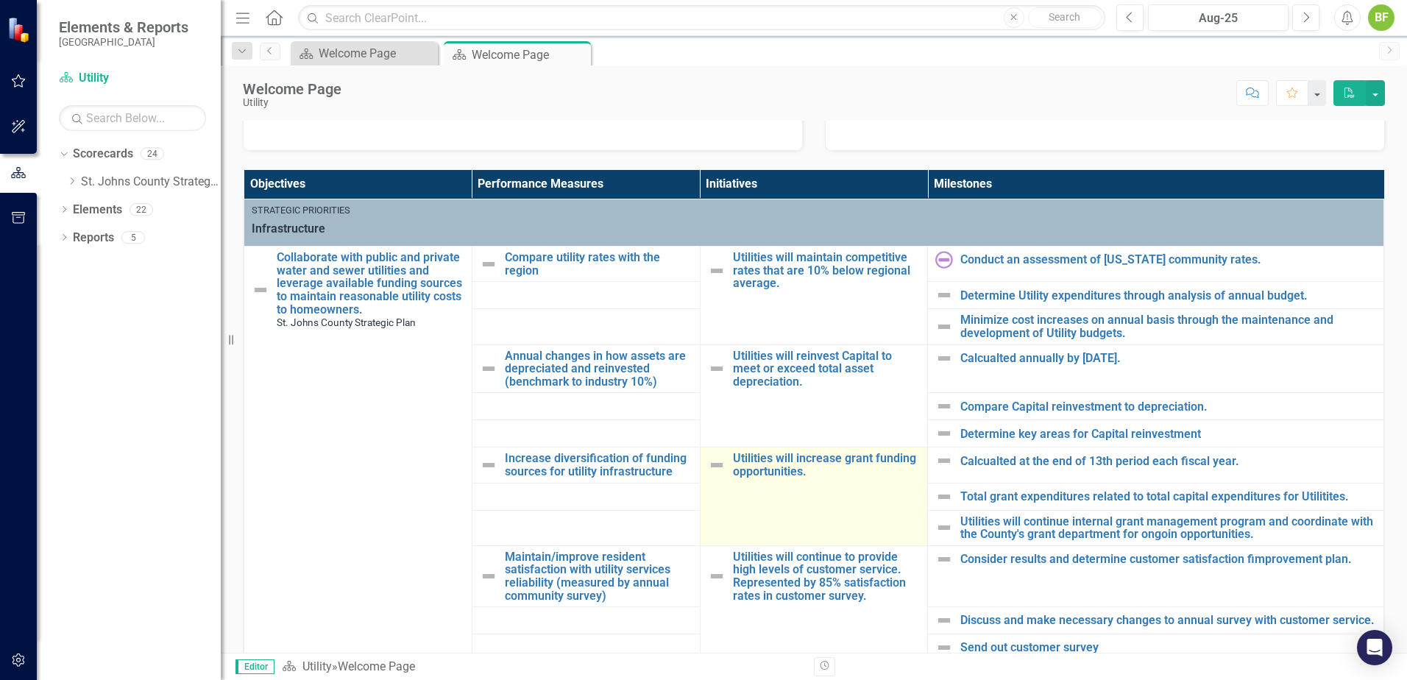
scroll to position [515, 0]
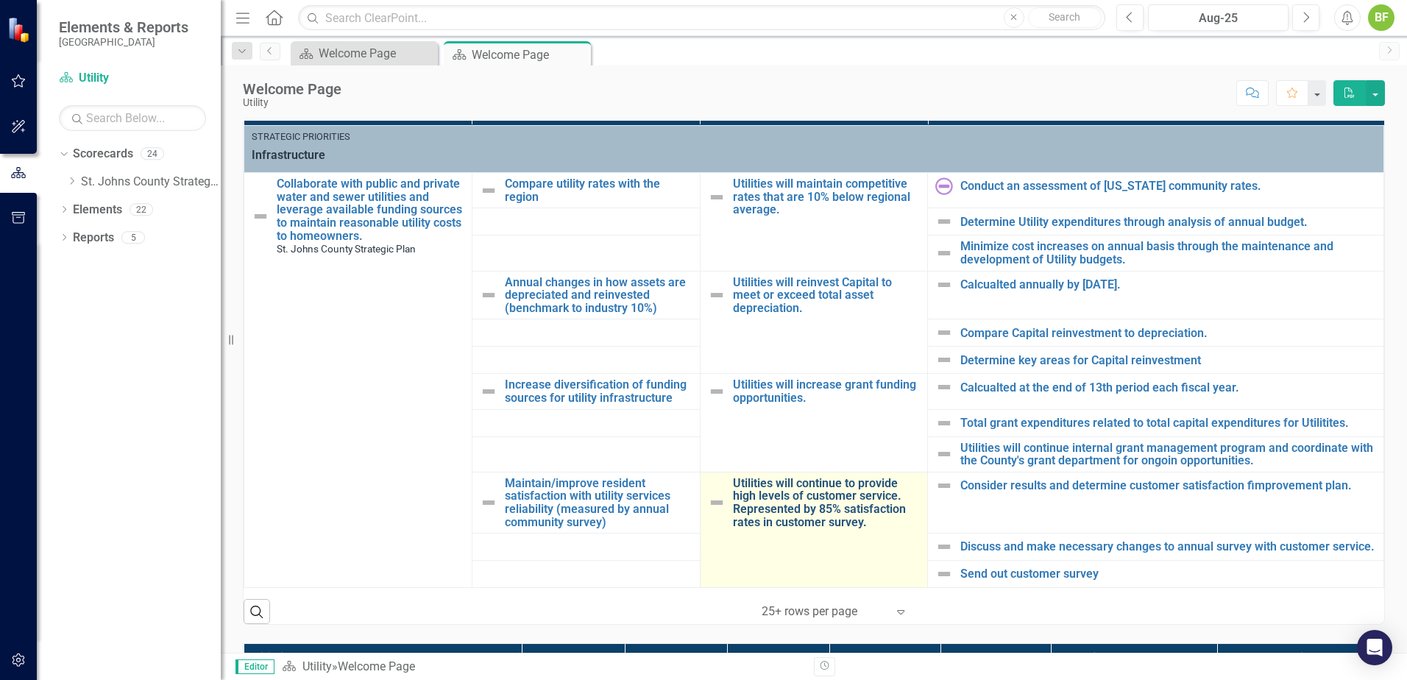
click at [824, 496] on link "Utilities will continue to provide high levels of customer service. Represented…" at bounding box center [827, 503] width 188 height 52
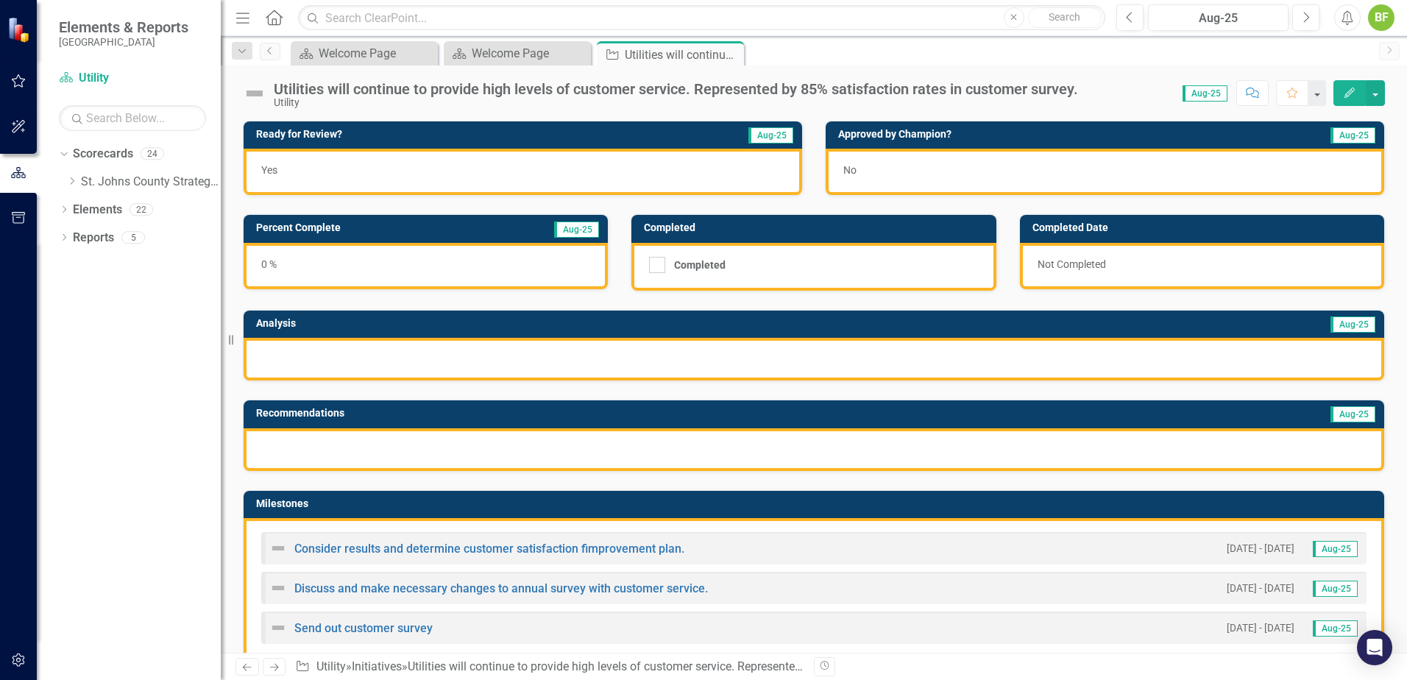
click at [439, 268] on div "0 %" at bounding box center [426, 266] width 364 height 46
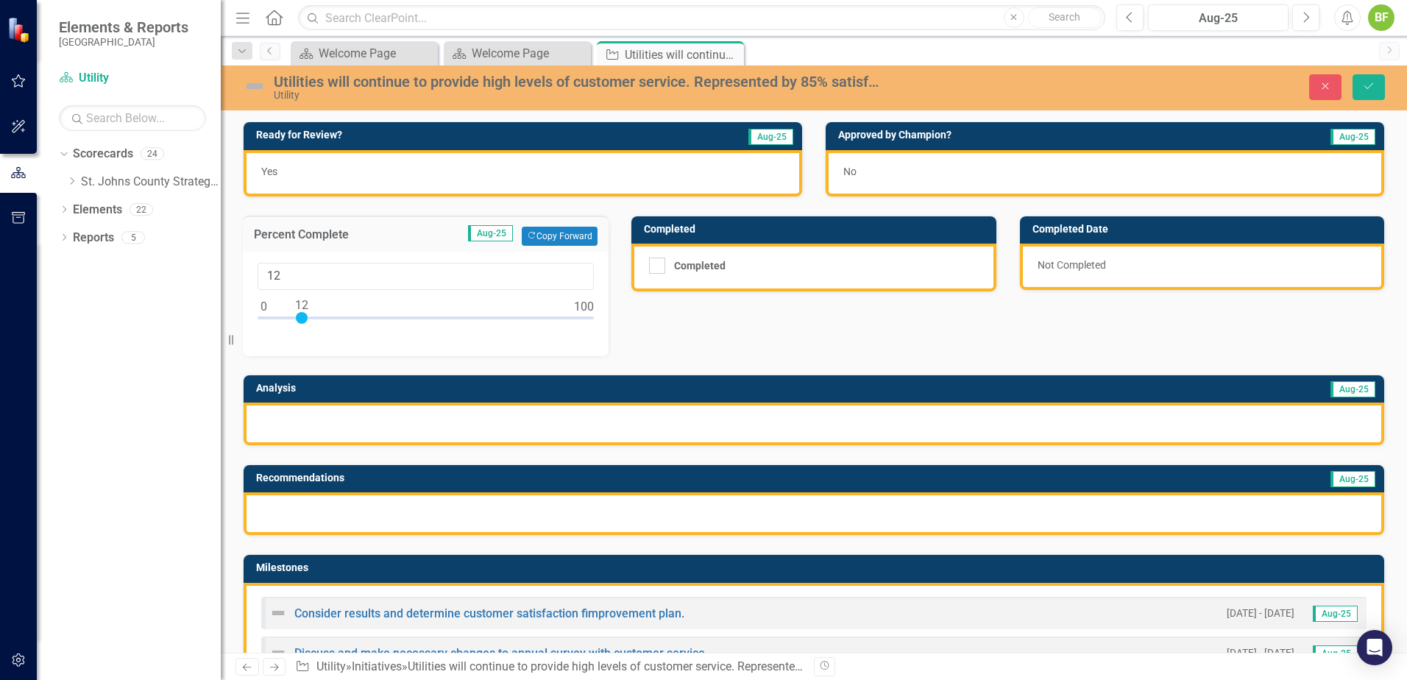
type input "10"
drag, startPoint x: 260, startPoint y: 318, endPoint x: 292, endPoint y: 324, distance: 32.9
click at [292, 324] on div at bounding box center [426, 321] width 336 height 18
click at [391, 428] on div at bounding box center [814, 424] width 1141 height 43
click at [392, 429] on div at bounding box center [814, 424] width 1141 height 43
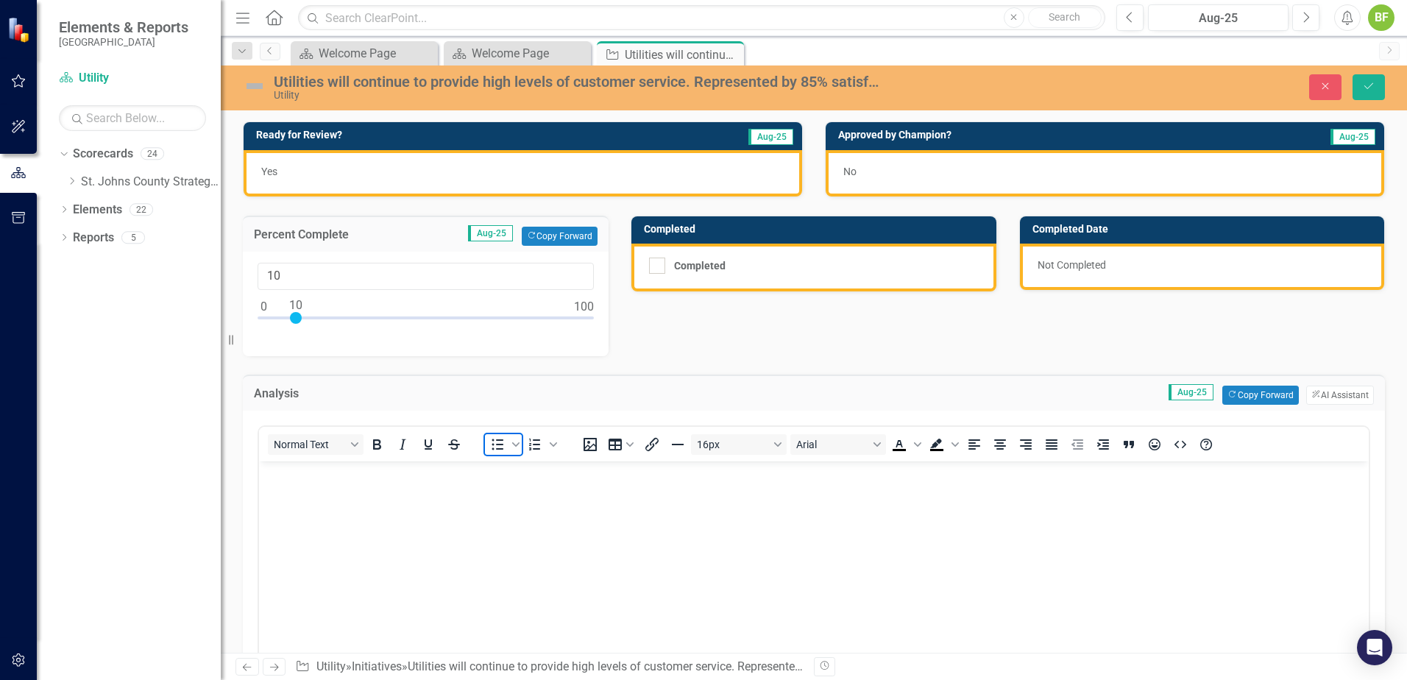
click at [493, 451] on icon "Bullet list" at bounding box center [498, 445] width 18 height 18
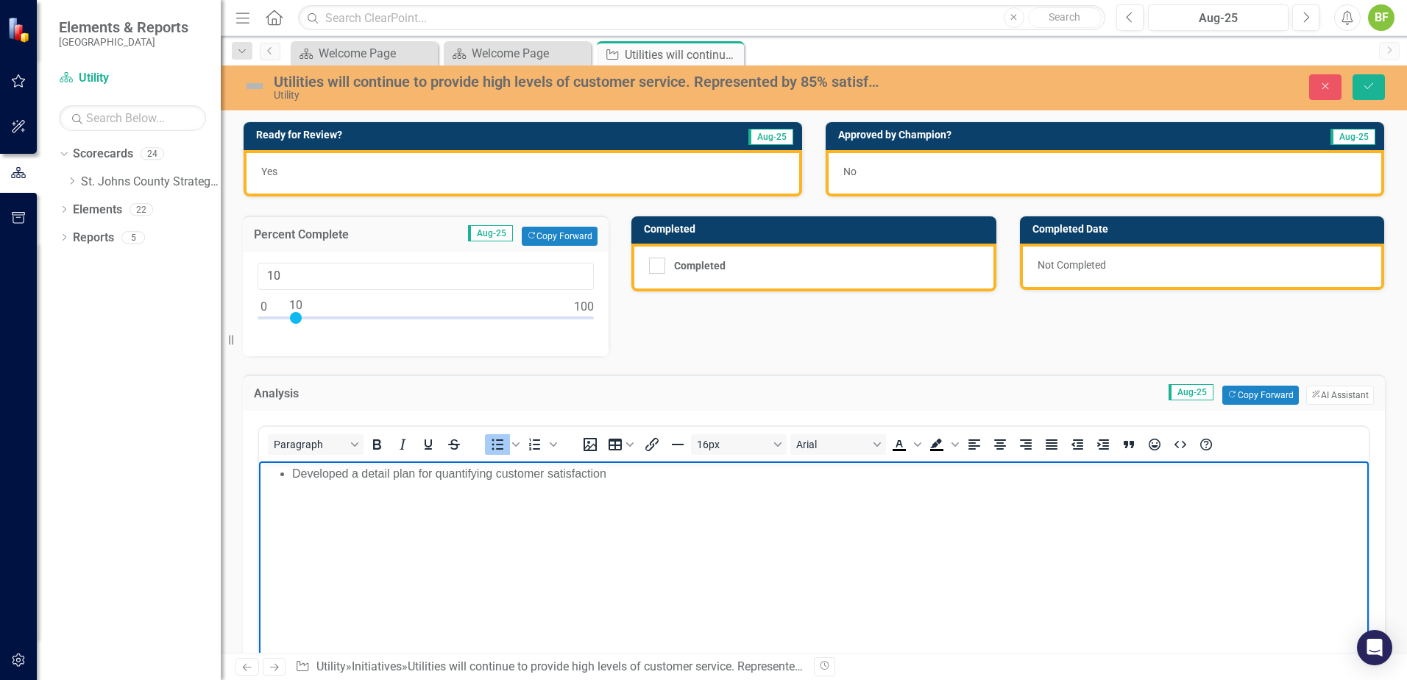
click at [332, 484] on body "Developed a detail plan for quantifying customer satisfaction" at bounding box center [814, 571] width 1110 height 221
click at [628, 479] on li "Developed a detail plan for quantifying customer satisfaction" at bounding box center [828, 473] width 1073 height 18
click at [640, 482] on li "Kickoff expected in October for FY26." at bounding box center [828, 491] width 1073 height 18
click at [636, 480] on li "Developed a detail plan for quantifying customer satisfaction" at bounding box center [828, 473] width 1073 height 18
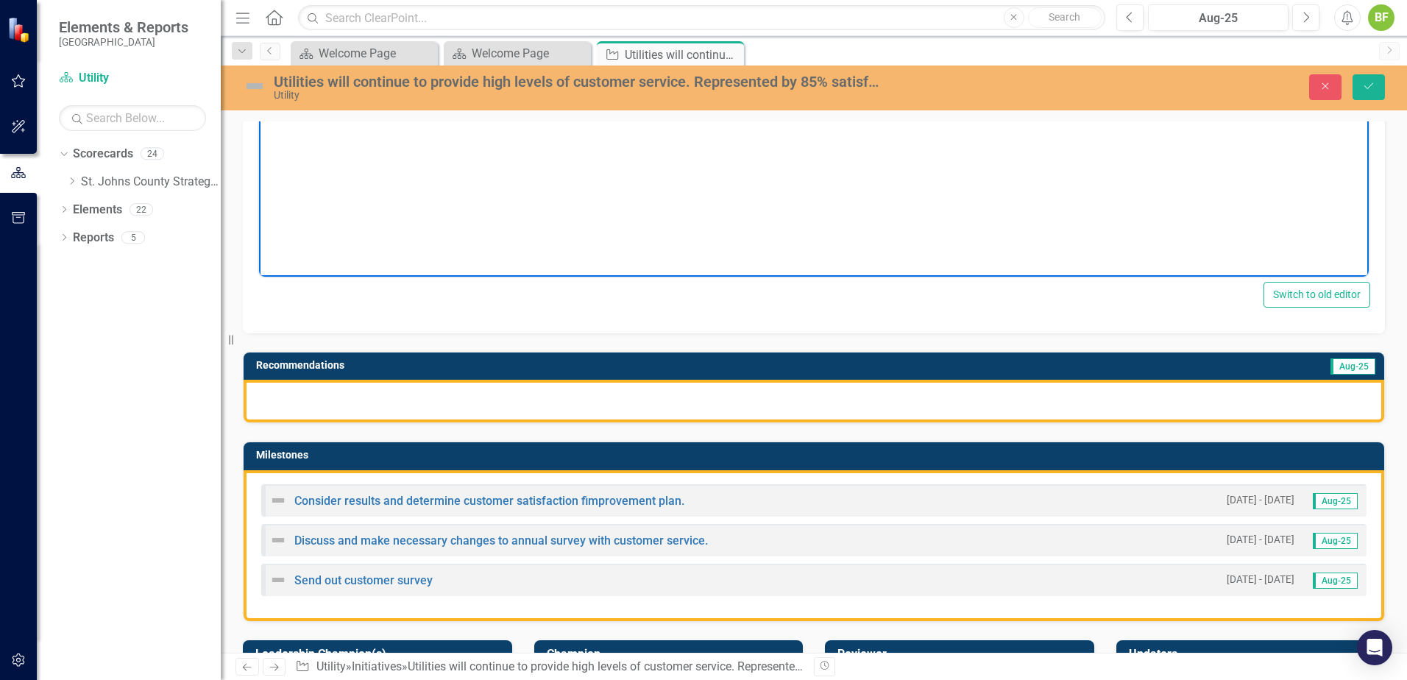
click at [568, 400] on div at bounding box center [814, 401] width 1141 height 43
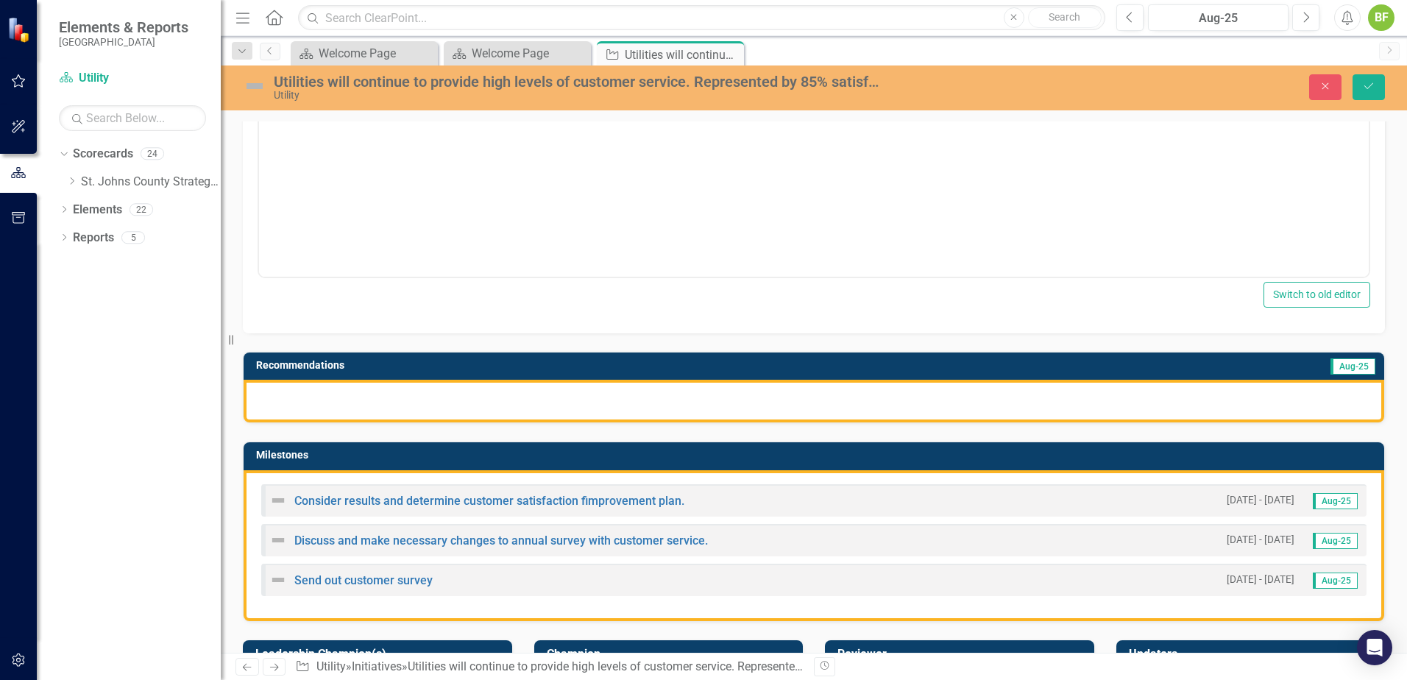
click at [568, 400] on div at bounding box center [814, 401] width 1141 height 43
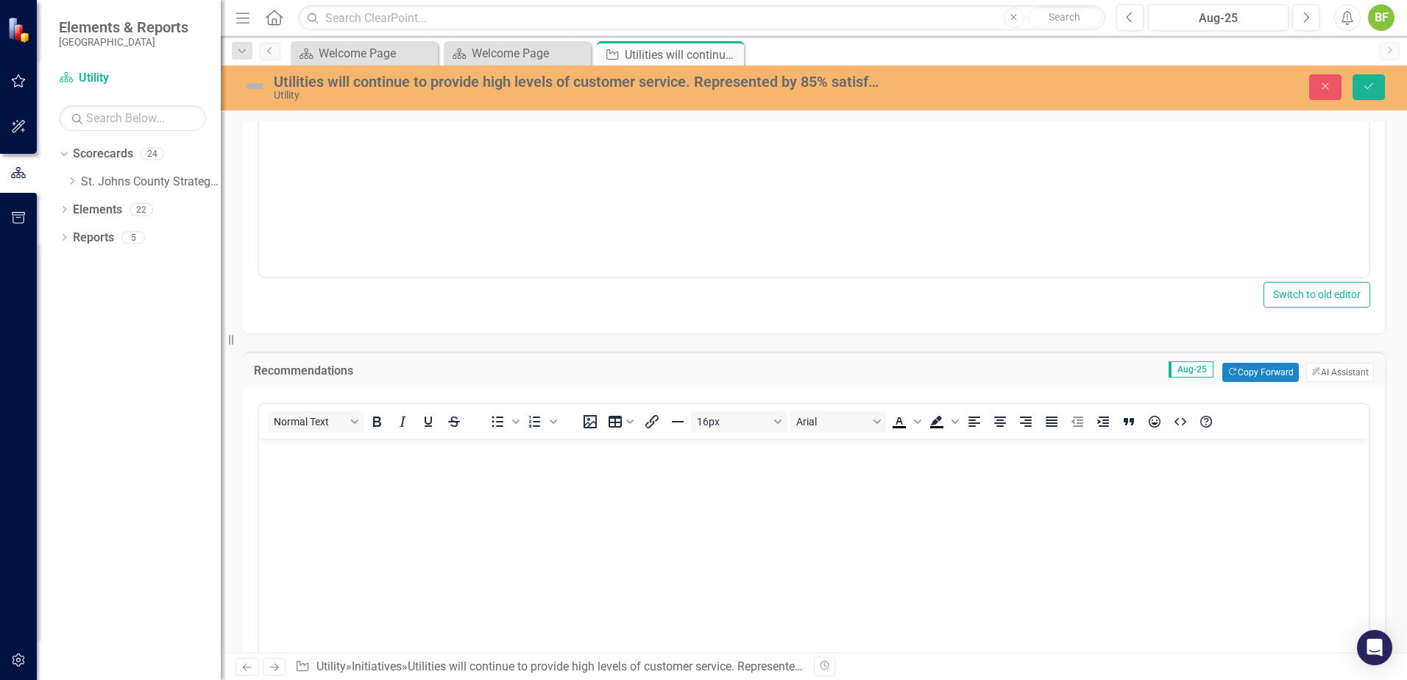
scroll to position [0, 0]
click at [422, 479] on body "Rich Text Area. Press ALT-0 for help." at bounding box center [814, 548] width 1110 height 221
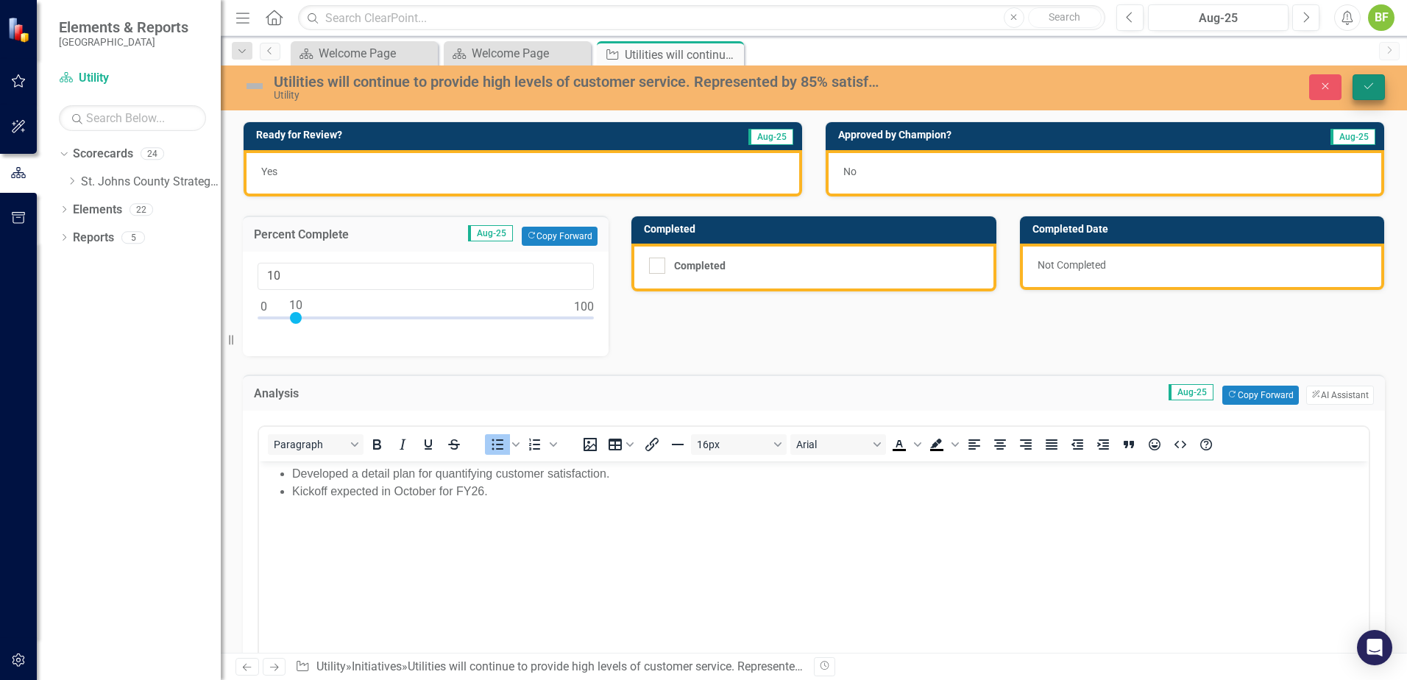
click at [1379, 88] on button "Save" at bounding box center [1369, 87] width 32 height 26
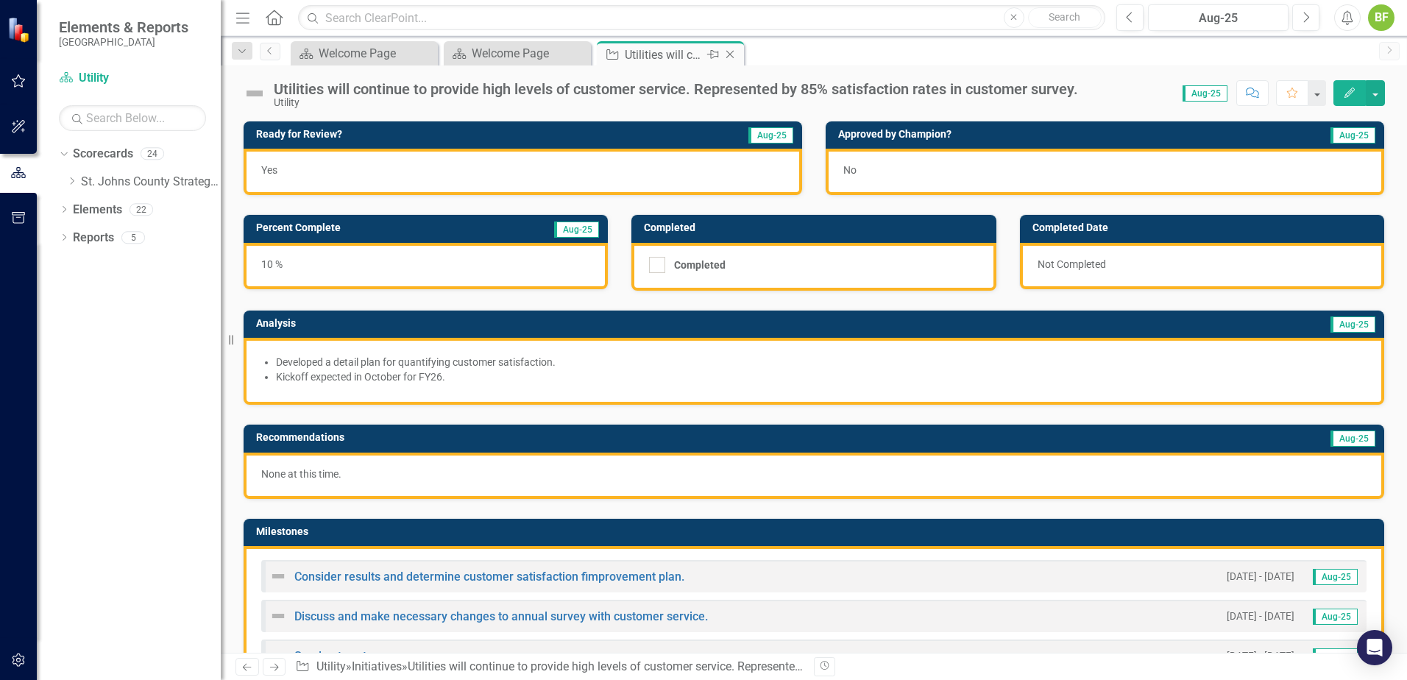
click at [730, 52] on icon "Close" at bounding box center [730, 55] width 15 height 12
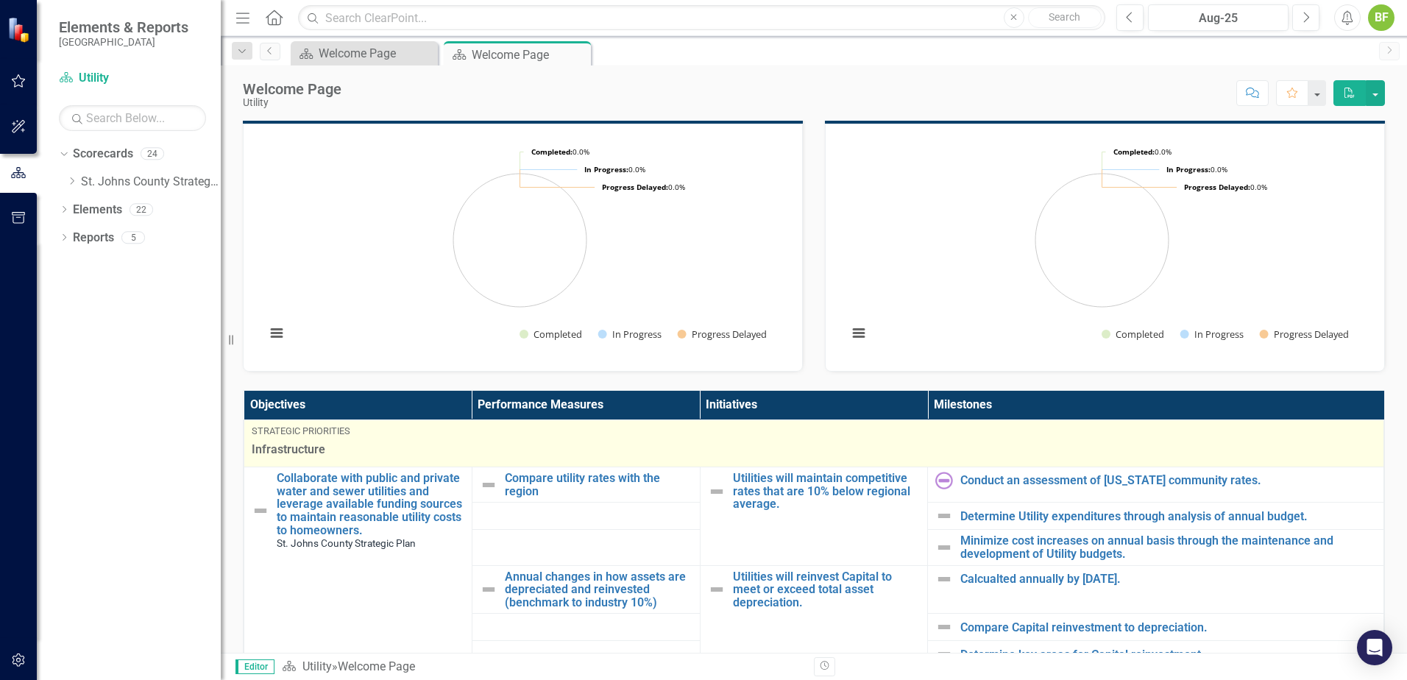
scroll to position [1, 0]
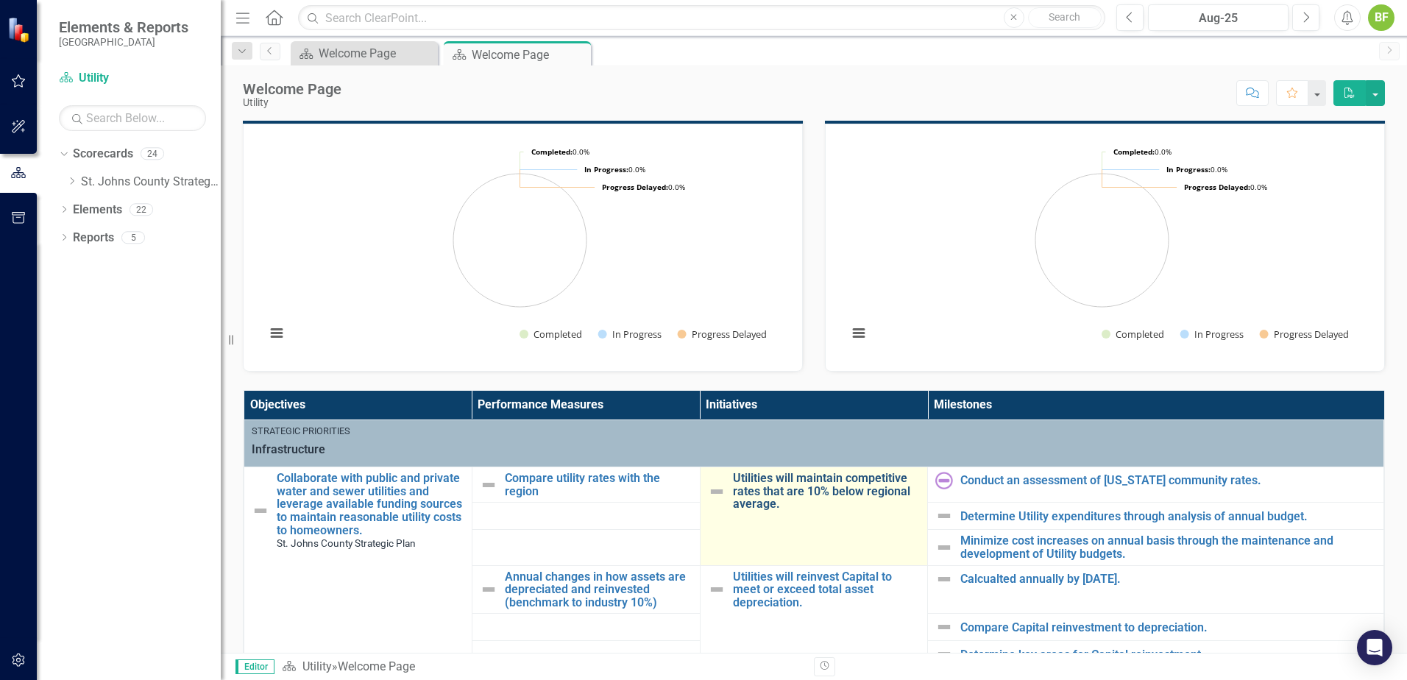
click at [855, 479] on link "Utilities will maintain competitive rates that are 10% below regional average." at bounding box center [827, 491] width 188 height 39
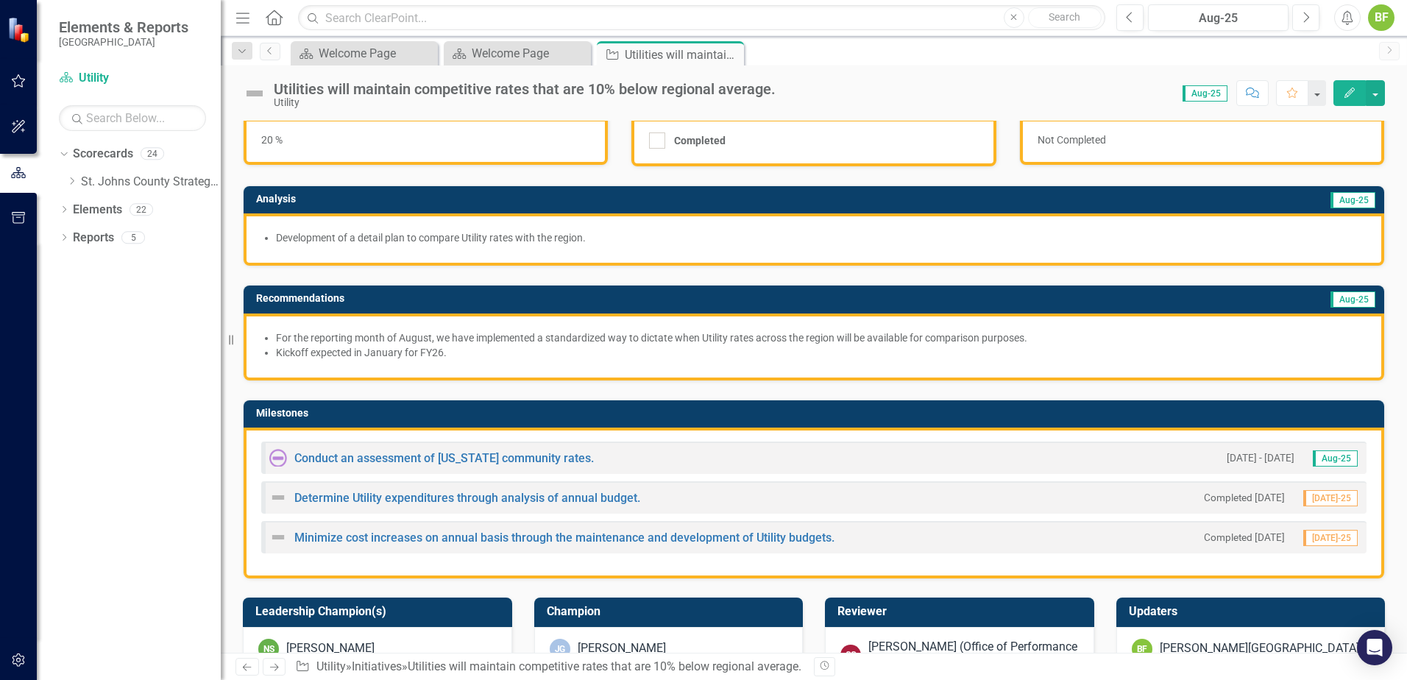
scroll to position [147, 0]
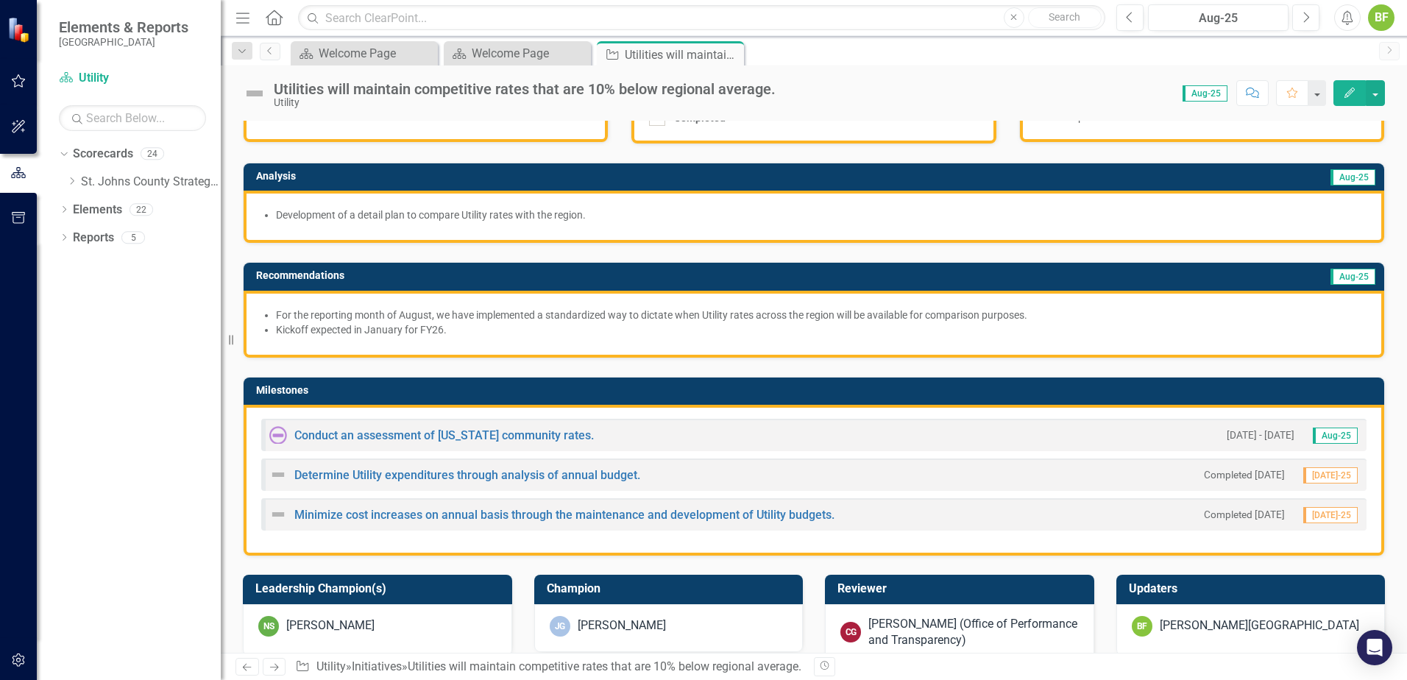
click at [688, 320] on li "For the reporting month of August, we have implemented a standardized way to di…" at bounding box center [821, 315] width 1091 height 15
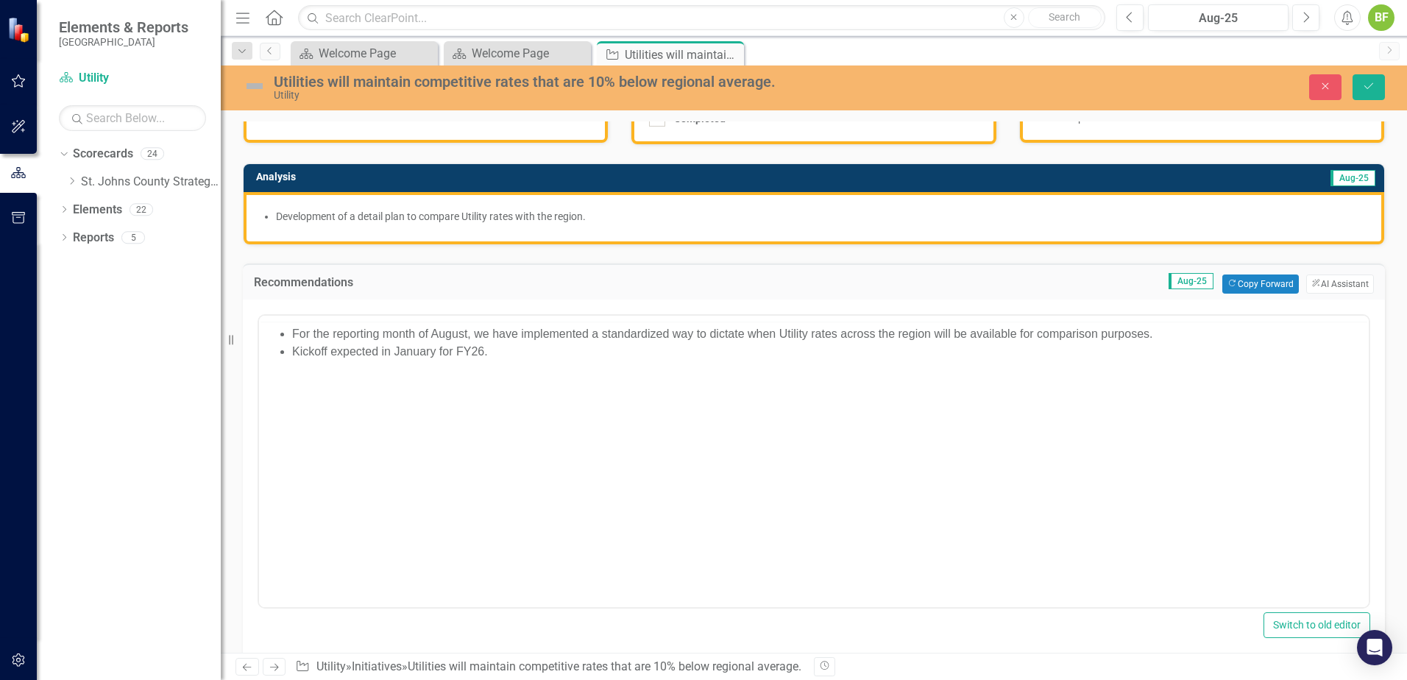
scroll to position [0, 0]
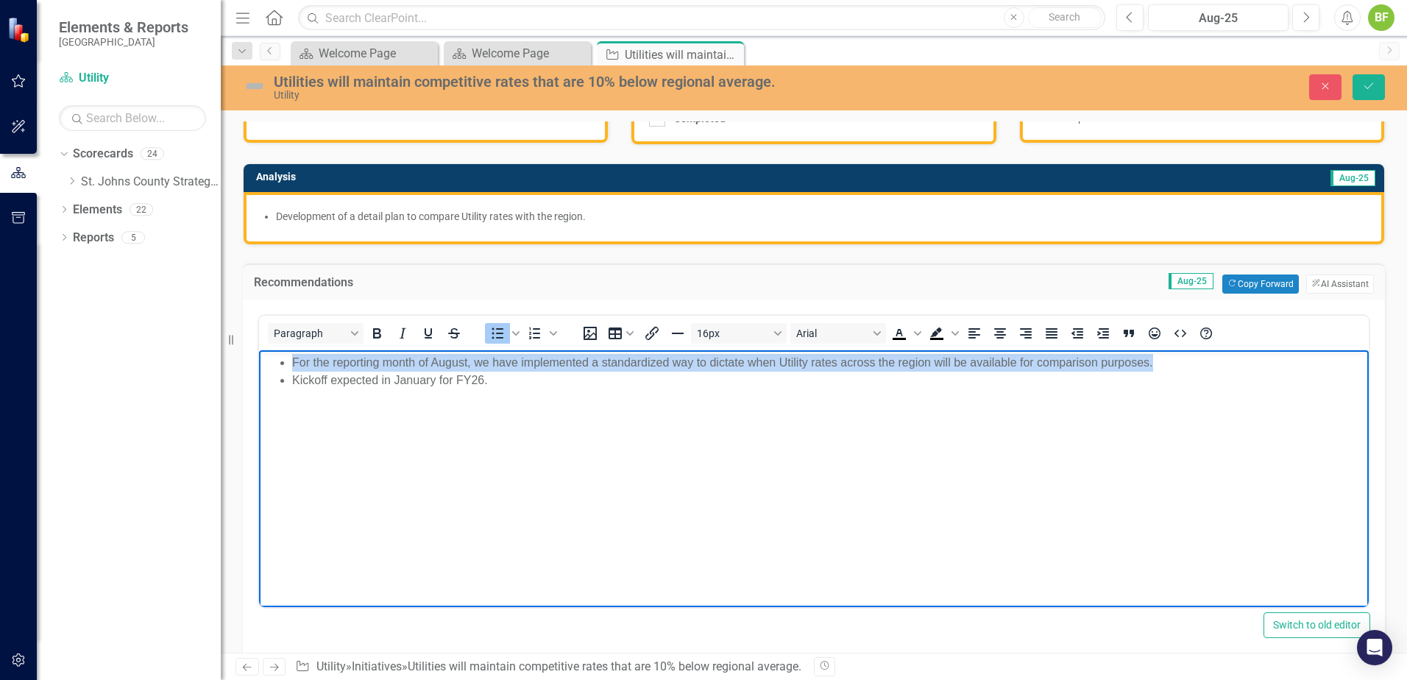
drag, startPoint x: 1178, startPoint y: 358, endPoint x: 283, endPoint y: 352, distance: 894.3
click at [283, 352] on body "For the reporting month of August, we have implemented a standardized way to di…" at bounding box center [814, 460] width 1110 height 221
copy li "For the reporting month of August, we have implemented a standardized way to di…"
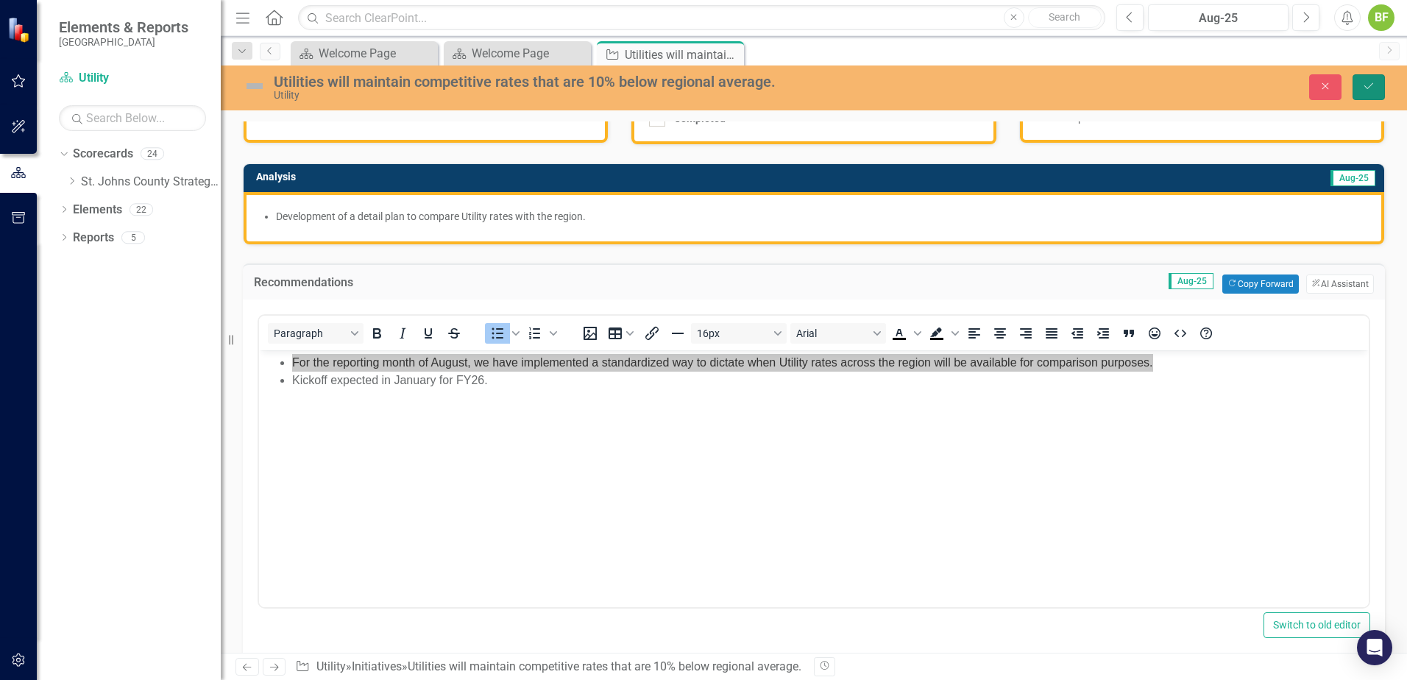
click at [1365, 92] on button "Save" at bounding box center [1369, 87] width 32 height 26
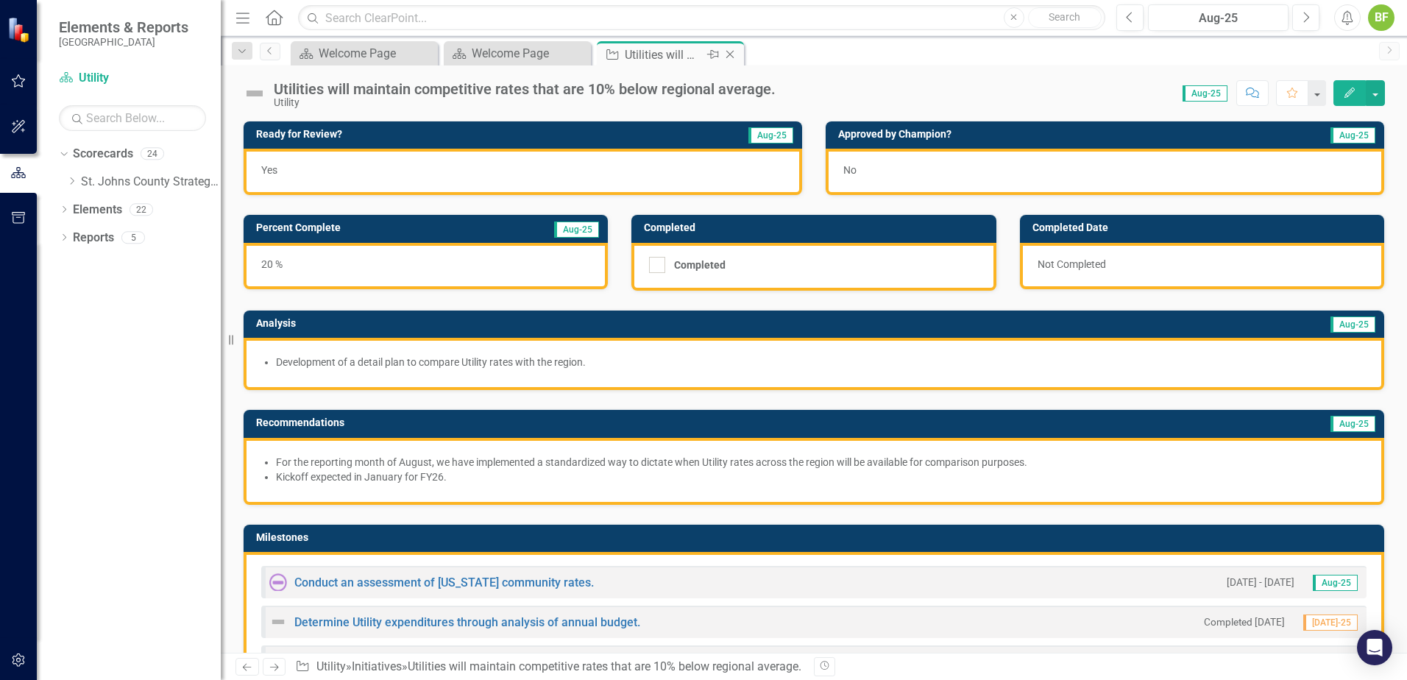
click at [735, 56] on icon "Close" at bounding box center [730, 55] width 15 height 12
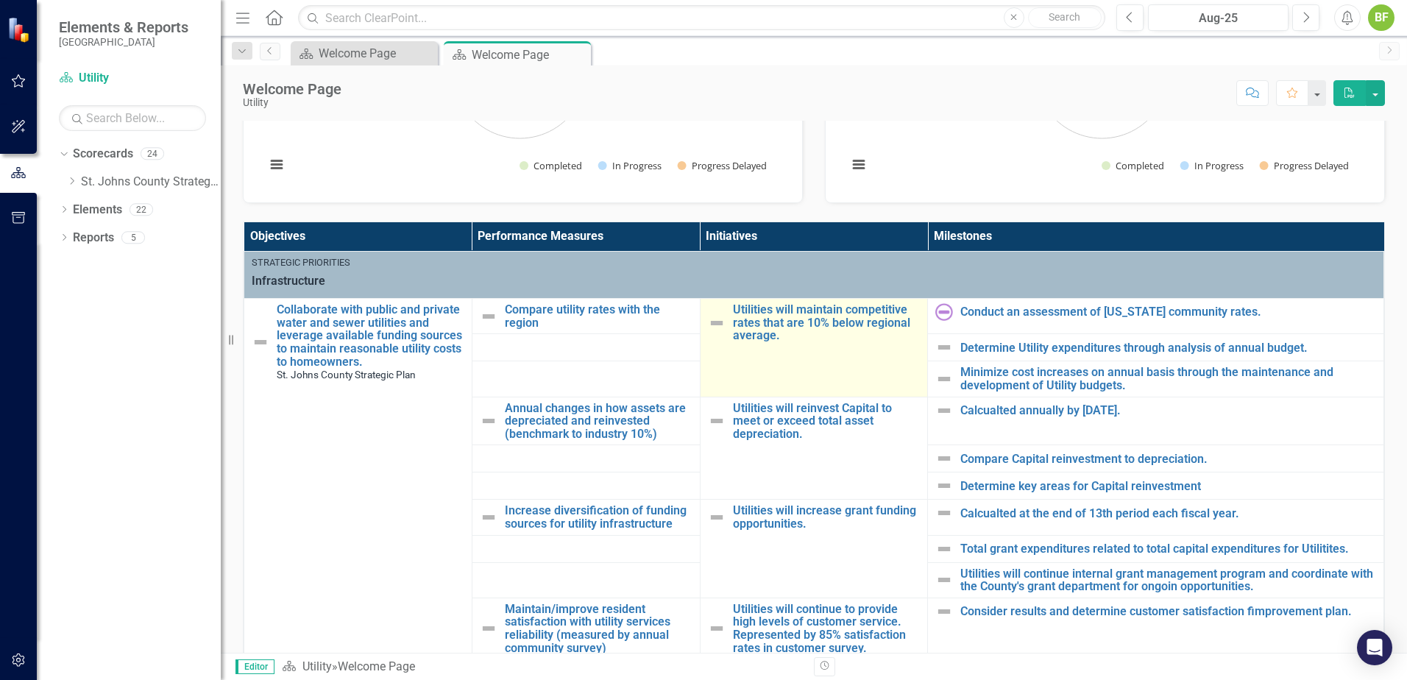
scroll to position [442, 0]
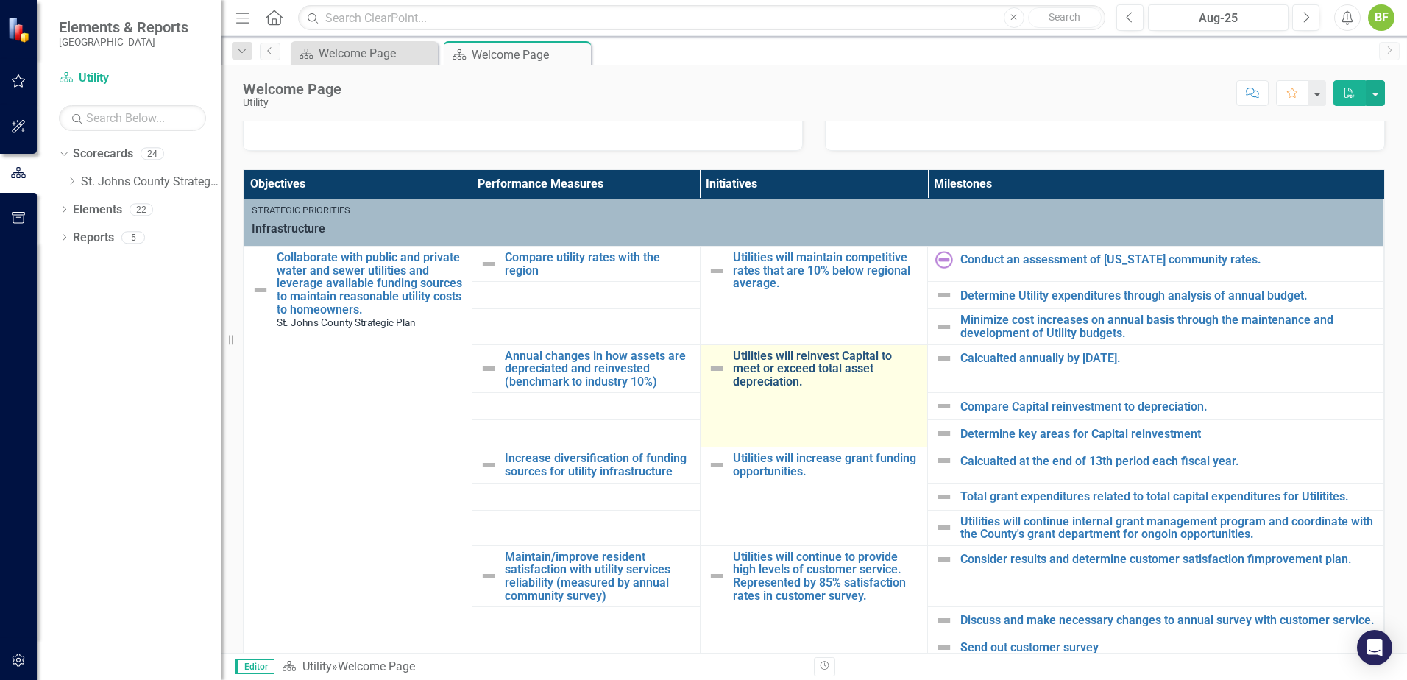
click at [799, 372] on link "Utilities will reinvest Capital to meet or exceed total asset depreciation." at bounding box center [827, 369] width 188 height 39
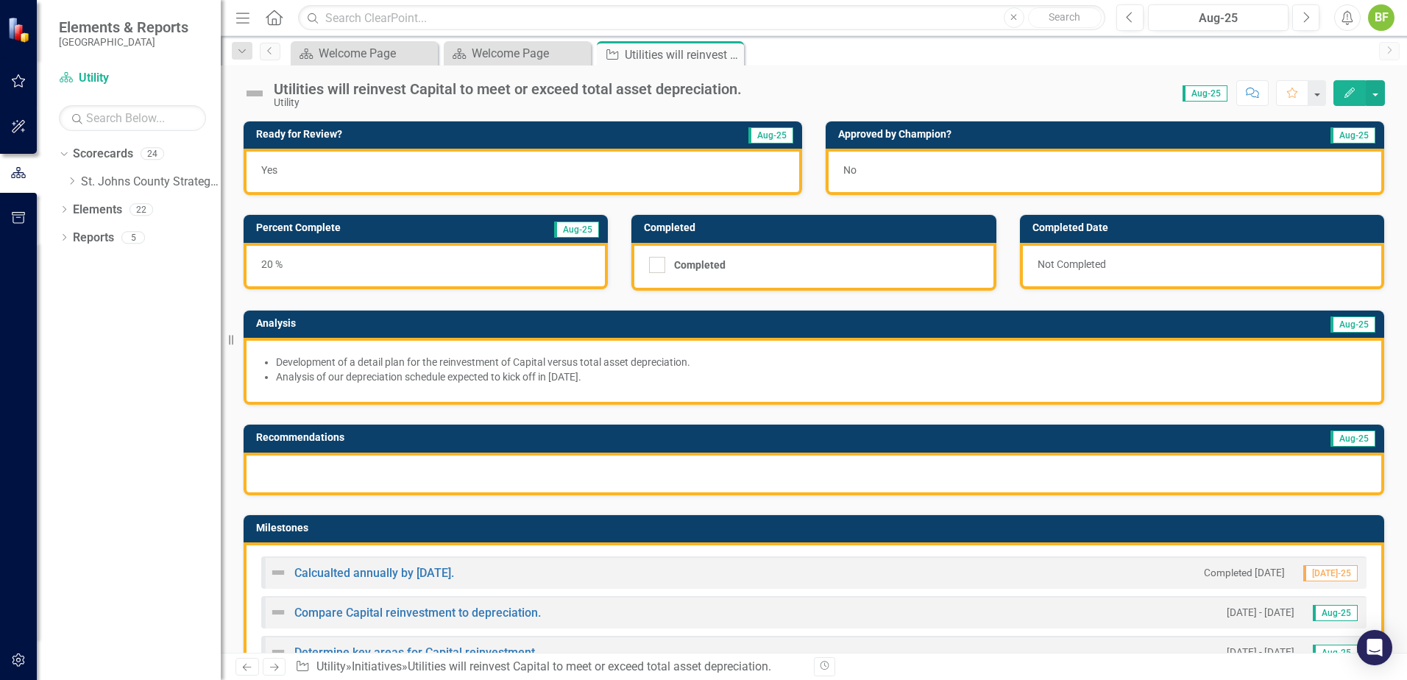
click at [681, 474] on div at bounding box center [814, 474] width 1141 height 43
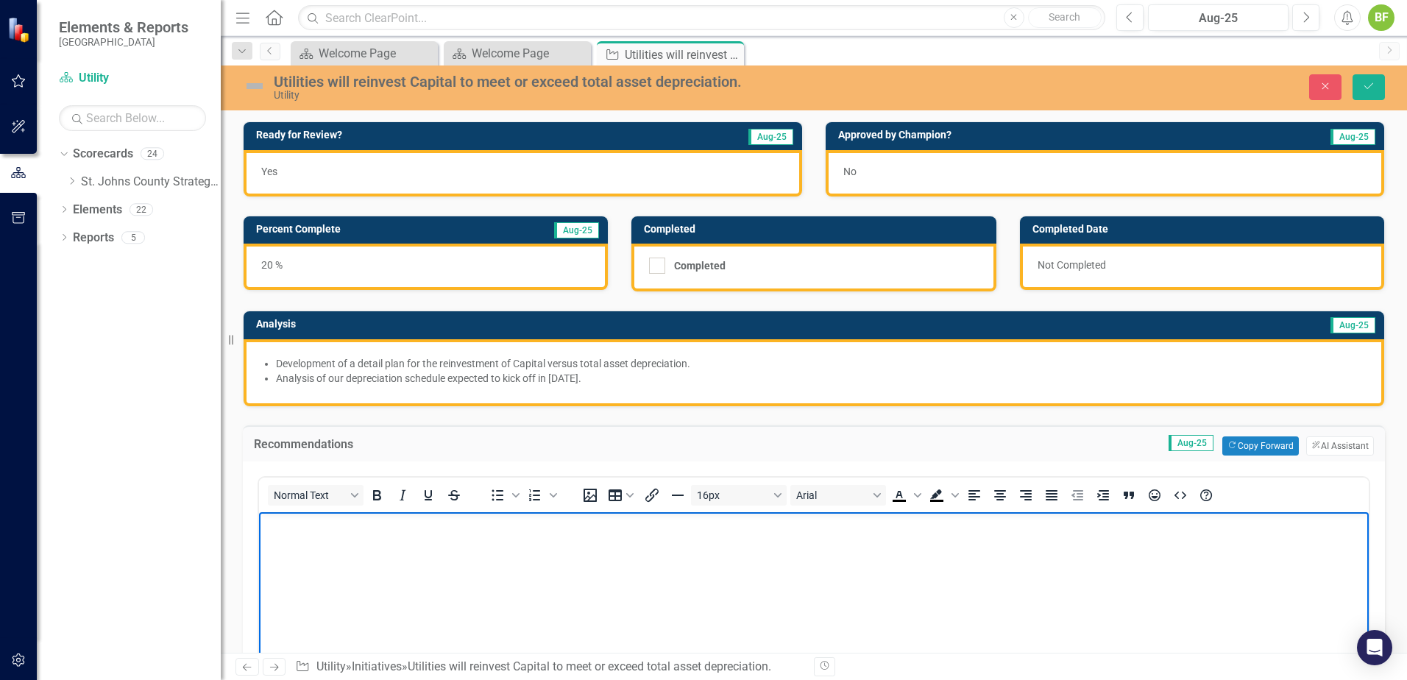
click at [408, 548] on body "Rich Text Area. Press ALT-0 for help." at bounding box center [814, 622] width 1110 height 221
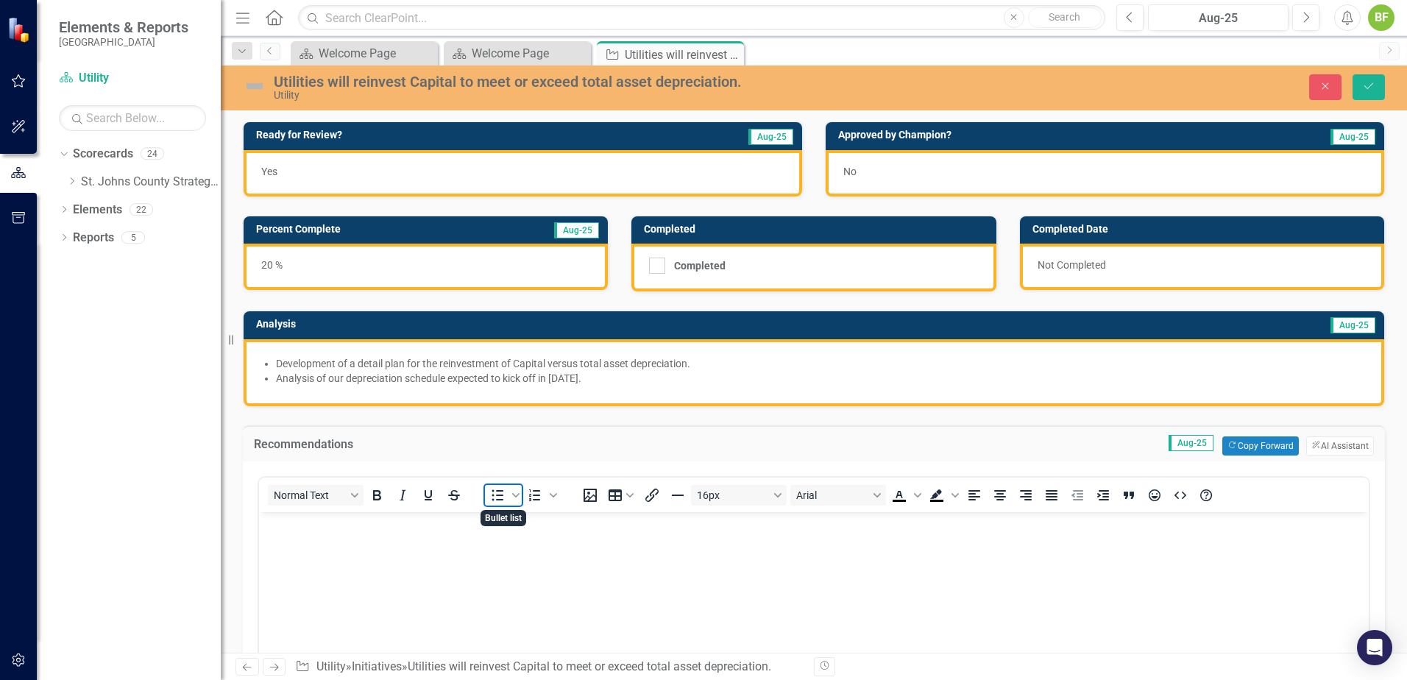
click at [500, 500] on icon "Bullet list" at bounding box center [498, 494] width 12 height 11
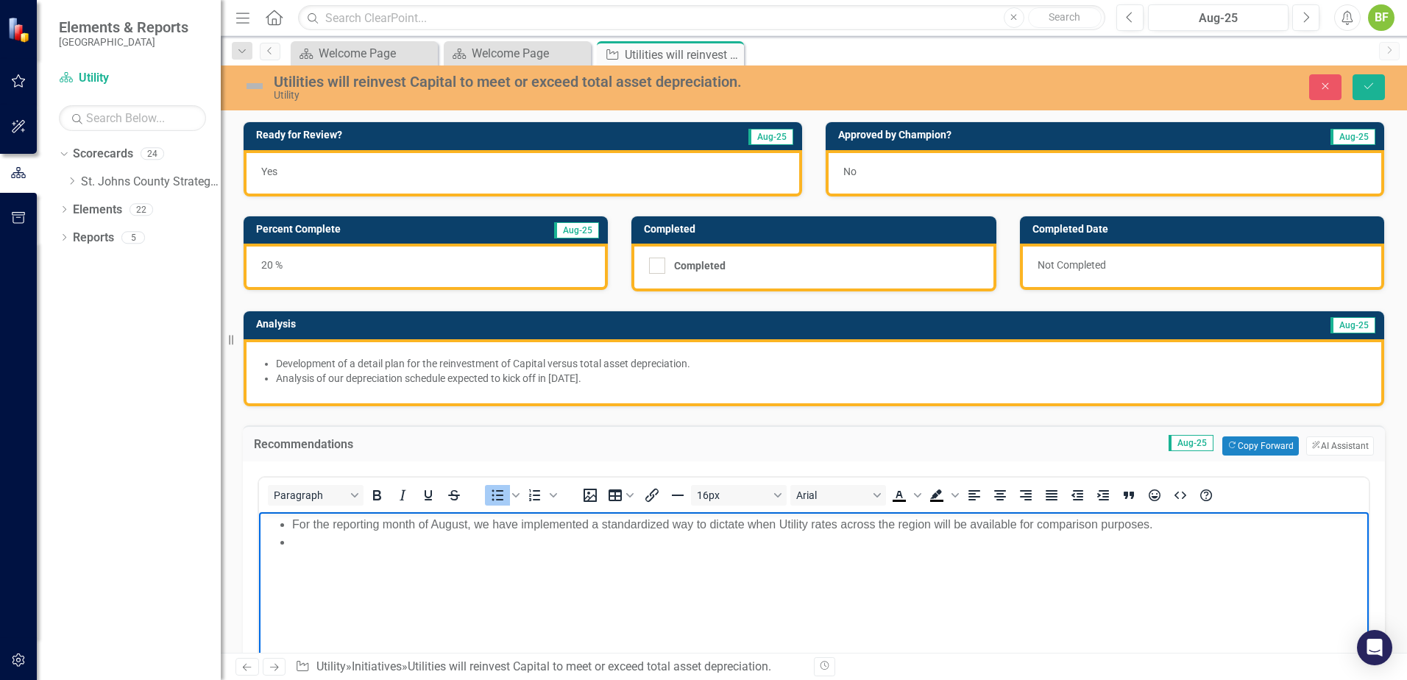
click at [632, 529] on li "For the reporting month of August, we have implemented a standardized way to di…" at bounding box center [828, 524] width 1073 height 18
click at [822, 526] on li "For the reporting month of August, we have implemented a standardized way to di…" at bounding box center [828, 524] width 1073 height 18
click at [754, 526] on li "For the reporting month of August, we have implemented a standardized way to di…" at bounding box center [828, 524] width 1073 height 18
click at [753, 525] on li "For the reporting month of August, we have implemented a standardized way to di…" at bounding box center [828, 524] width 1073 height 18
click at [754, 522] on li "For the reporting month of August, we have implemented a standardized way to di…" at bounding box center [828, 524] width 1073 height 18
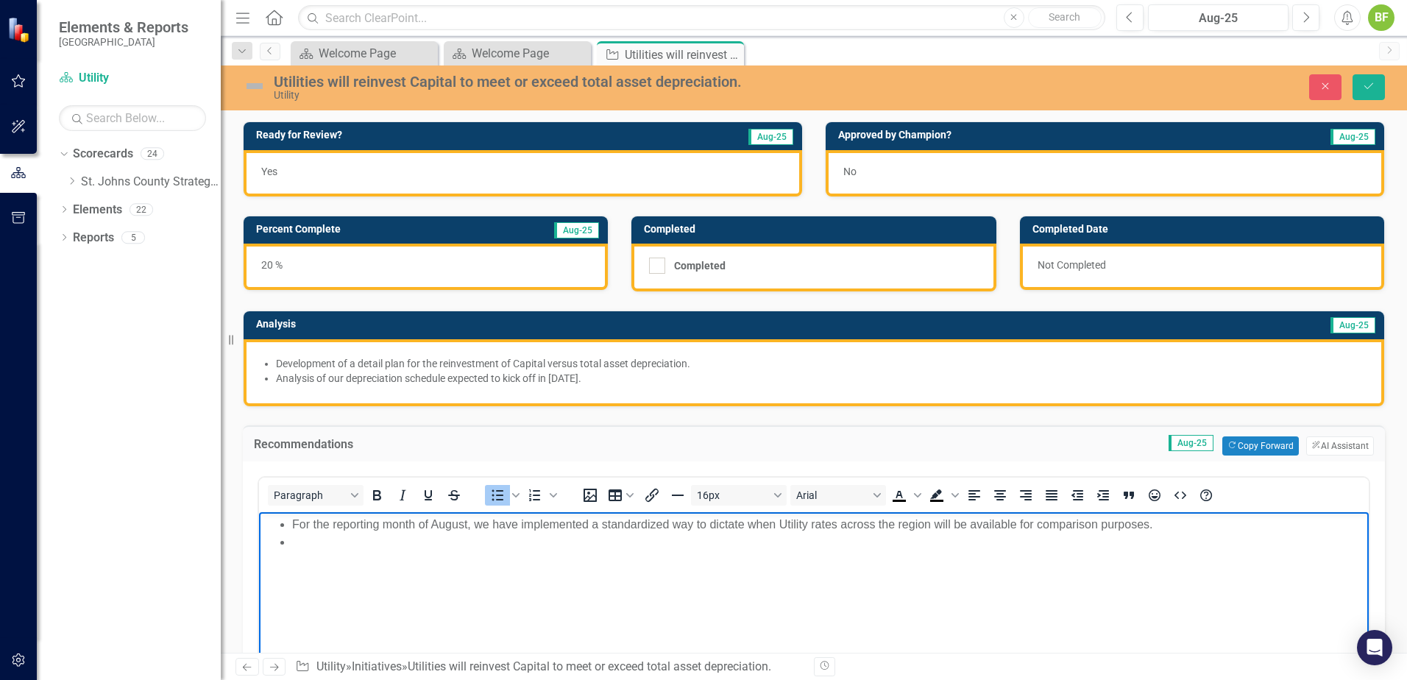
click at [751, 524] on li "For the reporting month of August, we have implemented a standardized way to di…" at bounding box center [828, 524] width 1073 height 18
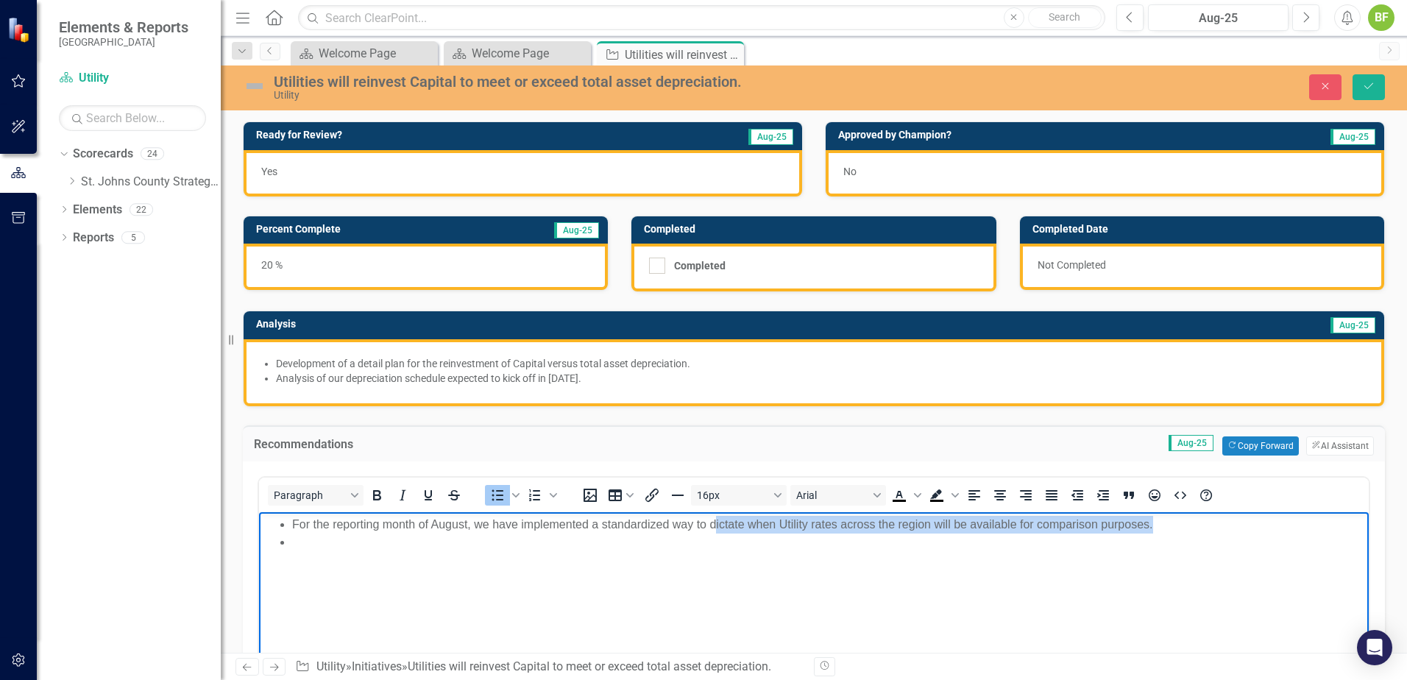
drag, startPoint x: 1212, startPoint y: 527, endPoint x: 718, endPoint y: 531, distance: 494.6
click at [718, 531] on li "For the reporting month of August, we have implemented a standardized way to di…" at bounding box center [828, 524] width 1073 height 18
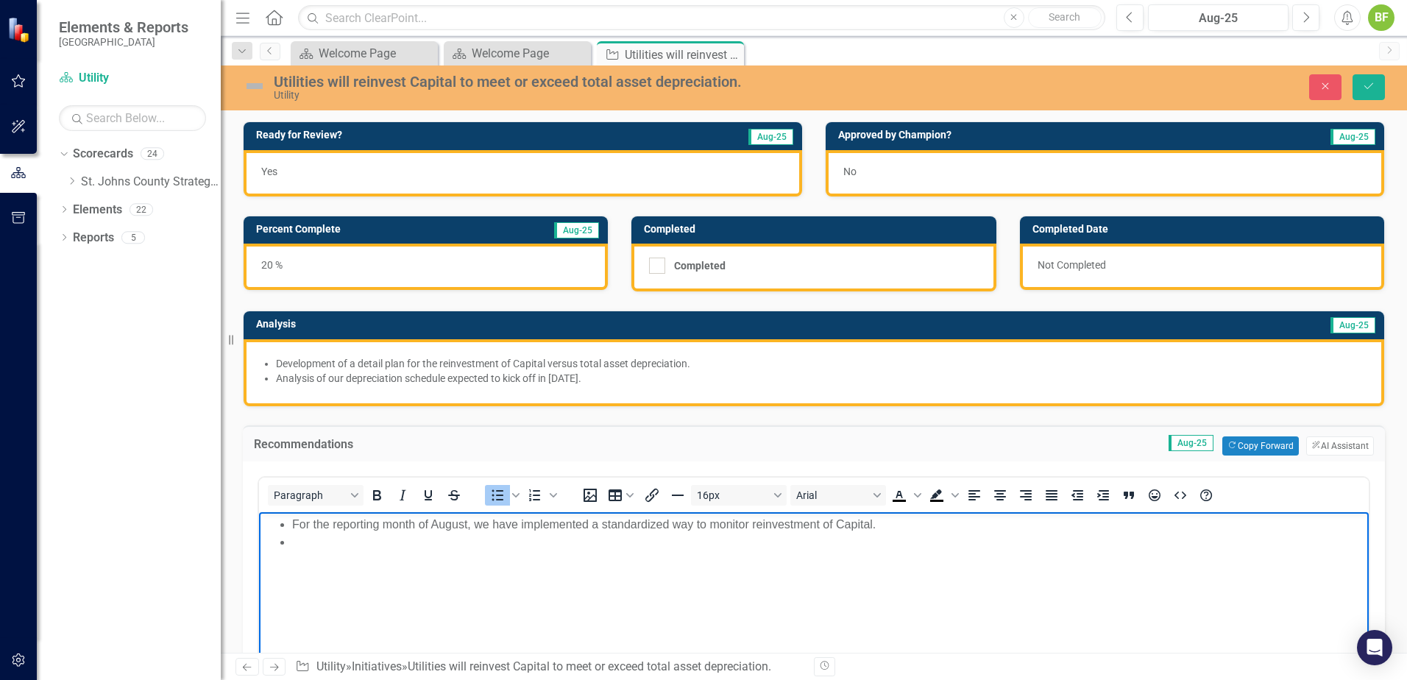
click at [321, 548] on li "Rich Text Area. Press ALT-0 for help." at bounding box center [828, 542] width 1073 height 18
click at [773, 549] on li "Analysis of our depreciation schedule expected to kick off in [DATE]." at bounding box center [828, 542] width 1073 height 18
click at [898, 526] on li "For the reporting month of August, we have implemented a standardized way to mo…" at bounding box center [828, 524] width 1073 height 18
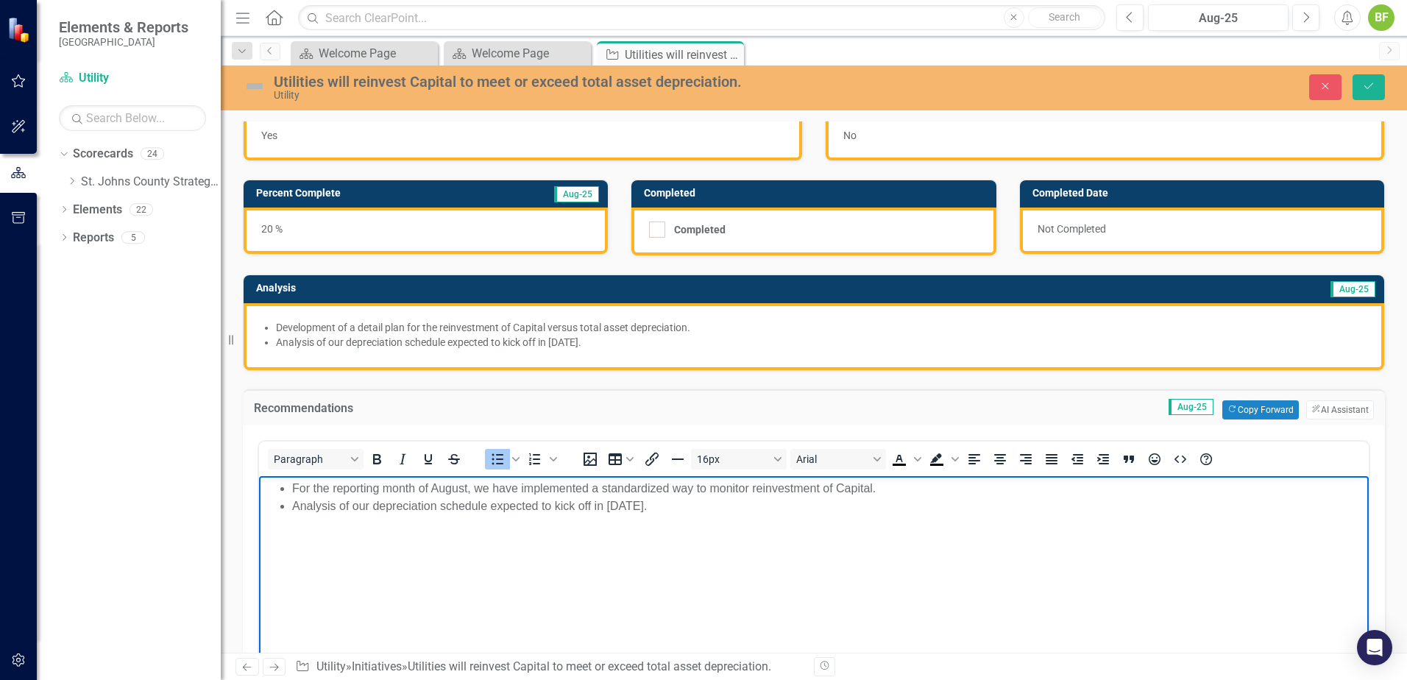
scroll to position [74, 0]
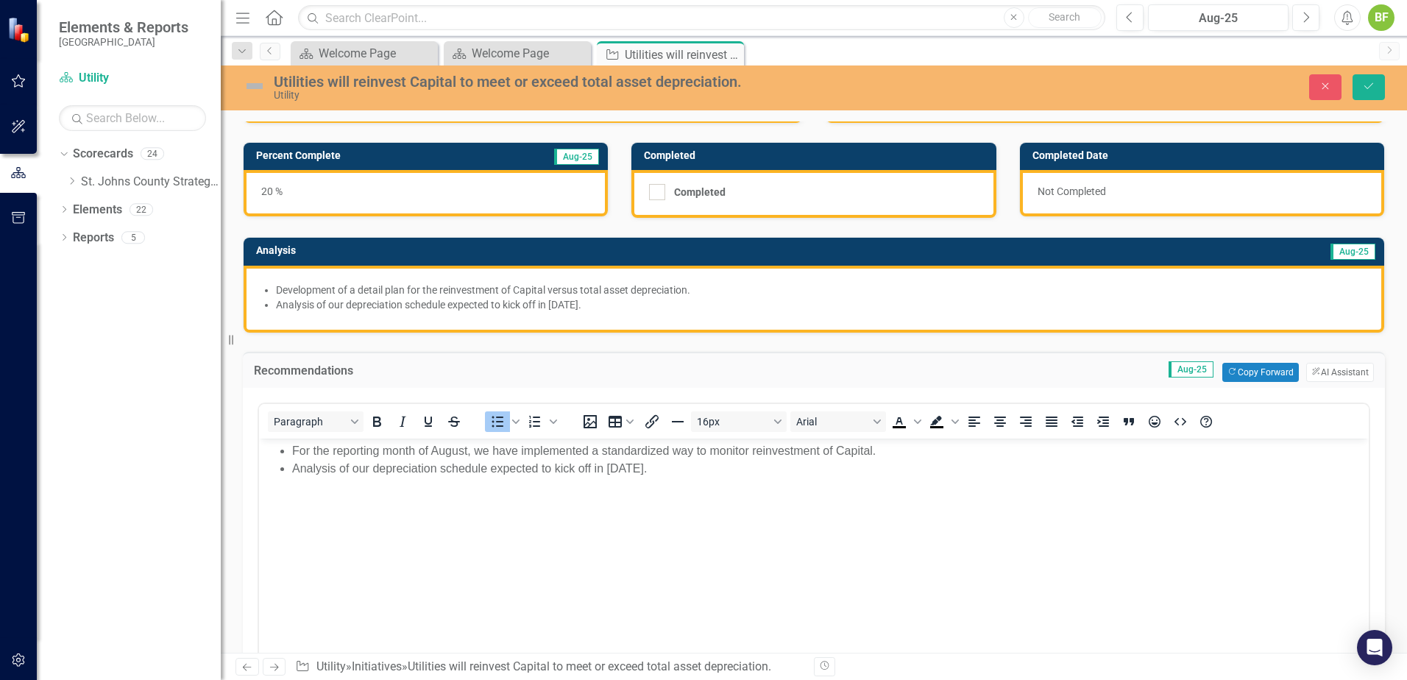
click at [760, 309] on li "Analysis of our depreciation schedule expected to kick off in [DATE]." at bounding box center [821, 304] width 1091 height 15
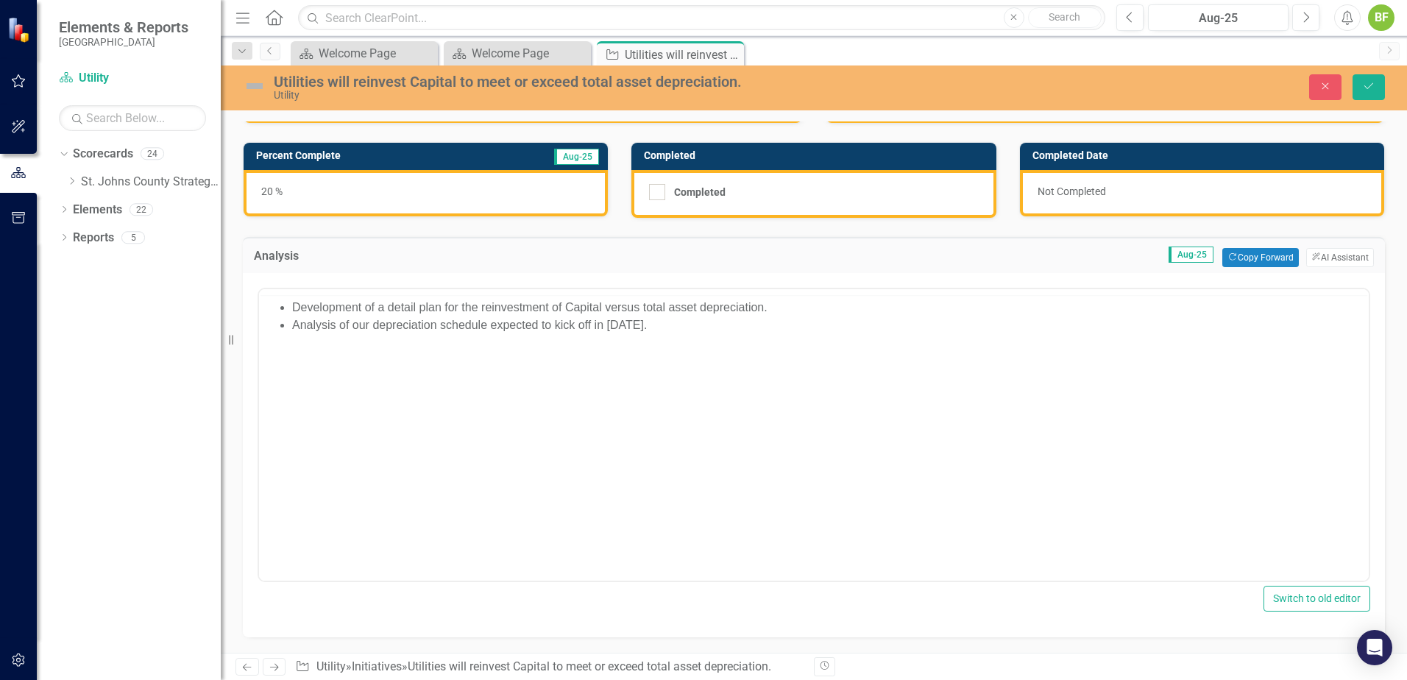
scroll to position [0, 0]
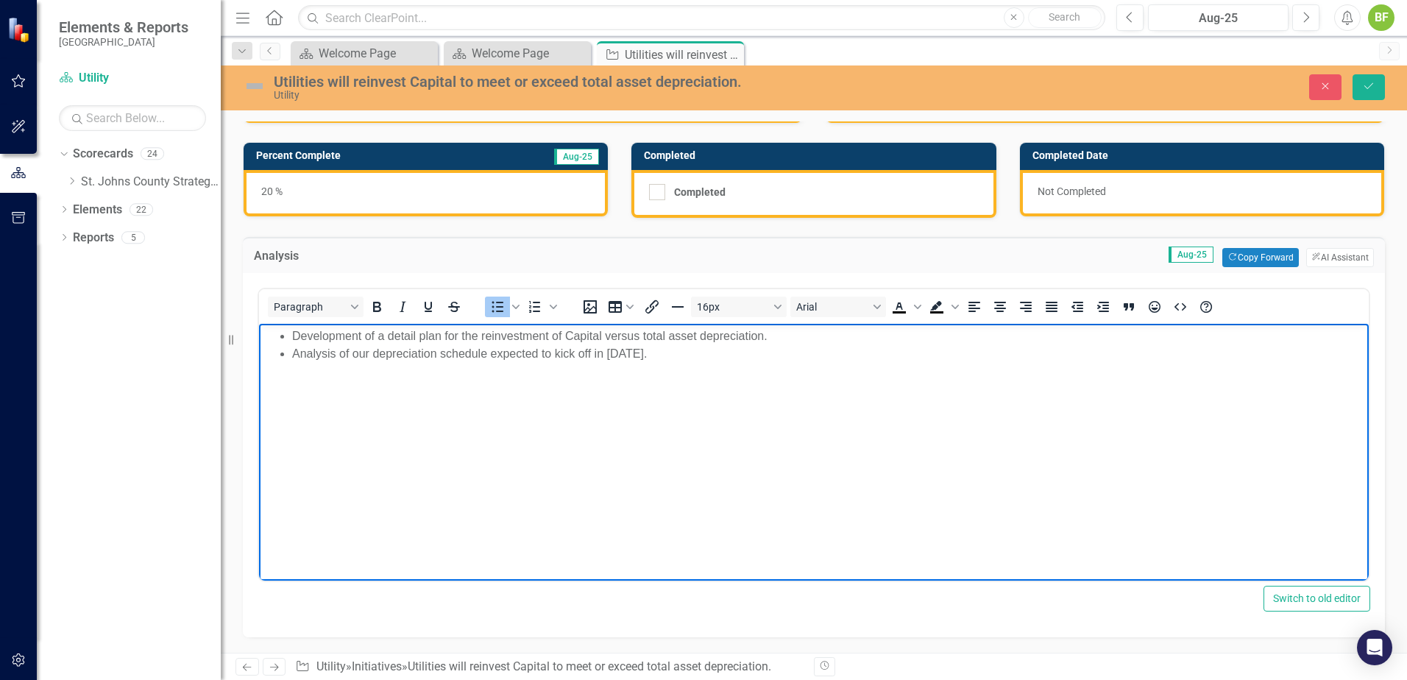
drag, startPoint x: 735, startPoint y: 364, endPoint x: 286, endPoint y: 361, distance: 448.2
click at [286, 361] on body "Development of a detail plan for the reinvestment of Capital versus total asset…" at bounding box center [814, 434] width 1110 height 221
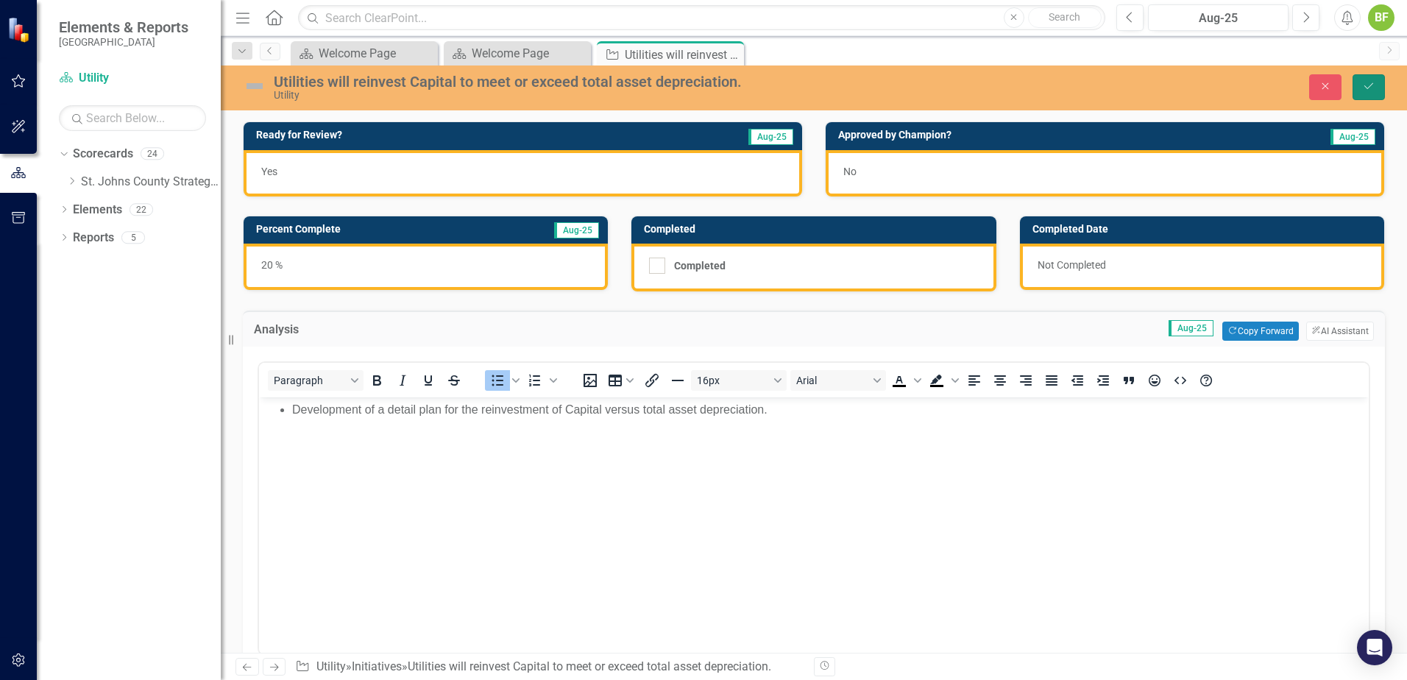
click at [1373, 81] on icon "Save" at bounding box center [1368, 86] width 13 height 10
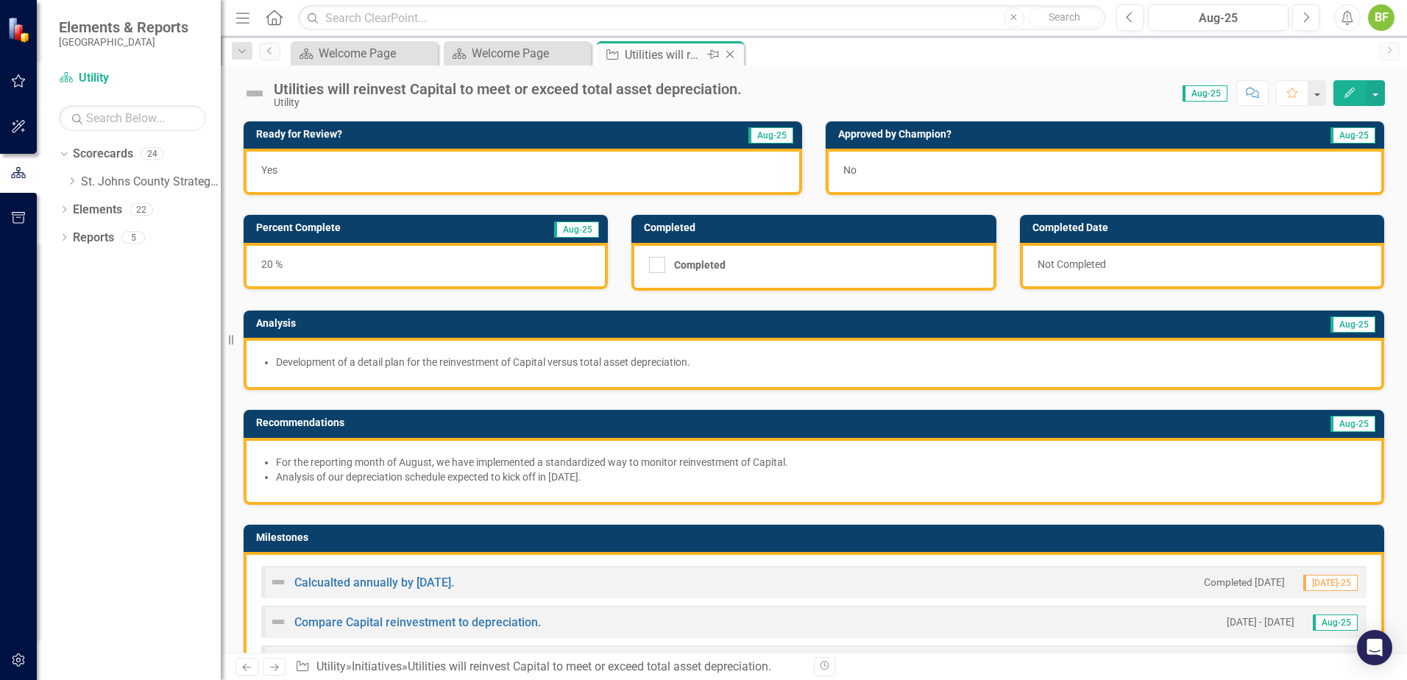
click at [731, 51] on icon "Close" at bounding box center [730, 55] width 15 height 12
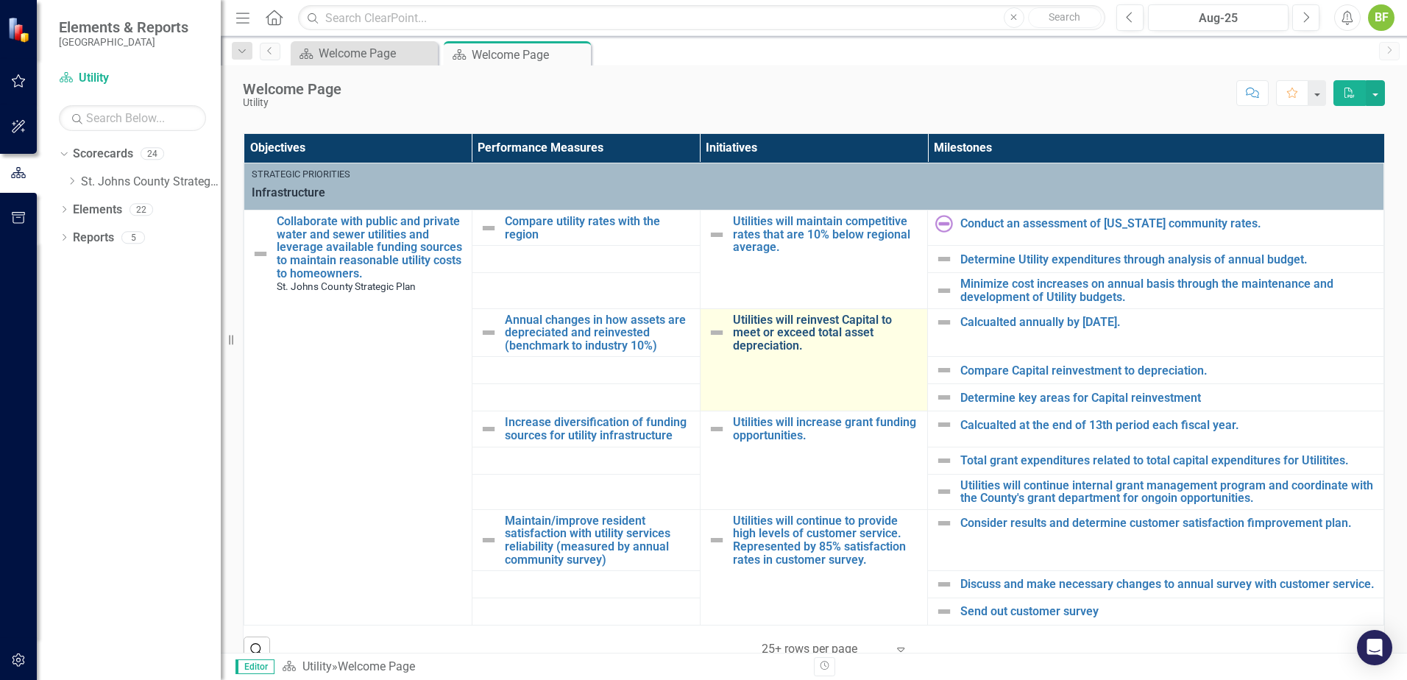
scroll to position [515, 0]
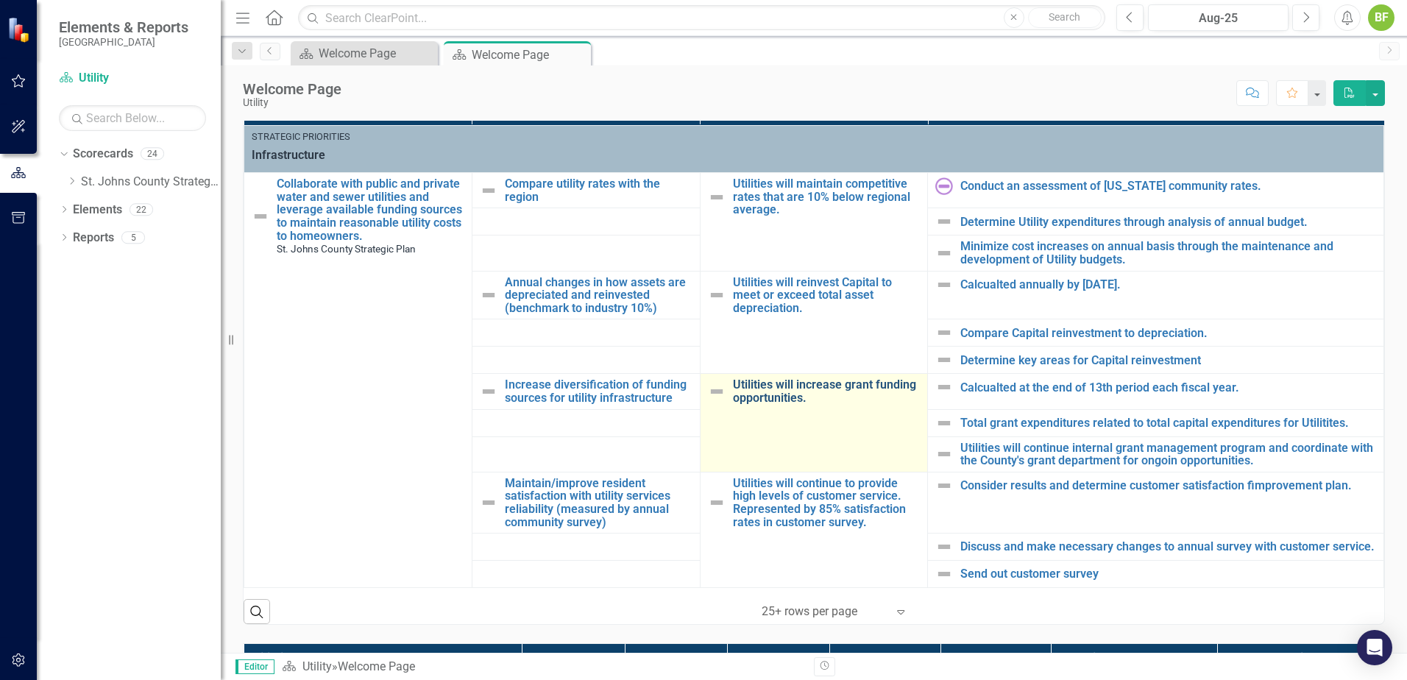
click at [769, 393] on link "Utilities will increase grant funding opportunities." at bounding box center [827, 391] width 188 height 26
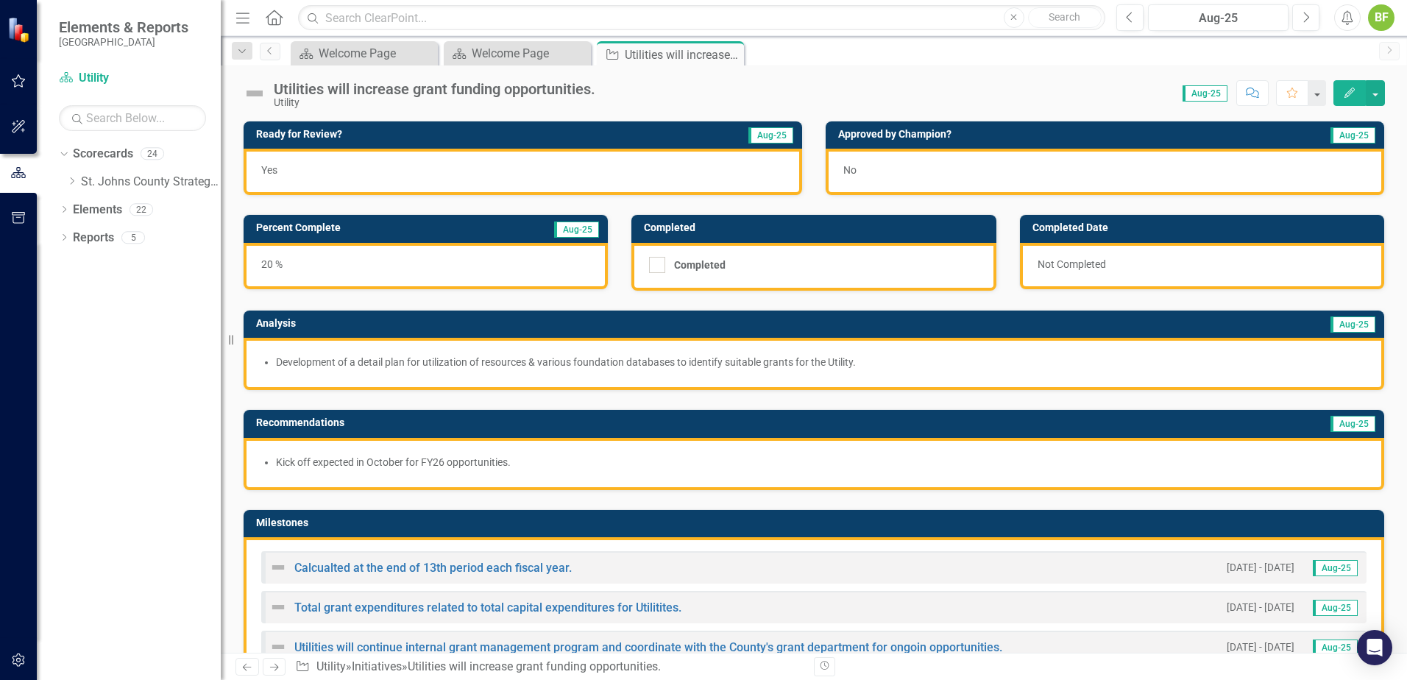
click at [493, 472] on span "Kick off expected in October for FY26 opportunities." at bounding box center [813, 464] width 1105 height 18
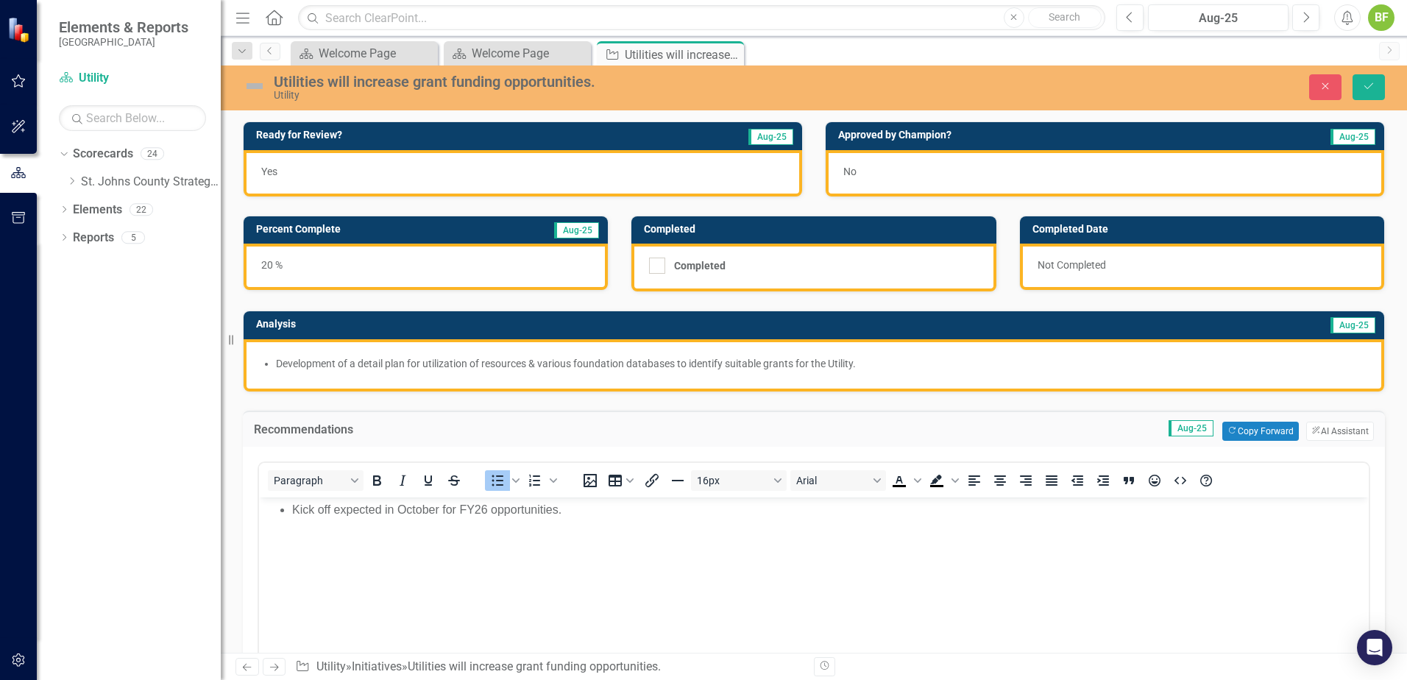
click at [292, 511] on li "Kick off expected in October for FY26 opportunities." at bounding box center [828, 509] width 1073 height 18
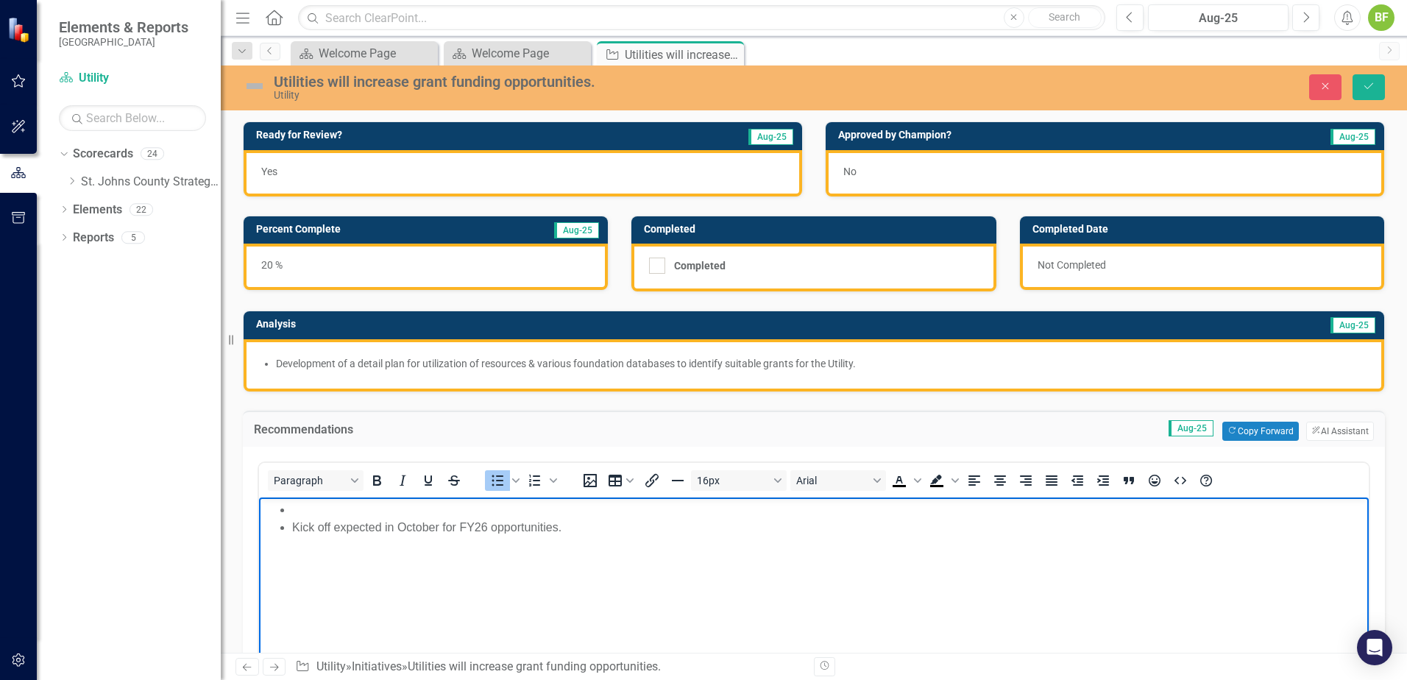
click at [295, 513] on li "Rich Text Area. Press ALT-0 for help." at bounding box center [828, 509] width 1073 height 18
click at [682, 511] on li "For the reporting month of August, we have implemented a standardized way to di…" at bounding box center [828, 509] width 1073 height 18
click at [684, 512] on li "For the reporting month of August, we have implemented a standardized way to di…" at bounding box center [828, 509] width 1073 height 18
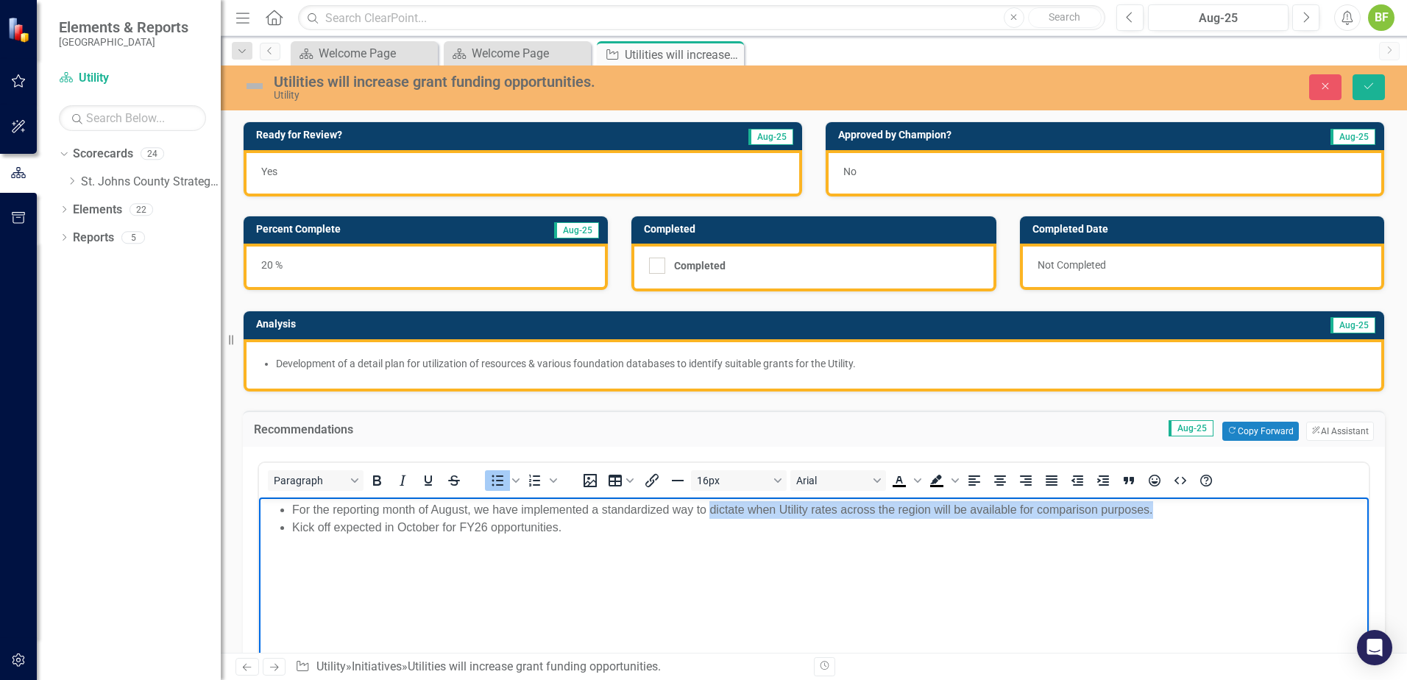
drag, startPoint x: 1181, startPoint y: 514, endPoint x: 712, endPoint y: 512, distance: 469.6
click at [712, 512] on li "For the reporting month of August, we have implemented a standardized way to di…" at bounding box center [828, 509] width 1073 height 18
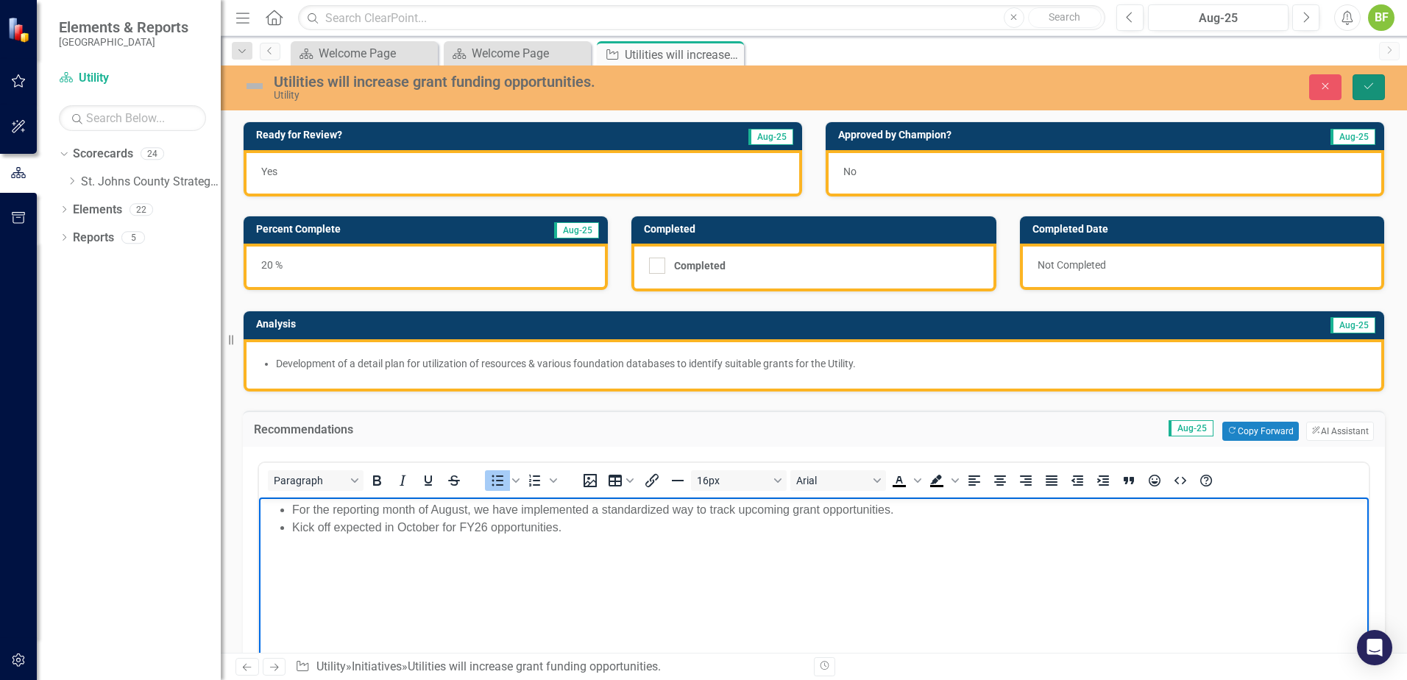
click at [1369, 83] on icon "Save" at bounding box center [1368, 86] width 13 height 10
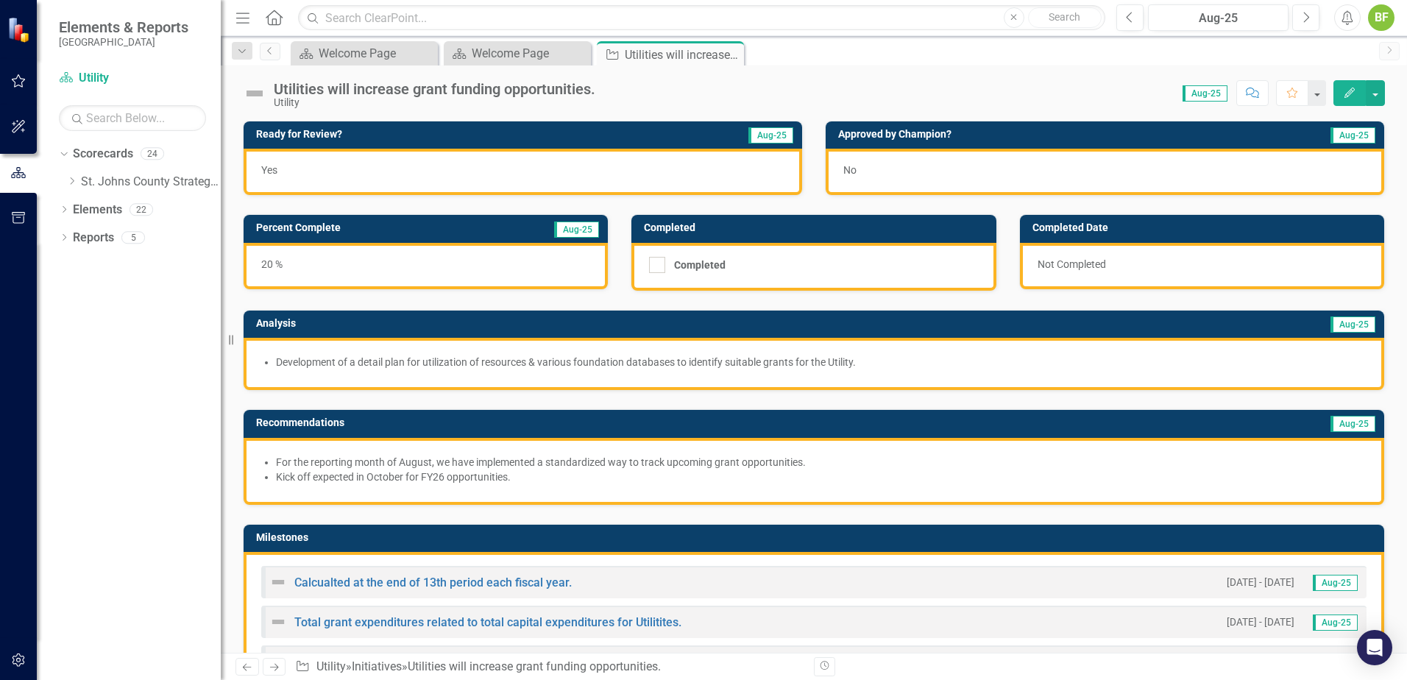
click at [0, 0] on icon "Close" at bounding box center [0, 0] width 0 height 0
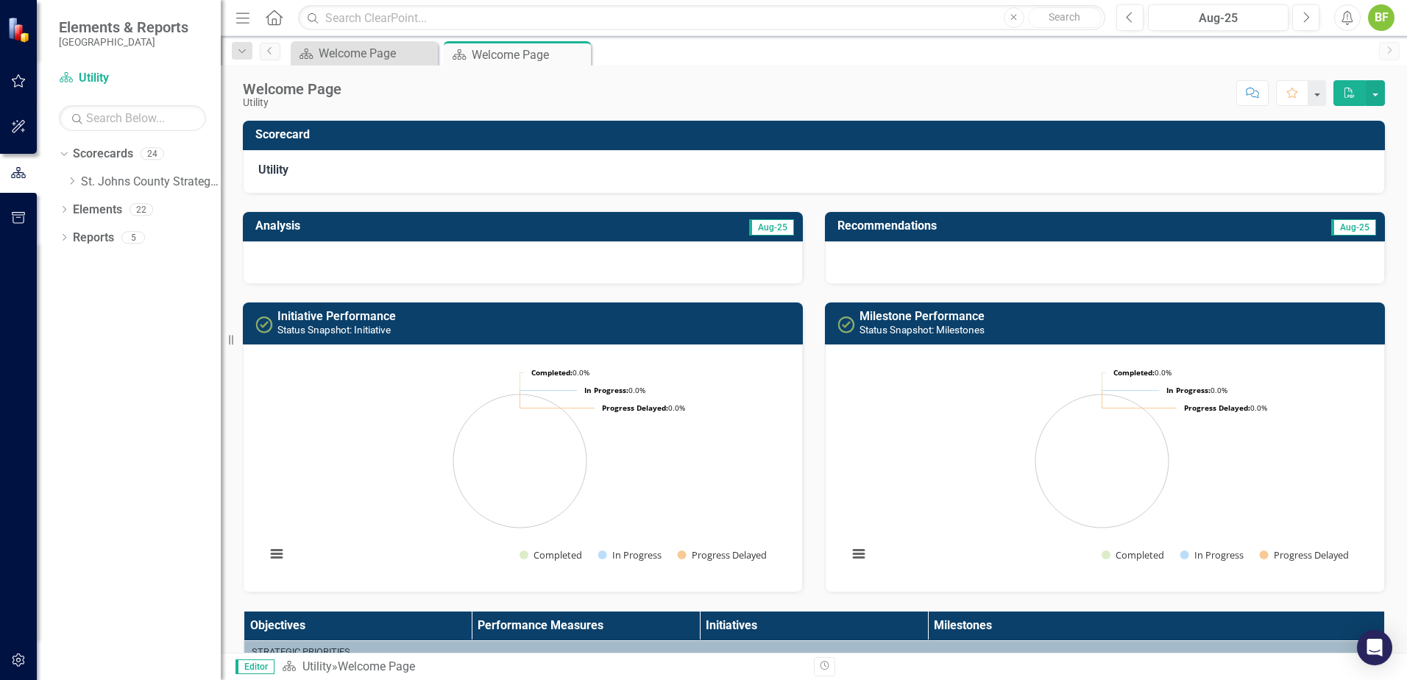
scroll to position [442, 0]
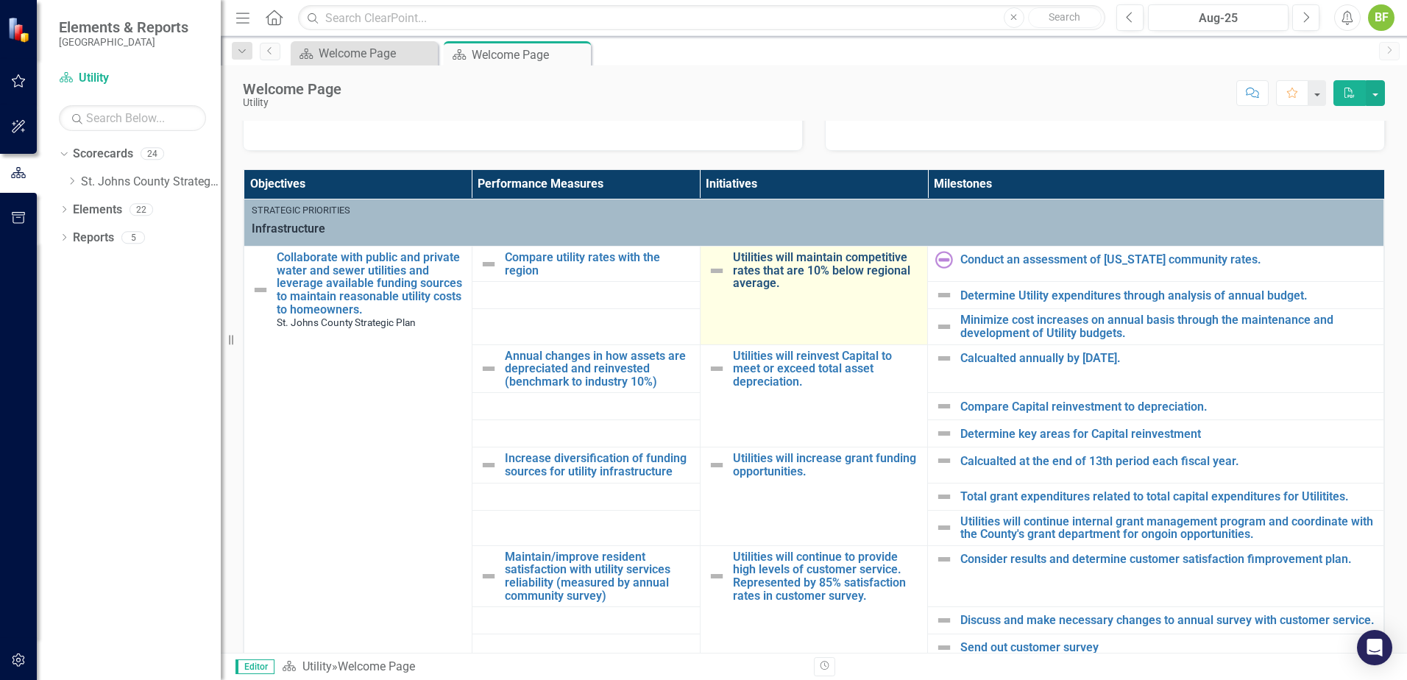
click at [845, 271] on link "Utilities will maintain competitive rates that are 10% below regional average." at bounding box center [827, 270] width 188 height 39
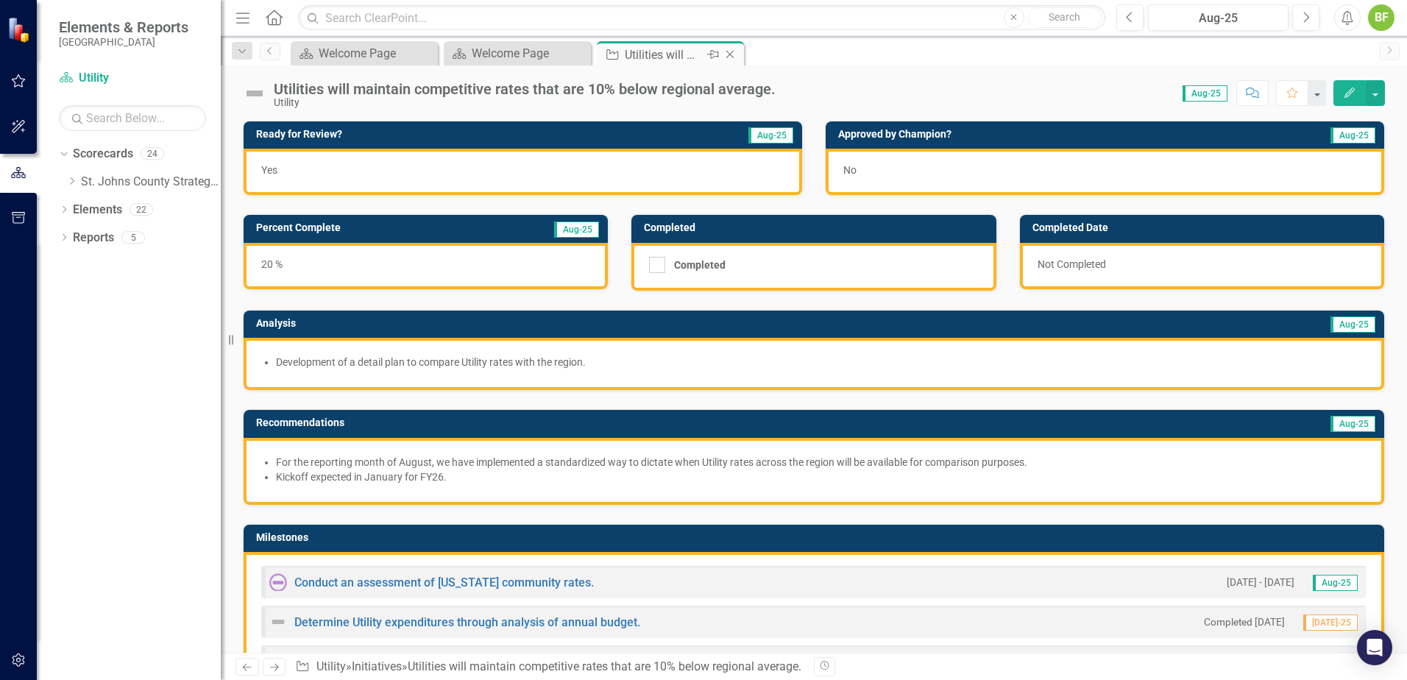
click at [732, 52] on icon "Close" at bounding box center [730, 55] width 15 height 12
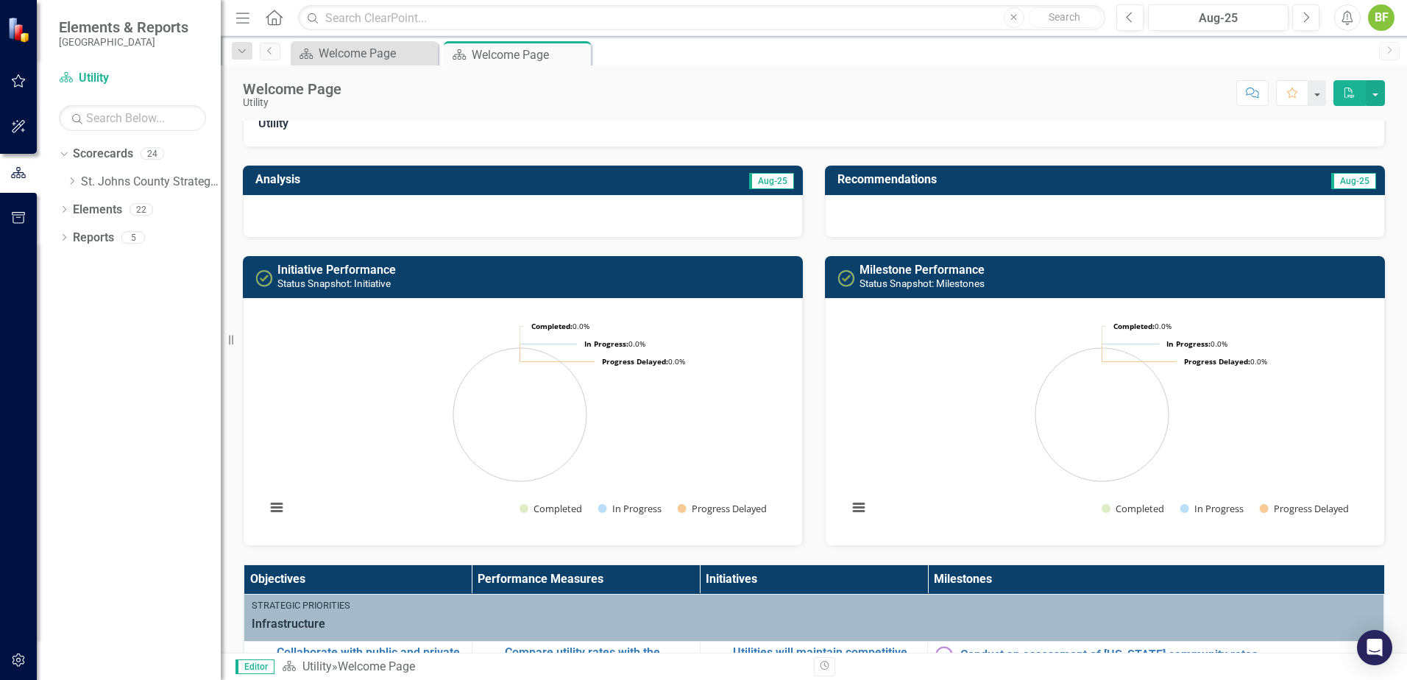
scroll to position [368, 0]
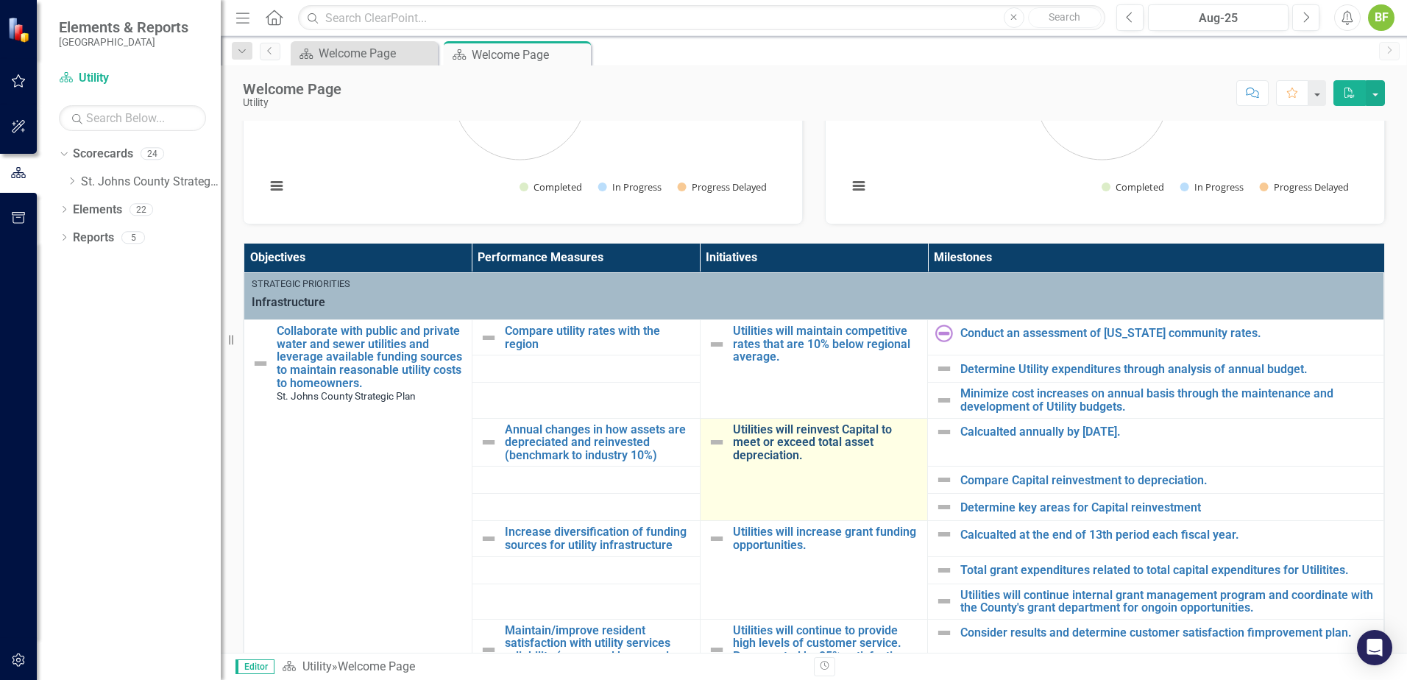
click at [825, 438] on link "Utilities will reinvest Capital to meet or exceed total asset depreciation." at bounding box center [827, 442] width 188 height 39
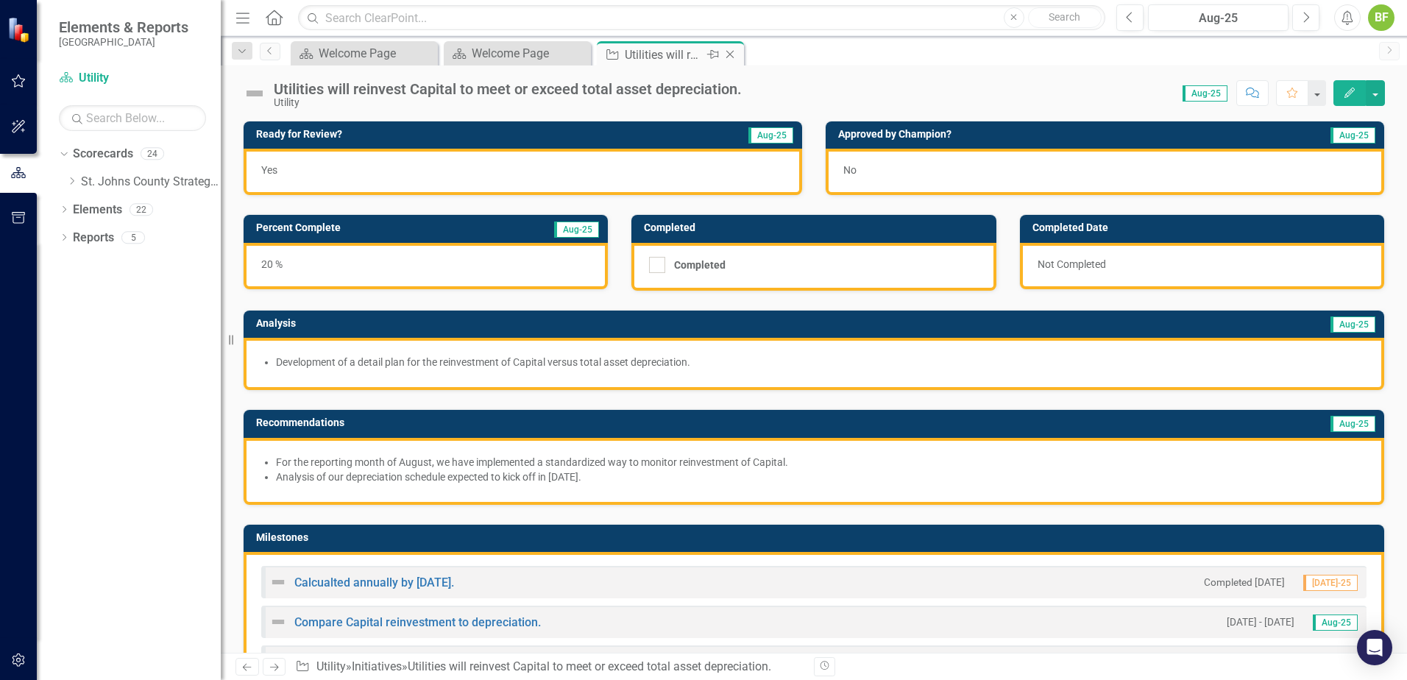
click at [726, 52] on icon "Close" at bounding box center [730, 55] width 15 height 12
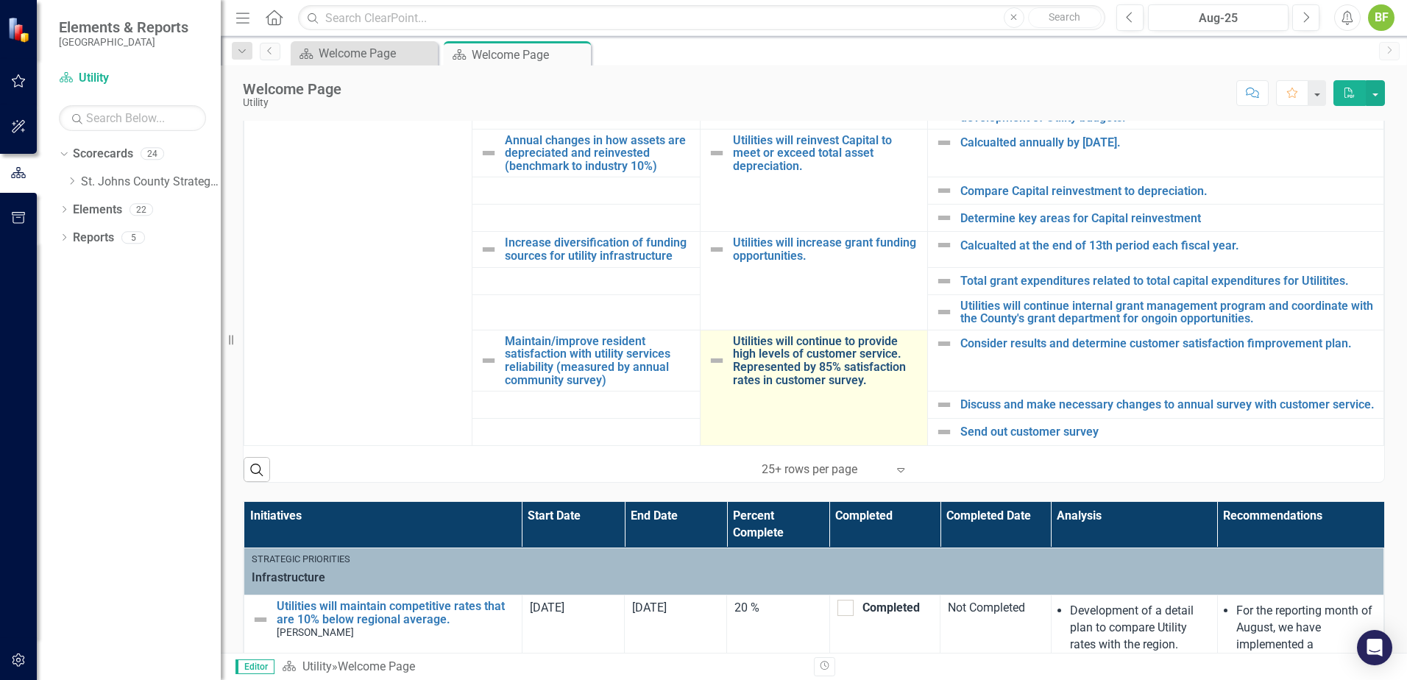
scroll to position [662, 0]
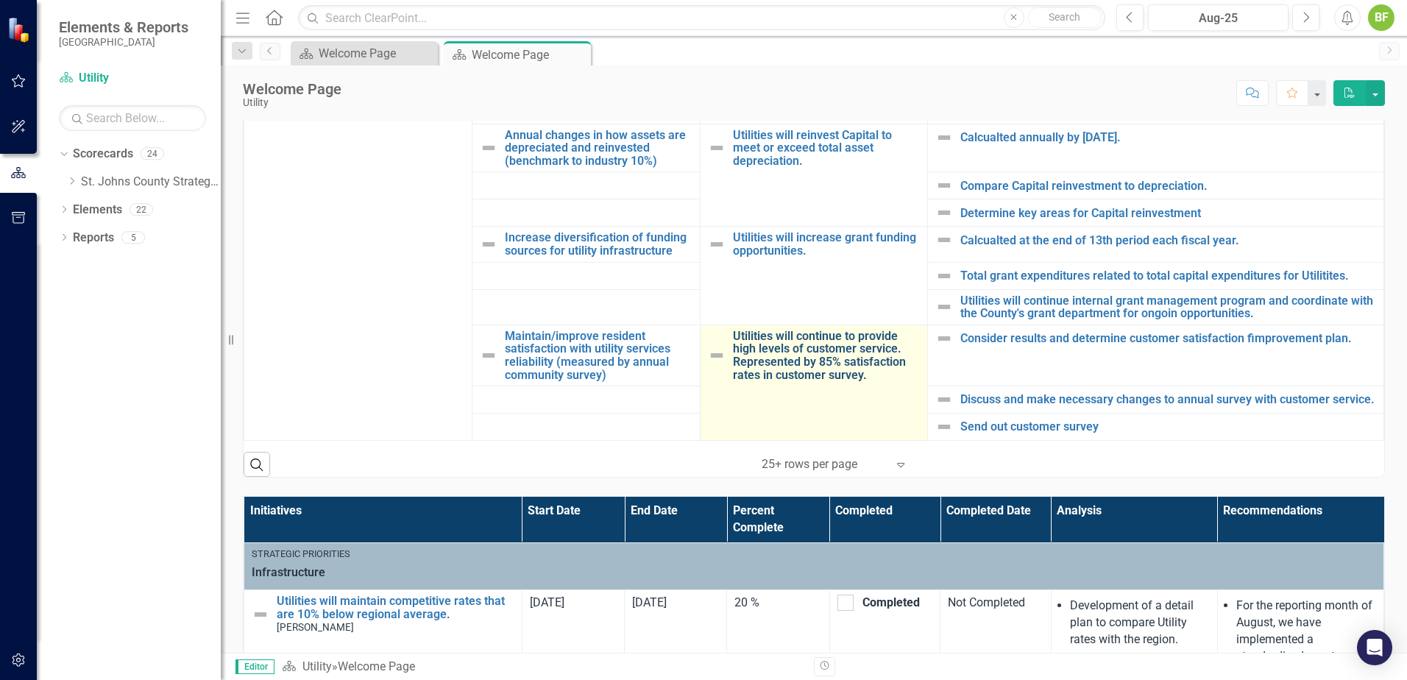
click at [803, 350] on link "Utilities will continue to provide high levels of customer service. Represented…" at bounding box center [827, 356] width 188 height 52
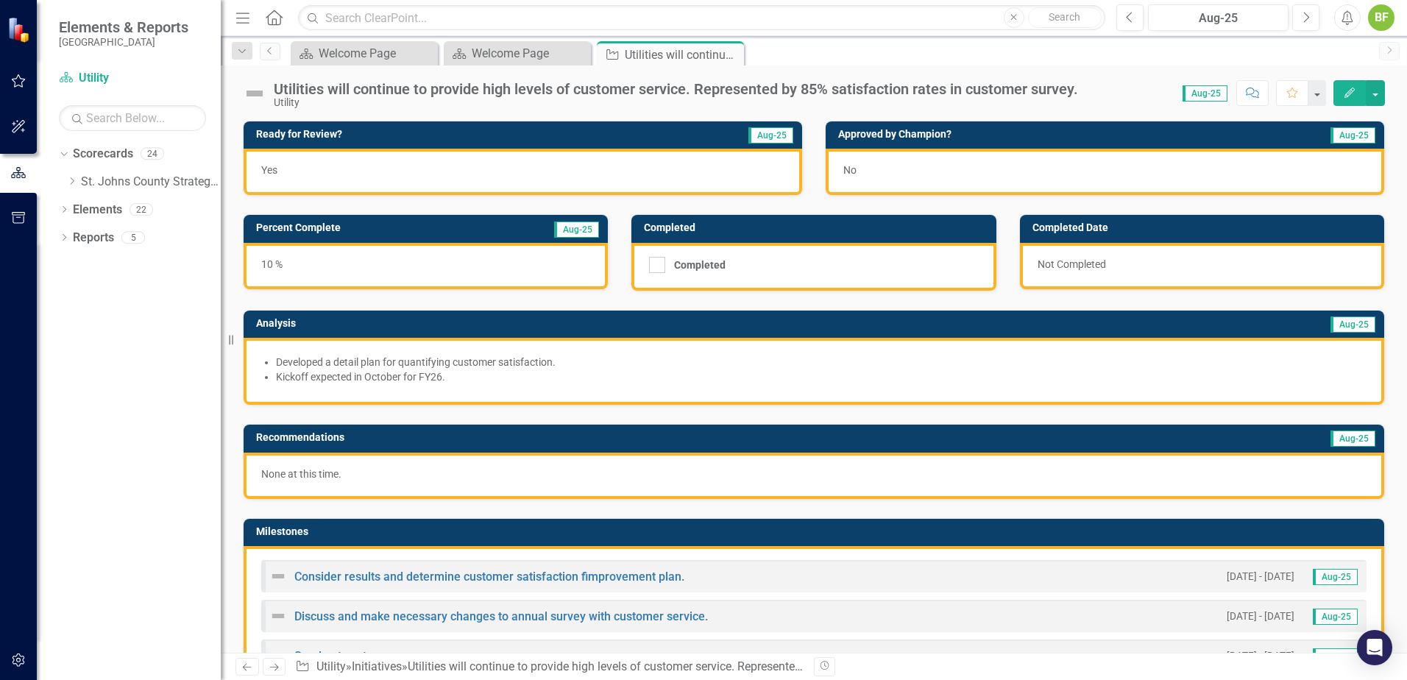
click at [384, 475] on p "None at this time." at bounding box center [813, 474] width 1105 height 15
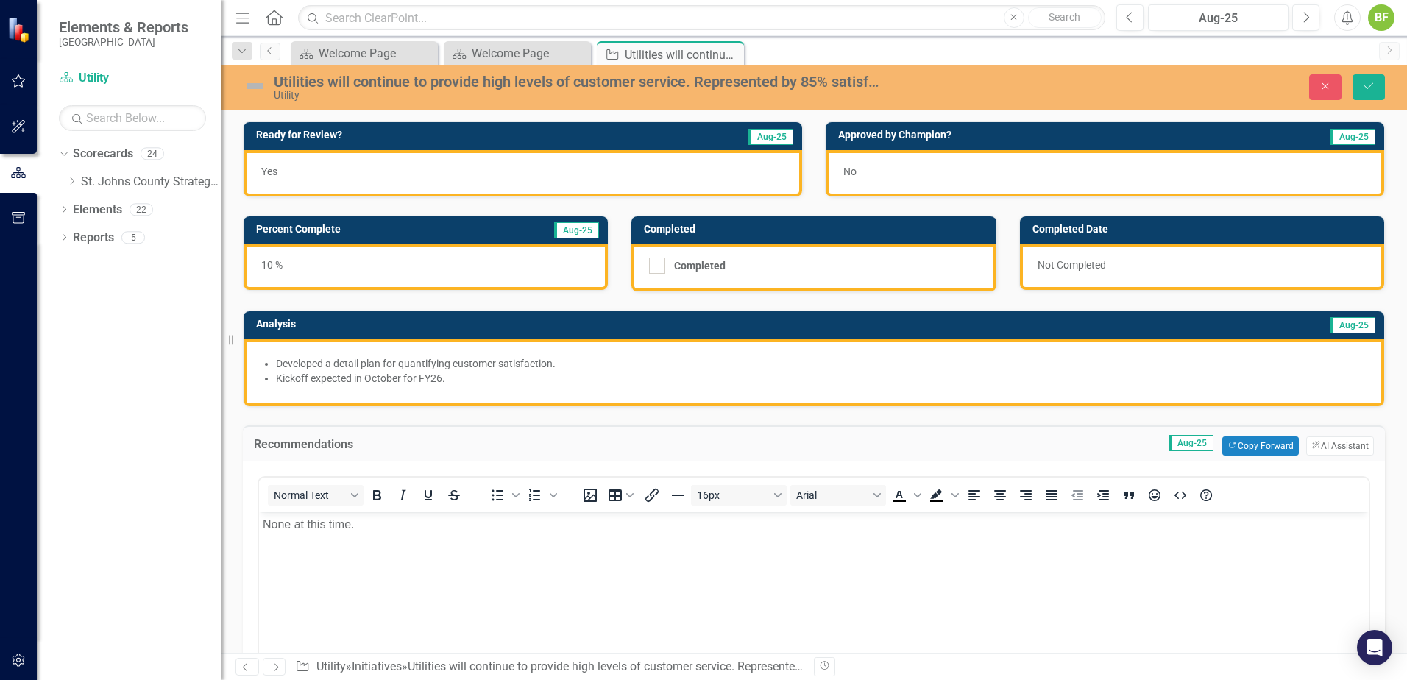
click at [388, 546] on body "None at this time." at bounding box center [814, 622] width 1110 height 221
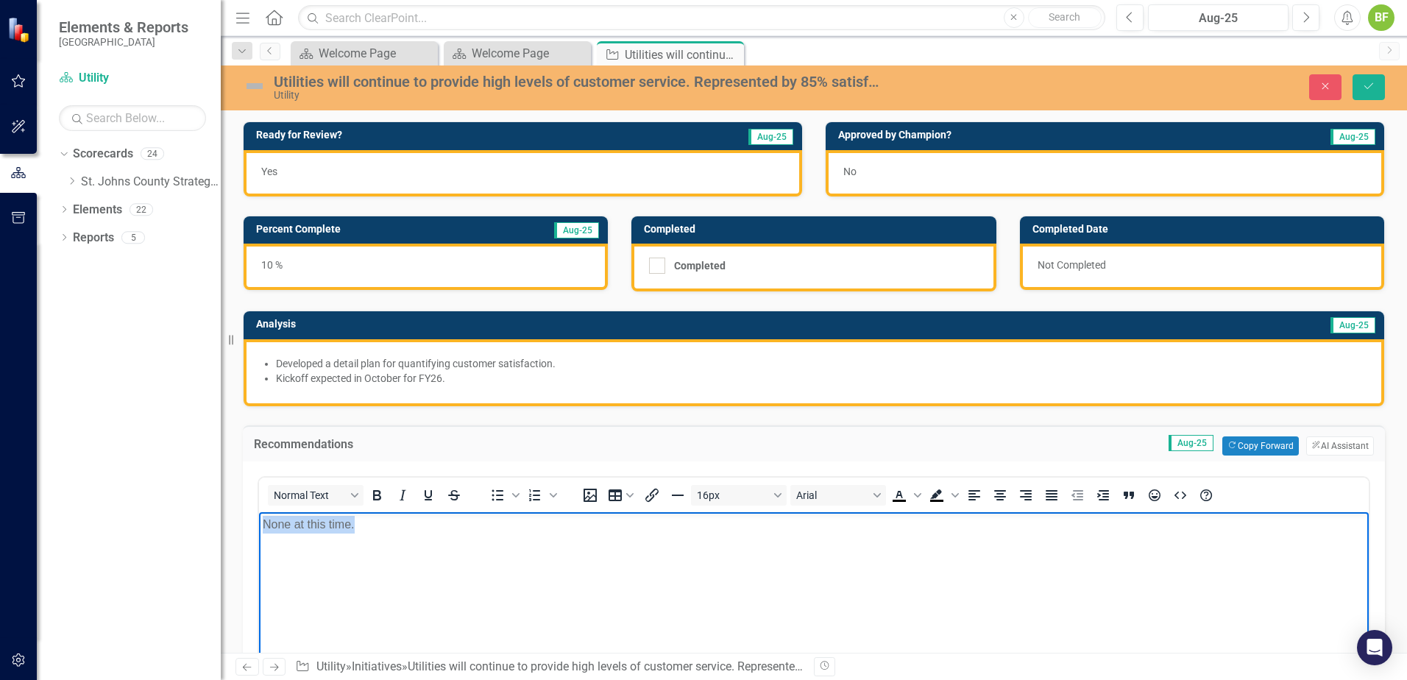
drag, startPoint x: 408, startPoint y: 531, endPoint x: 166, endPoint y: 546, distance: 242.6
click at [259, 546] on html "None at this time." at bounding box center [814, 622] width 1110 height 221
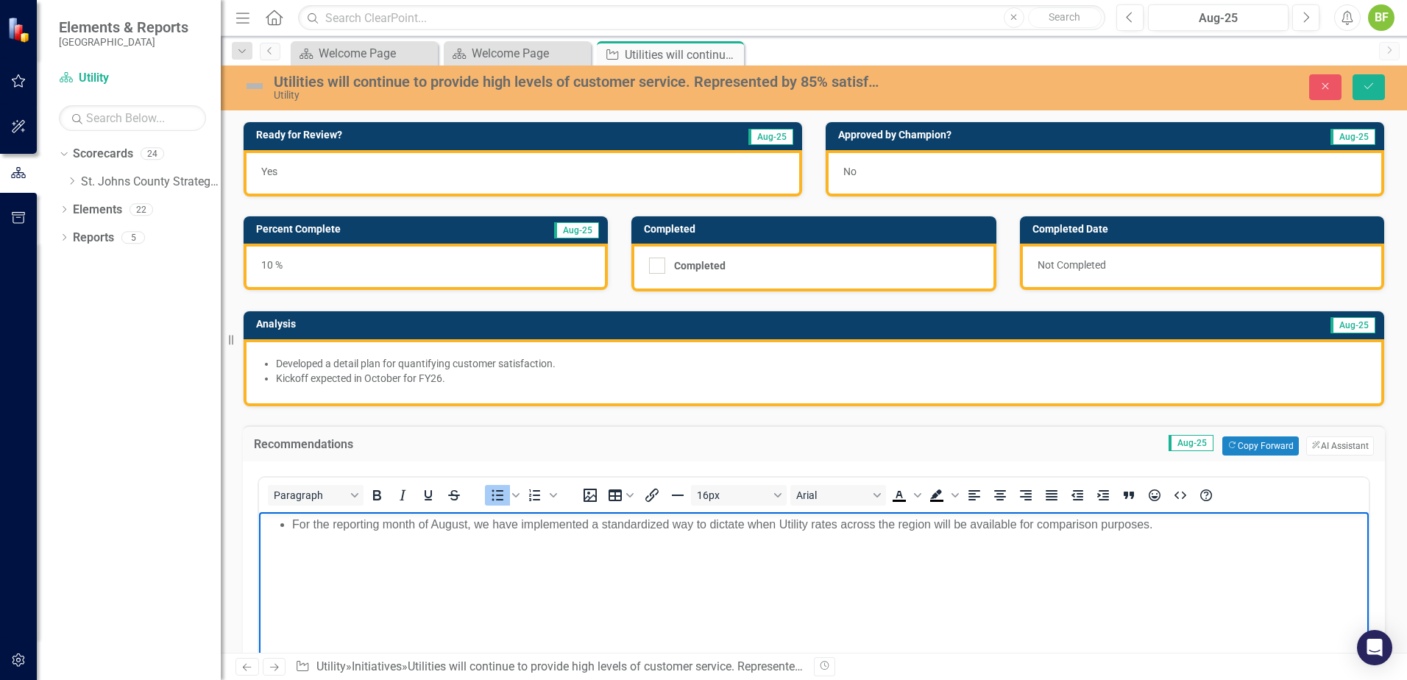
click at [626, 537] on body "For the reporting month of August, we have implemented a standardized way to di…" at bounding box center [814, 622] width 1110 height 221
click at [696, 523] on li "For the reporting month of August, we have implemented a standardized way to di…" at bounding box center [828, 524] width 1073 height 18
click at [592, 531] on li "For the reporting month of August, we have implemented a standardized way to di…" at bounding box center [828, 524] width 1073 height 18
click at [576, 527] on li "For the reporting month of August, we have implemented a standardized way to di…" at bounding box center [828, 524] width 1073 height 18
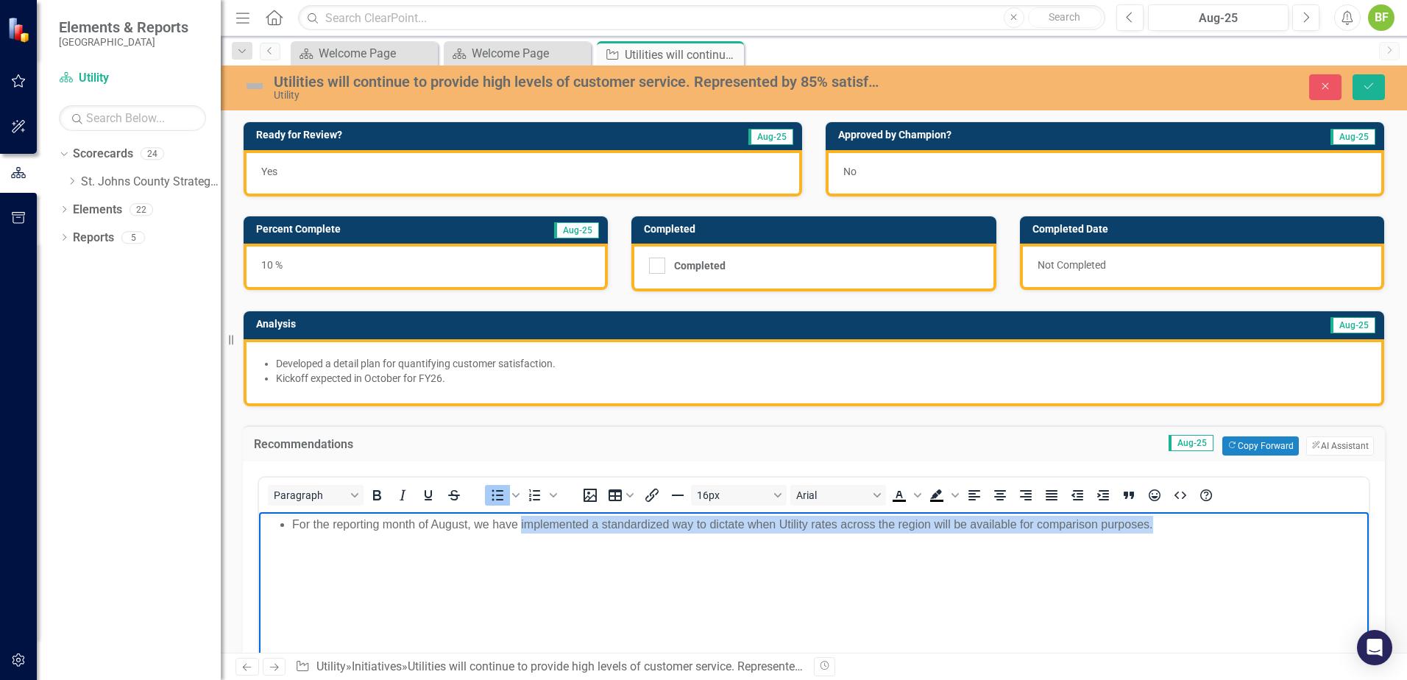
drag, startPoint x: 1163, startPoint y: 531, endPoint x: 523, endPoint y: 539, distance: 640.4
click at [523, 539] on body "For the reporting month of August, we have implemented a standardized way to di…" at bounding box center [814, 622] width 1110 height 221
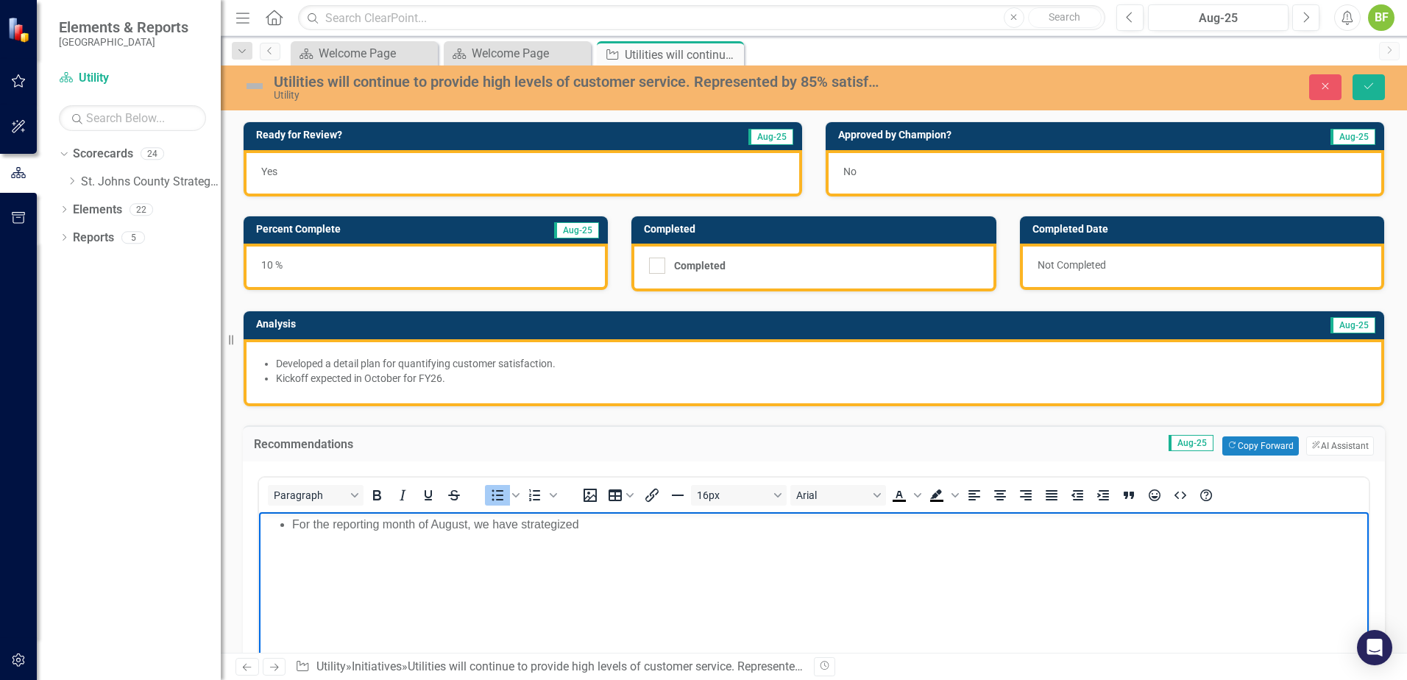
click at [821, 544] on body "For the reporting month of August, we have strategized" at bounding box center [814, 622] width 1110 height 221
drag, startPoint x: 383, startPoint y: 522, endPoint x: 534, endPoint y: 524, distance: 150.2
click at [387, 521] on li "For the reporting month of August, we have strategized" at bounding box center [828, 524] width 1073 height 18
click at [631, 523] on li "For the reporting month of August, we have strategized" at bounding box center [828, 524] width 1073 height 18
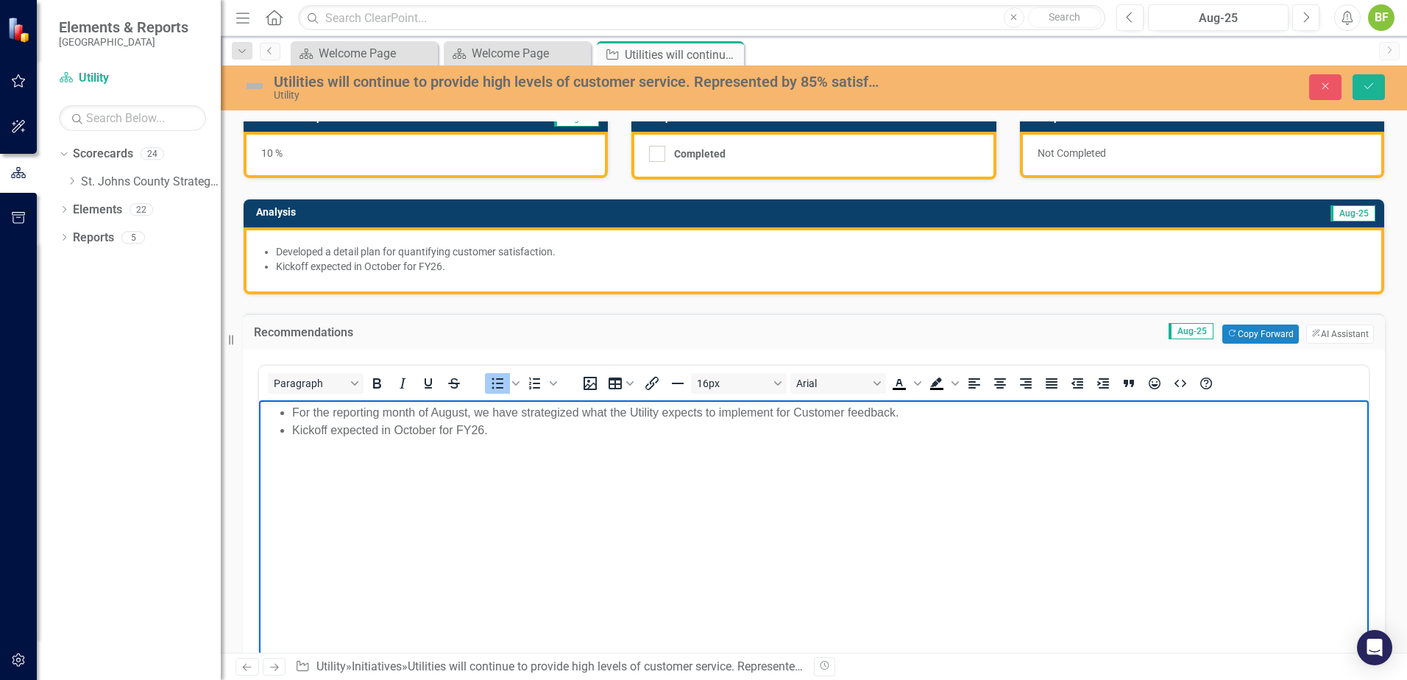
scroll to position [74, 0]
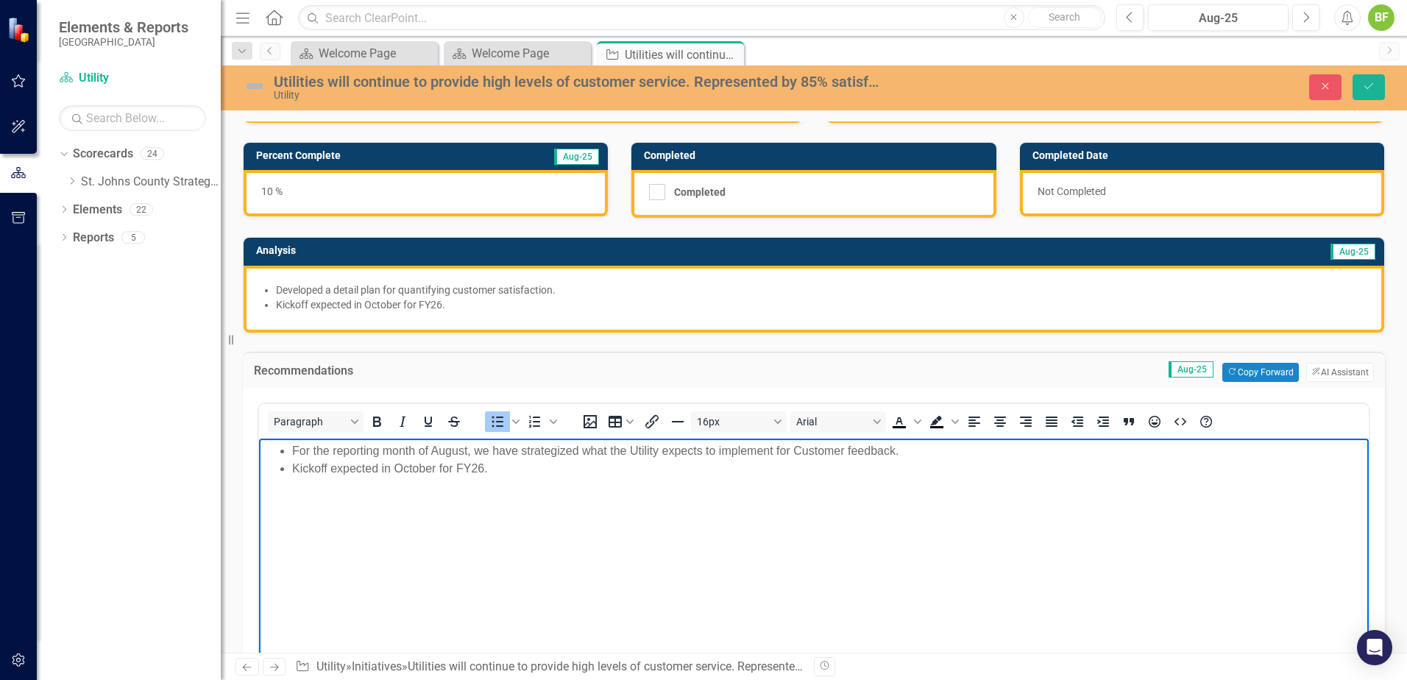
click at [668, 475] on li "Kickoff expected in October for FY26." at bounding box center [828, 468] width 1073 height 18
click at [1365, 91] on icon "Save" at bounding box center [1368, 86] width 13 height 10
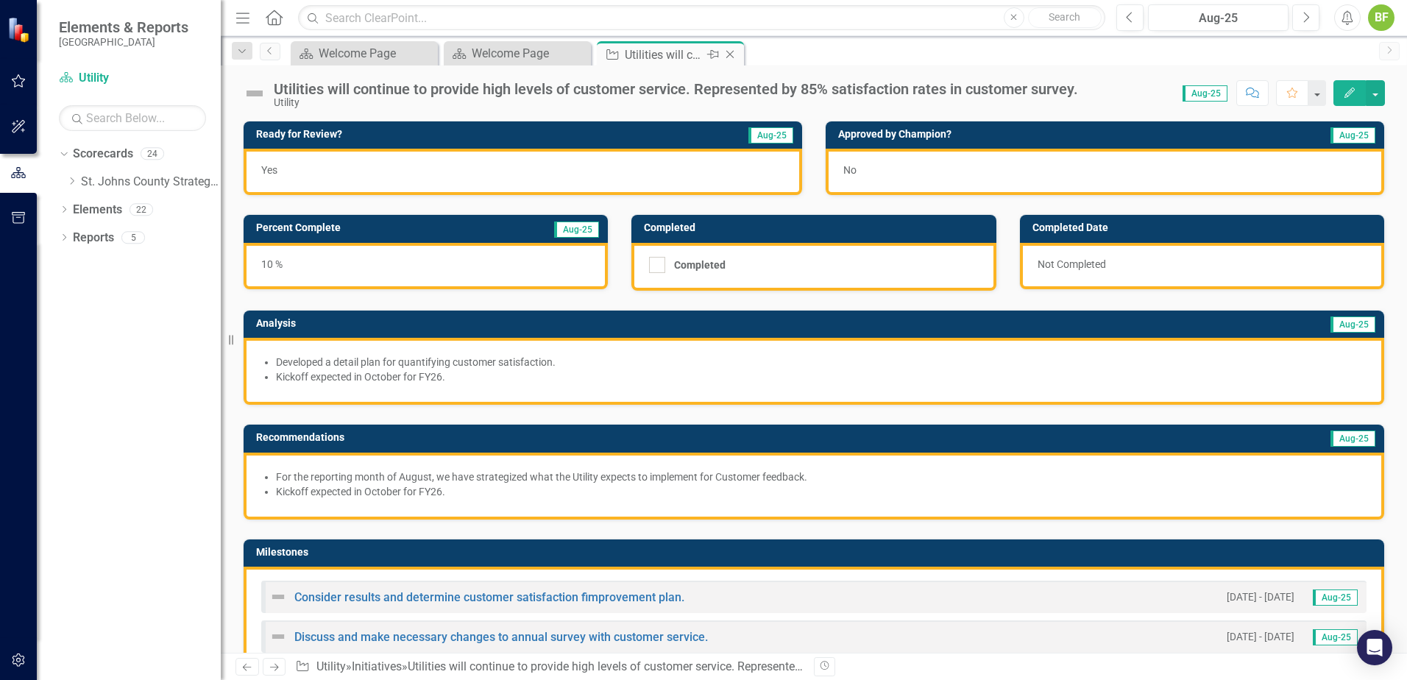
click at [734, 56] on icon "Close" at bounding box center [730, 55] width 15 height 12
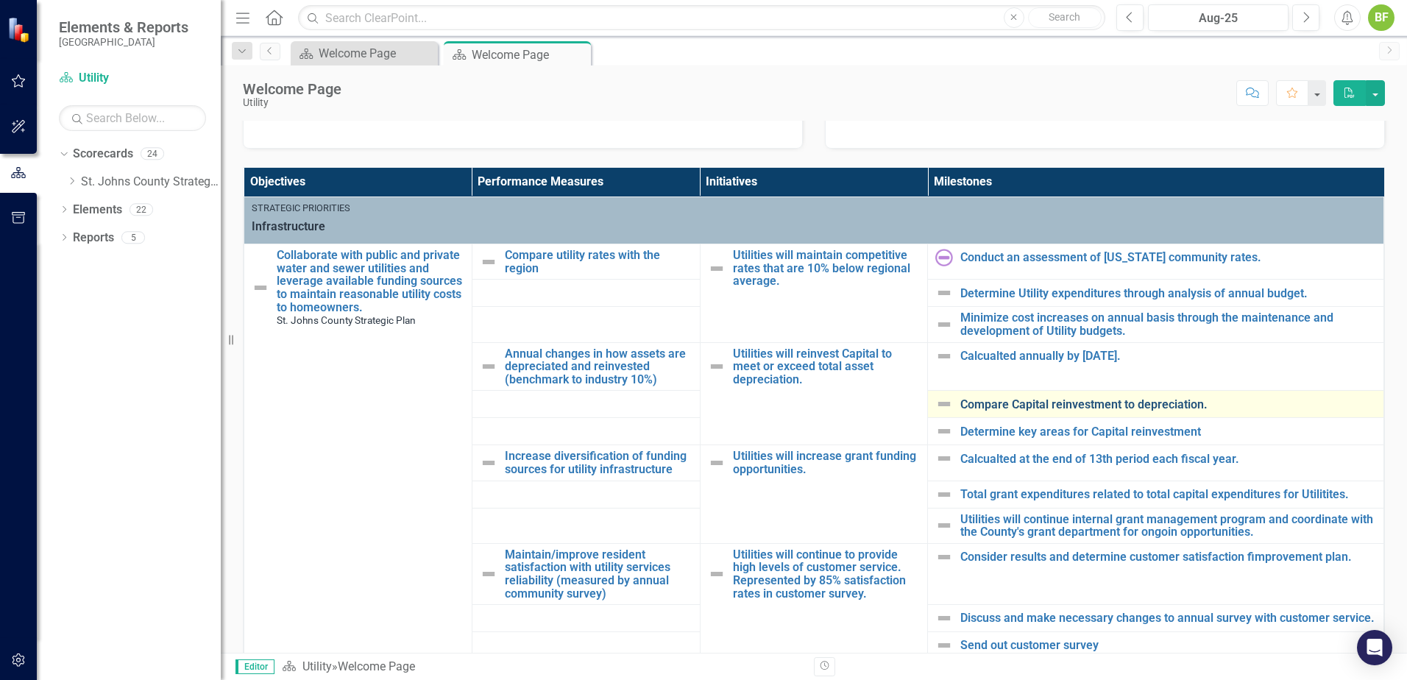
scroll to position [442, 0]
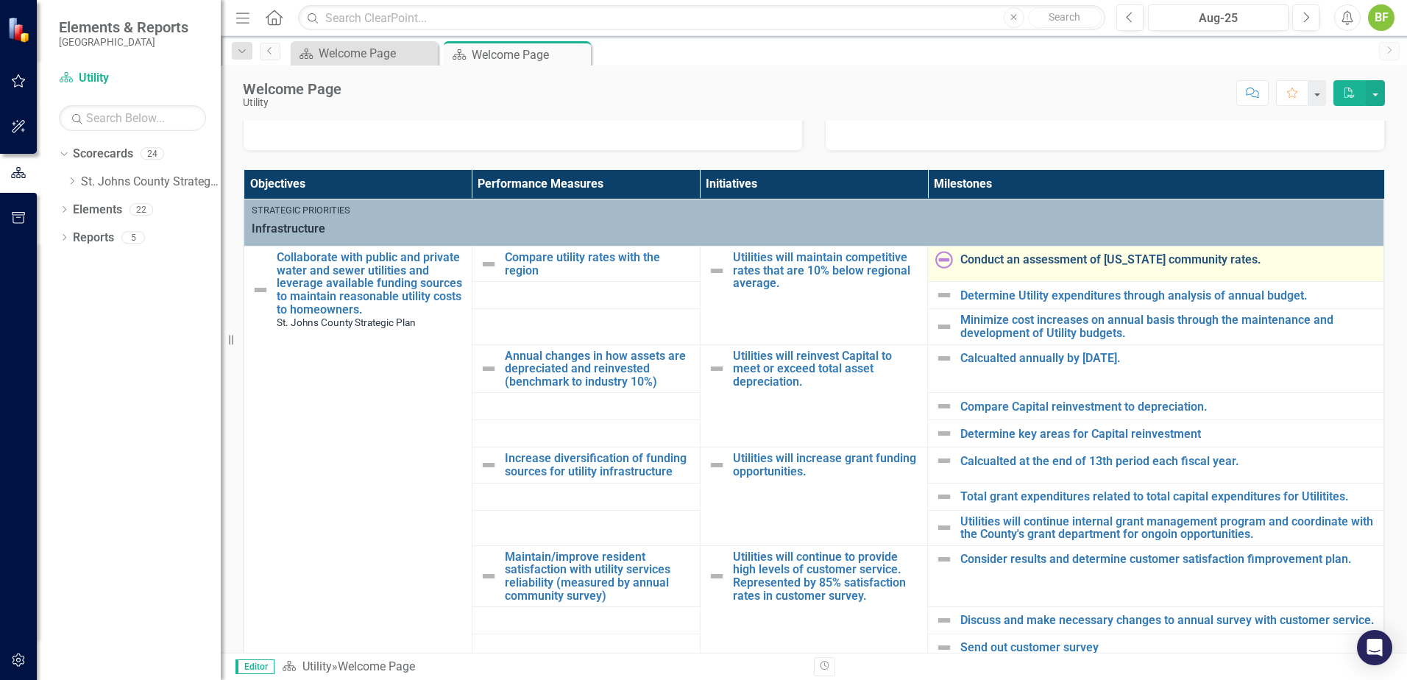
click at [1013, 262] on link "Conduct an assessment of [US_STATE] community rates." at bounding box center [1168, 259] width 416 height 13
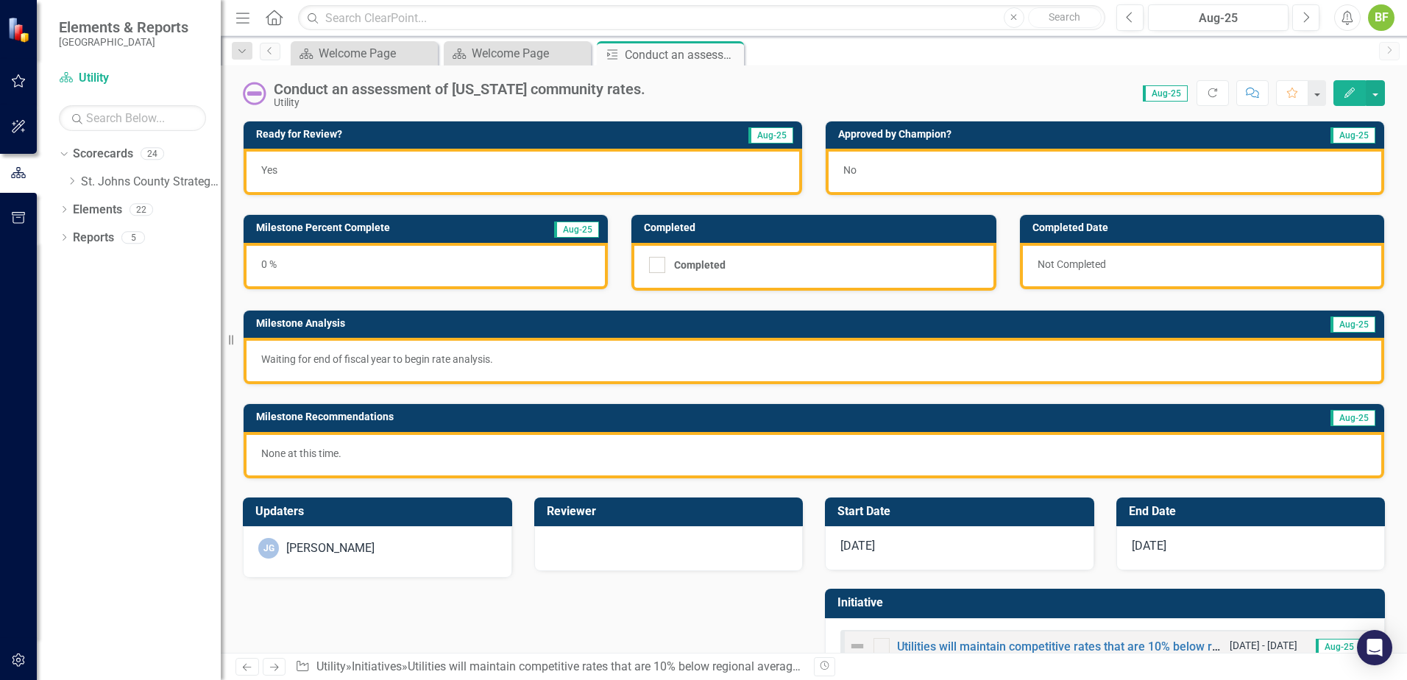
click at [496, 366] on p "Waiting for end of fiscal year to begin rate analysis." at bounding box center [813, 359] width 1105 height 15
click at [372, 168] on div "Yes" at bounding box center [523, 172] width 559 height 46
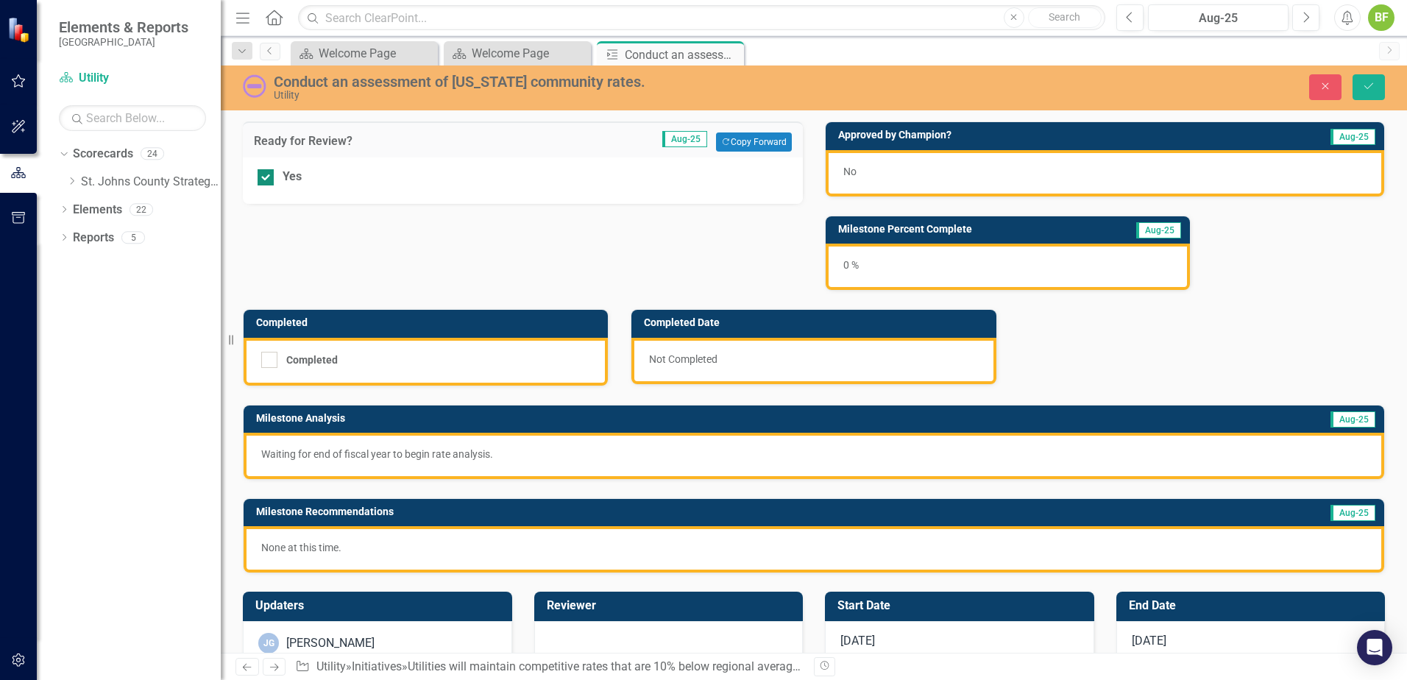
click at [266, 183] on div at bounding box center [266, 177] width 16 height 16
click at [266, 179] on input "Yes" at bounding box center [263, 174] width 10 height 10
checkbox input "false"
click at [329, 81] on div "Conduct an assessment of [US_STATE] community rates." at bounding box center [578, 82] width 609 height 16
click at [328, 82] on div "Conduct an assessment of [US_STATE] community rates." at bounding box center [578, 82] width 609 height 16
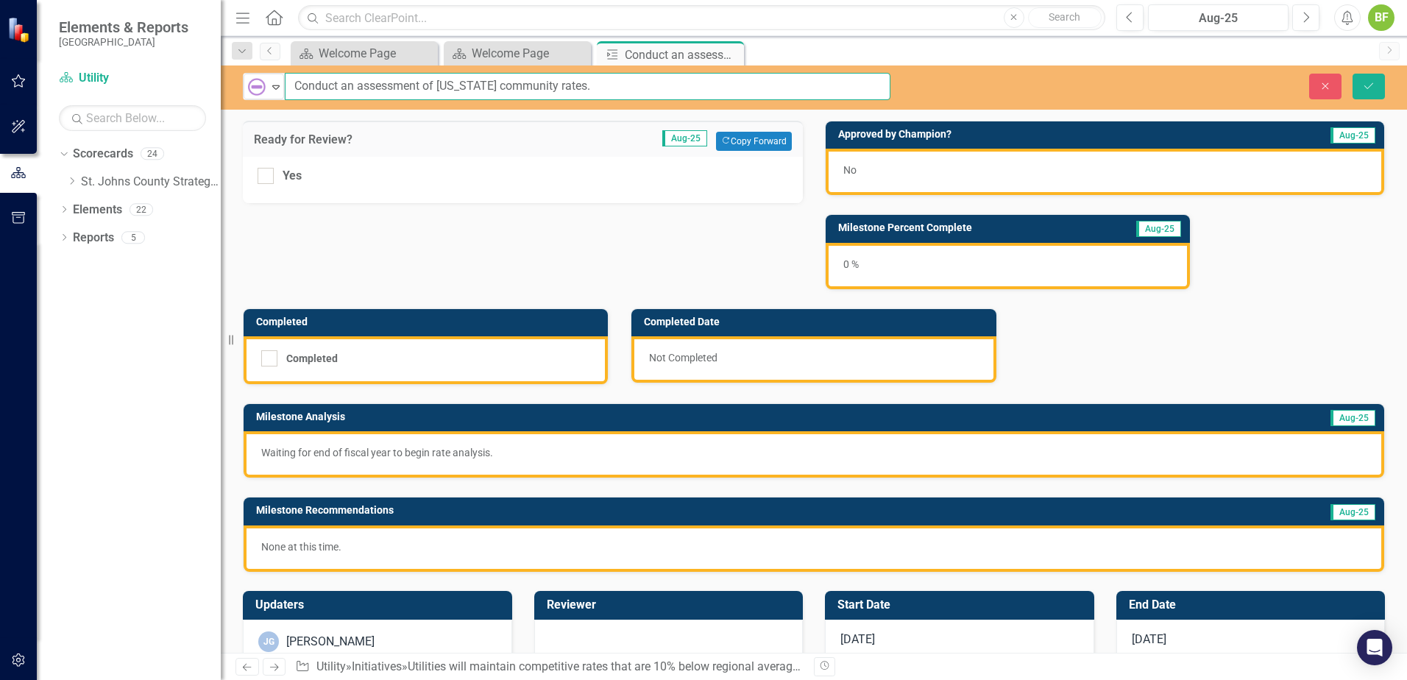
click at [451, 85] on input "Conduct an assessment of [US_STATE] community rates." at bounding box center [588, 86] width 606 height 27
click at [402, 88] on input "Conduct an assessment of [US_STATE] community rates." at bounding box center [588, 86] width 606 height 27
drag, startPoint x: 581, startPoint y: 89, endPoint x: 277, endPoint y: 75, distance: 303.6
click at [277, 75] on div "Not Started Expand Conduct an assessment of Florida community rates." at bounding box center [567, 86] width 648 height 27
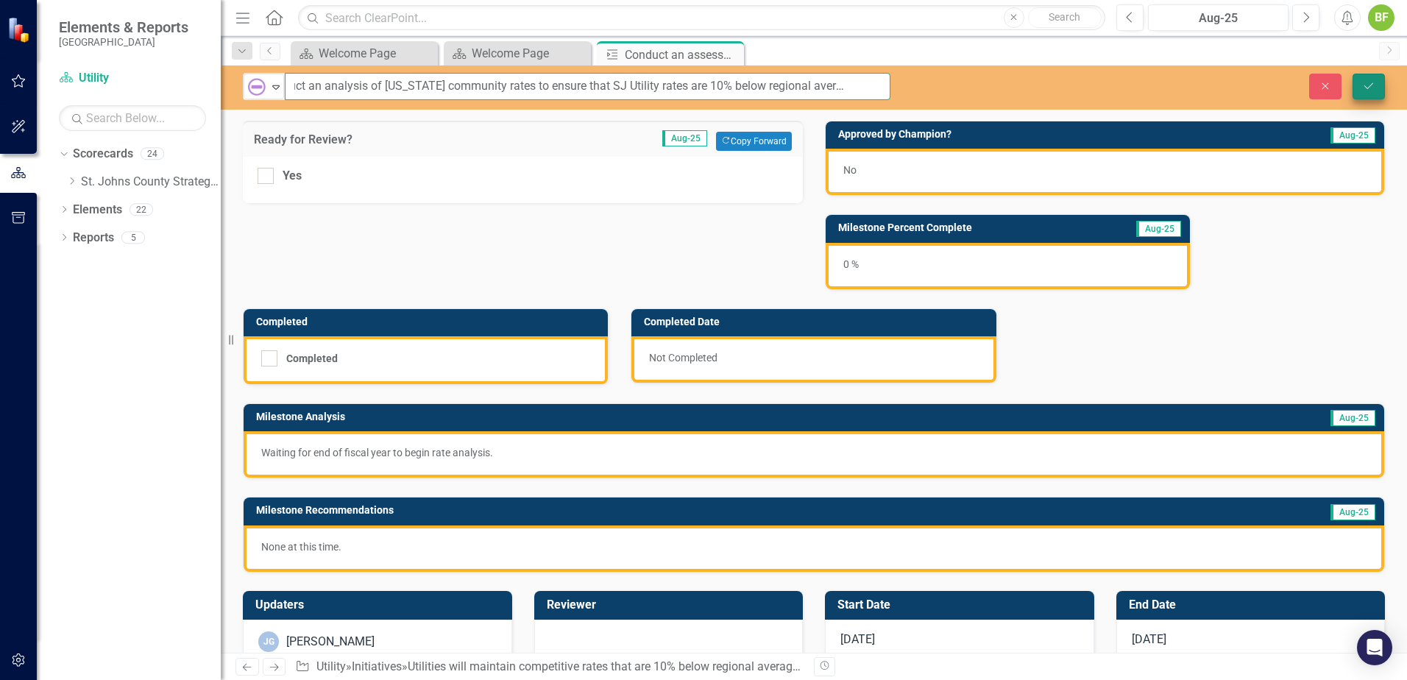
type input "Conduct an analysis of Florida community rates to ensure that SJ Utility rates …"
click at [1372, 88] on icon "Save" at bounding box center [1368, 86] width 13 height 10
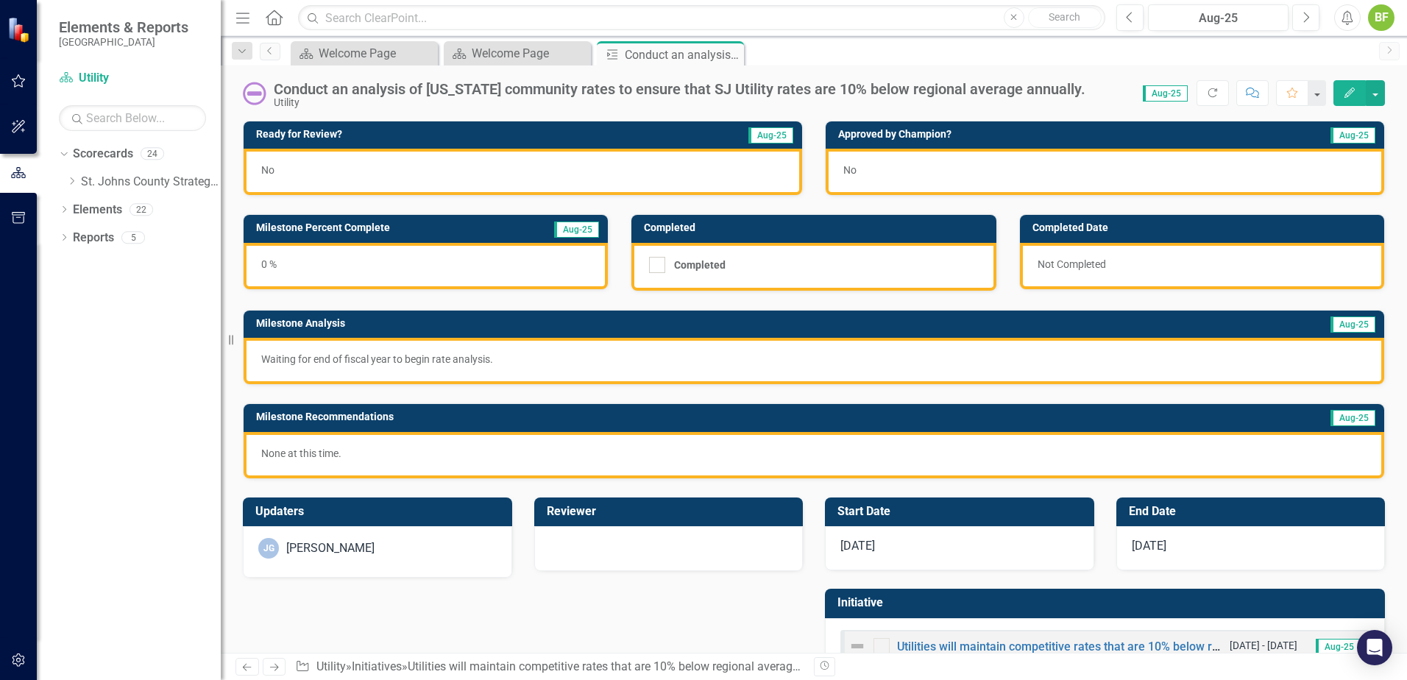
click at [434, 273] on div "0 %" at bounding box center [426, 266] width 364 height 46
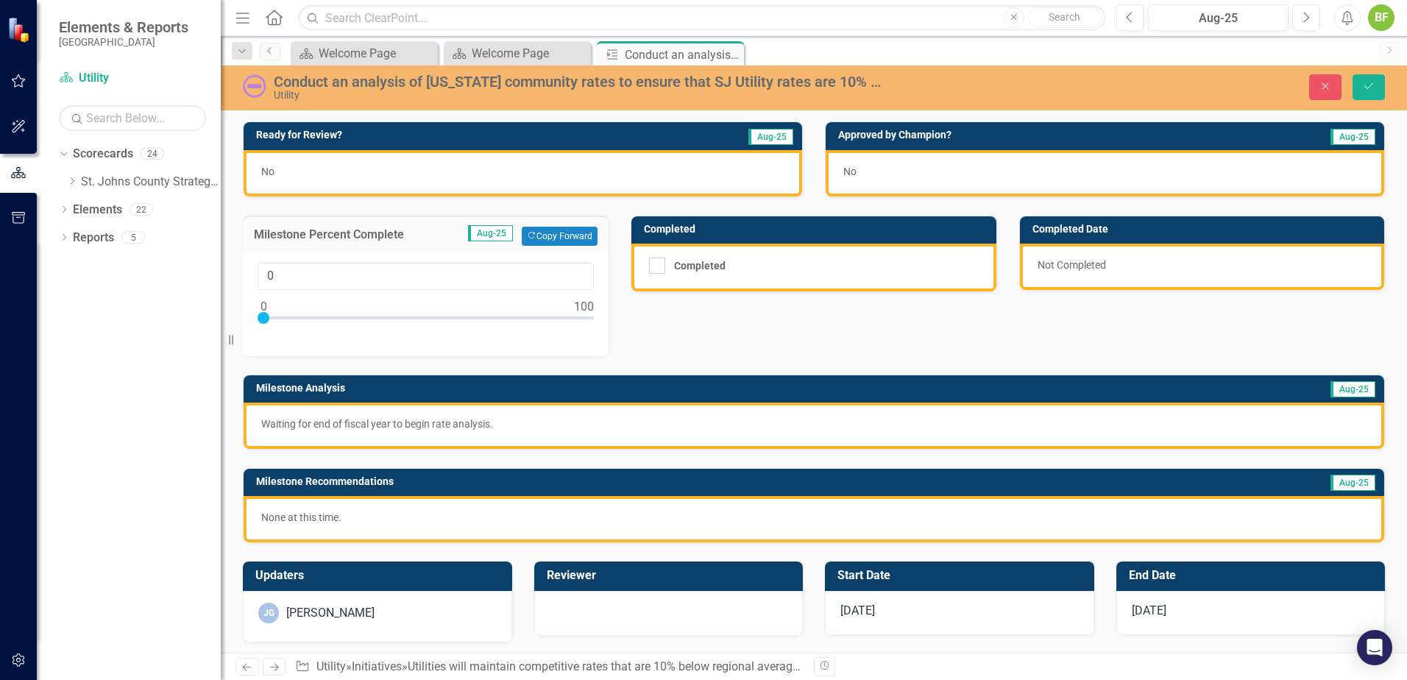
click at [261, 322] on div at bounding box center [264, 318] width 12 height 12
click at [669, 345] on div "Ready for Review? Aug-25 No Approved by Champion? Aug-25 No Milestone Percent C…" at bounding box center [814, 323] width 1164 height 440
click at [1367, 93] on button "Save" at bounding box center [1369, 87] width 32 height 26
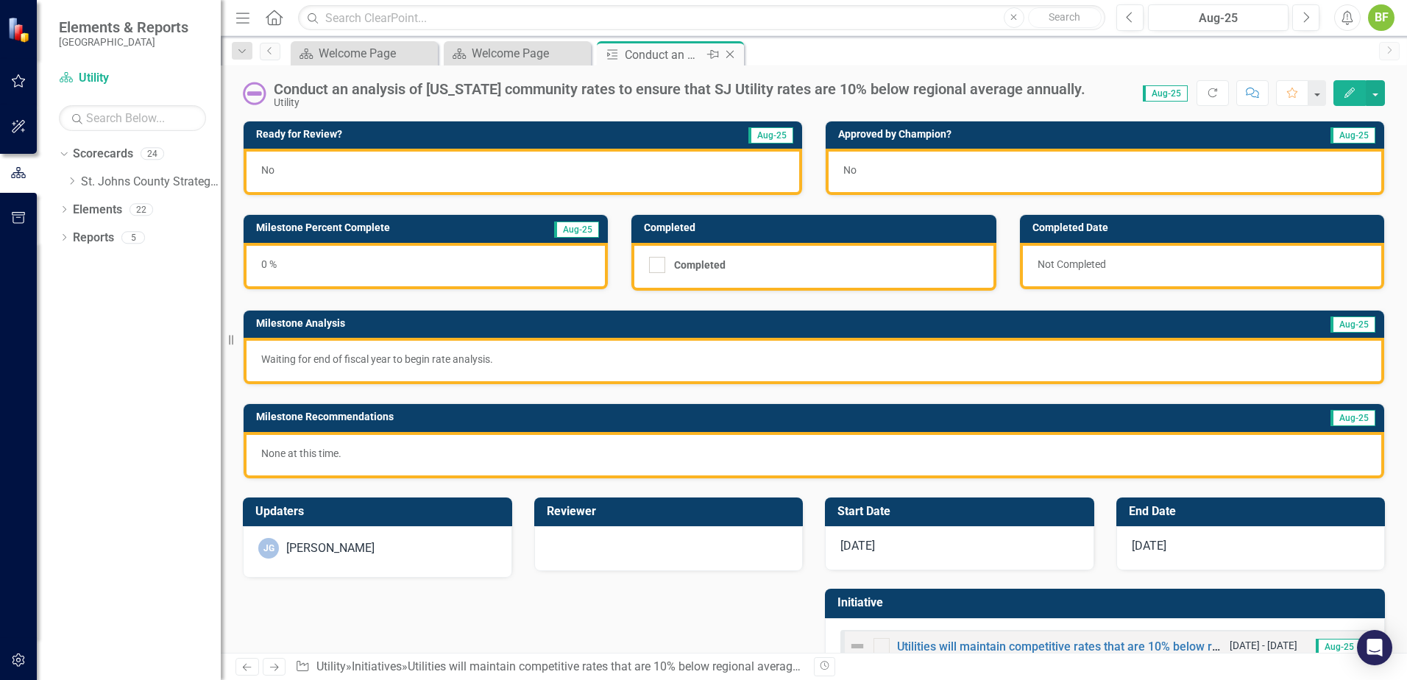
click at [727, 57] on icon at bounding box center [730, 55] width 8 height 8
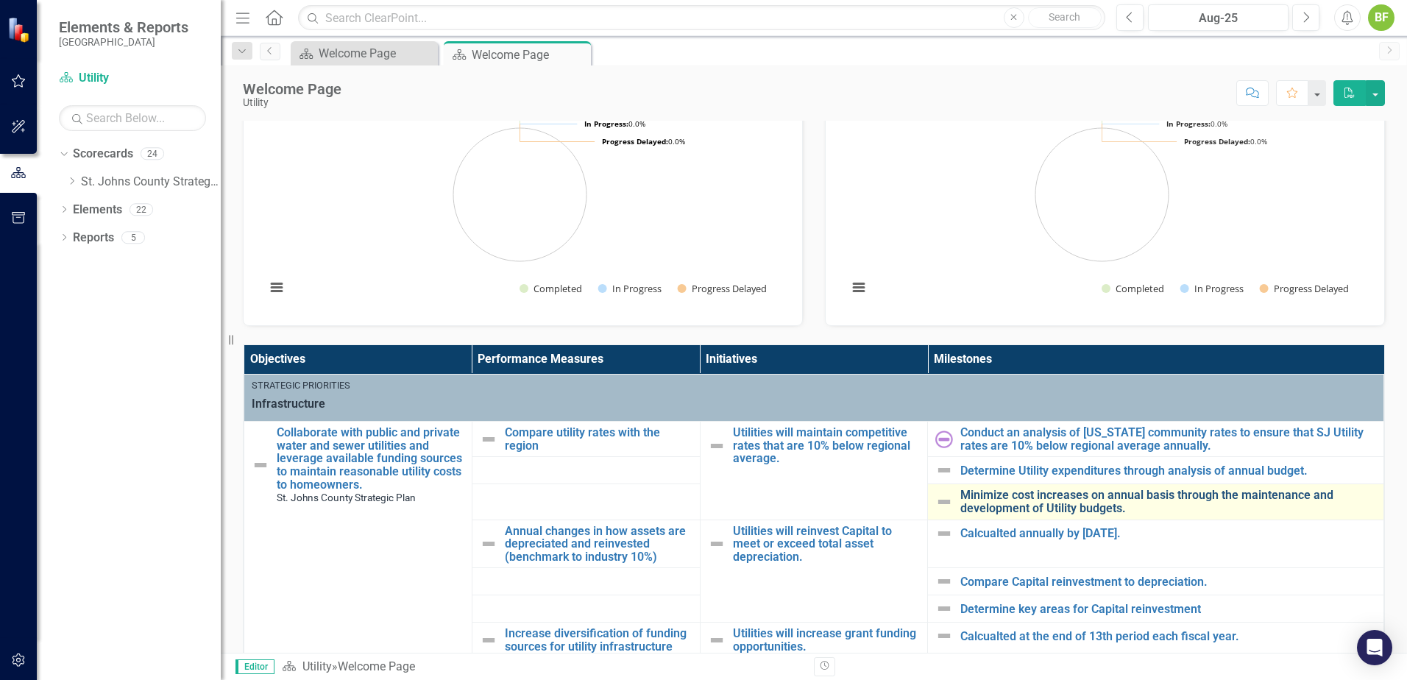
scroll to position [368, 0]
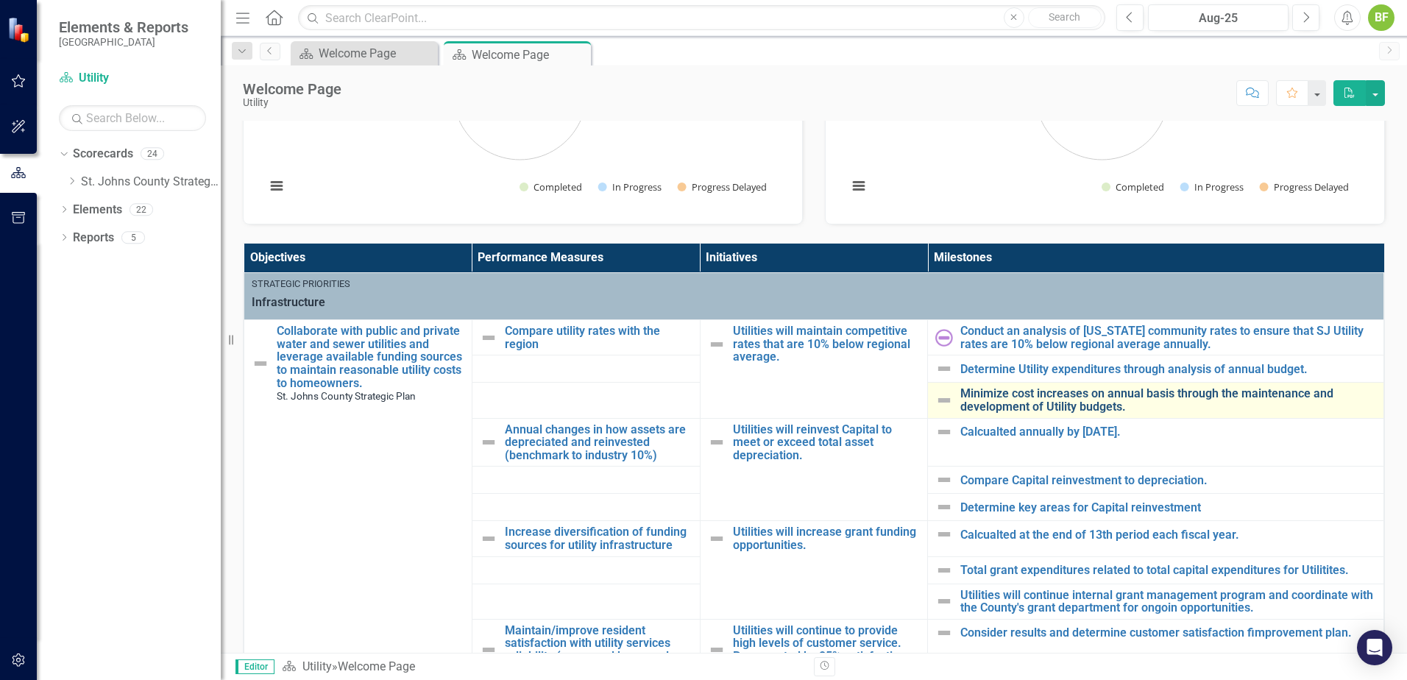
click at [1048, 401] on link "Minimize cost increases on annual basis through the maintenance and development…" at bounding box center [1168, 400] width 416 height 26
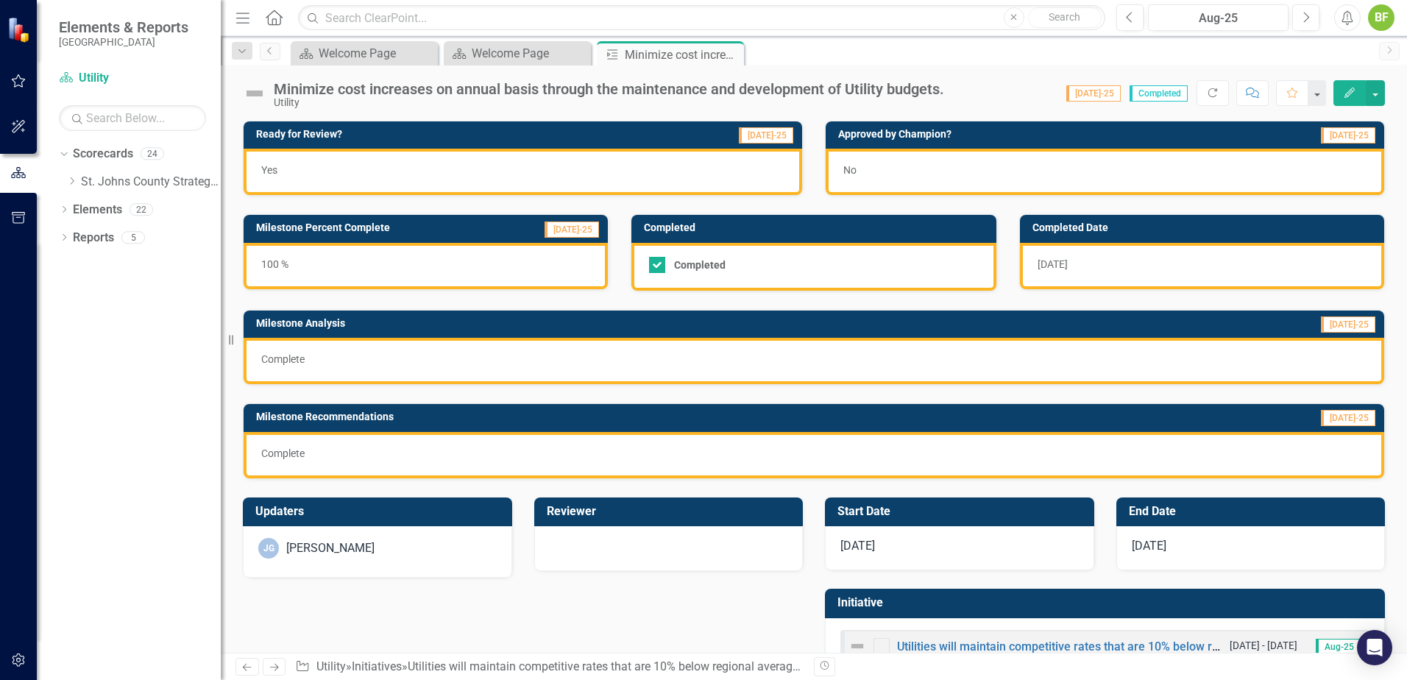
click at [481, 271] on div "100 %" at bounding box center [426, 266] width 364 height 46
click at [481, 268] on div "100 %" at bounding box center [426, 266] width 364 height 46
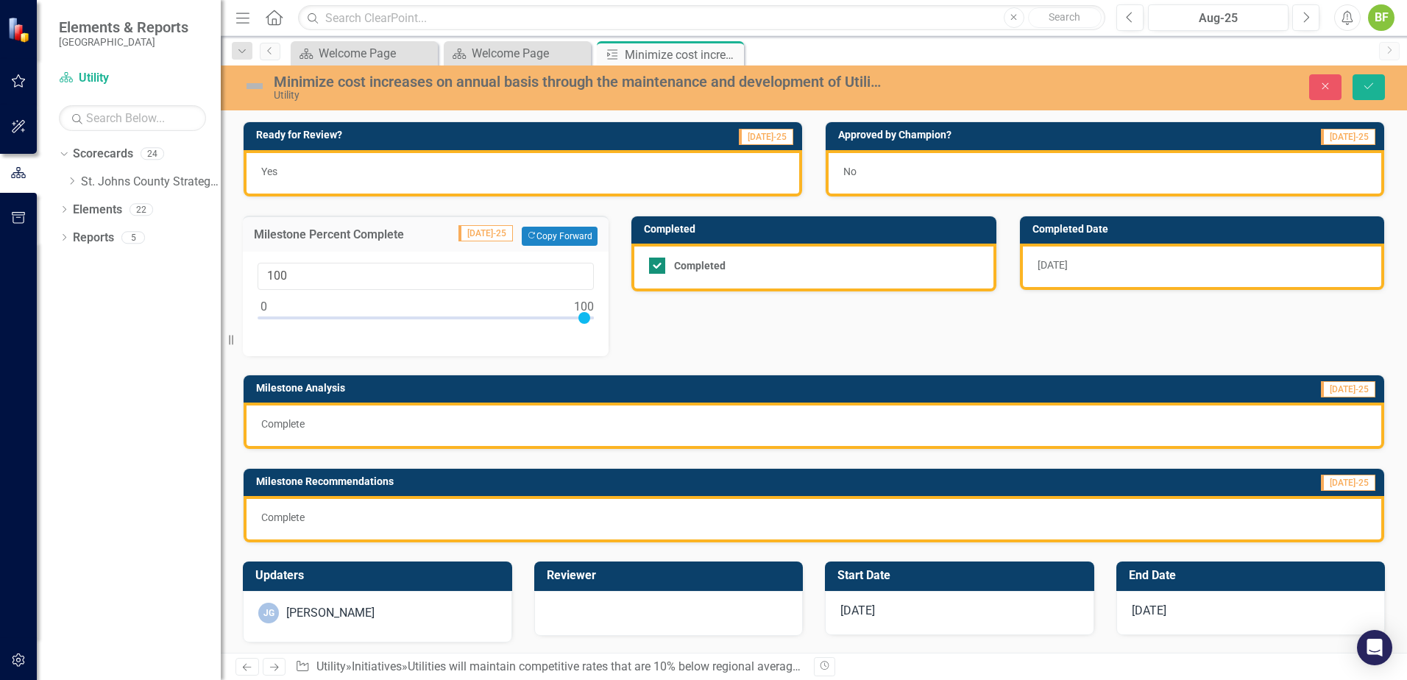
click at [654, 269] on div at bounding box center [657, 266] width 16 height 16
click at [654, 267] on input "Completed" at bounding box center [654, 263] width 10 height 10
checkbox input "false"
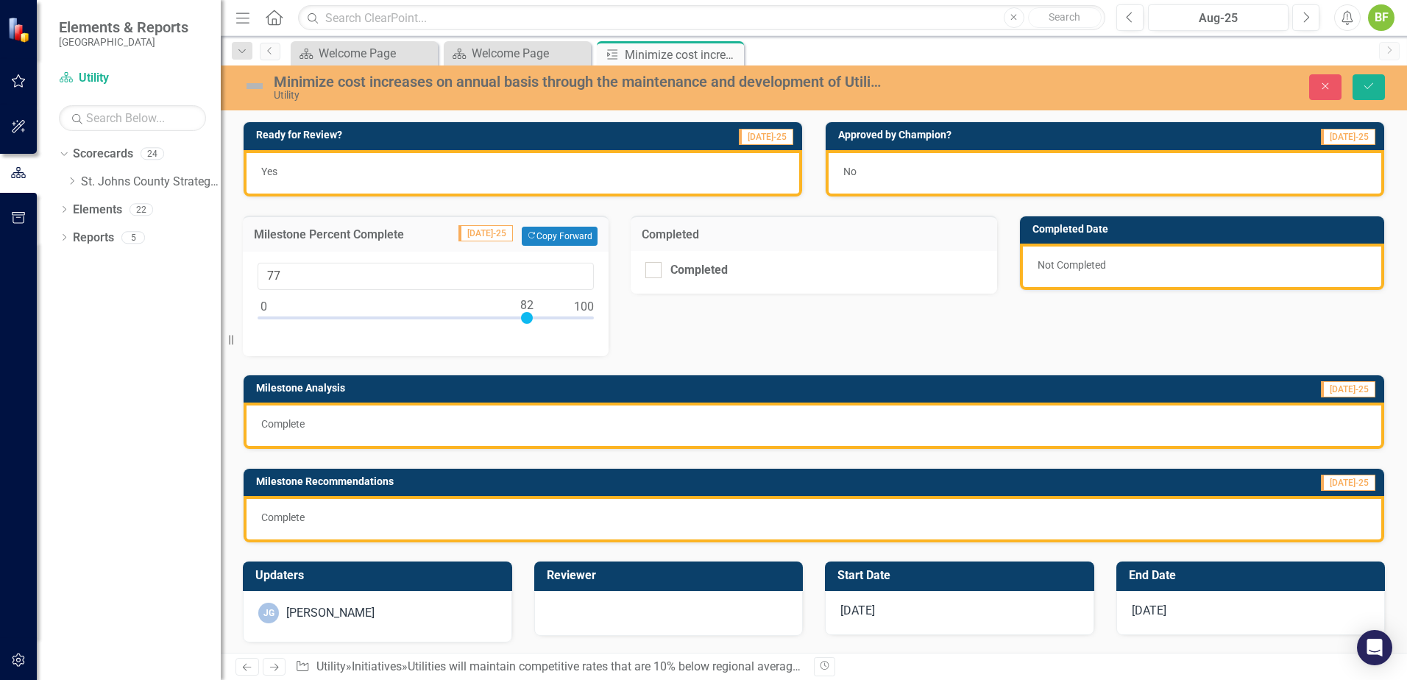
type input "73"
drag, startPoint x: 581, startPoint y: 324, endPoint x: 498, endPoint y: 319, distance: 82.6
click at [498, 319] on div at bounding box center [426, 321] width 336 height 18
click at [1390, 83] on div "Close Save" at bounding box center [1160, 87] width 473 height 26
click at [1378, 88] on button "Save" at bounding box center [1369, 87] width 32 height 26
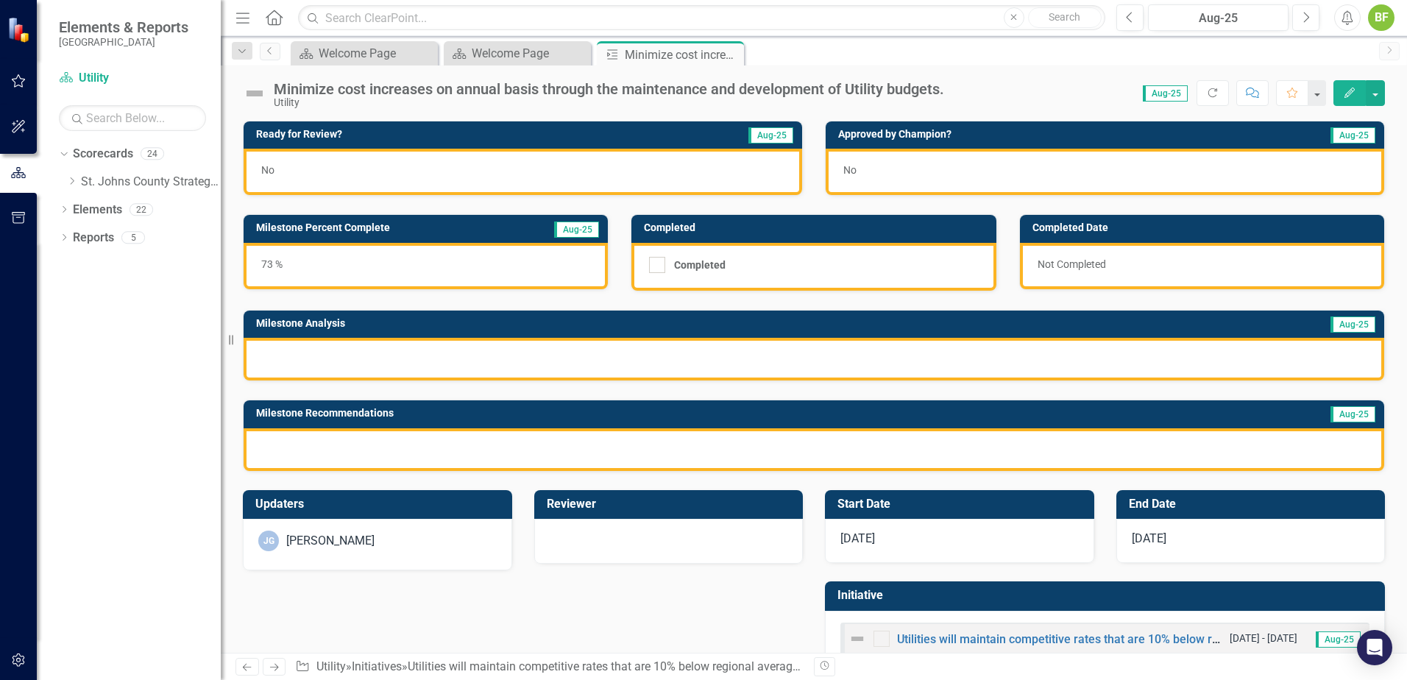
click at [393, 93] on div "Minimize cost increases on annual basis through the maintenance and development…" at bounding box center [609, 89] width 670 height 16
click at [392, 93] on div "Minimize cost increases on annual basis through the maintenance and development…" at bounding box center [609, 89] width 670 height 16
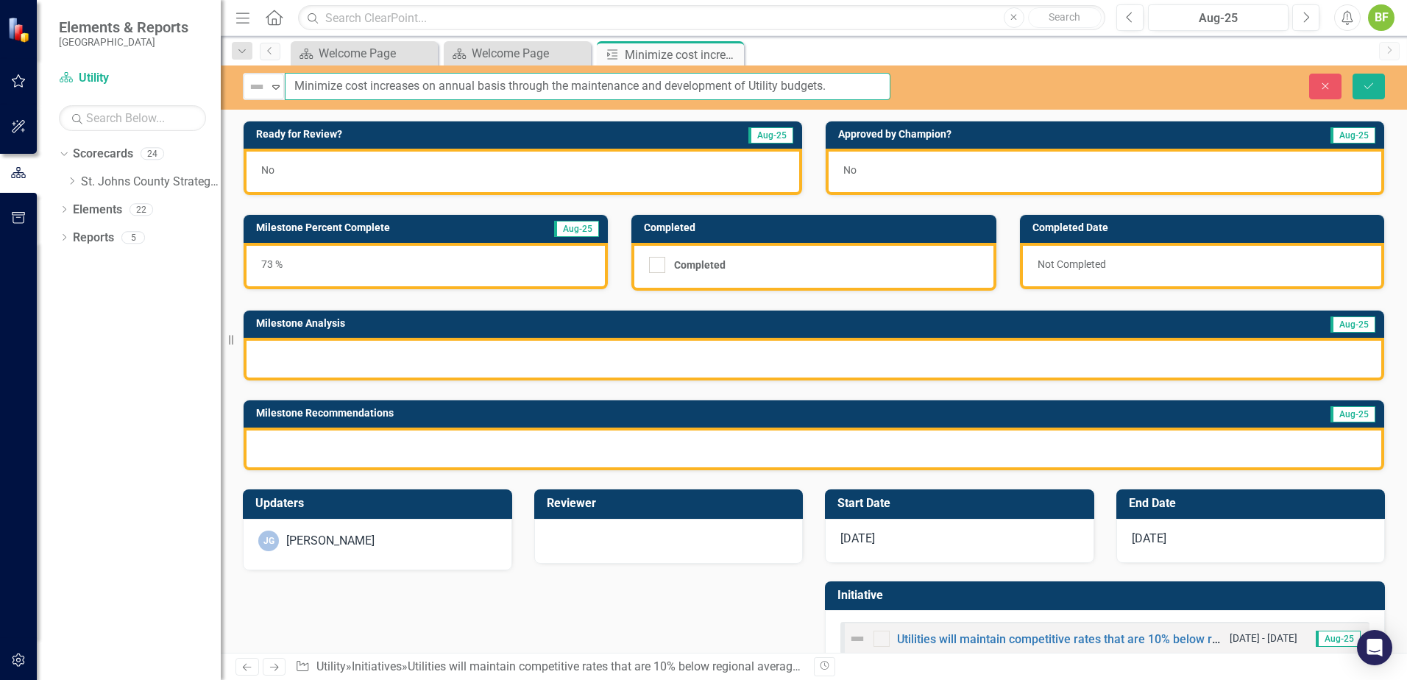
drag, startPoint x: 846, startPoint y: 88, endPoint x: 178, endPoint y: 99, distance: 668.4
click at [178, 99] on div "Elements & Reports St. Johns County Scorecard Utility Search Dropdown Scorecard…" at bounding box center [703, 340] width 1407 height 680
click at [439, 91] on input "Maintain & develop annual Utility budgets using approved funding sources." at bounding box center [588, 86] width 606 height 27
click at [493, 88] on input "Maintain & develop annual Utility budgets using approved funding sources." at bounding box center [588, 86] width 606 height 27
type input "Maintain & develop annual Utility budgets using approved funding sources."
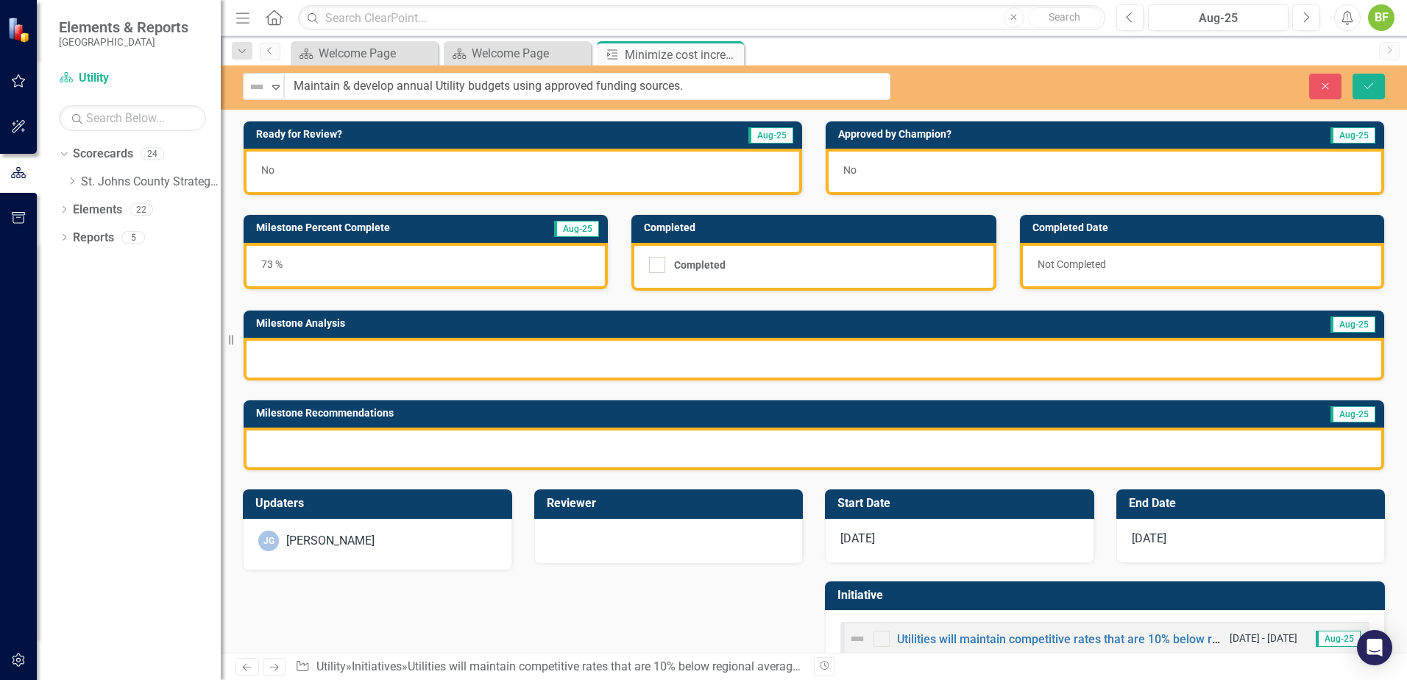
click at [387, 274] on div "73 %" at bounding box center [426, 266] width 364 height 46
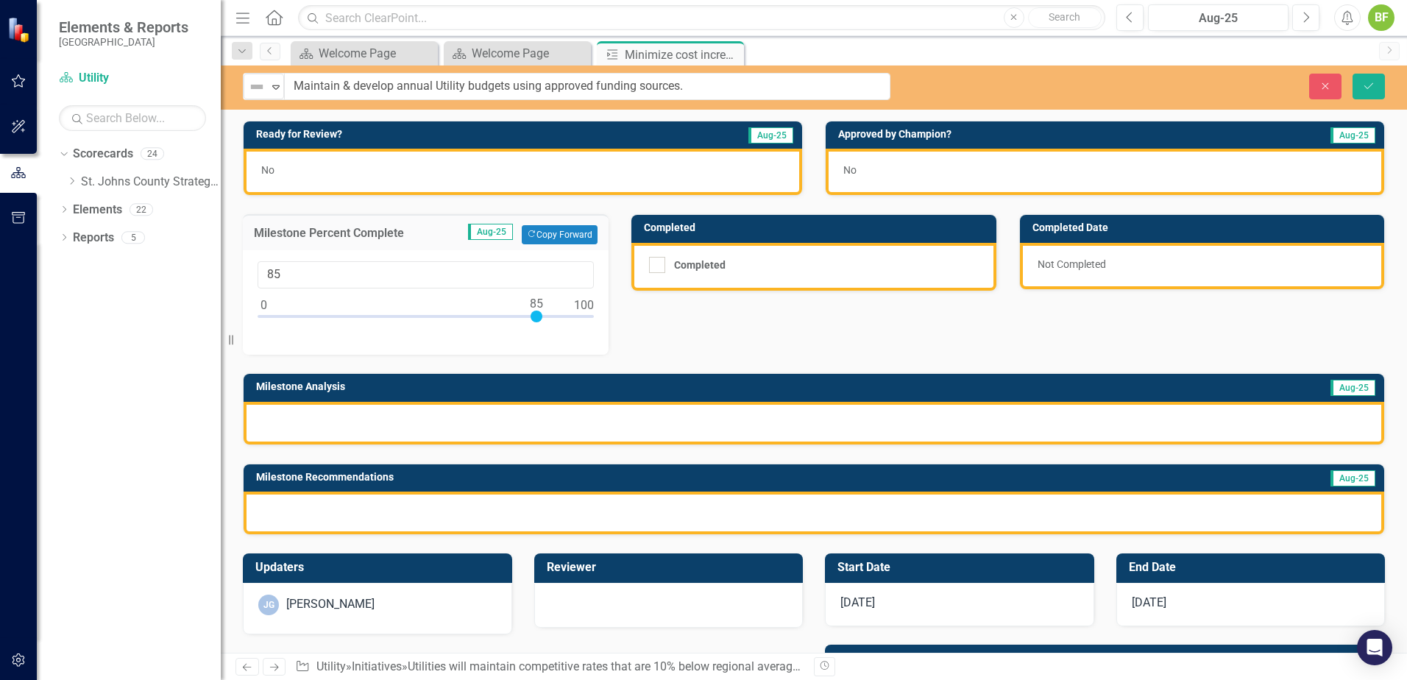
type input "100"
drag, startPoint x: 499, startPoint y: 319, endPoint x: 618, endPoint y: 334, distance: 119.5
click at [618, 334] on div "Ready for Review? Aug-25 No Approved by Champion? Aug-25 No Milestone Percent C…" at bounding box center [814, 318] width 1164 height 433
click at [657, 272] on div at bounding box center [657, 265] width 16 height 16
click at [657, 266] on input "Completed" at bounding box center [654, 262] width 10 height 10
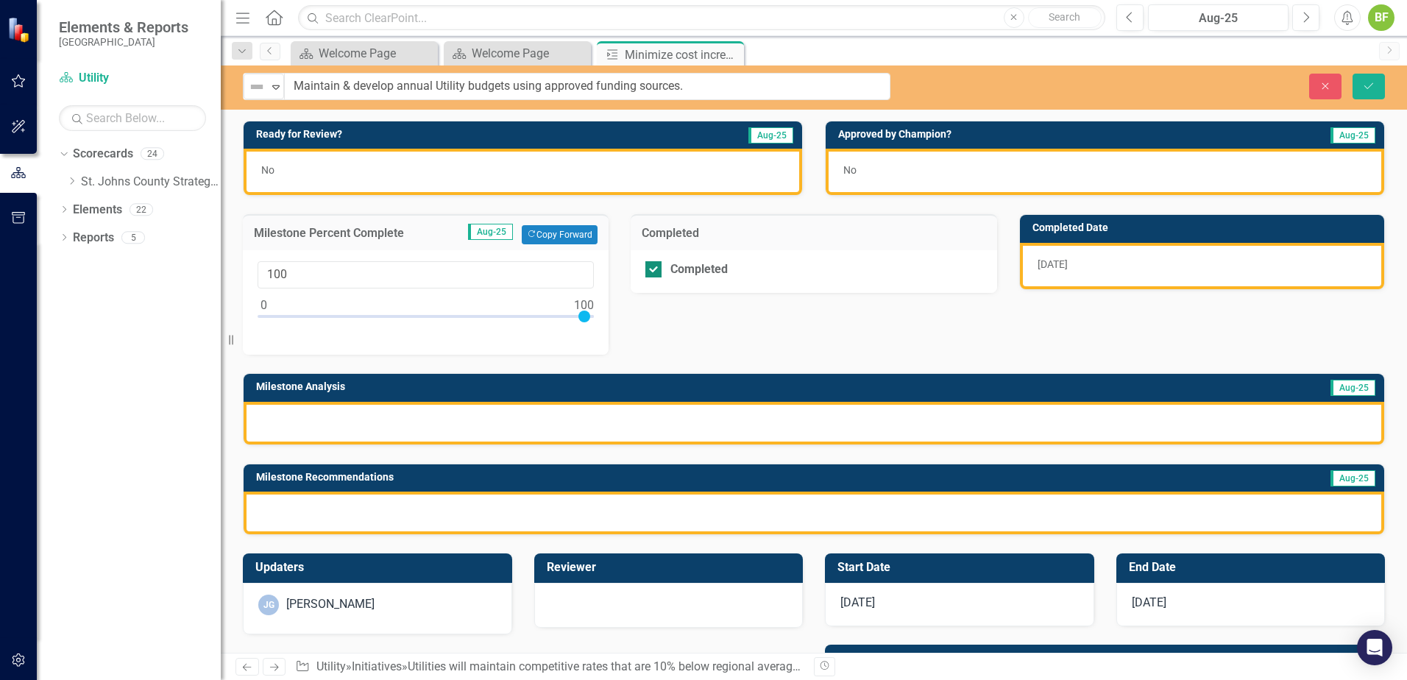
click at [645, 271] on div at bounding box center [653, 269] width 16 height 16
click at [645, 271] on input "Completed" at bounding box center [650, 266] width 10 height 10
checkbox input "false"
drag, startPoint x: 581, startPoint y: 316, endPoint x: 323, endPoint y: 324, distance: 258.4
click at [323, 324] on div at bounding box center [426, 320] width 336 height 18
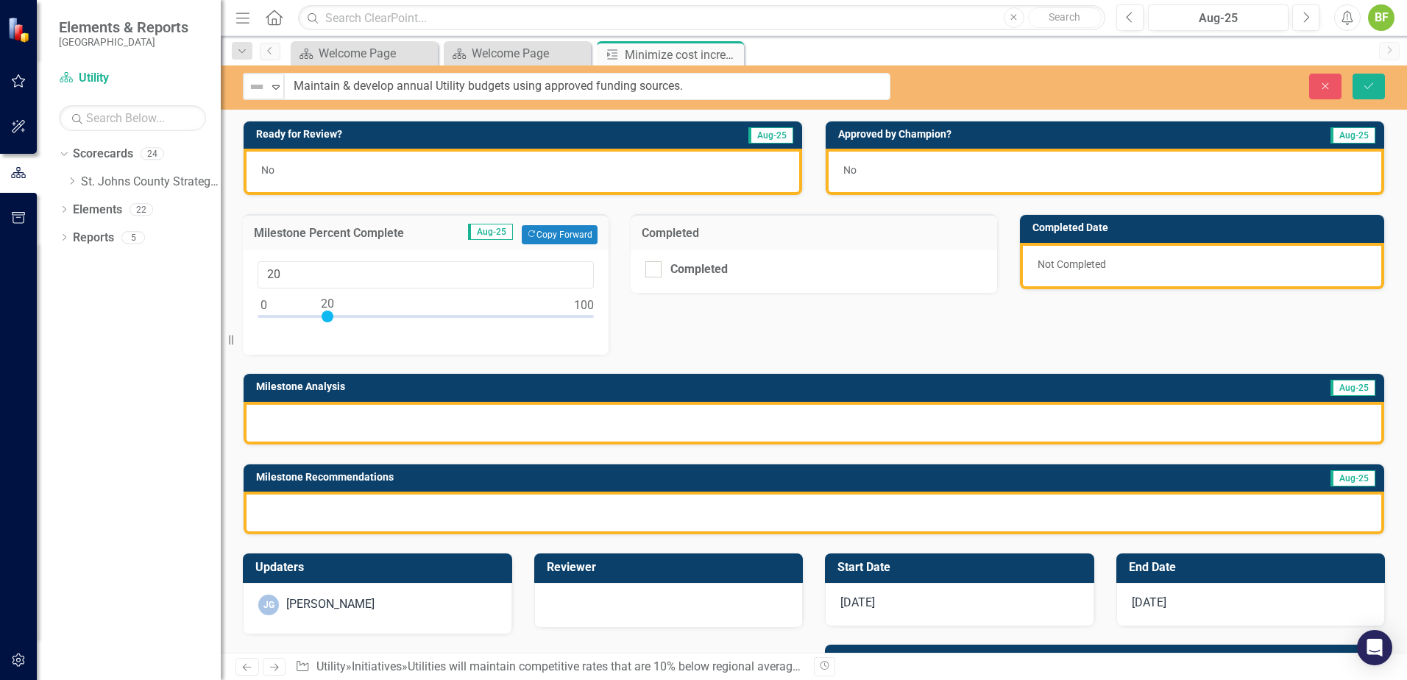
click at [325, 316] on div at bounding box center [328, 317] width 12 height 12
type input "25"
drag, startPoint x: 330, startPoint y: 316, endPoint x: 346, endPoint y: 330, distance: 20.8
click at [346, 330] on div "25" at bounding box center [426, 302] width 366 height 105
click at [387, 424] on div at bounding box center [814, 423] width 1141 height 43
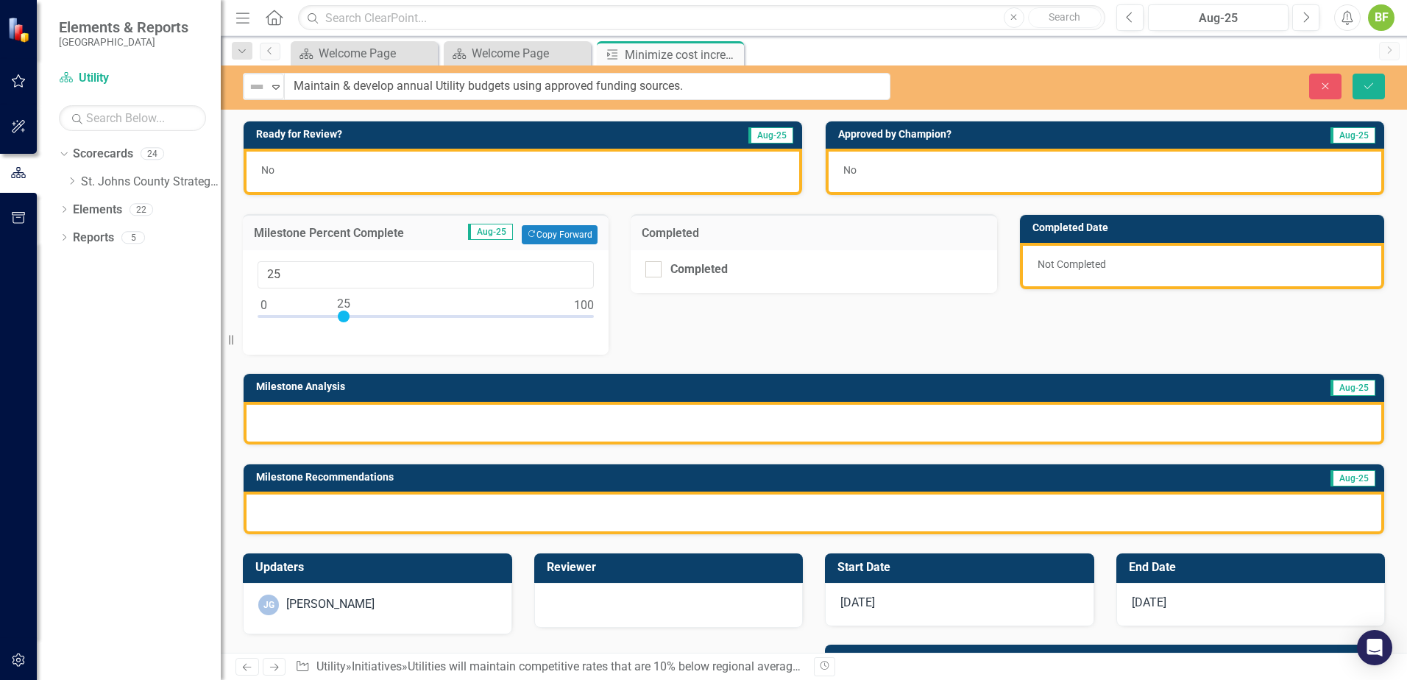
click at [387, 424] on div at bounding box center [814, 423] width 1141 height 43
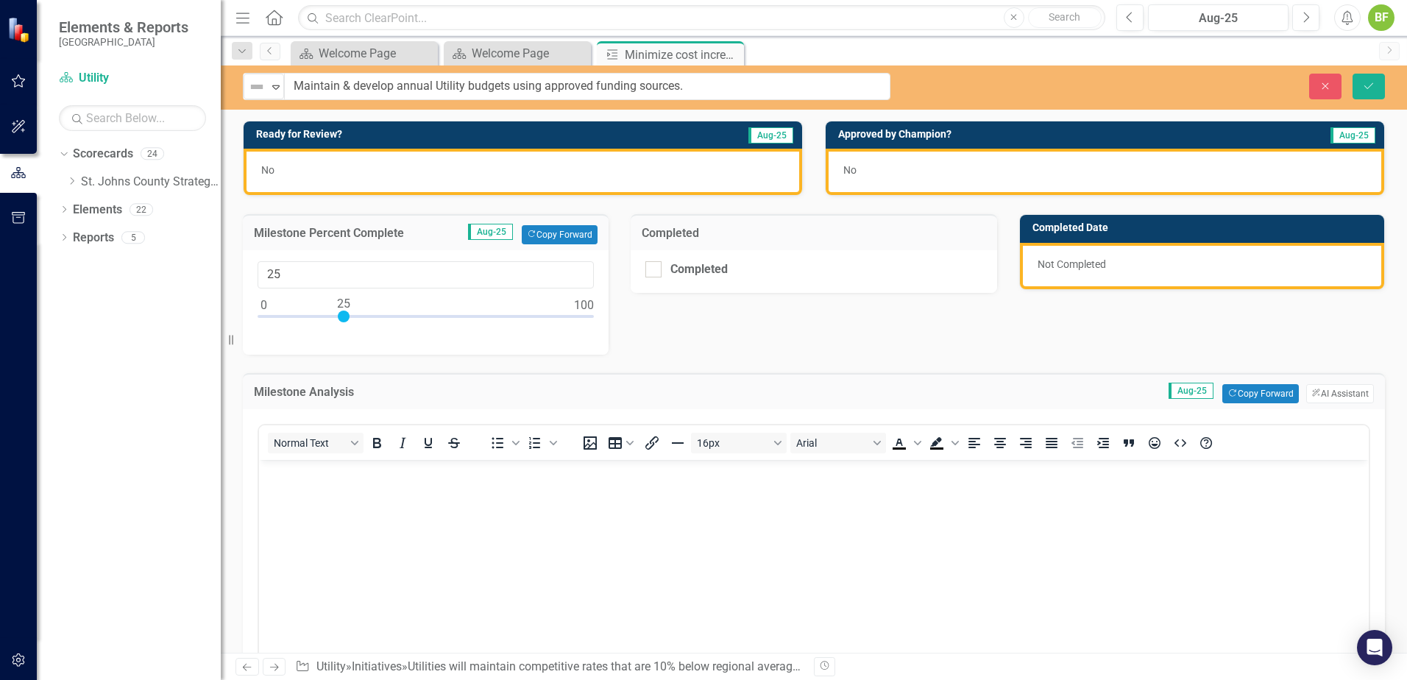
click at [470, 487] on body "Rich Text Area. Press ALT-0 for help." at bounding box center [814, 570] width 1110 height 221
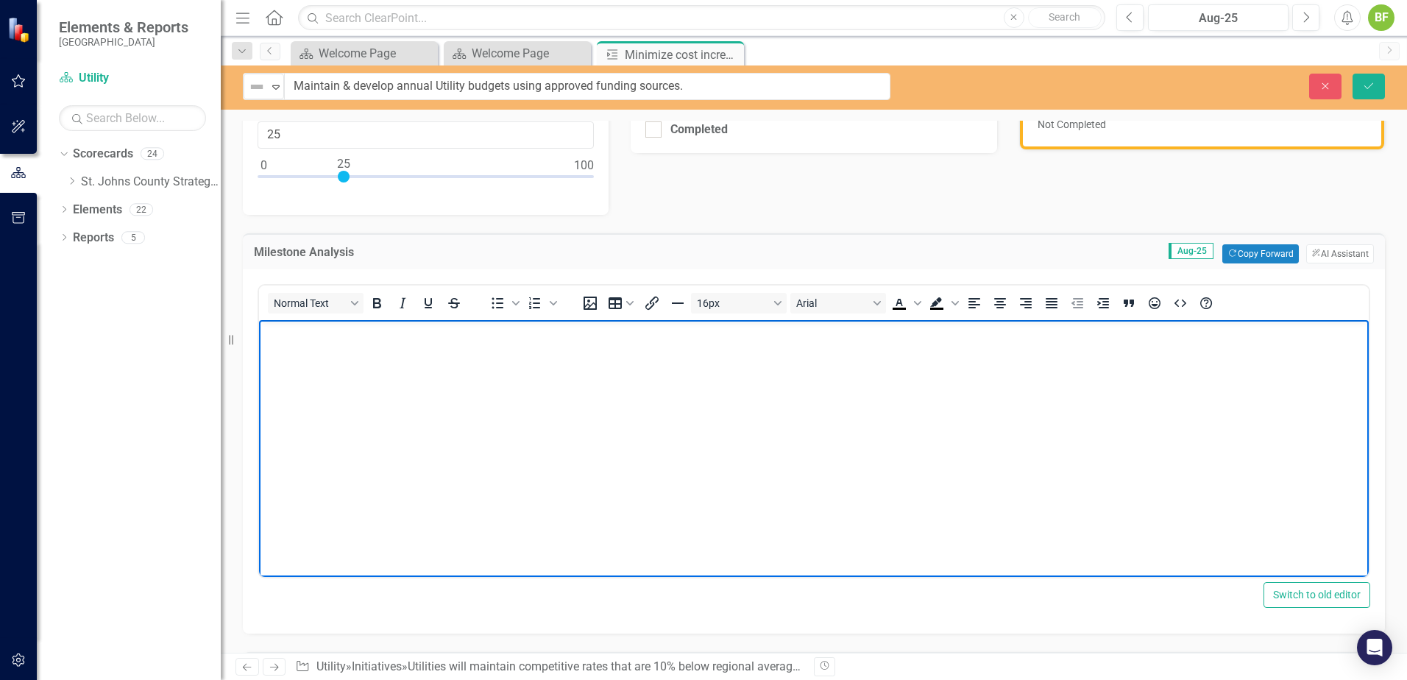
scroll to position [147, 0]
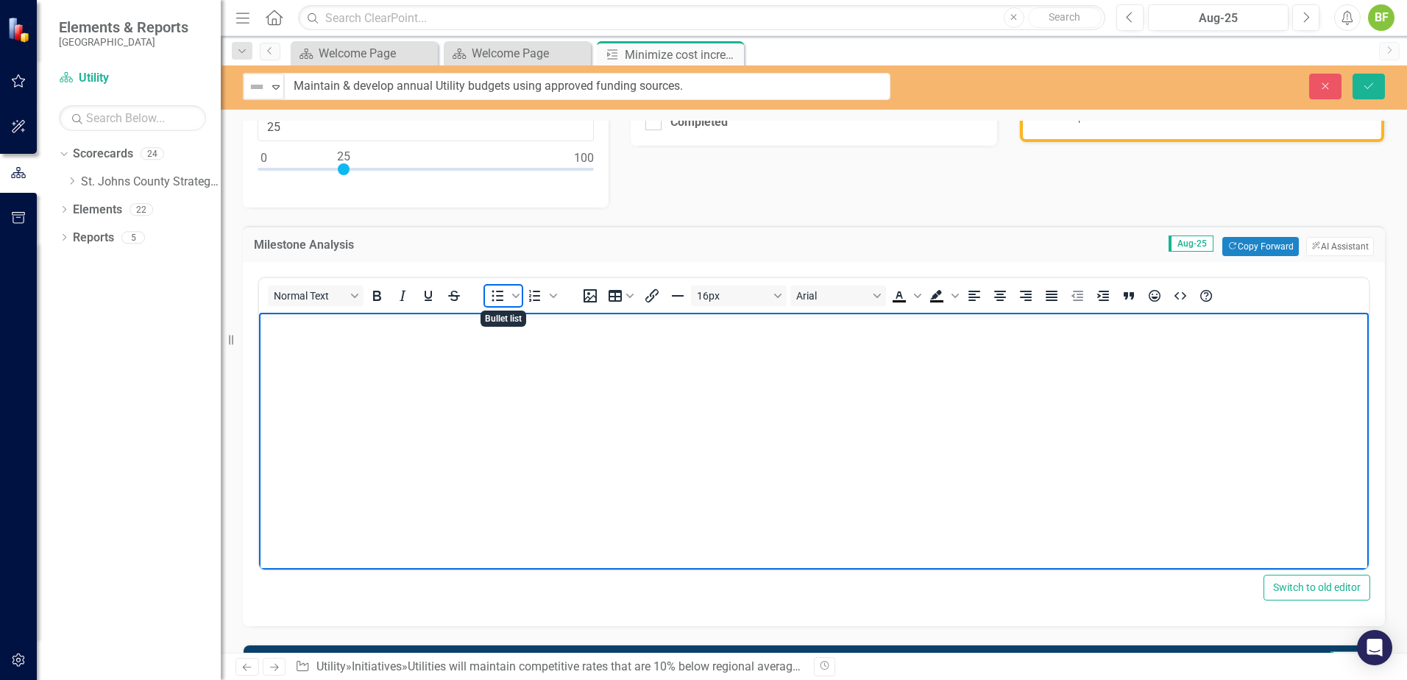
click at [493, 298] on icon "Bullet list" at bounding box center [498, 296] width 18 height 18
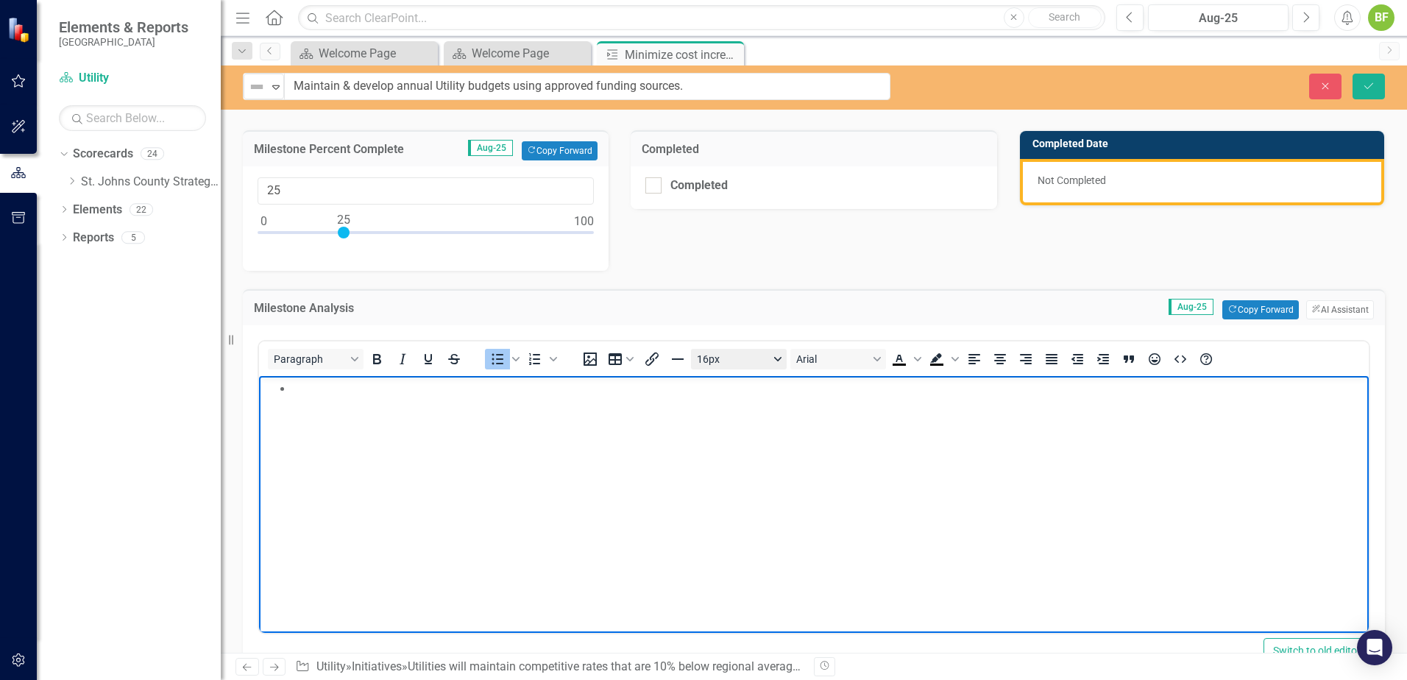
scroll to position [0, 0]
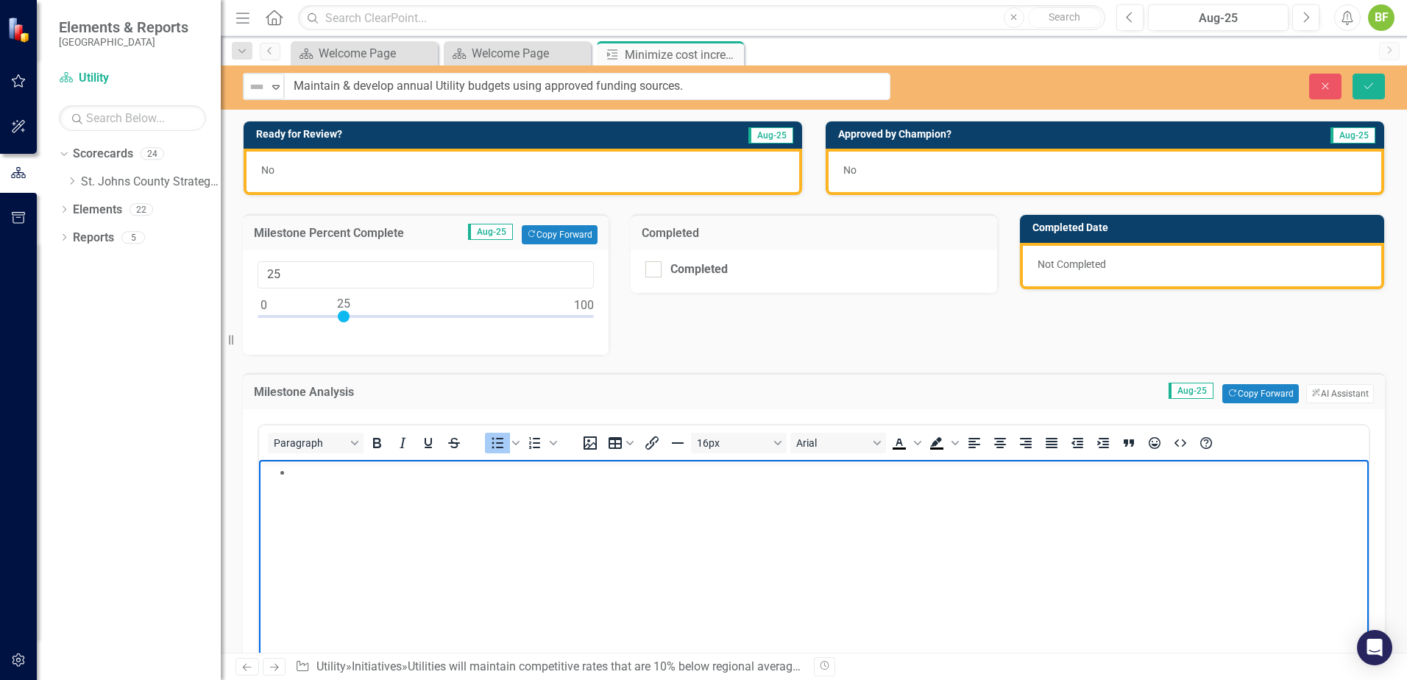
click at [353, 486] on body "Rich Text Area. Press ALT-0 for help." at bounding box center [814, 570] width 1110 height 221
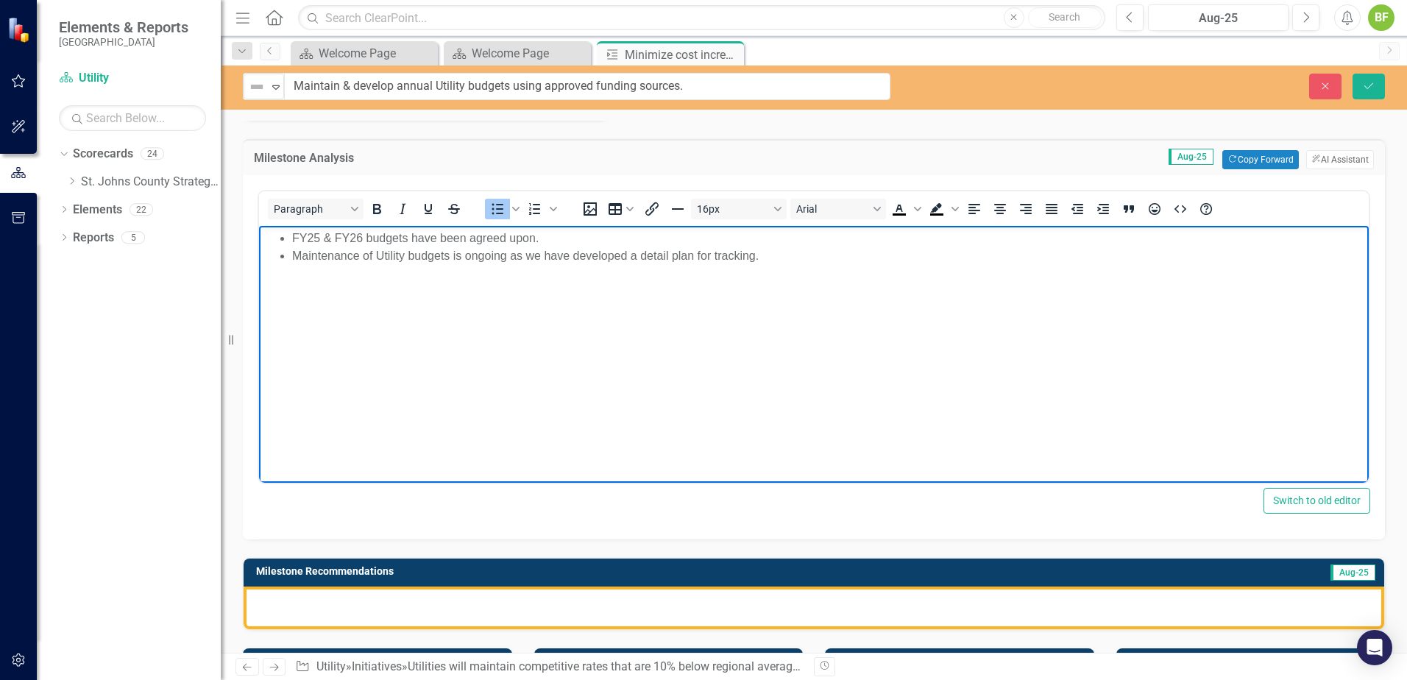
scroll to position [294, 0]
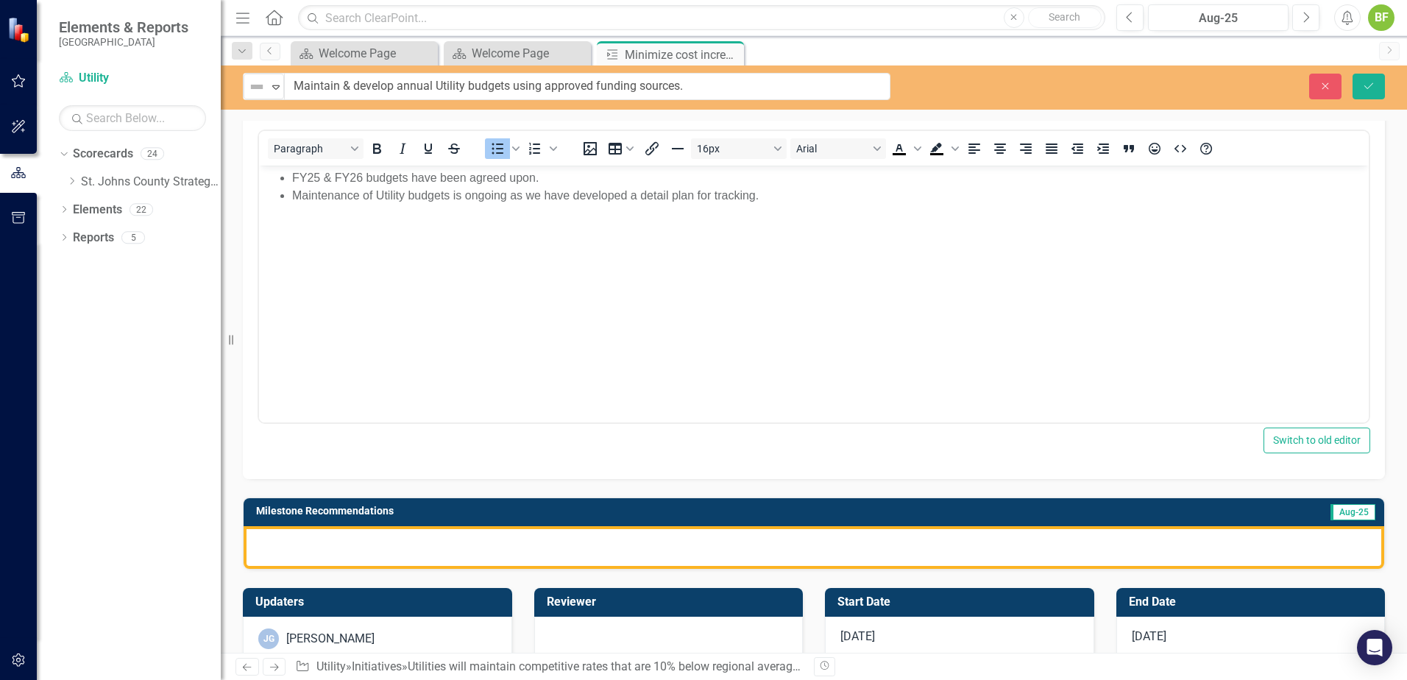
click at [442, 548] on div at bounding box center [814, 547] width 1141 height 43
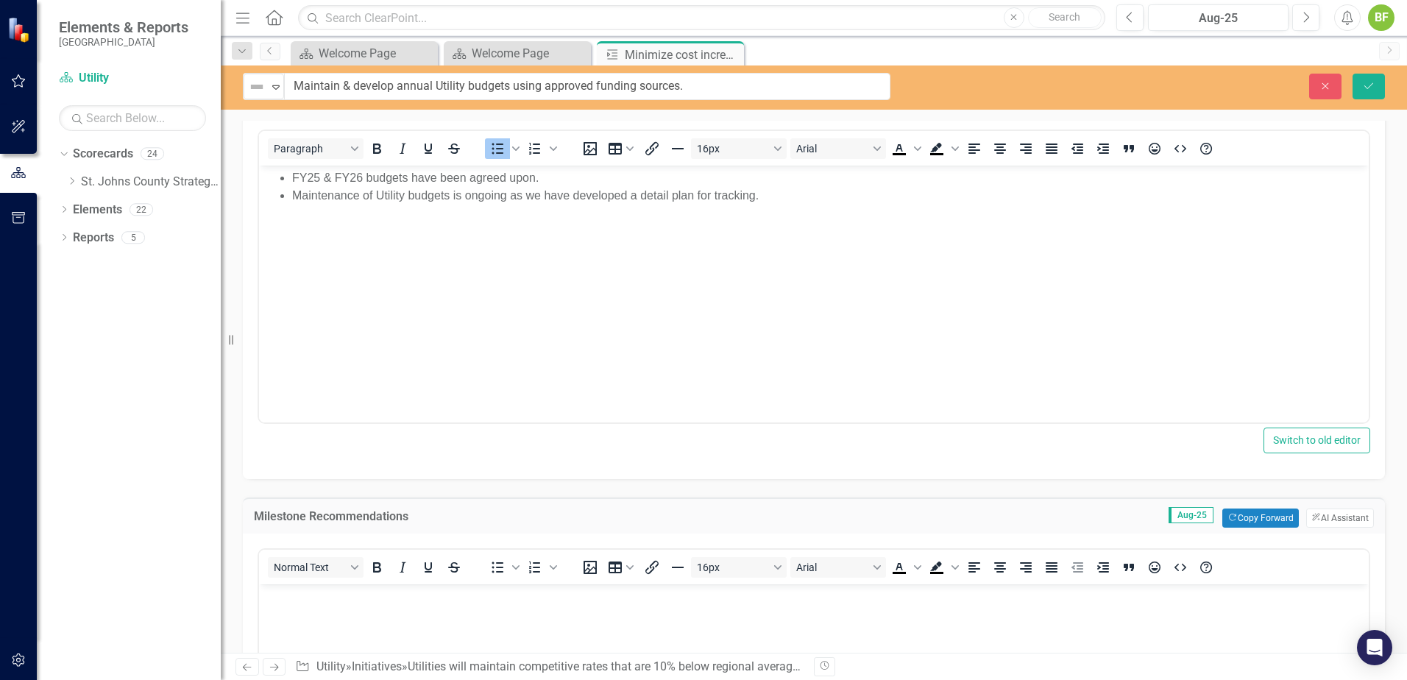
scroll to position [368, 0]
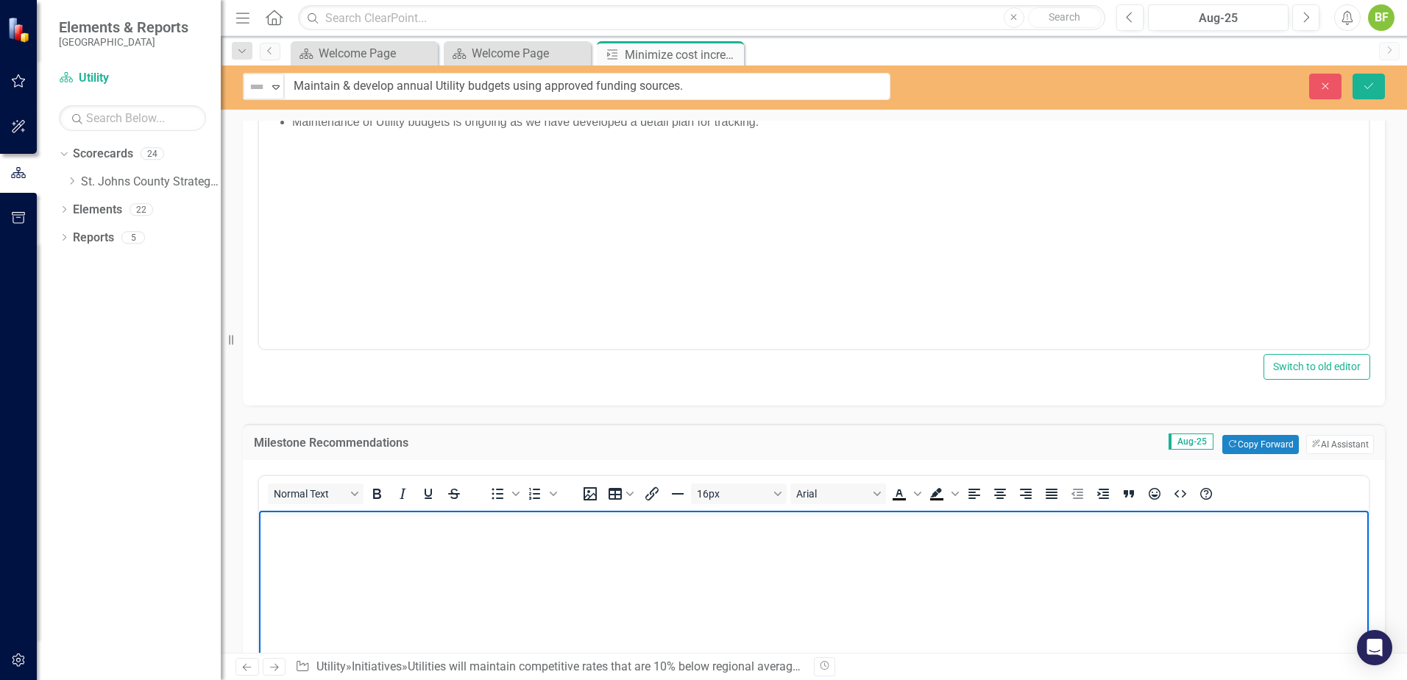
click at [406, 558] on body "Rich Text Area. Press ALT-0 for help." at bounding box center [814, 621] width 1110 height 221
click at [504, 500] on icon "Bullet list" at bounding box center [498, 494] width 18 height 18
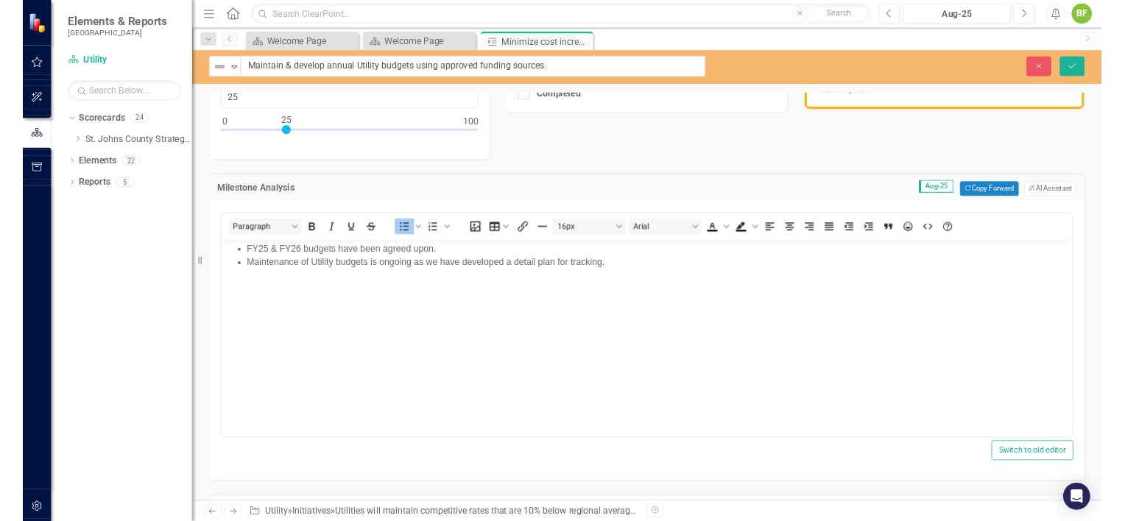
scroll to position [0, 0]
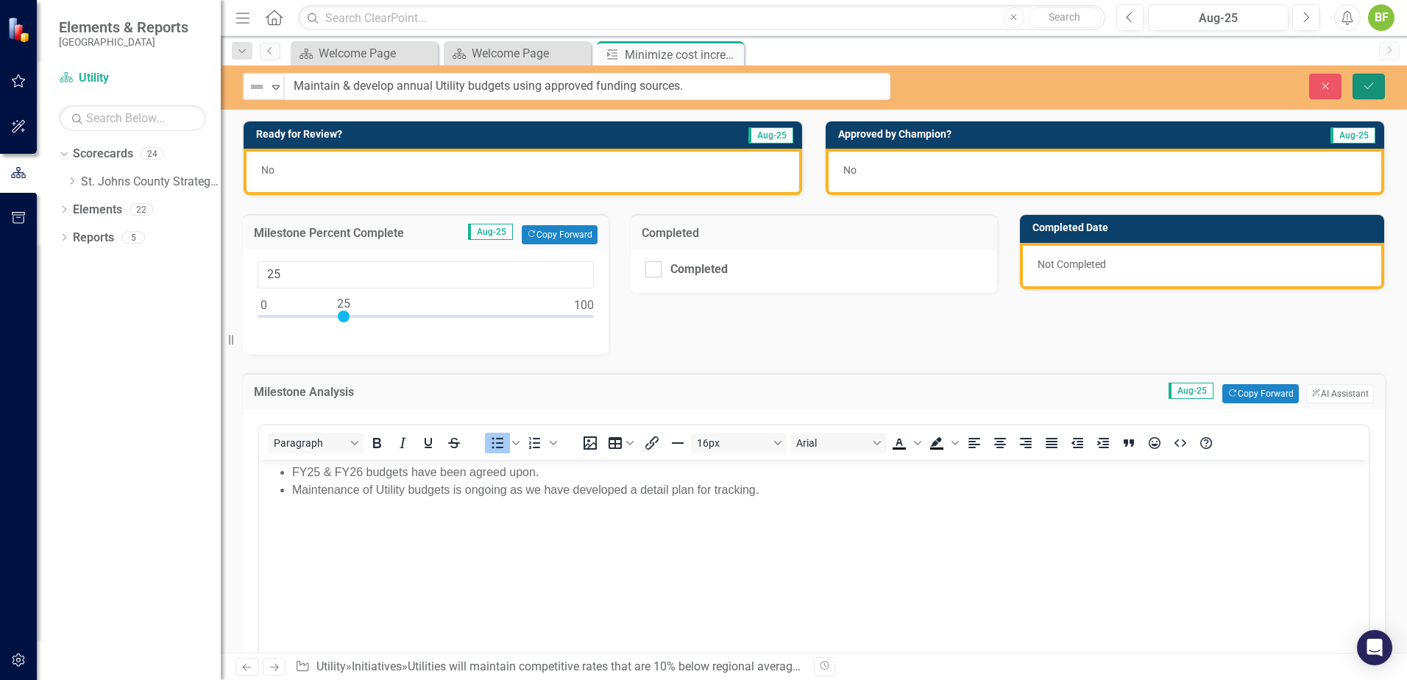
click at [1369, 77] on button "Save" at bounding box center [1369, 87] width 32 height 26
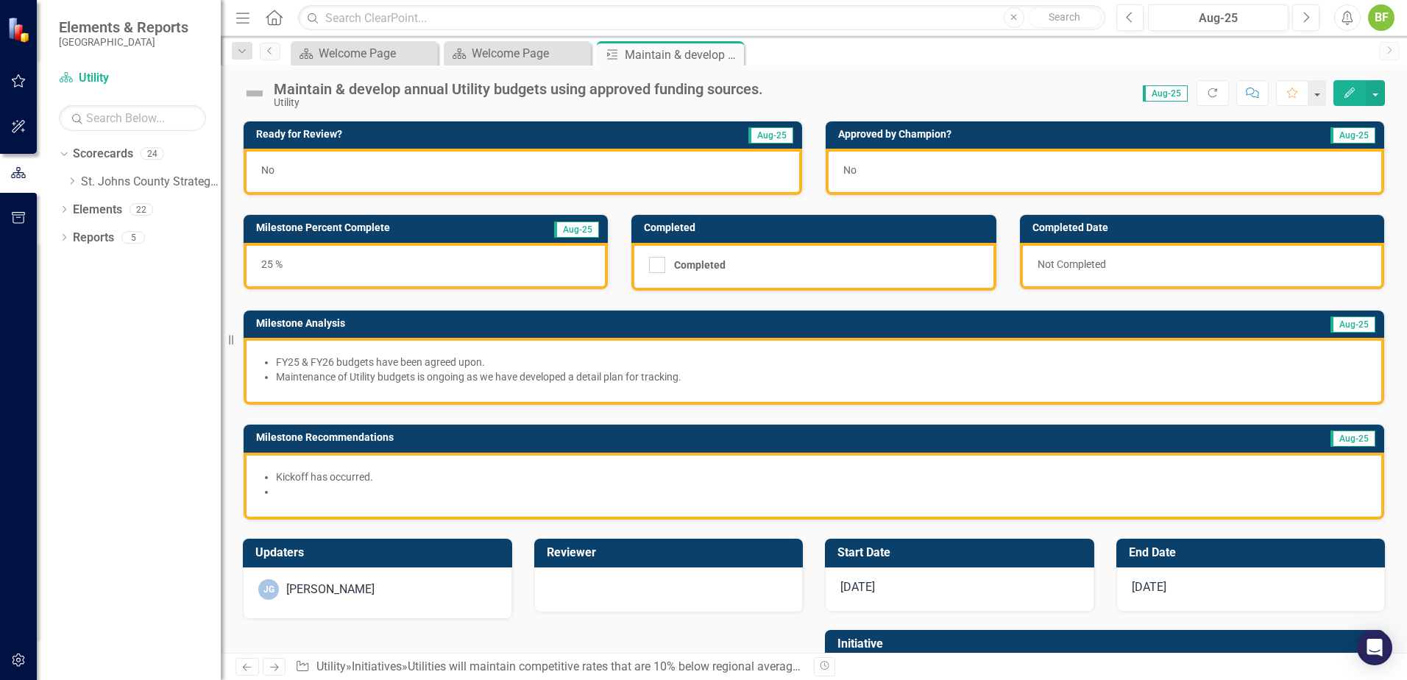
click at [0, 350] on html "Elements & Reports St. Johns County Scorecard Utility Search Dropdown Scorecard…" at bounding box center [703, 340] width 1407 height 680
click at [0, 350] on div at bounding box center [18, 439] width 37 height 397
